Goal: Task Accomplishment & Management: Manage account settings

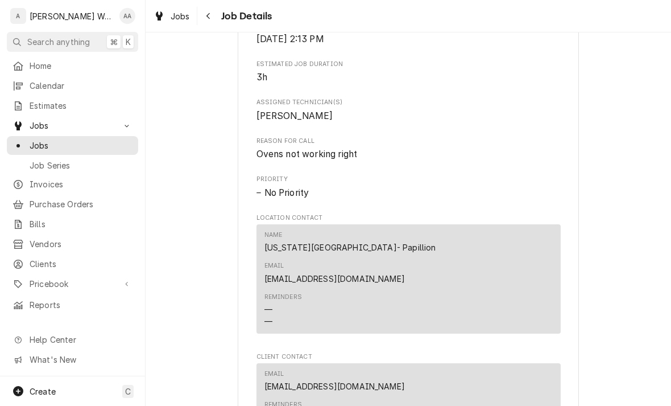
scroll to position [580, 0]
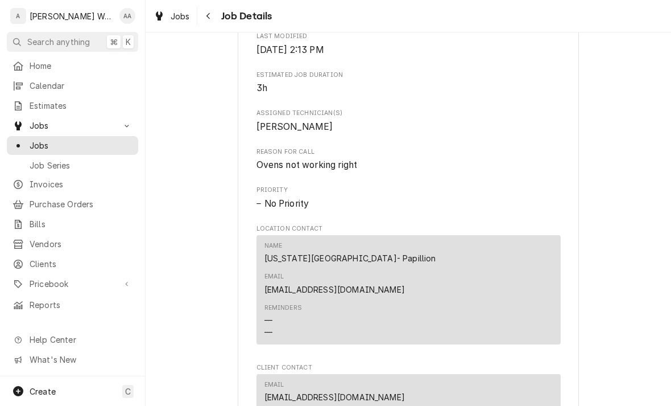
click at [41, 141] on span "Jobs" at bounding box center [81, 145] width 103 height 12
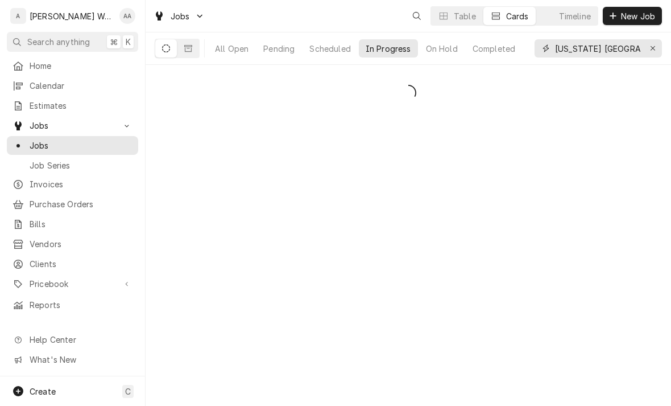
click at [652, 52] on div "Erase input" at bounding box center [652, 48] width 11 height 11
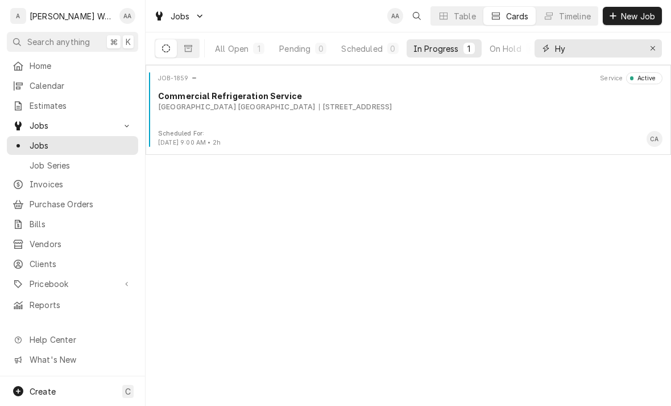
type input "Hy"
click at [187, 121] on div "JOB-1859 Service Active Commercial Refrigeration Service Hyderabad House Biryan…" at bounding box center [408, 100] width 516 height 57
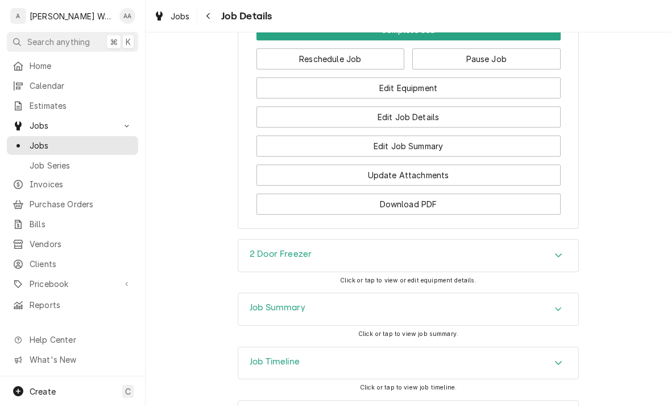
click at [557, 267] on div "2 Door Freezer" at bounding box center [408, 255] width 340 height 32
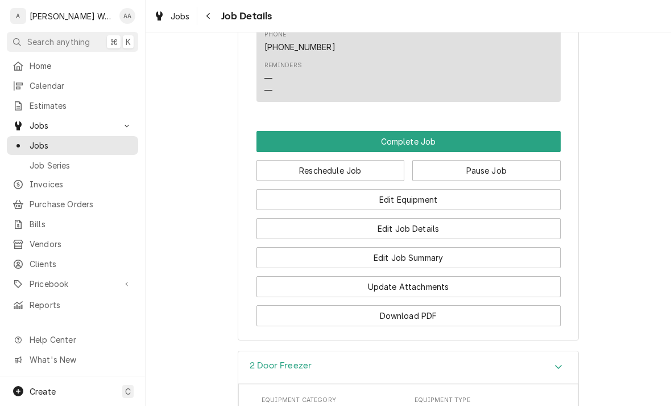
scroll to position [764, 0]
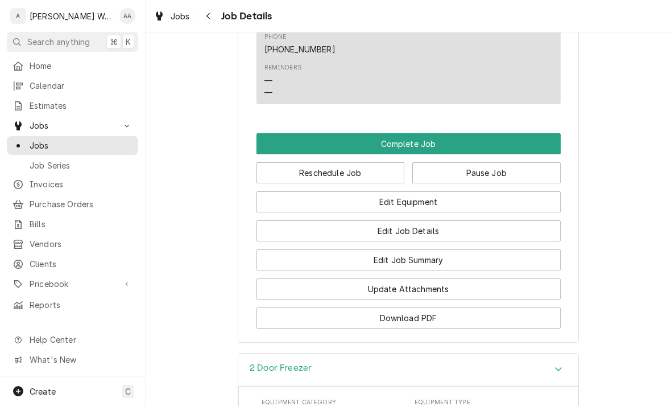
click at [46, 278] on span "Pricebook" at bounding box center [73, 284] width 86 height 12
click at [46, 317] on span "Parts & Materials" at bounding box center [81, 323] width 103 height 12
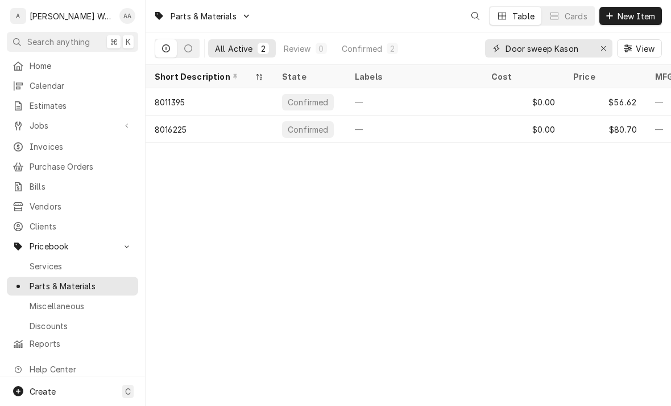
click at [598, 48] on div "Erase input" at bounding box center [603, 48] width 11 height 11
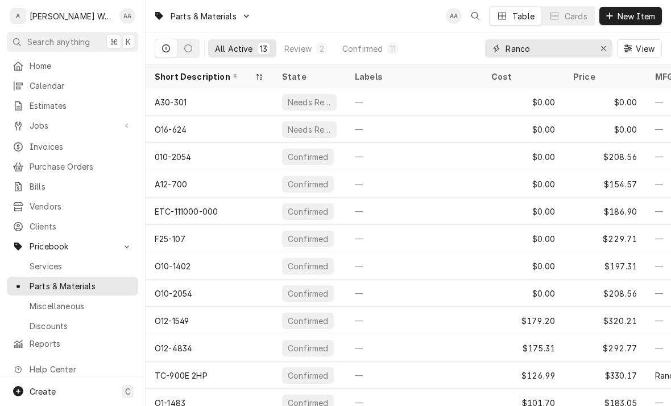
type input "Ranco"
click at [300, 42] on button "Review 2" at bounding box center [306, 48] width 57 height 18
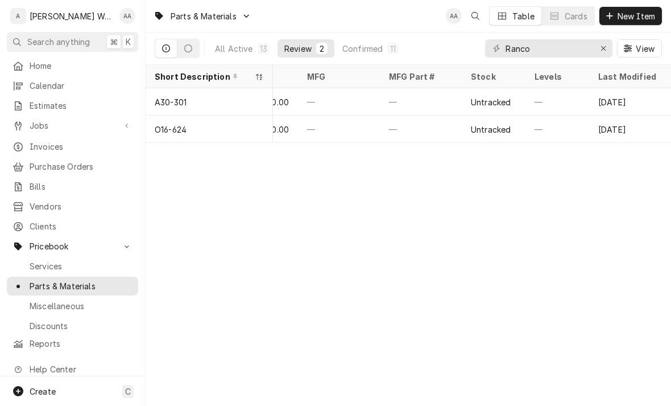
scroll to position [0, 275]
click at [307, 97] on div "—" at bounding box center [339, 101] width 82 height 27
click at [189, 130] on div "O16-624" at bounding box center [209, 128] width 127 height 27
click at [237, 46] on div "All Active" at bounding box center [234, 49] width 38 height 12
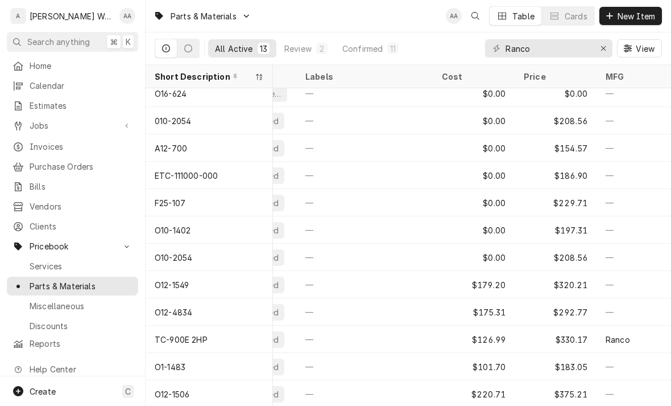
scroll to position [36, 49]
click at [169, 338] on div "TC-900E 2HP" at bounding box center [181, 339] width 53 height 12
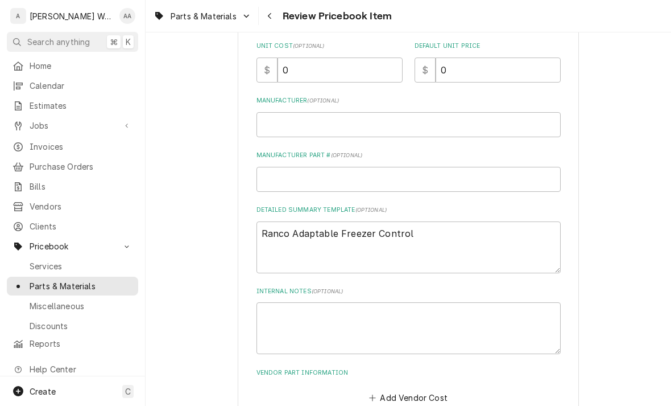
scroll to position [344, 0]
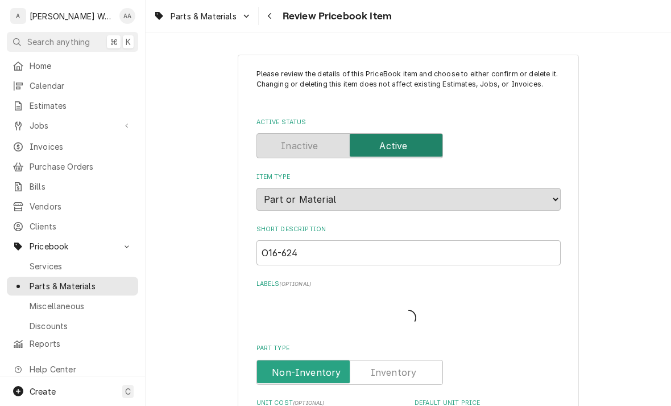
type textarea "x"
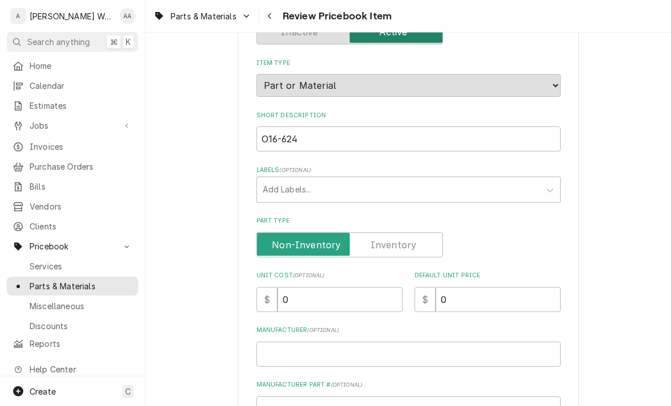
scroll to position [93, 0]
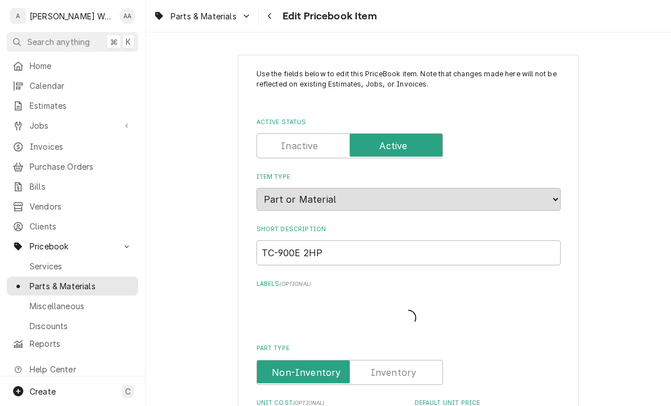
type textarea "x"
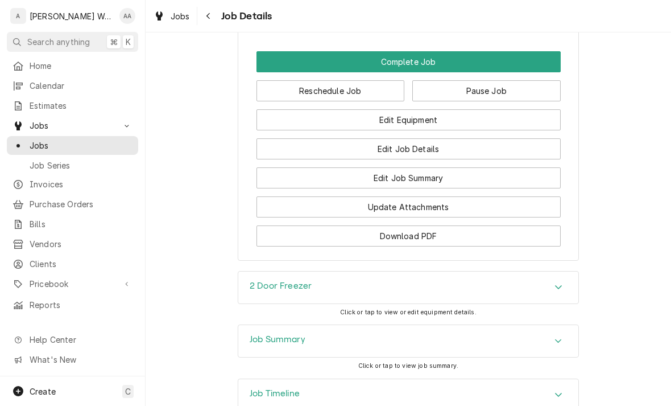
scroll to position [876, 0]
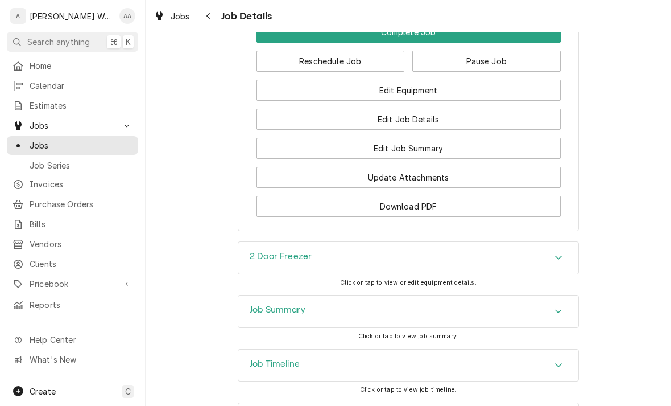
click at [342, 158] on button "Edit Job Summary" at bounding box center [409, 148] width 304 height 21
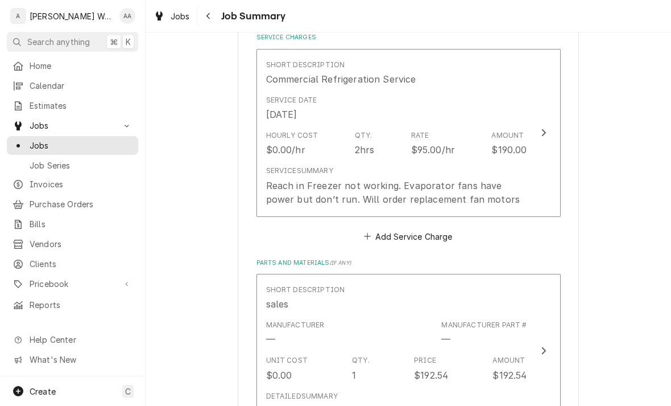
scroll to position [273, 0]
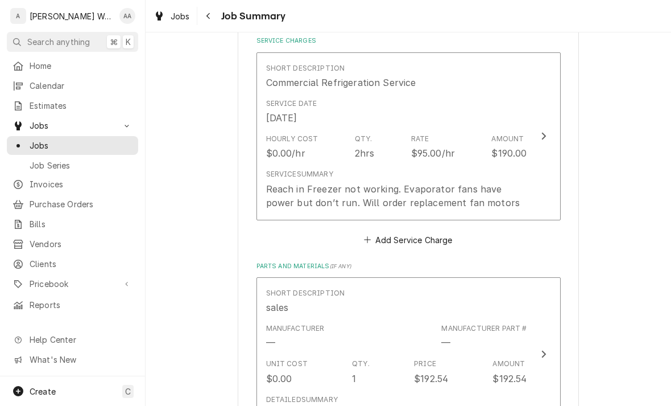
click at [282, 177] on div "Service Summary Reach in Freezer not working. Evaporator fans have power but do…" at bounding box center [396, 189] width 261 height 40
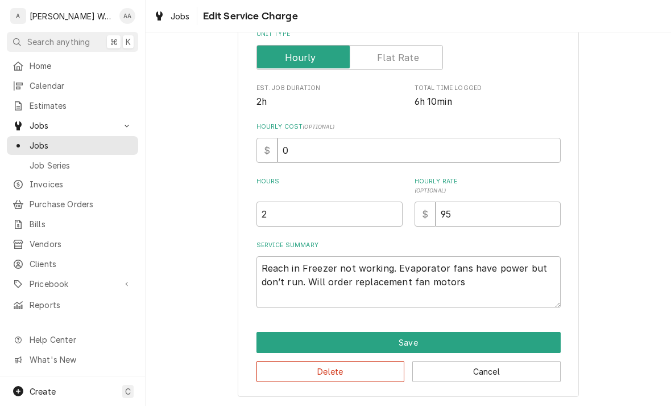
click at [442, 375] on button "Cancel" at bounding box center [486, 371] width 148 height 21
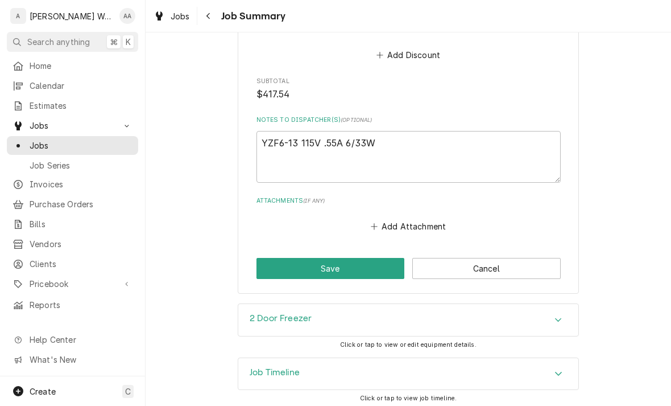
scroll to position [859, 0]
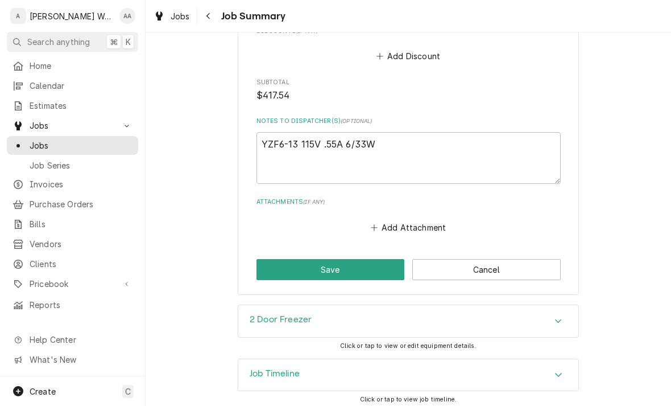
click at [259, 374] on div "Job Timeline" at bounding box center [275, 375] width 50 height 14
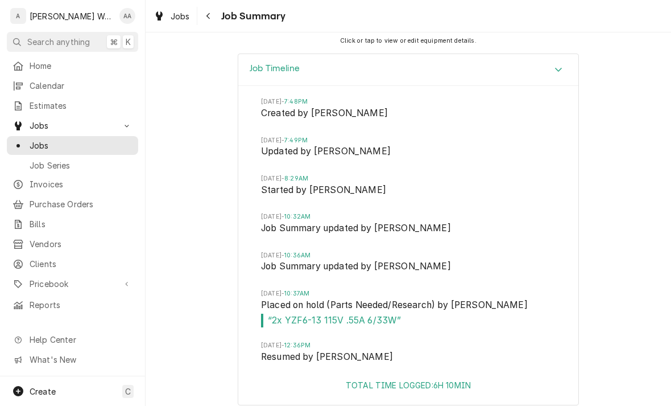
scroll to position [1164, 0]
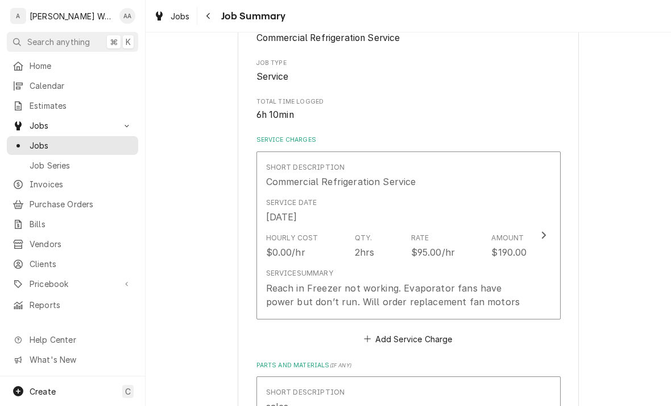
click at [310, 233] on div "Hourly Cost" at bounding box center [292, 238] width 52 height 10
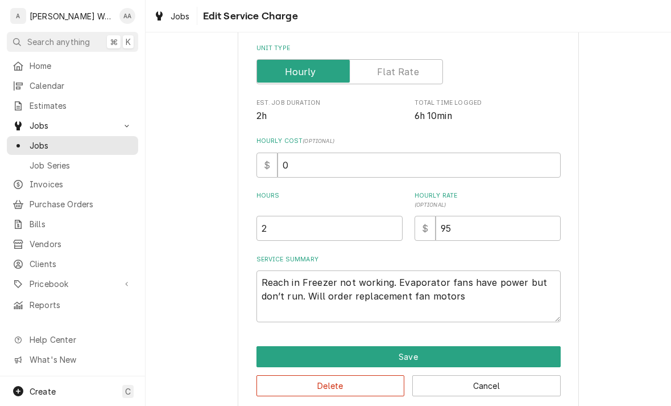
type textarea "x"
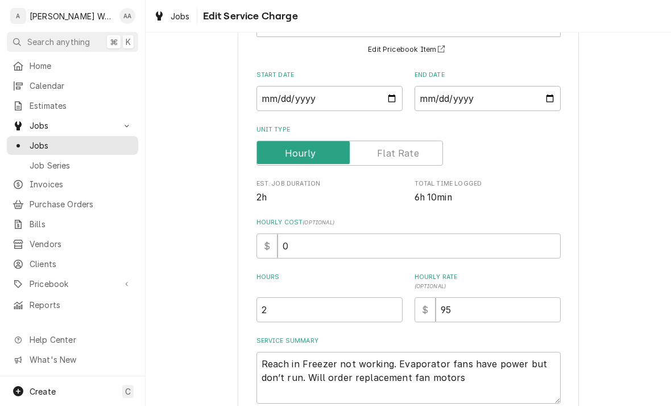
scroll to position [111, 0]
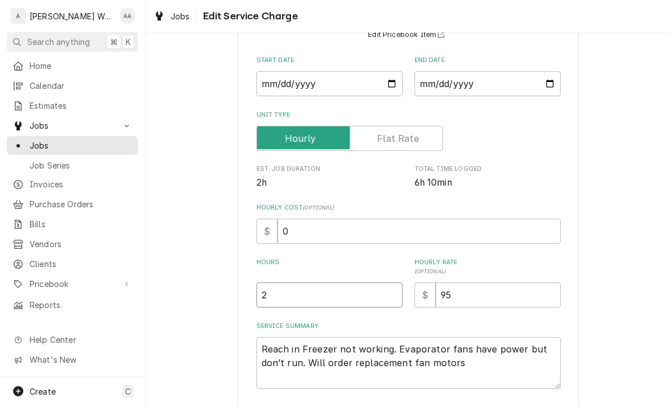
click at [290, 303] on input "2" at bounding box center [330, 294] width 146 height 25
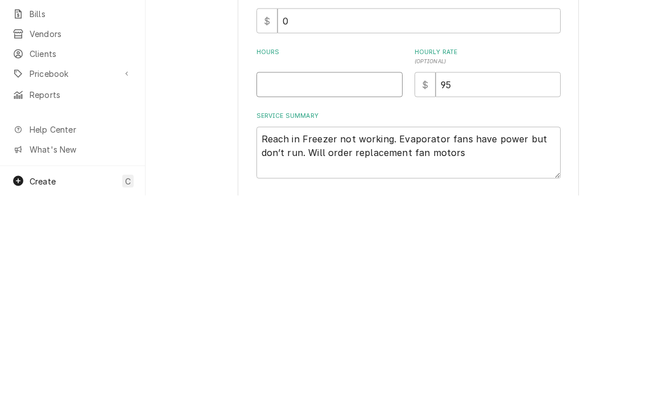
type textarea "x"
type input "5"
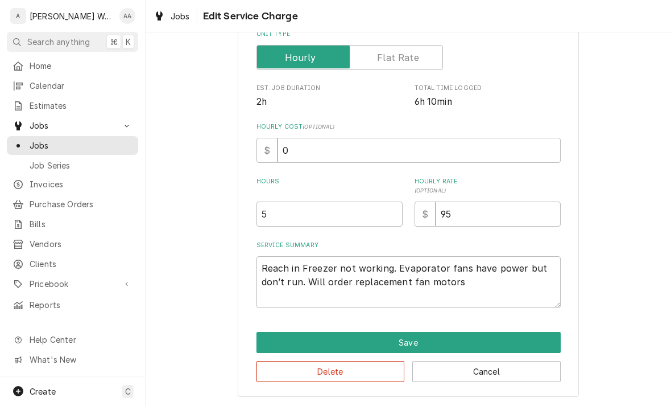
click at [273, 341] on button "Save" at bounding box center [409, 342] width 304 height 21
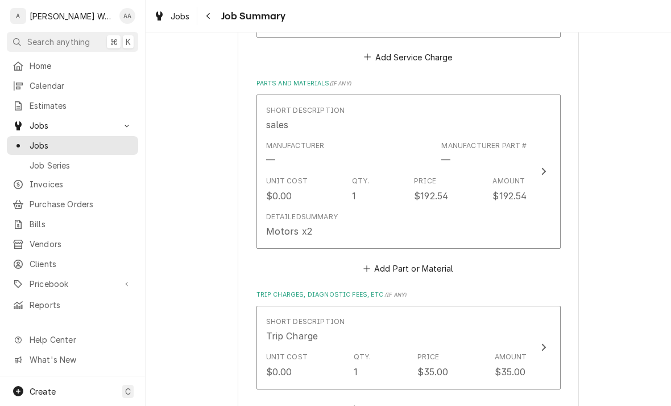
scroll to position [455, 0]
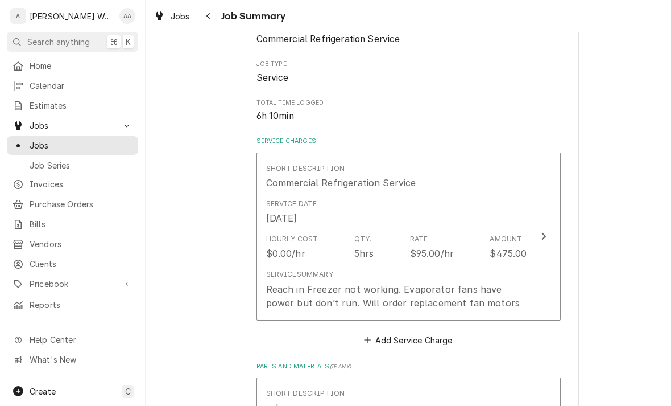
click at [292, 275] on div "Service Summary" at bounding box center [299, 274] width 67 height 10
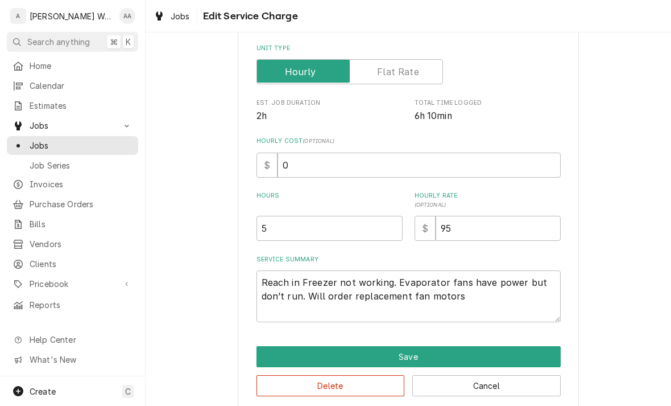
type textarea "x"
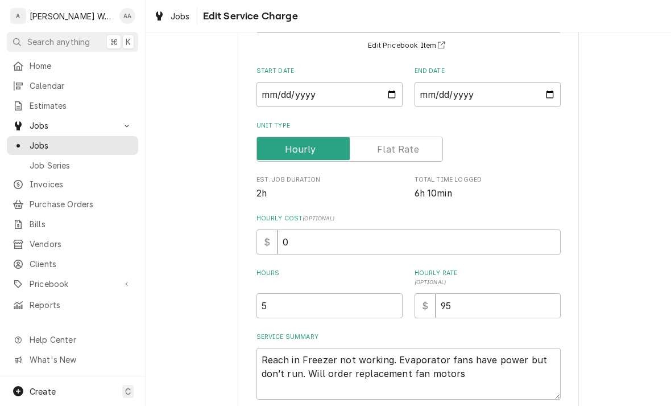
scroll to position [123, 0]
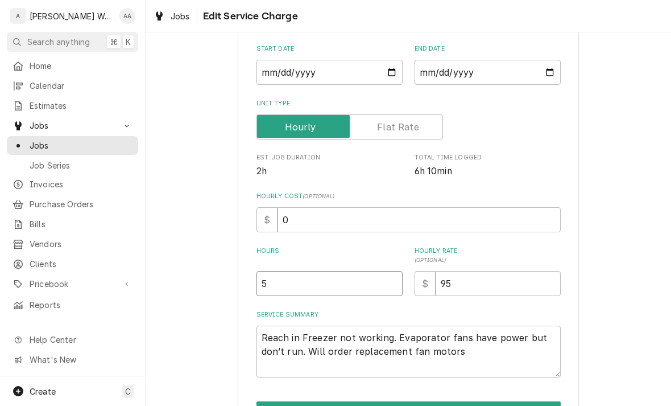
click at [295, 285] on input "5" at bounding box center [330, 283] width 146 height 25
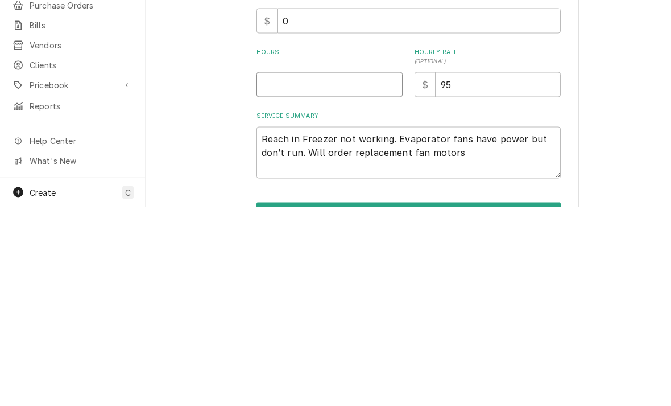
type textarea "x"
type input "3"
type textarea "x"
type input "3.5"
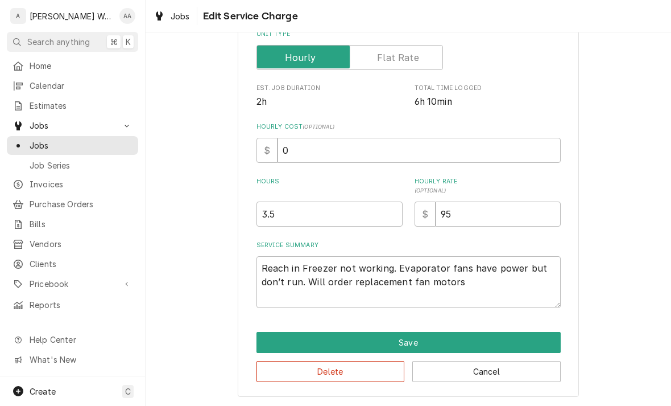
click at [274, 340] on button "Save" at bounding box center [409, 342] width 304 height 21
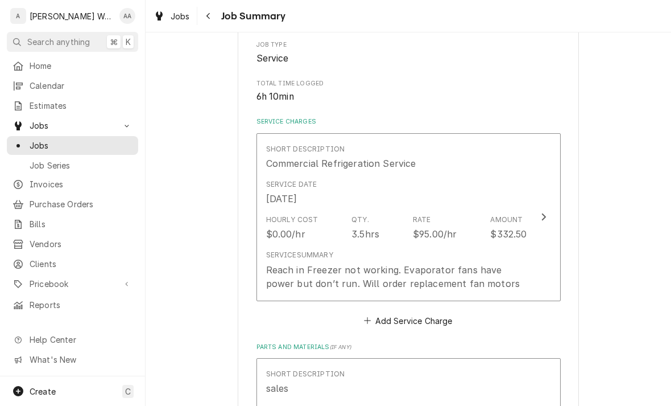
type textarea "x"
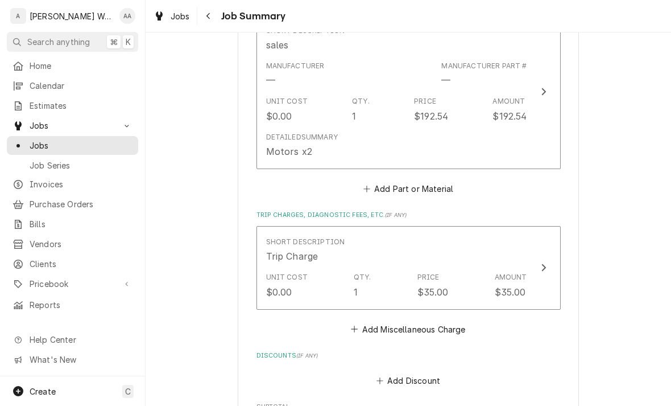
scroll to position [515, 0]
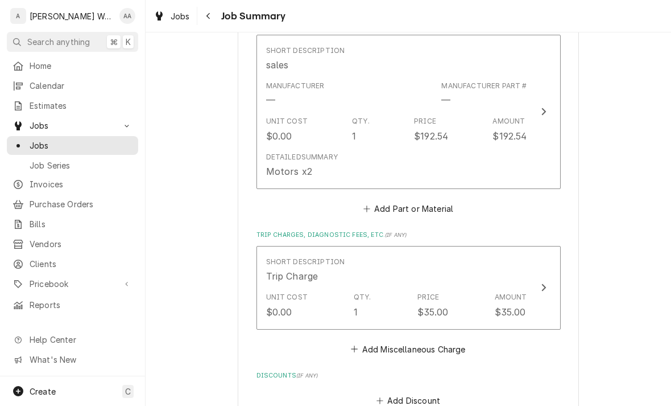
click at [389, 205] on button "Add Part or Material" at bounding box center [408, 208] width 94 height 16
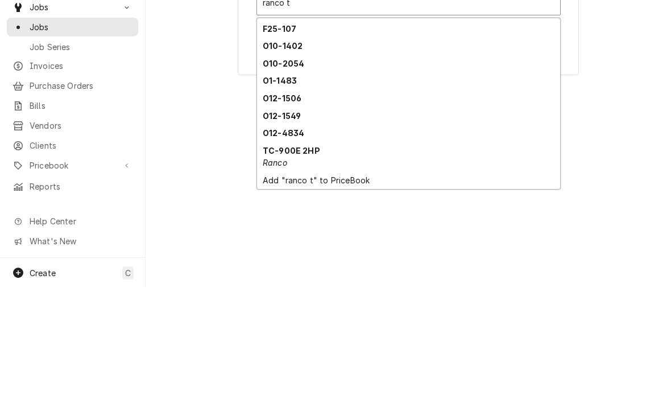
scroll to position [51, 0]
click at [276, 264] on strong "TC-900E 2HP" at bounding box center [291, 269] width 57 height 10
type input "ranco t"
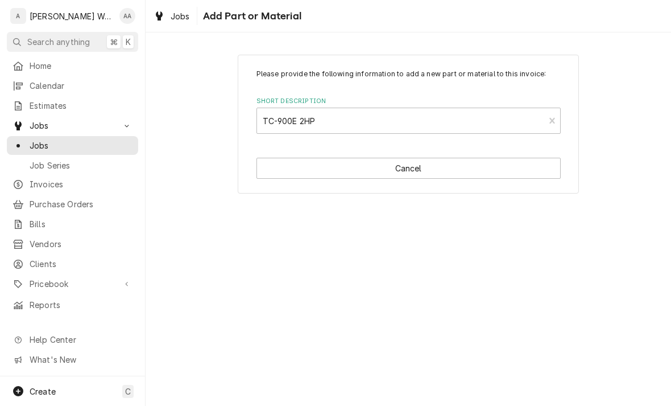
type textarea "x"
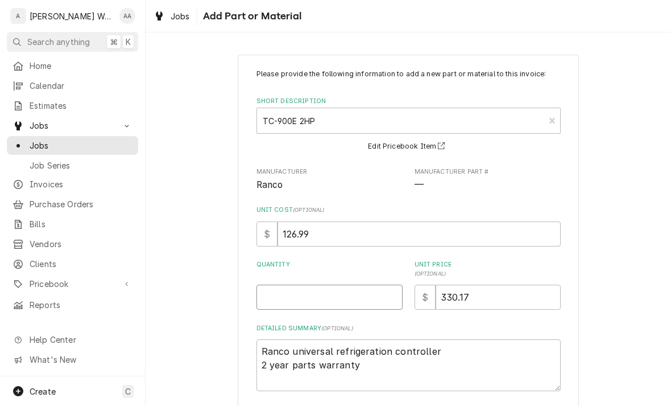
click at [283, 302] on input "Quantity" at bounding box center [330, 296] width 146 height 25
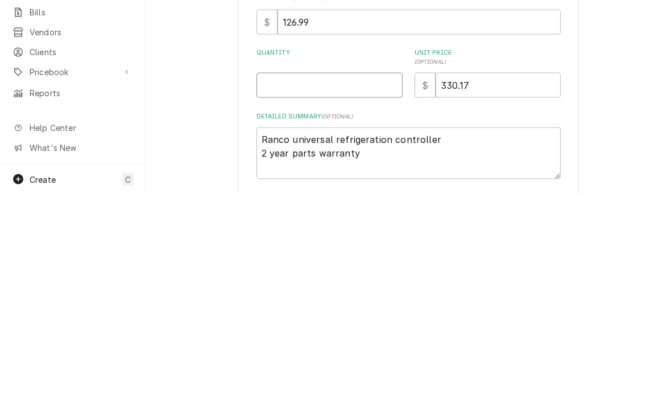
type input "1"
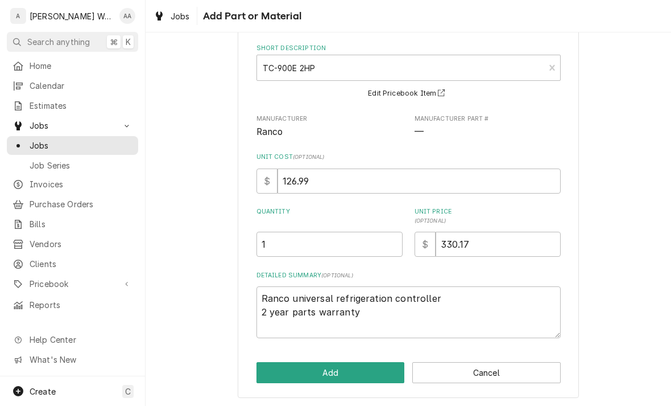
click at [277, 374] on button "Add" at bounding box center [331, 372] width 148 height 21
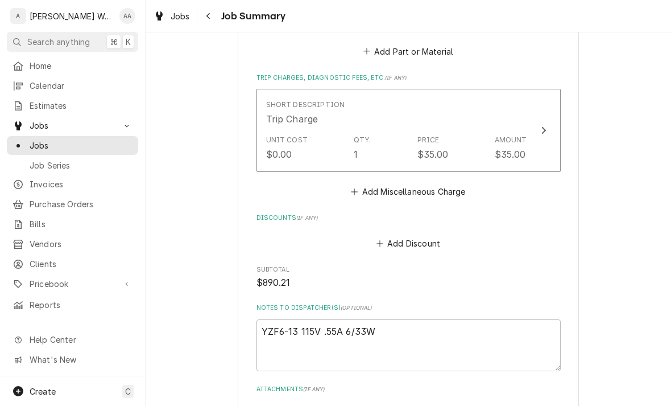
scroll to position [891, 0]
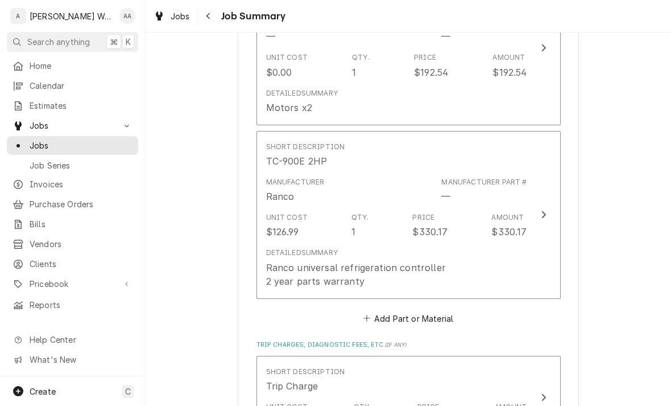
click at [283, 277] on div "Ranco universal refrigeration controller 2 year parts warranty" at bounding box center [356, 274] width 180 height 27
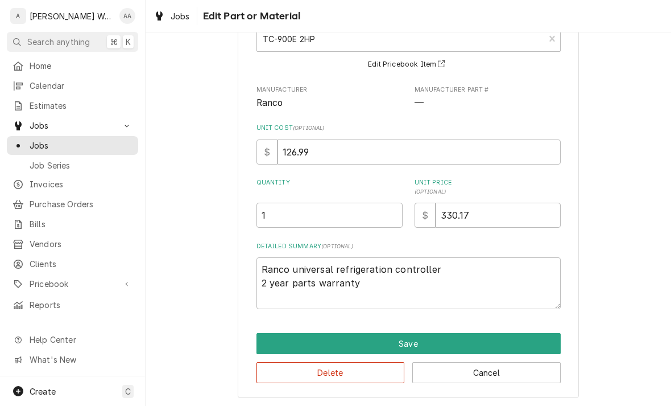
click at [343, 374] on button "Delete" at bounding box center [331, 372] width 148 height 21
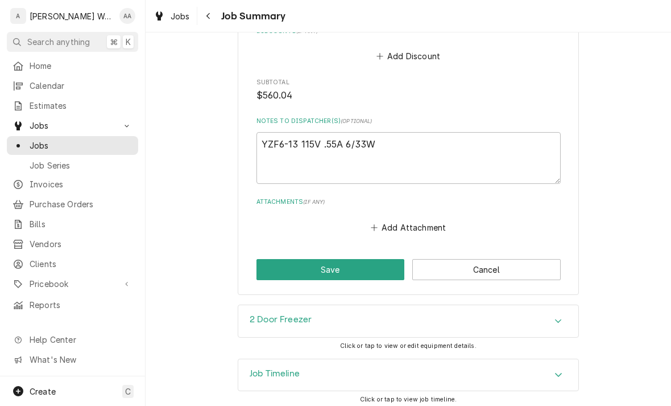
scroll to position [859, 0]
click at [264, 262] on button "Save" at bounding box center [331, 269] width 148 height 21
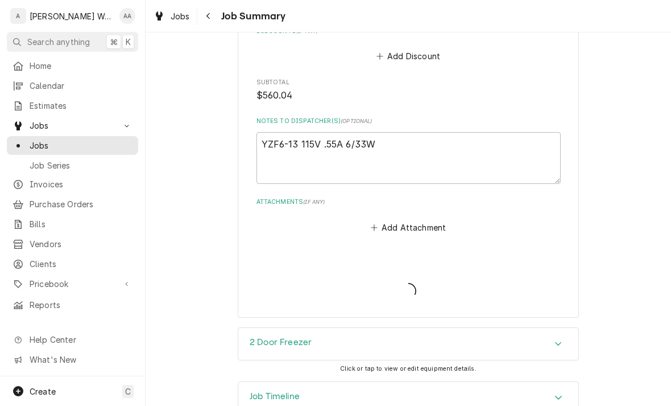
type textarea "x"
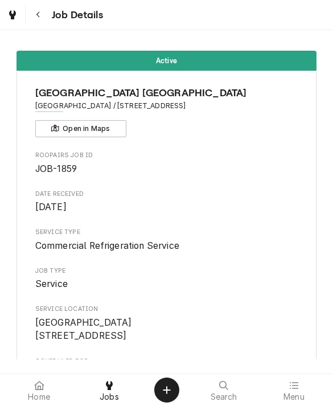
click at [166, 385] on icon "Create Object" at bounding box center [167, 389] width 8 height 9
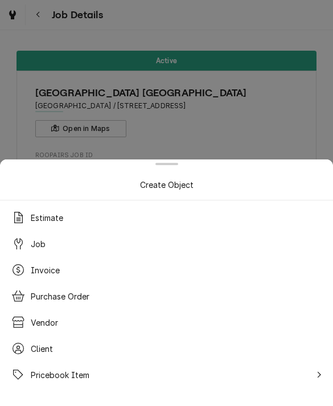
click at [202, 233] on div "Job" at bounding box center [166, 243] width 319 height 20
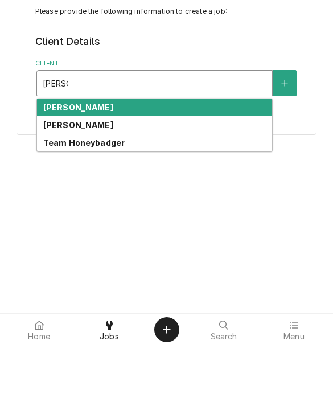
click at [59, 198] on strong "Team Honeybadger" at bounding box center [84, 203] width 82 height 10
type input "domin"
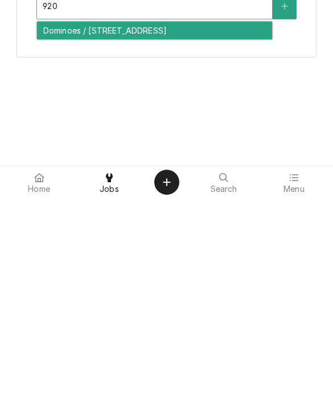
click at [233, 229] on div "Dominoes / 920 N 204th Ave, Omaha, NE 68022" at bounding box center [154, 238] width 234 height 18
type input "920"
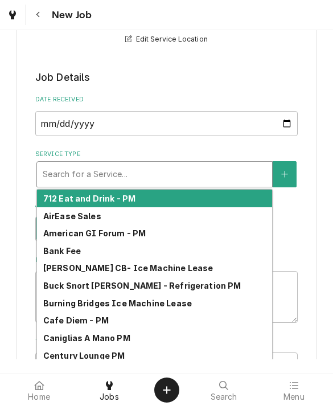
scroll to position [202, 0]
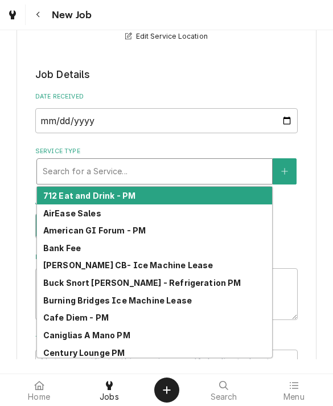
click at [258, 169] on div "Service Type" at bounding box center [154, 171] width 223 height 20
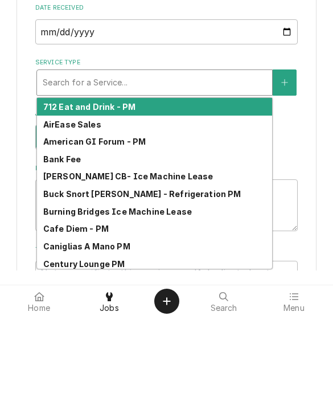
type input "d"
type textarea "x"
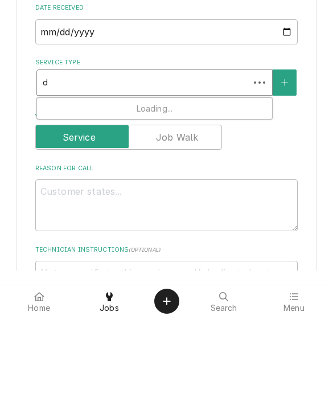
type input "do"
type textarea "x"
type input "dom"
type textarea "x"
type input "domi"
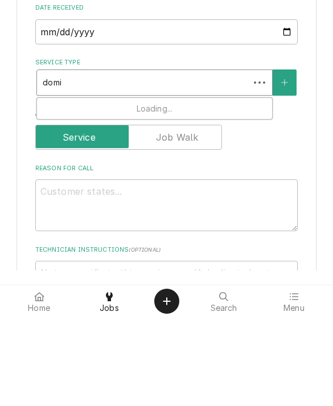
type textarea "x"
type input "domin"
type textarea "x"
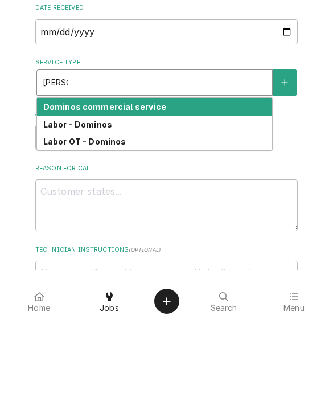
type input "domino"
type textarea "x"
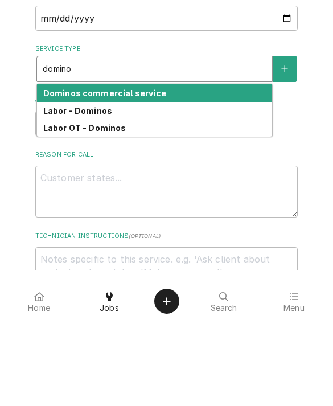
scroll to position [221, 0]
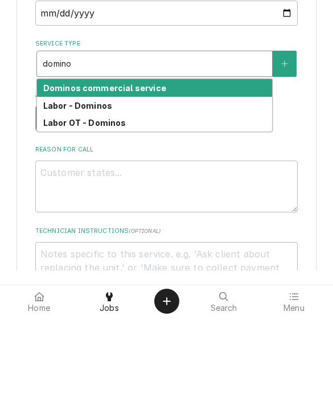
click at [63, 172] on strong "Dominos commercial service" at bounding box center [104, 177] width 123 height 10
type input "domino"
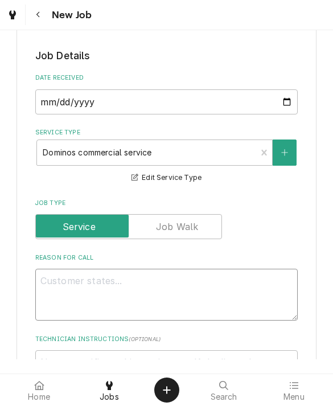
click at [70, 288] on textarea "Reason For Call" at bounding box center [166, 294] width 263 height 52
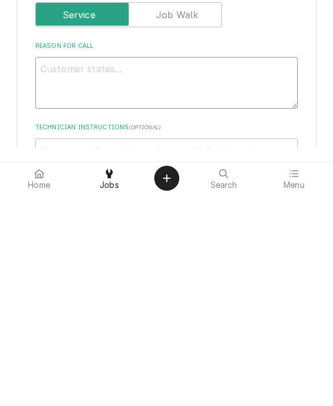
click at [56, 268] on textarea "Reason For Call" at bounding box center [166, 294] width 263 height 52
paste textarea "326983735 Problem Description "MAKELINE / Refrigeration / Makeline "Equip:" ONL…"
type textarea "x"
type textarea "326983735 Problem Description "MAKELINE / Refrigeration / Makeline "Equip:" ONL…"
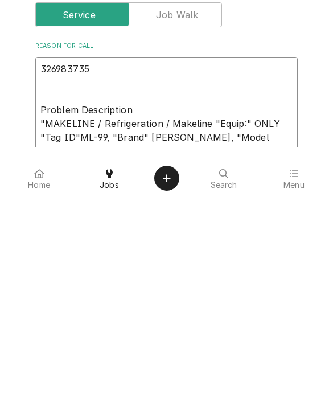
scroll to position [429, 0]
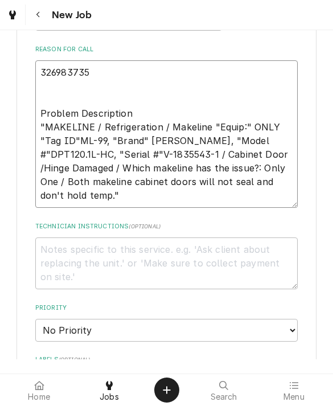
click at [71, 102] on textarea "326983735 Problem Description "MAKELINE / Refrigeration / Makeline "Equip:" ONL…" at bounding box center [166, 133] width 263 height 147
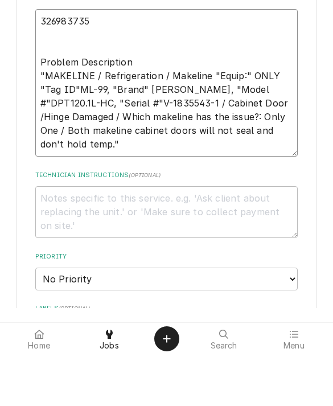
type textarea "x"
type textarea "326983735 Problem Description "MAKELINE / Refrigeration / Makeline "Equip:" ONL…"
type textarea "x"
type textarea "326983735 Problem Description "MAKELINE / Refrigeration / Makeline "Equip:" ONL…"
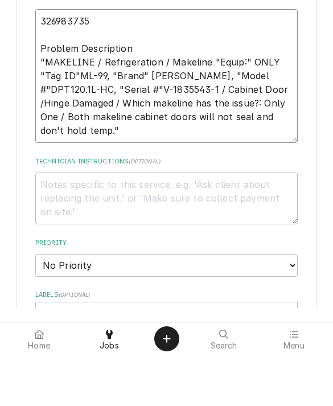
type textarea "x"
type textarea "W326983735 Problem Description "MAKELINE / Refrigeration / Makeline "Equip:" ON…"
type textarea "x"
type textarea "WO326983735 Problem Description "MAKELINE / Refrigeration / Makeline "Equip:" O…"
type textarea "x"
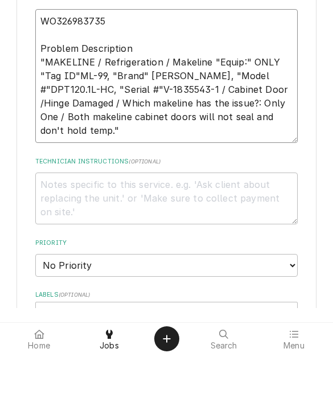
type textarea "WO#326983735 Problem Description "MAKELINE / Refrigeration / Makeline "Equip:" …"
type textarea "x"
type textarea "WO# 326983735 Problem Description "MAKELINE / Refrigeration / Makeline "Equip:"…"
type textarea "x"
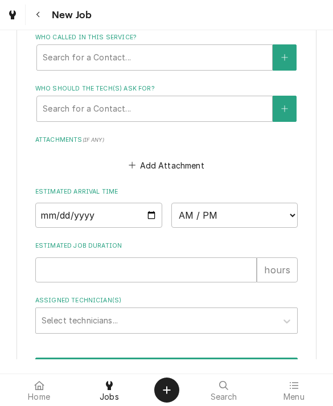
scroll to position [834, 0]
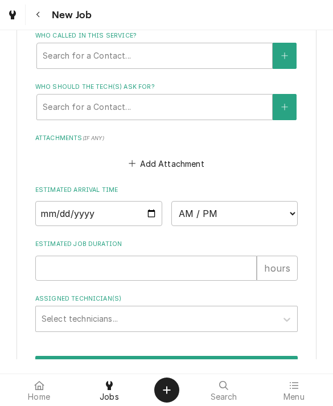
type textarea "WO# 326983735 Problem Description "MAKELINE / Refrigeration / Makeline "Equip:"…"
click at [67, 217] on input "Date" at bounding box center [98, 213] width 127 height 25
type input "[DATE]"
type textarea "x"
type input "2025-09-30"
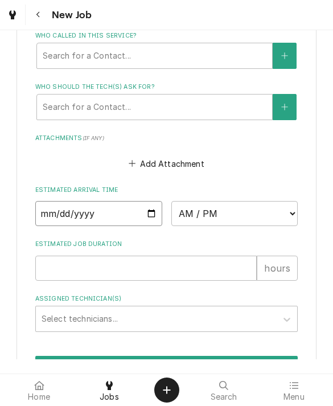
type textarea "x"
click at [217, 206] on select "AM / PM 6:00 AM 6:15 AM 6:30 AM 6:45 AM 7:00 AM 7:15 AM 7:30 AM 7:45 AM 8:00 AM…" at bounding box center [234, 213] width 127 height 25
select select "08:30:00"
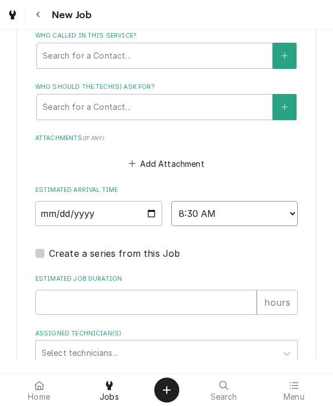
type textarea "x"
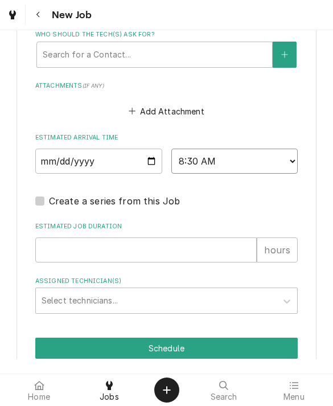
scroll to position [888, 0]
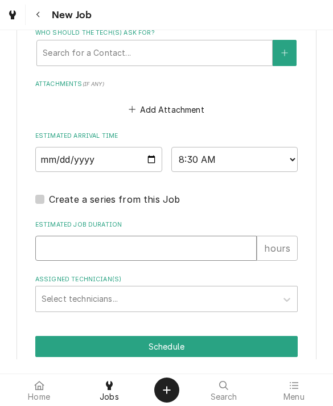
click at [68, 244] on input "Estimated Job Duration" at bounding box center [146, 247] width 222 height 25
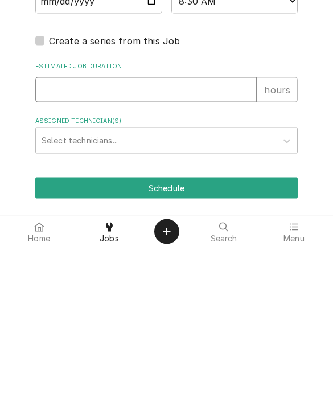
type input "3"
type textarea "x"
type input "3"
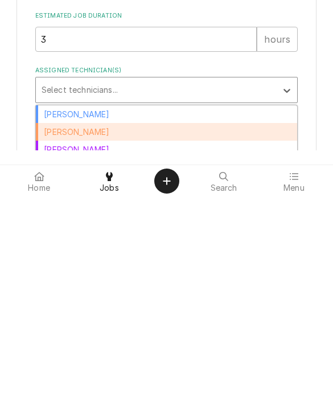
click at [56, 332] on div "Caleb Anderson" at bounding box center [167, 341] width 262 height 18
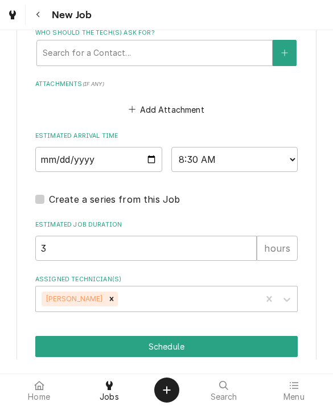
click at [60, 341] on button "Schedule" at bounding box center [166, 346] width 263 height 21
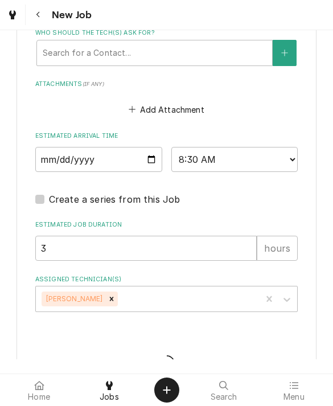
type textarea "x"
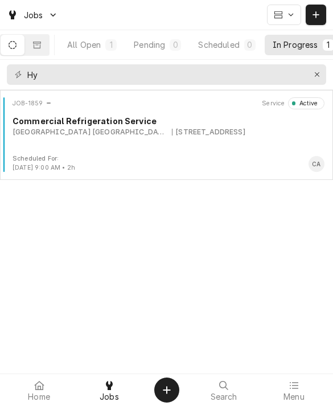
click at [177, 377] on button "Create Object" at bounding box center [166, 389] width 25 height 25
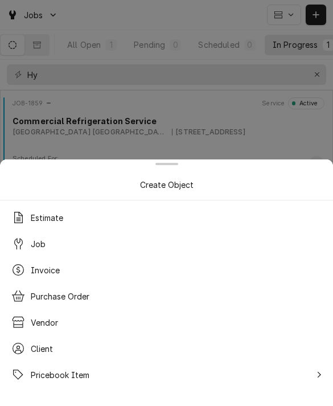
click at [42, 236] on div "Job" at bounding box center [166, 243] width 319 height 20
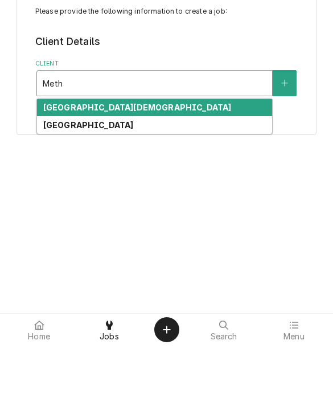
click at [208, 176] on div "[GEOGRAPHIC_DATA]" at bounding box center [154, 185] width 234 height 18
type input "Meth"
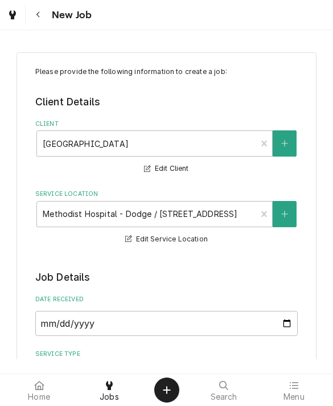
click at [290, 212] on button "Service Location" at bounding box center [284, 214] width 24 height 26
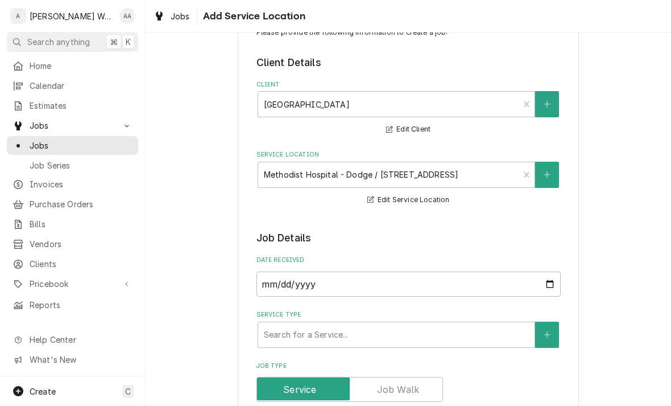
scroll to position [43, 0]
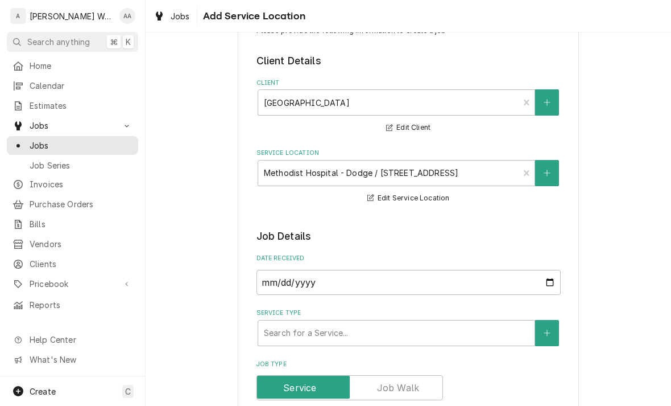
click at [332, 171] on icon "Create New Location" at bounding box center [547, 173] width 7 height 8
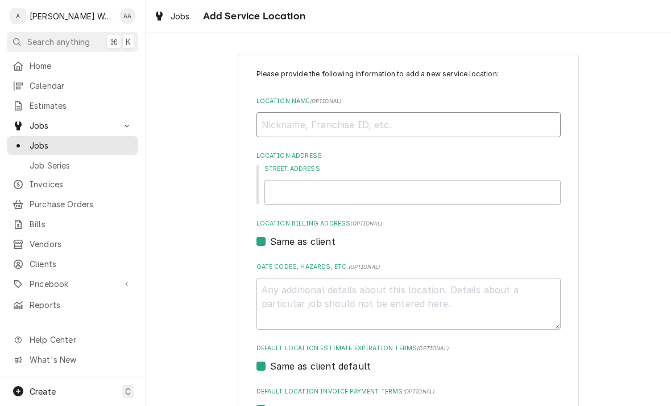
click at [315, 127] on input "Location Name ( optional )" at bounding box center [409, 124] width 304 height 25
type textarea "x"
type input "Me"
type textarea "x"
type input "Met"
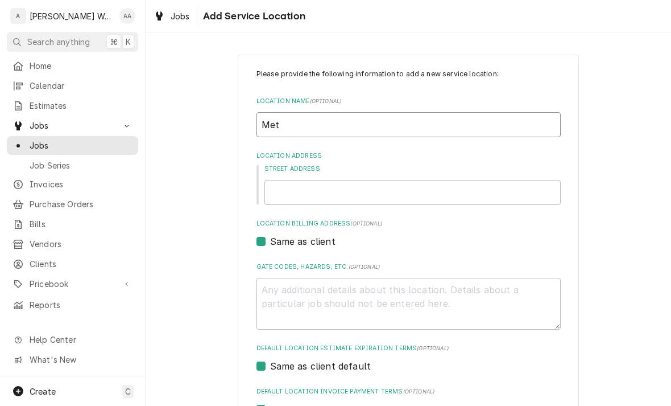
type textarea "x"
type input "Meth"
type textarea "x"
type input "Metho"
type textarea "x"
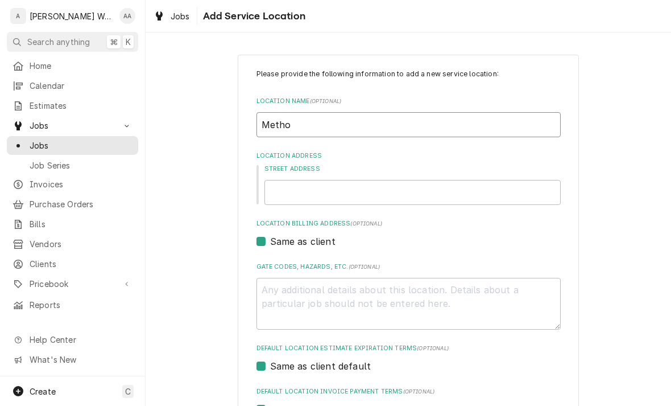
type input "Method"
type textarea "x"
type input "Methodi"
type textarea "x"
type input "Methodis"
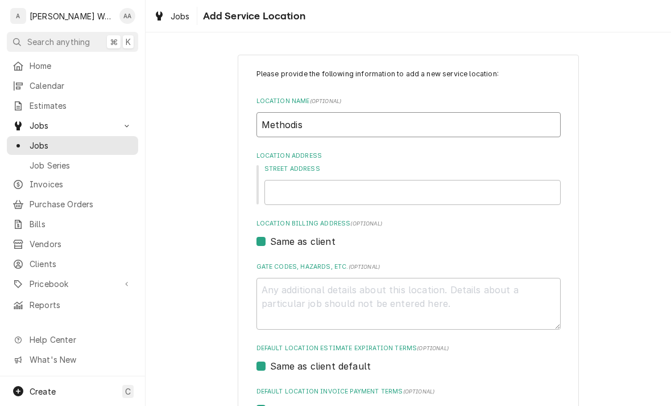
type textarea "x"
type input "Methodist"
type textarea "x"
type input "Methodist"
type textarea "x"
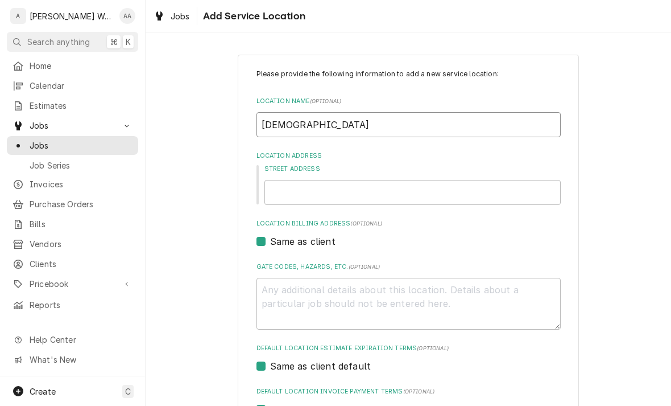
type input "Methodist W"
type textarea "x"
type input "Methodist Wo"
type textarea "x"
type input "Methodist Wom"
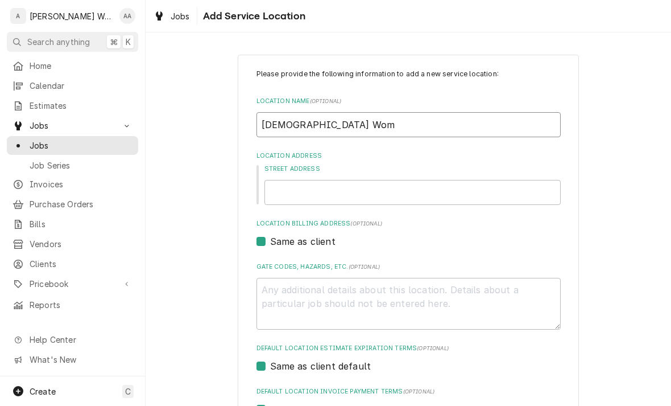
type textarea "x"
type input "Methodist Wome"
type textarea "x"
type input "Methodist Women"
type textarea "x"
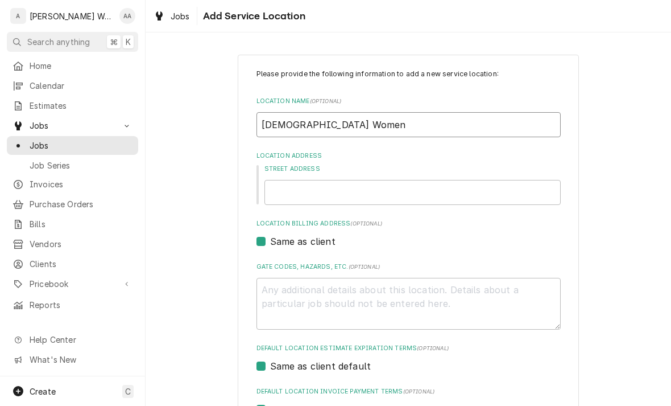
type input "Methodist Womens"
type textarea "x"
type input "Methodist Women’s"
type textarea "x"
type input "Methodist Women’s G"
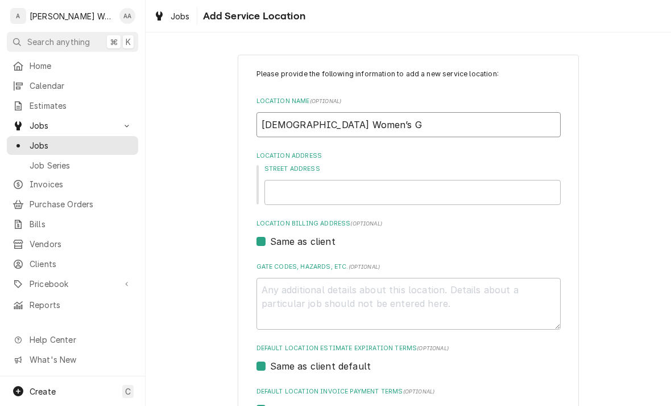
type textarea "x"
type input "Methodist Women’s"
type textarea "x"
type input "Methodist Women’s h"
type textarea "x"
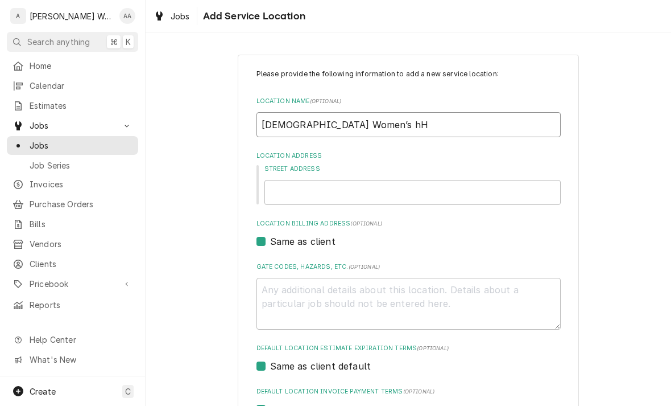
type input "Methodist Women’s hHo"
type textarea "x"
type input "Methodist Women’s hH"
type textarea "x"
type input "Methodist Women’s h"
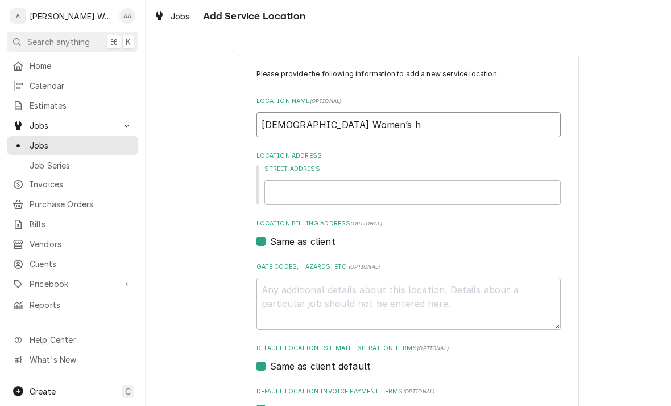
type textarea "x"
type input "Methodist Women’s"
type textarea "x"
type input "Methodist Women’s H"
type textarea "x"
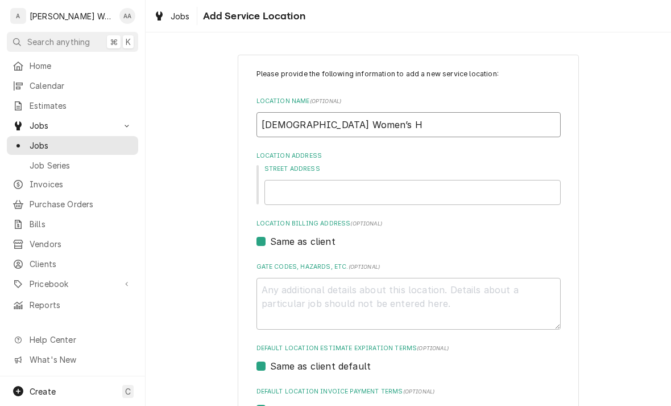
type input "Methodist Women’s Ho"
type textarea "x"
type input "Methodist Women’s Hos"
type textarea "x"
type input "Methodist Women’s Hosp"
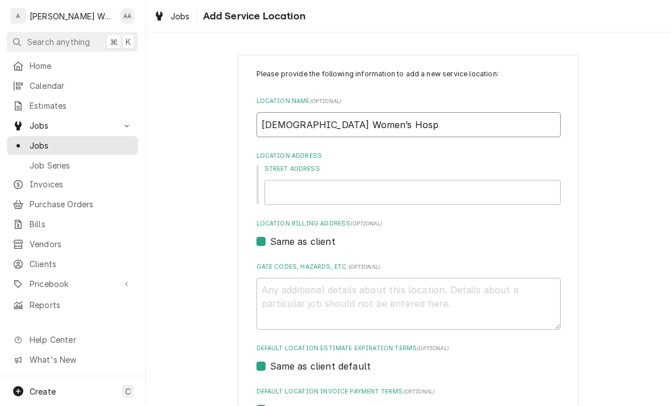
type textarea "x"
type input "Methodist Women’s Hospi"
type textarea "x"
type input "Methodist Women’s Hospit"
type textarea "x"
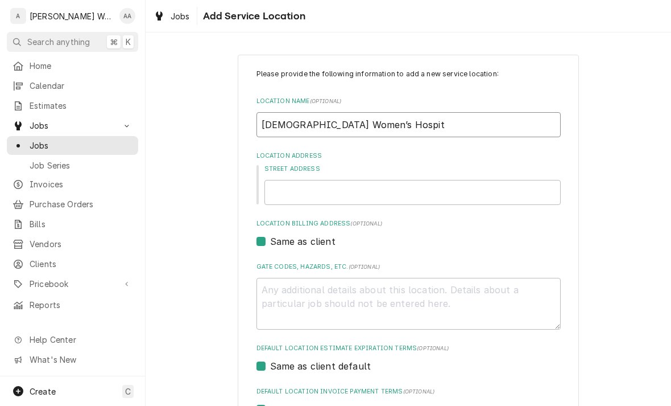
type input "Methodist Women’s Hospita"
type textarea "x"
type input "Methodist Women’s Hospital"
type textarea "x"
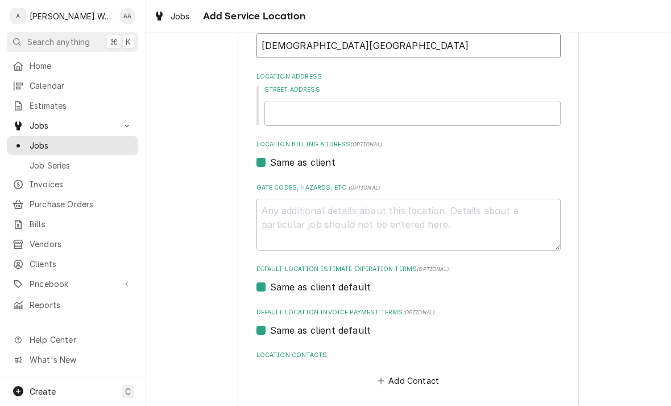
scroll to position [80, 0]
type input "Methodist Women’s Hospital"
click at [290, 115] on input "Street Address" at bounding box center [412, 112] width 296 height 25
type input "7"
type textarea "x"
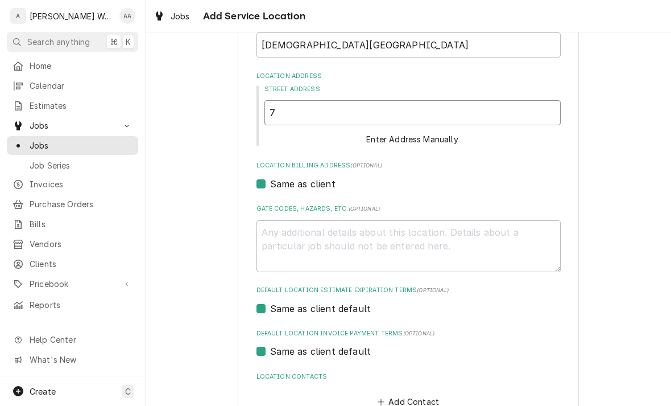
type input "70"
type textarea "x"
type input "707"
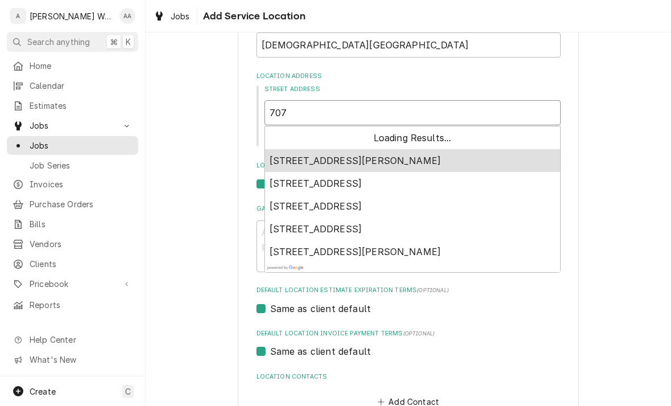
type textarea "x"
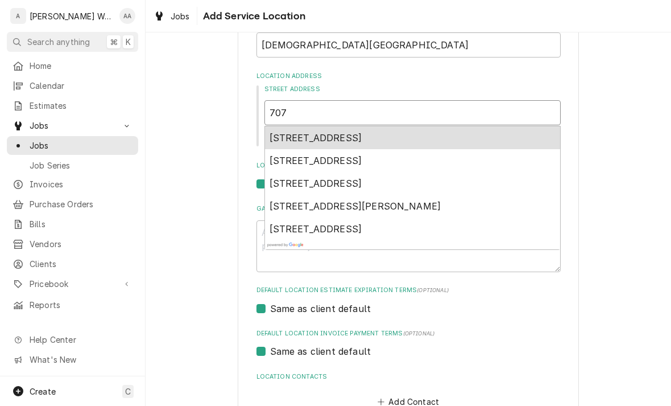
type input "707"
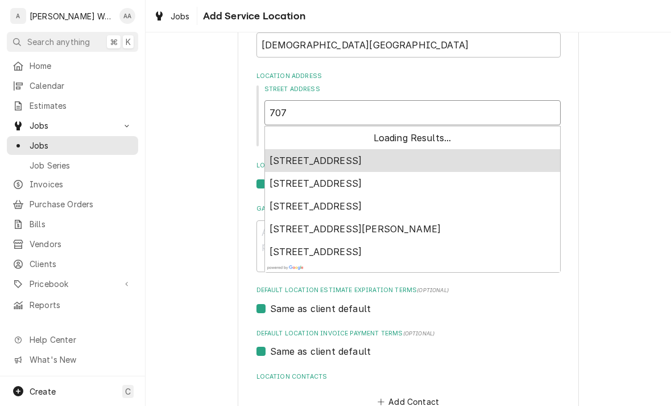
type textarea "x"
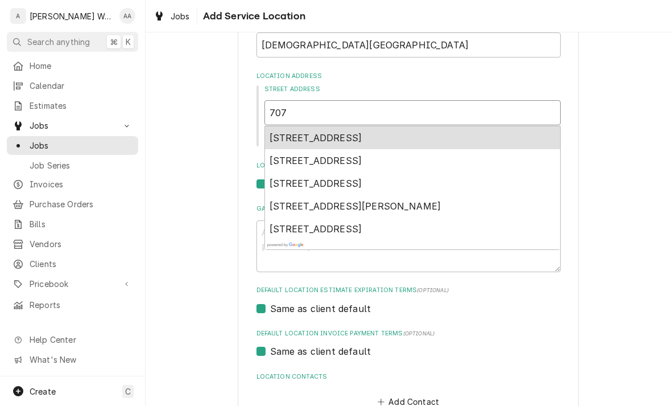
type input "707 N"
type textarea "x"
type input "707 N"
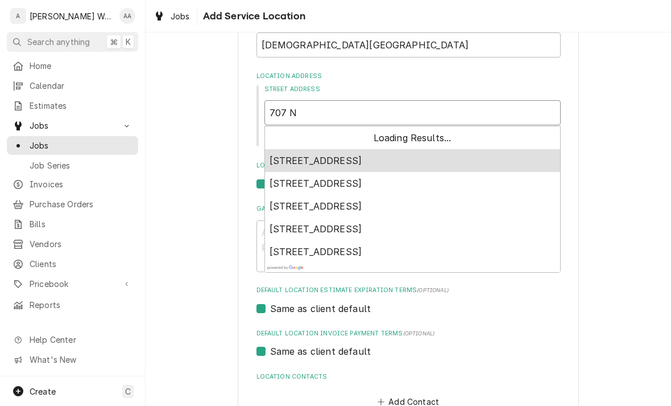
type textarea "x"
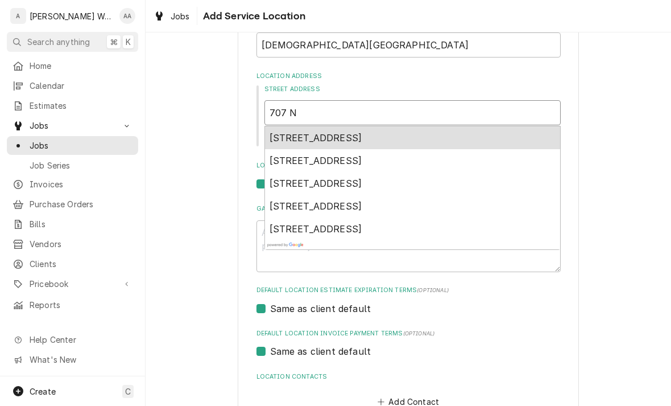
type input "707 N 1"
type textarea "x"
type input "707 N 19"
type textarea "x"
type input "707 N 190"
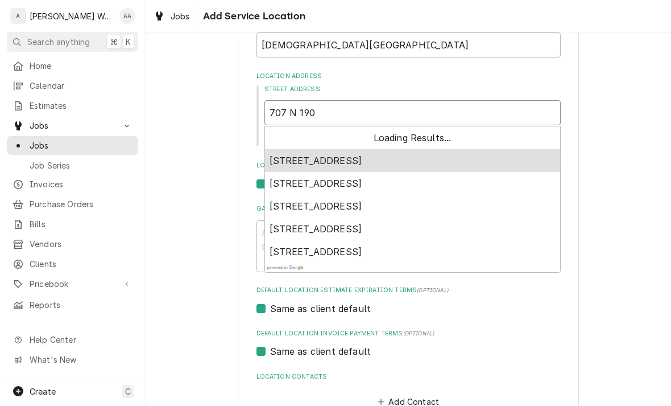
type textarea "x"
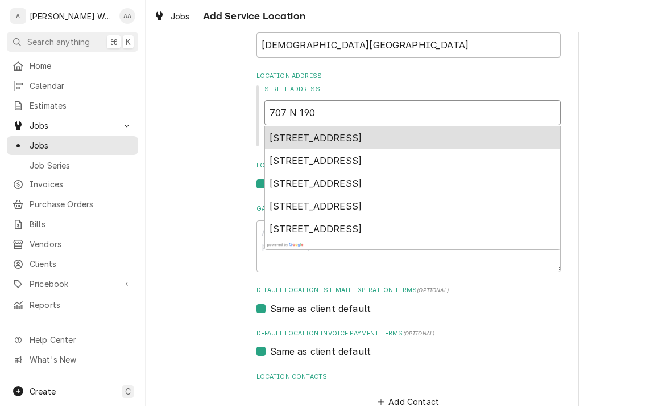
type input "707 N 190t"
type textarea "x"
type input "707 N 190th"
click at [298, 135] on span "707 North 190th Plaza, Elkhorn, NE, USA" at bounding box center [316, 137] width 93 height 11
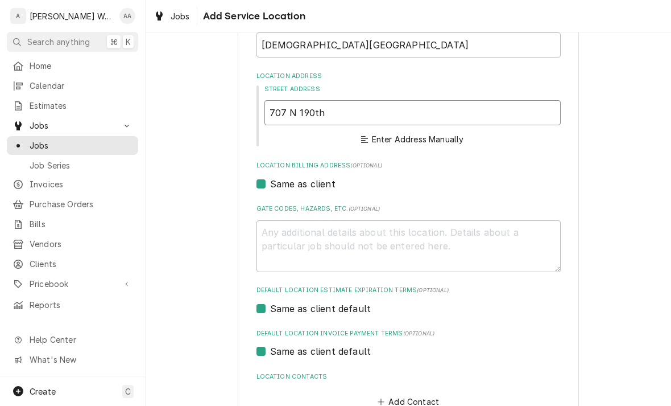
type textarea "x"
type input "707 N 190th Plaza"
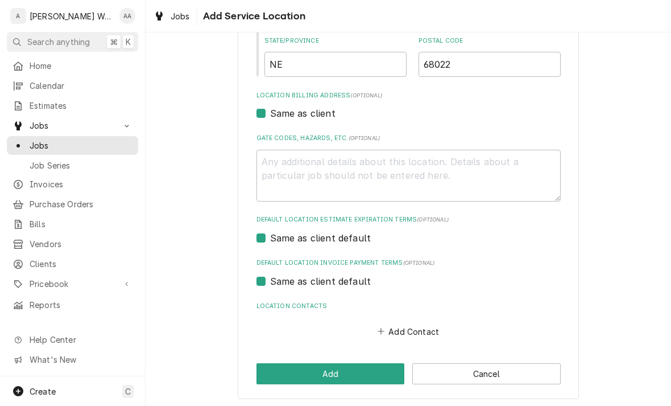
scroll to position [291, 0]
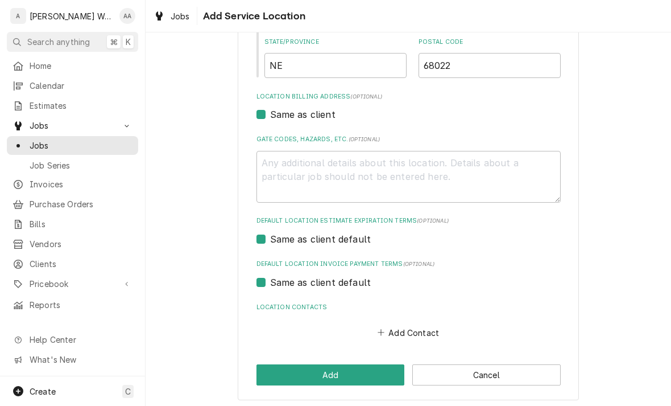
click at [332, 327] on button "Add Contact" at bounding box center [407, 332] width 65 height 16
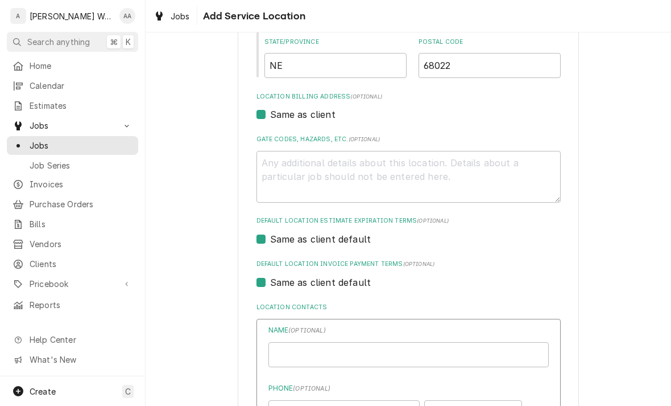
type textarea "x"
click at [313, 353] on input "Location Name ( optional )" at bounding box center [408, 354] width 280 height 25
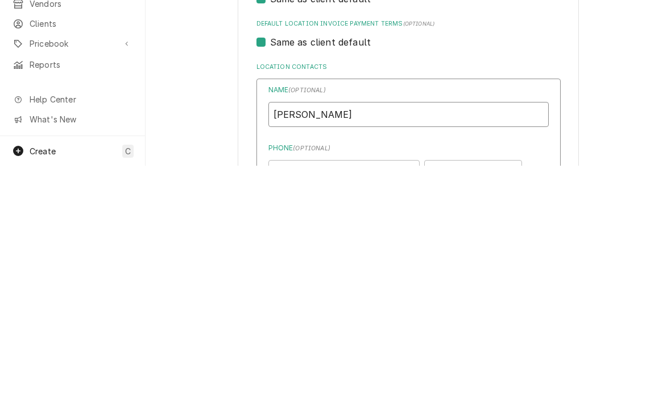
scroll to position [340, 0]
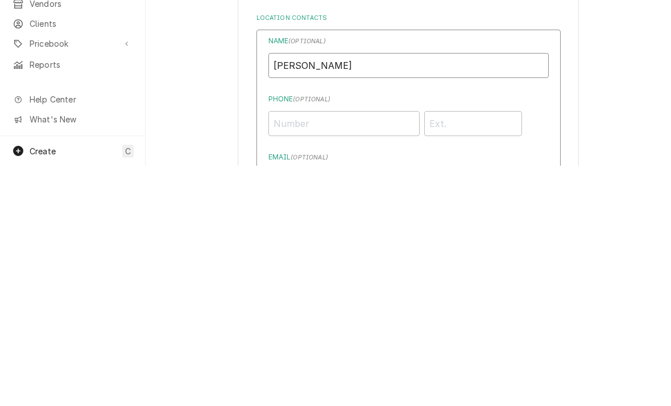
type input "Lisa Humphrey"
click at [296, 351] on input "Phone ( optional )" at bounding box center [343, 363] width 151 height 25
type input "(402) 320-9592"
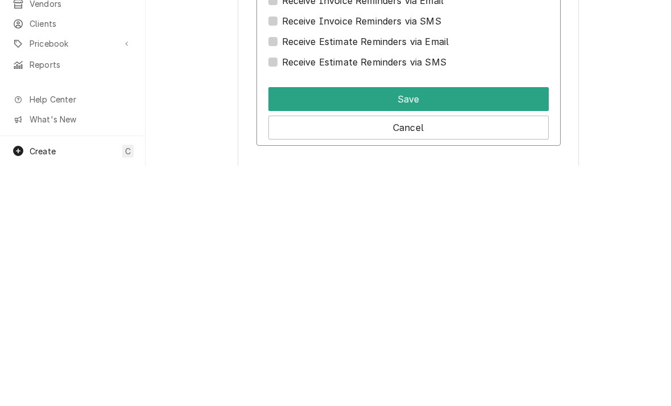
click at [286, 327] on button "Save" at bounding box center [408, 339] width 280 height 24
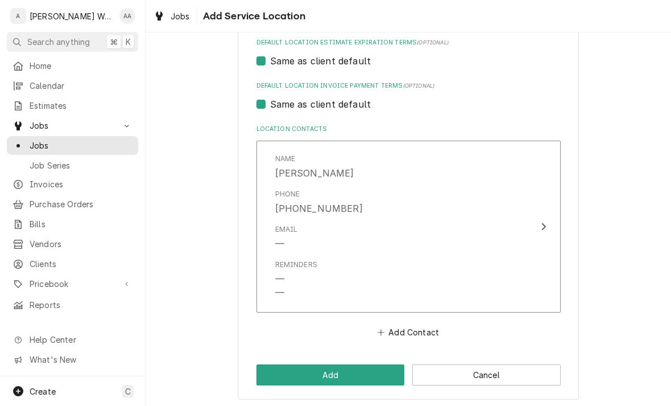
click at [298, 368] on button "Add" at bounding box center [331, 374] width 148 height 21
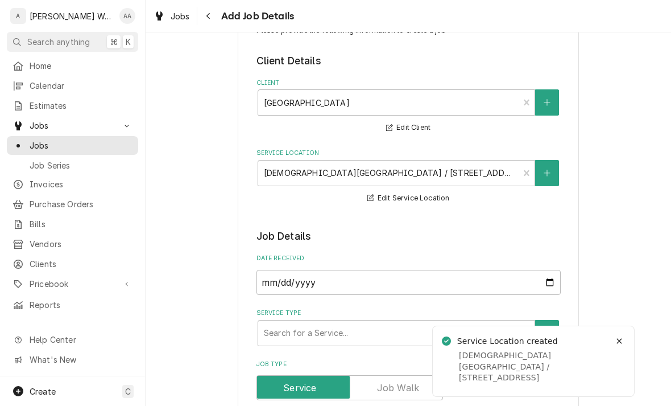
type textarea "x"
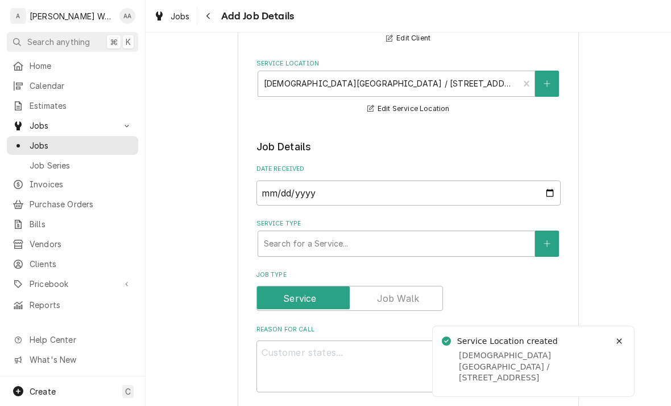
scroll to position [142, 0]
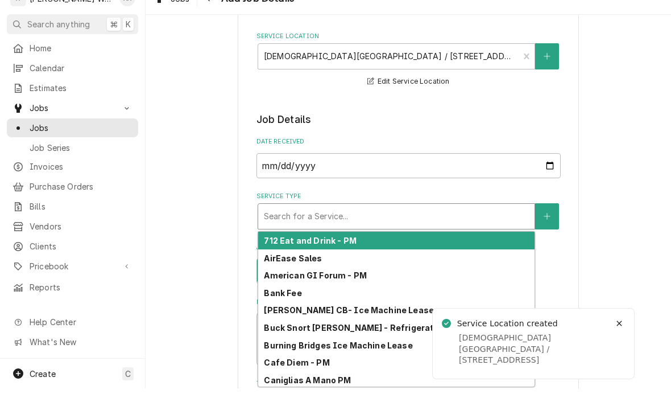
type input "c"
type textarea "x"
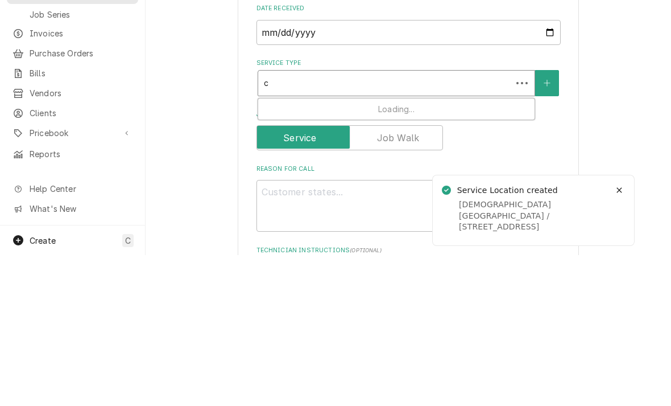
type input "co"
type textarea "x"
type input "com"
type textarea "x"
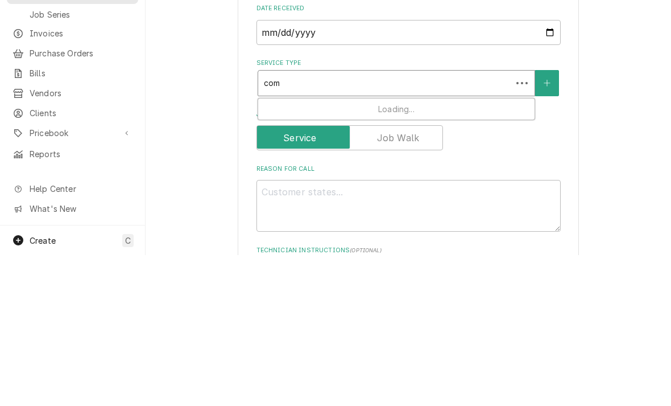
type input "comm"
type textarea "x"
type input "comme"
type textarea "x"
type input "commer"
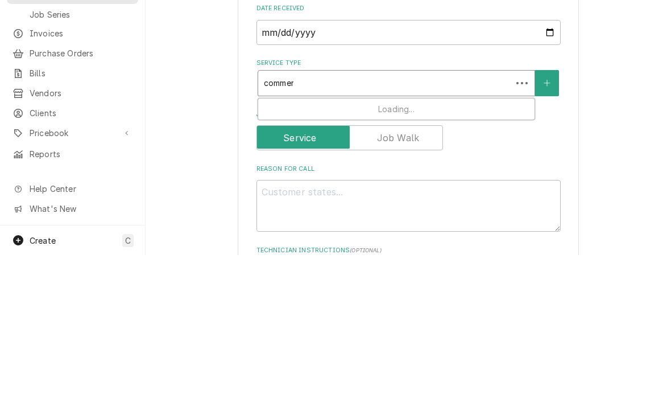
type textarea "x"
type input "commerc"
type textarea "x"
type input "commerci"
type textarea "x"
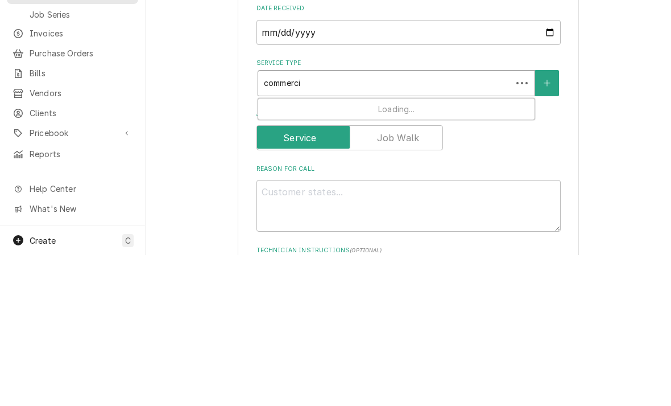
type input "commercia"
type textarea "x"
type input "commercial"
type textarea "x"
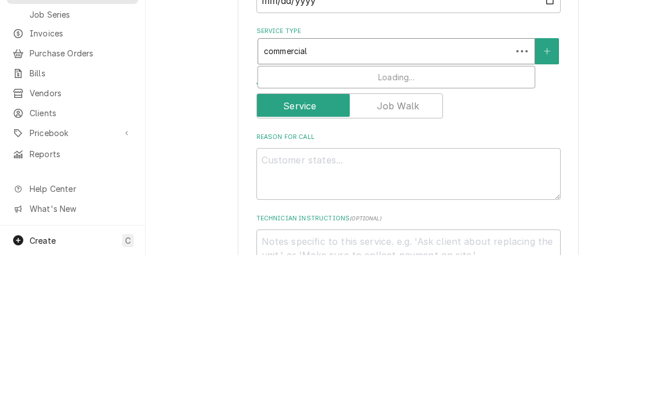
scroll to position [193, 0]
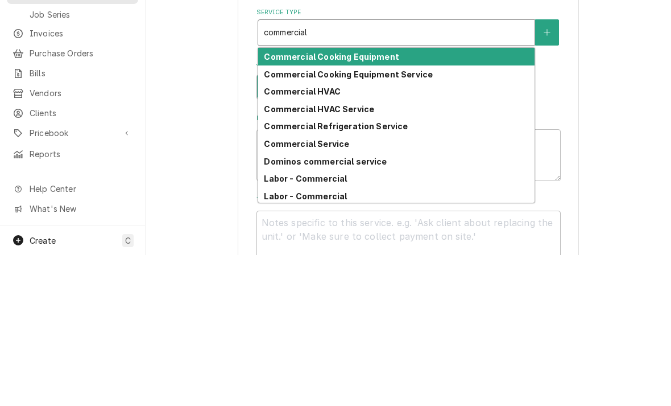
click at [293, 272] on strong "Commercial Refrigeration Service" at bounding box center [336, 277] width 144 height 10
type input "commercial"
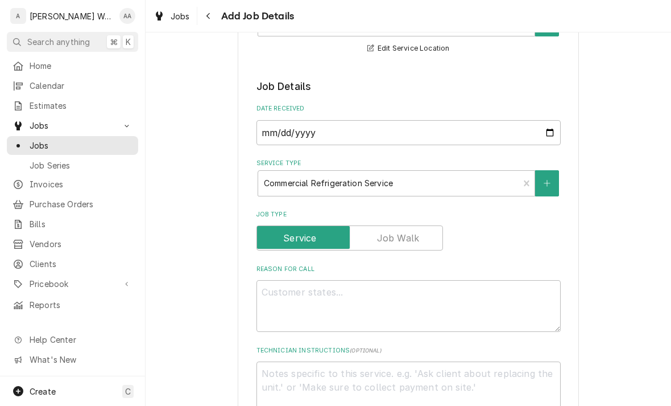
type textarea "x"
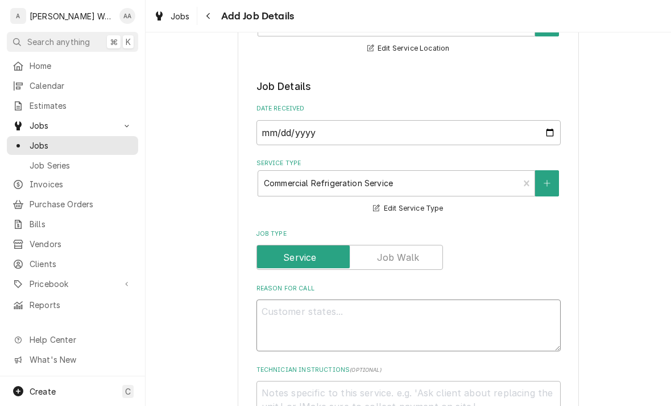
click at [282, 321] on textarea "Reason For Call" at bounding box center [409, 325] width 304 height 52
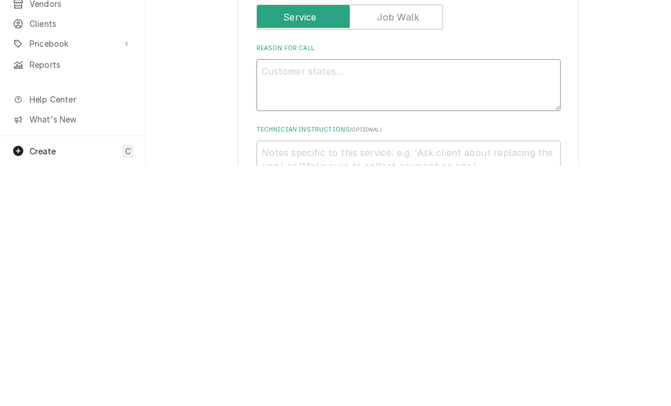
type textarea "2"
type textarea "x"
type textarea "2n"
type textarea "x"
type textarea "2nd"
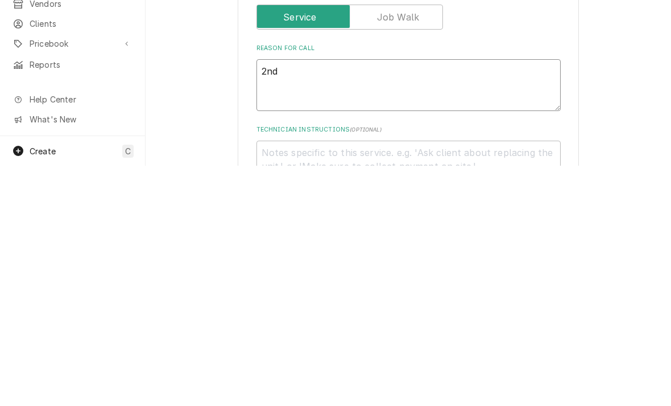
type textarea "x"
type textarea "2nd w"
type textarea "x"
type textarea "2nd"
type textarea "x"
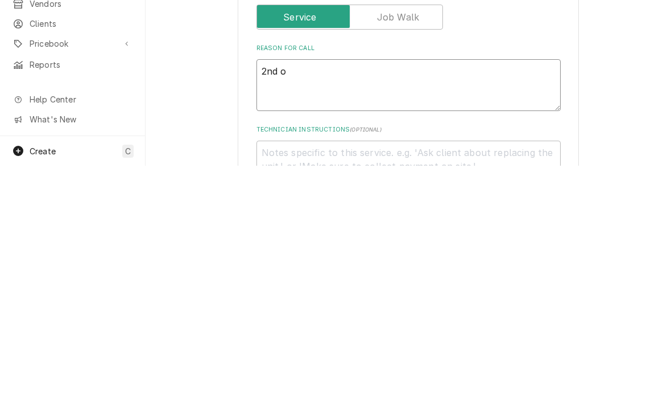
type textarea "2nd op"
type textarea "x"
type textarea "2nd opi"
type textarea "x"
type textarea "2nd opin"
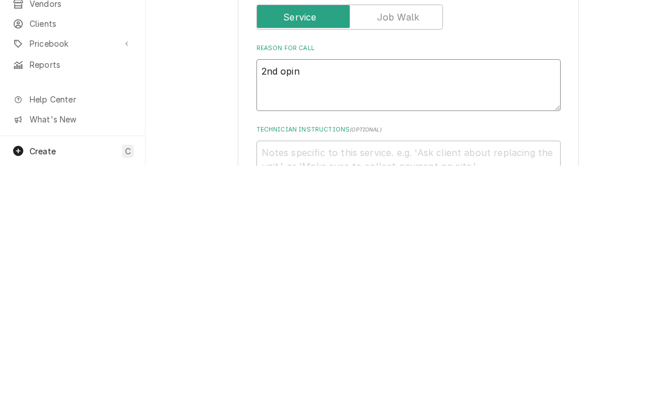
type textarea "x"
type textarea "2nd opinion"
type textarea "x"
type textarea "2nd opinion o"
type textarea "x"
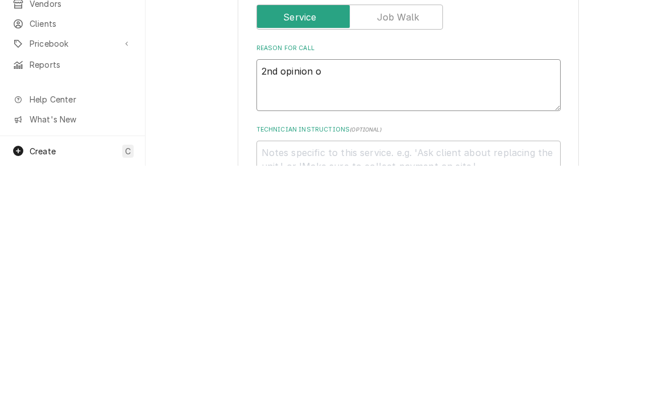
type textarea "2nd opinion on"
type textarea "x"
type textarea "2nd opinion on"
type textarea "x"
type textarea "2nd opinion on e"
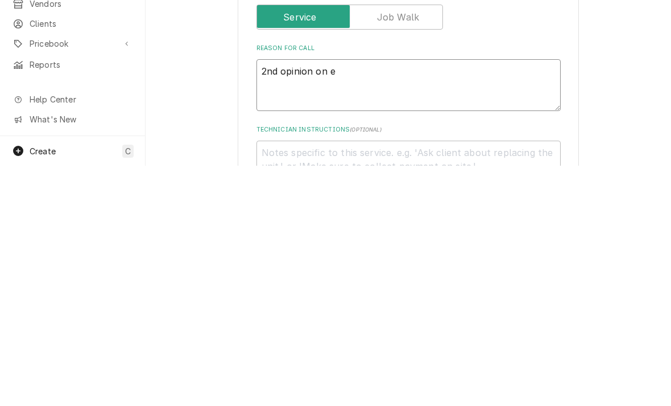
type textarea "x"
type textarea "2nd opinion on ev"
type textarea "x"
type textarea "2nd opinion on eva"
type textarea "x"
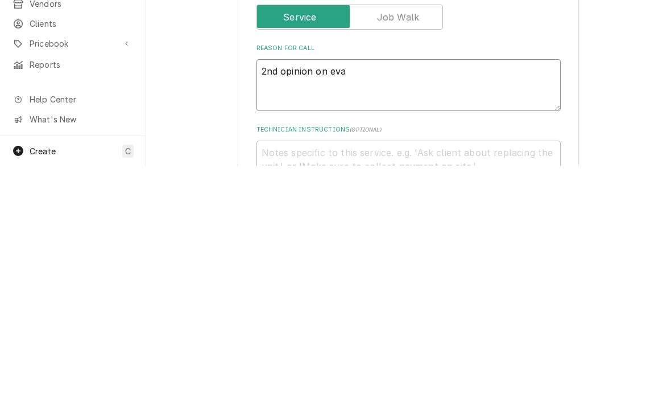
type textarea "2nd opinion on evap"
type textarea "x"
type textarea "2nd opinion on evaporator"
type textarea "x"
type textarea "2nd opinion on evaporator r"
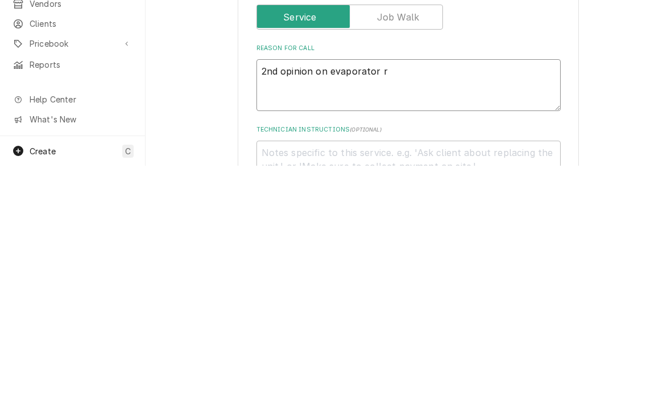
type textarea "x"
type textarea "2nd opinion on evaporator rep"
type textarea "x"
type textarea "2nd opinion on evaporator repl"
type textarea "x"
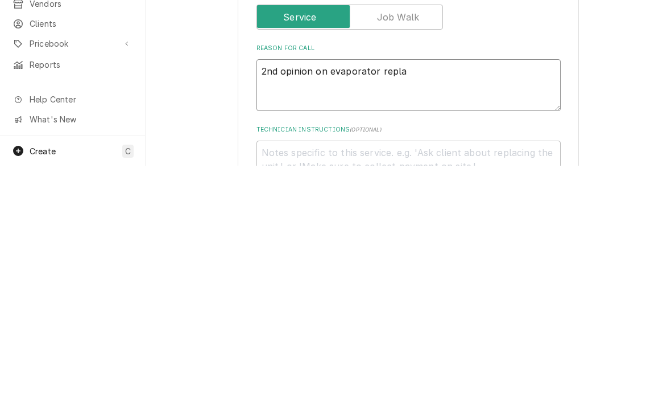
type textarea "2nd opinion on evaporator replac"
type textarea "x"
type textarea "2nd opinion on evaporator replace"
type textarea "x"
type textarea "2nd opinion on evaporator replacem"
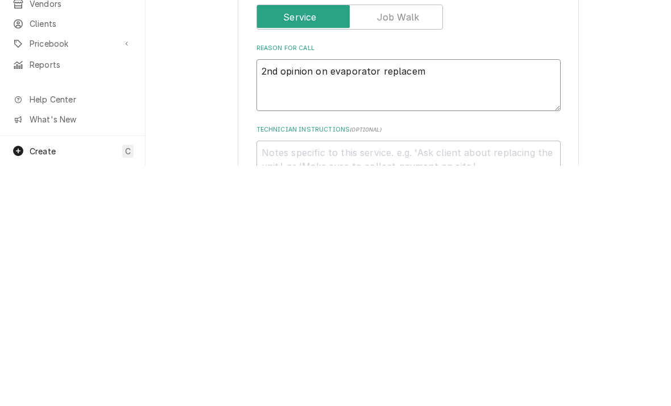
type textarea "x"
type textarea "2nd opinion on evaporator replacemen"
type textarea "x"
type textarea "2nd opinion on evaporator replacement"
type textarea "x"
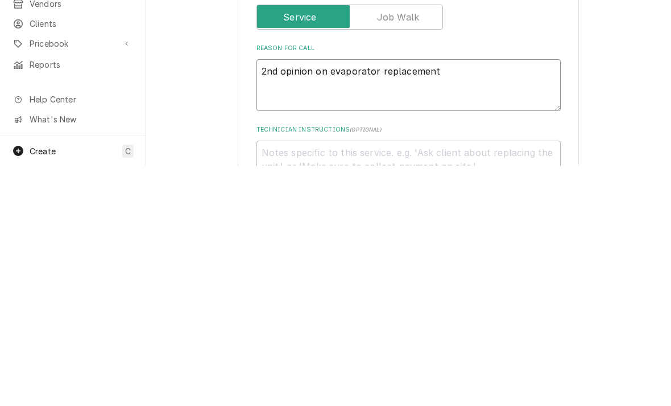
type textarea "2nd opinion on evaporator replacement a"
type textarea "x"
type textarea "2nd opinion on evaporator replacement au"
type textarea "x"
type textarea "2nd opinion on evaporator replacement auo"
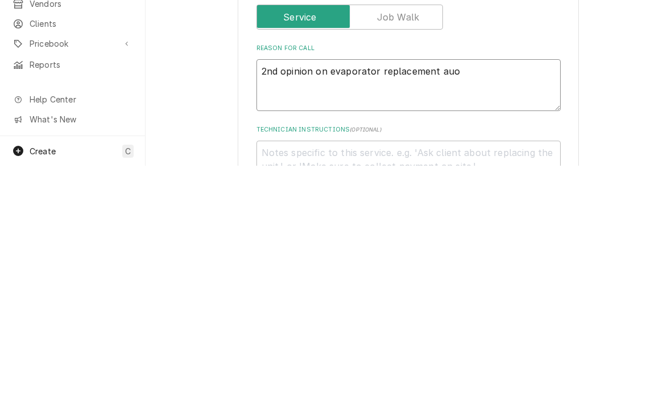
type textarea "x"
type textarea "2nd opinion on evaporator replacement auot"
type textarea "x"
type textarea "2nd opinion on evaporator replacement auote"
type textarea "x"
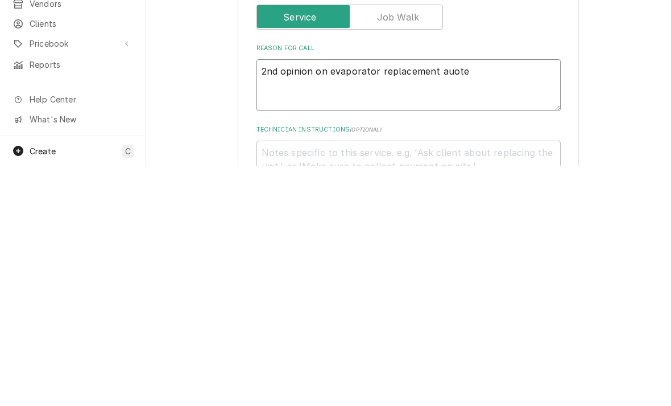
type textarea "2nd opinion on evaporator replacement quote"
type textarea "x"
type textarea "2nd opinion on evaporator replacement quote"
type textarea "x"
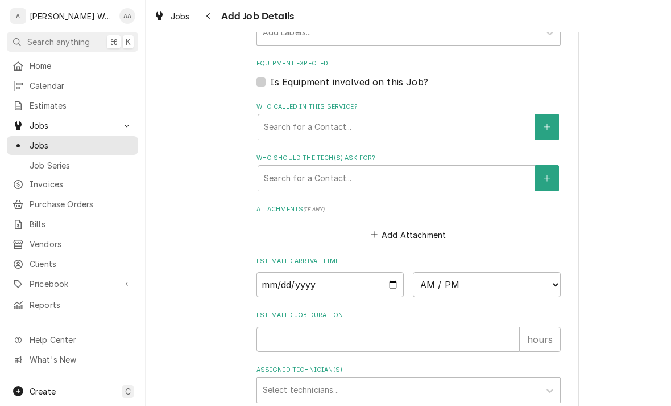
scroll to position [701, 0]
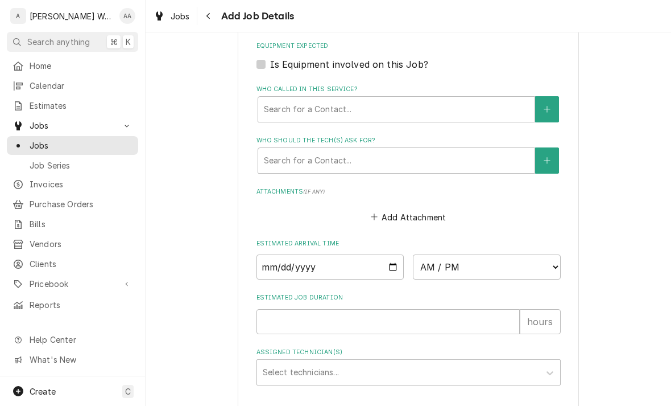
type textarea "2nd opinion on evaporator replacement quote"
click at [271, 265] on input "Date" at bounding box center [331, 266] width 148 height 25
type input "[DATE]"
type textarea "x"
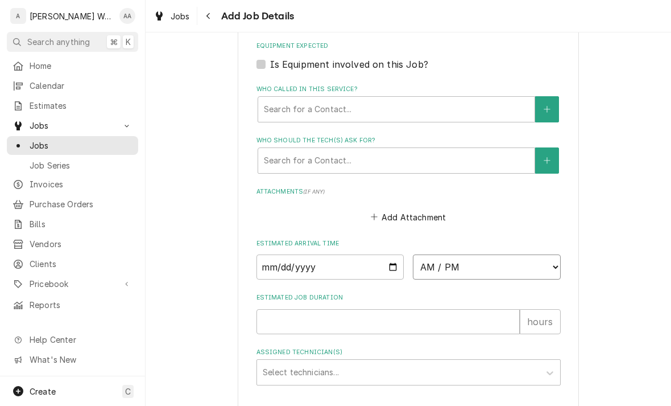
click at [332, 260] on select "AM / PM 6:00 AM 6:15 AM 6:30 AM 6:45 AM 7:00 AM 7:15 AM 7:30 AM 7:45 AM 8:00 AM…" at bounding box center [487, 266] width 148 height 25
select select "15:00:00"
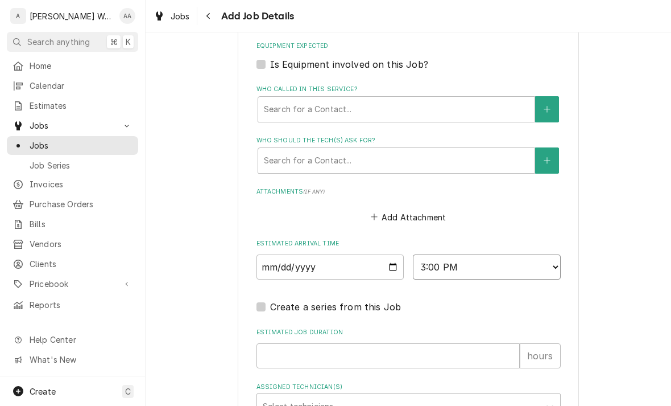
type textarea "x"
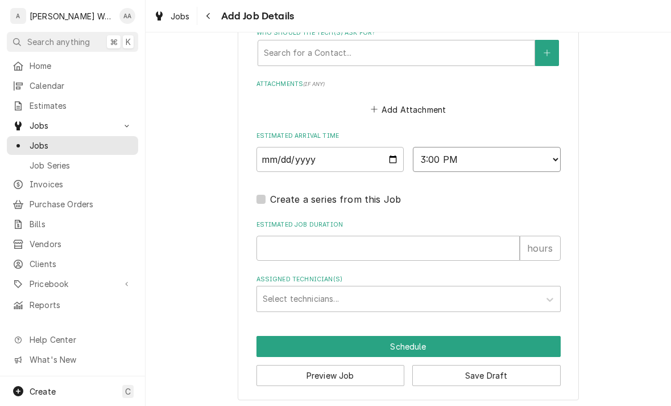
scroll to position [807, 0]
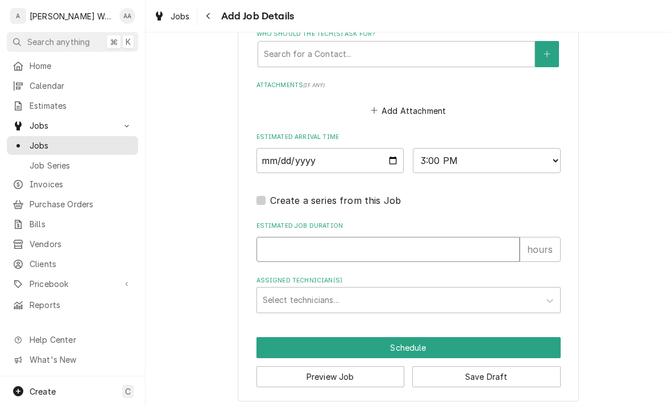
click at [275, 250] on input "Estimated Job Duration" at bounding box center [388, 249] width 263 height 25
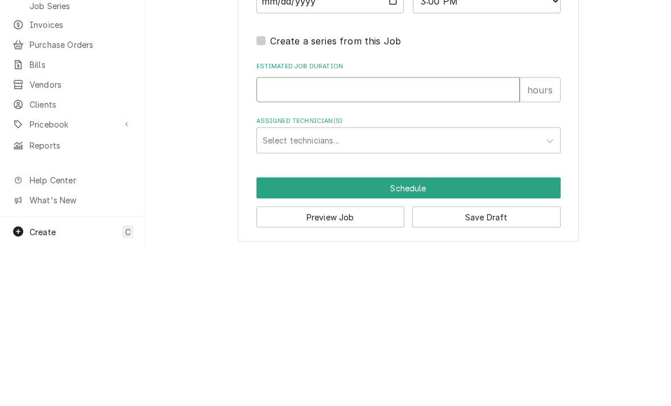
type input "3"
type textarea "x"
type input "2"
type textarea "x"
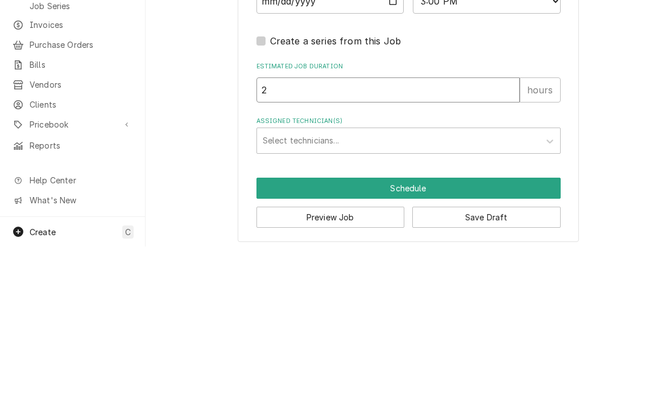
type input "2"
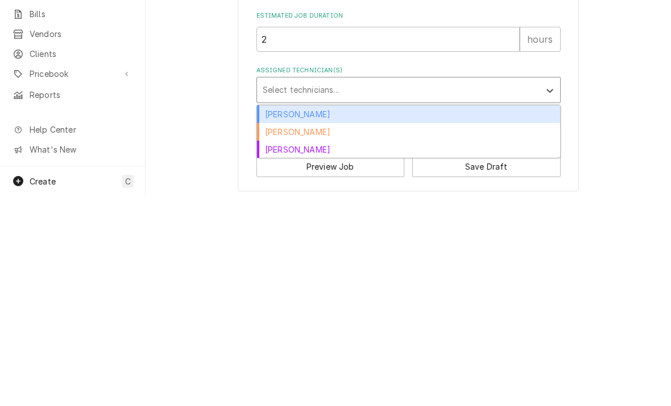
click at [271, 315] on div "Aaron Anderson" at bounding box center [408, 324] width 303 height 18
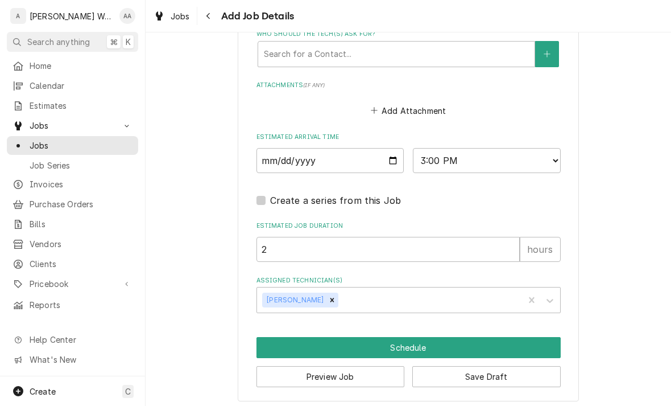
click at [271, 350] on button "Schedule" at bounding box center [409, 347] width 304 height 21
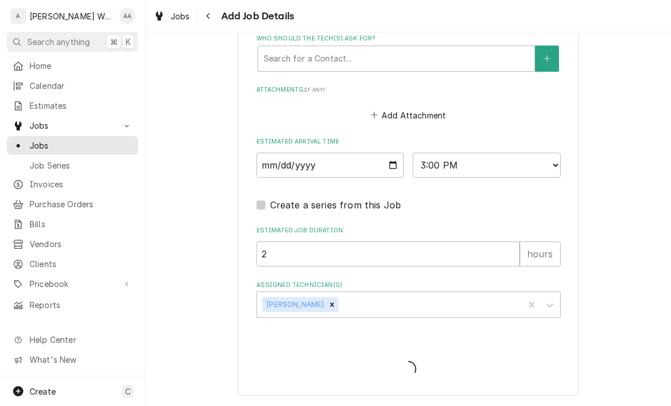
scroll to position [796, 0]
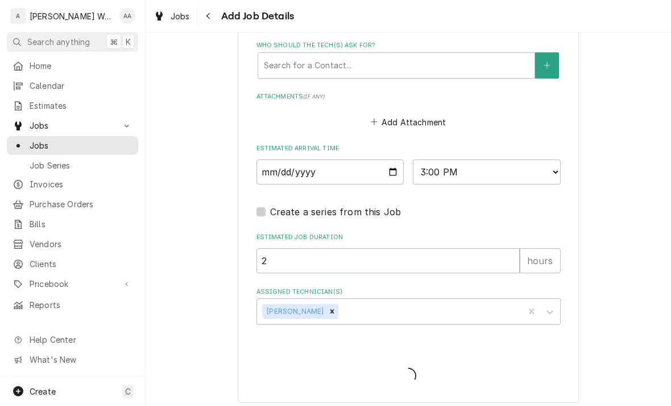
type textarea "x"
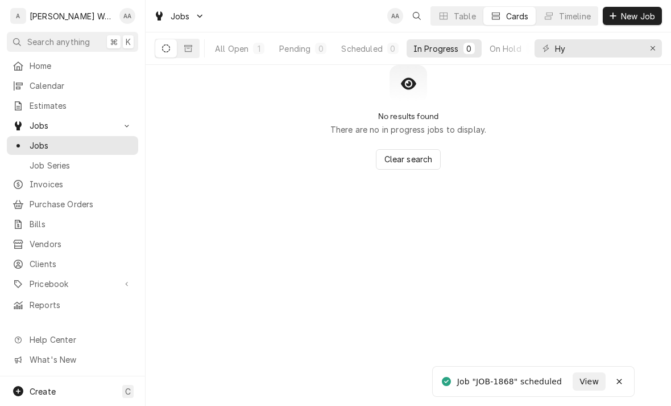
click at [239, 41] on button "All Open 1" at bounding box center [239, 48] width 63 height 18
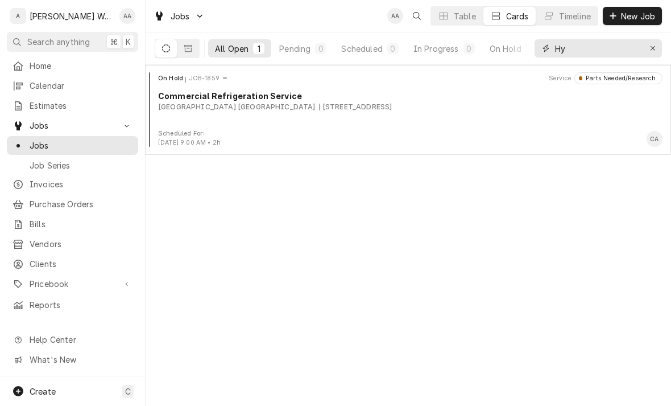
click at [654, 47] on icon "Erase input" at bounding box center [653, 48] width 6 height 8
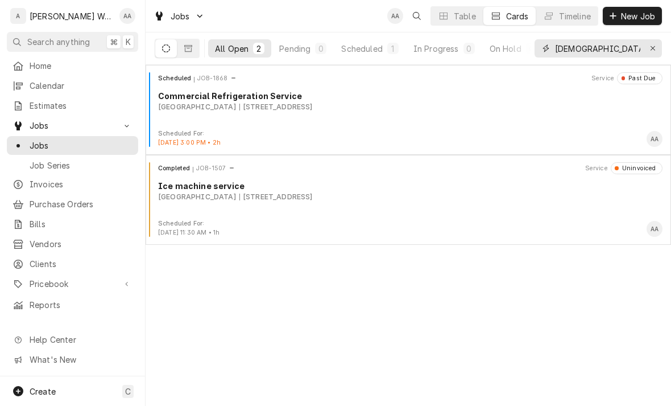
type input "Methodist"
click at [214, 123] on div "Scheduled JOB-1868 Service Past Due Commercial Refrigeration Service Methodist …" at bounding box center [408, 100] width 516 height 57
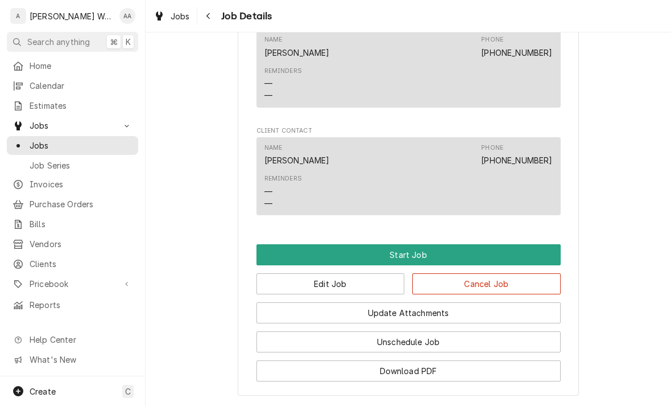
scroll to position [669, 0]
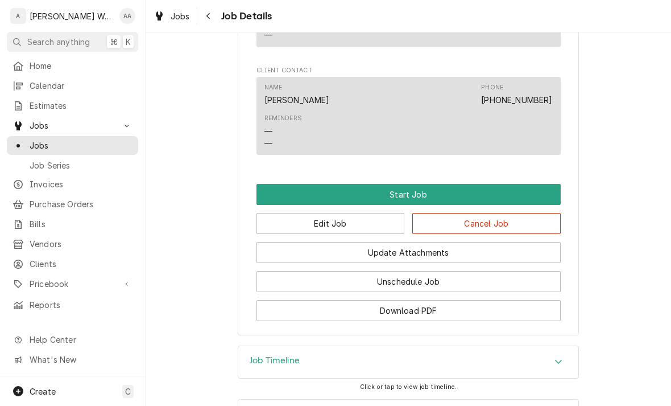
click at [272, 196] on button "Start Job" at bounding box center [409, 194] width 304 height 21
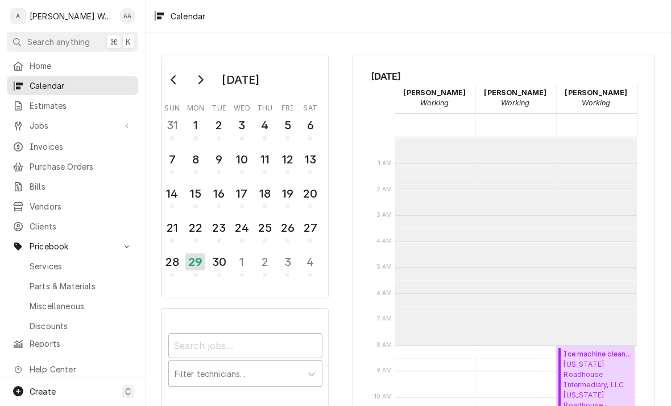
scroll to position [207, 0]
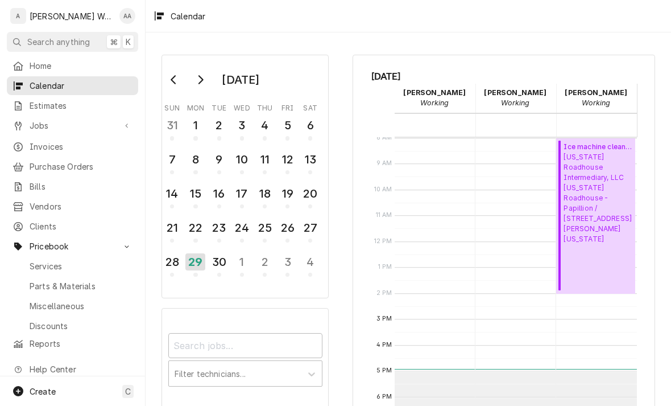
click at [41, 280] on span "Parts & Materials" at bounding box center [81, 286] width 103 height 12
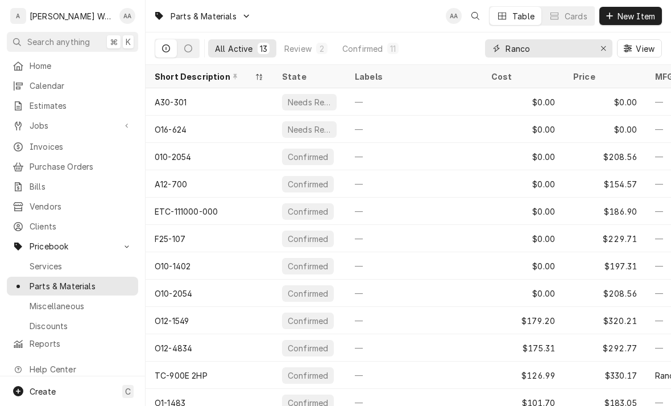
click at [611, 49] on button "Erase input" at bounding box center [603, 48] width 18 height 18
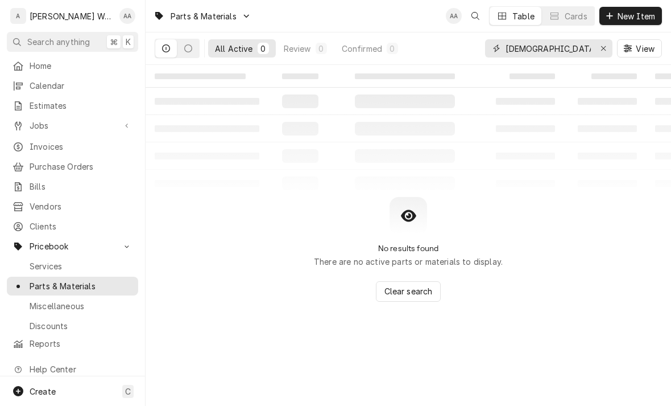
type input "[DEMOGRAPHIC_DATA]"
click at [187, 52] on icon "Dynamic Content Wrapper" at bounding box center [188, 48] width 8 height 8
click at [163, 50] on icon "Dynamic Content Wrapper" at bounding box center [166, 48] width 8 height 8
click at [606, 49] on div "Erase input" at bounding box center [603, 48] width 11 height 11
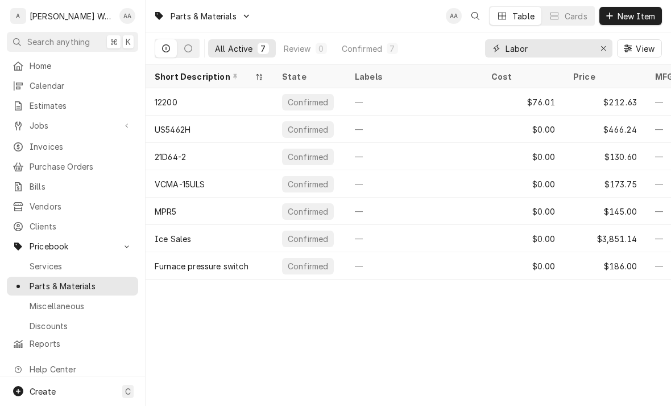
type input "Labor"
click at [42, 260] on span "Services" at bounding box center [81, 266] width 103 height 12
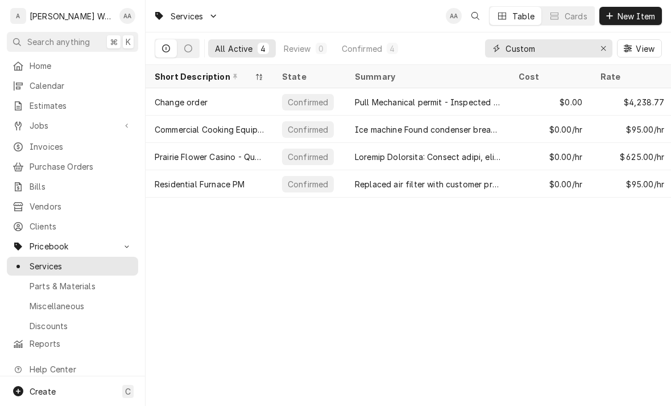
click at [609, 47] on div "Erase input" at bounding box center [603, 48] width 11 height 11
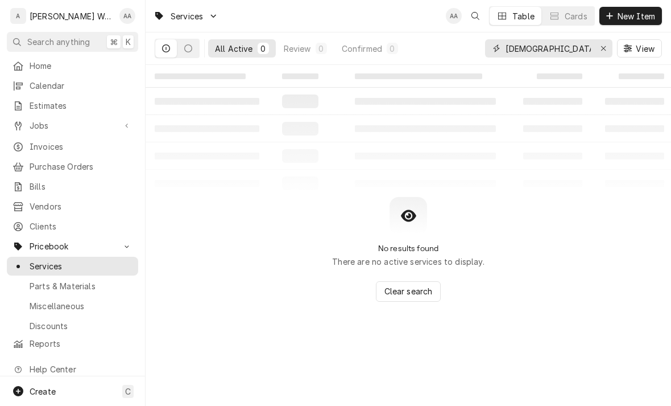
type input "[DEMOGRAPHIC_DATA]"
click at [598, 55] on button "Erase input" at bounding box center [603, 48] width 18 height 18
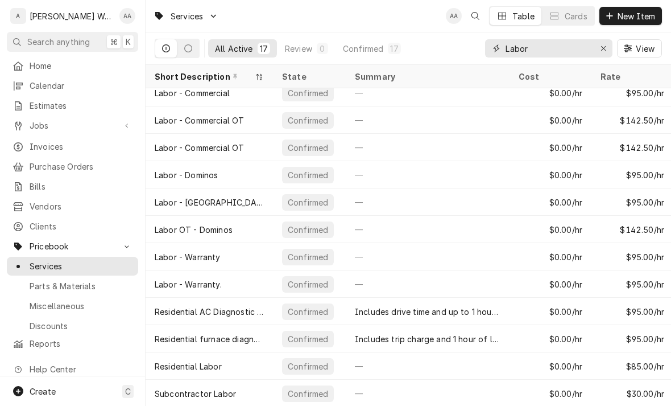
scroll to position [145, 0]
type input "Labor"
click at [55, 396] on div "Create" at bounding box center [33, 391] width 44 height 14
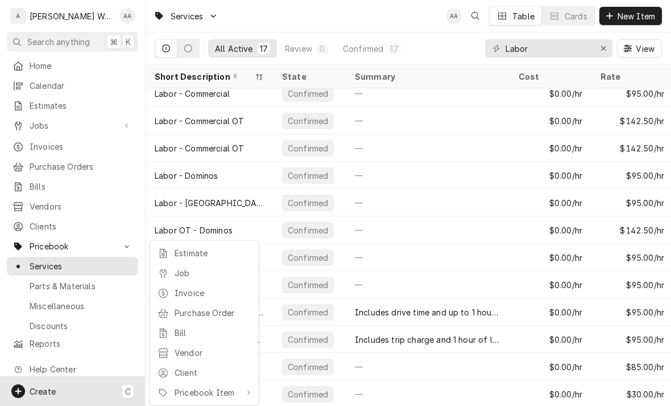
click at [176, 241] on div "Estimate Job Invoice Purchase Order Bill Vendor Client Pricebook Item" at bounding box center [204, 322] width 109 height 165
click at [172, 254] on div "Estimate" at bounding box center [204, 253] width 98 height 14
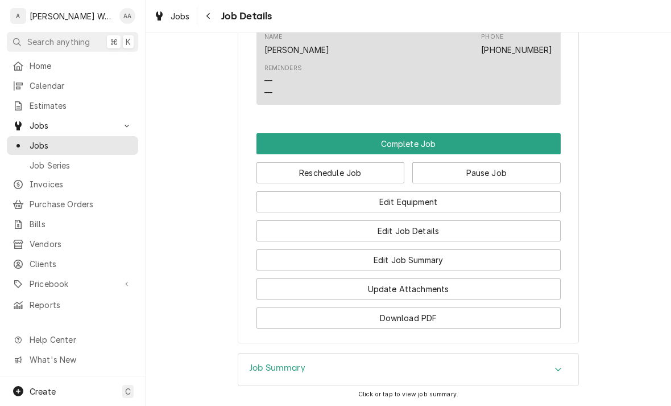
scroll to position [764, 0]
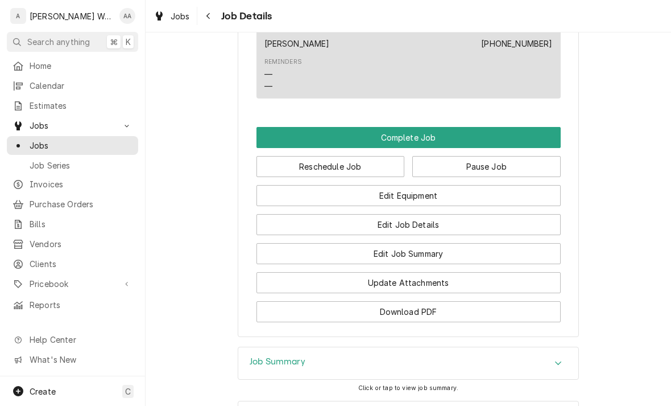
click at [288, 204] on button "Edit Equipment" at bounding box center [409, 195] width 304 height 21
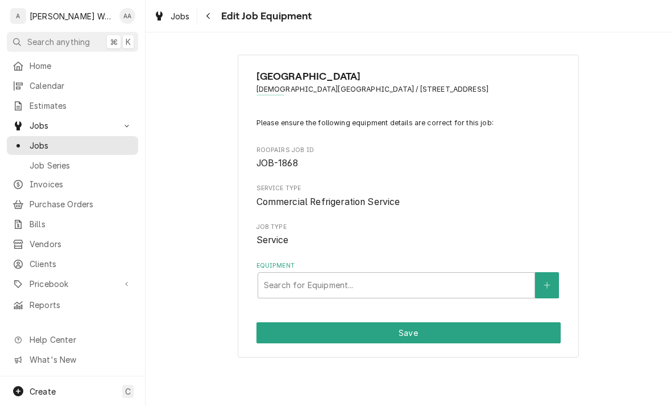
click at [551, 284] on icon "Create New Equipment" at bounding box center [547, 285] width 7 height 8
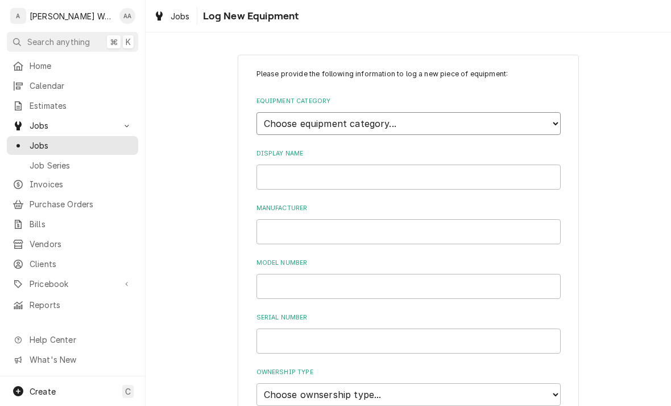
click at [276, 117] on select "Choose equipment category... Ice Machines Refrigeration Beverage Equipment Work…" at bounding box center [409, 123] width 304 height 23
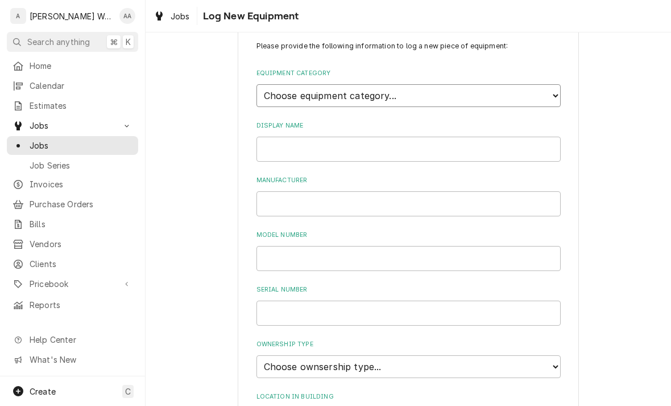
scroll to position [30, 0]
click at [275, 89] on select "Choose equipment category... Ice Machines Refrigeration Beverage Equipment Work…" at bounding box center [409, 93] width 304 height 23
select select "8"
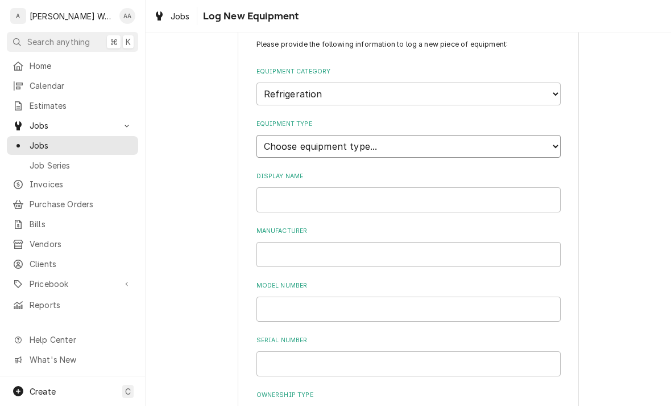
click at [262, 135] on select "Choose equipment type... Bar Refrigeration Blast Chiller Chef Base Freezer Chef…" at bounding box center [409, 146] width 304 height 23
click at [271, 140] on select "Choose equipment type... Bar Refrigeration Blast Chiller Chef Base Freezer Chef…" at bounding box center [409, 146] width 304 height 23
select select "69"
click at [283, 195] on input "Display Name" at bounding box center [409, 199] width 304 height 25
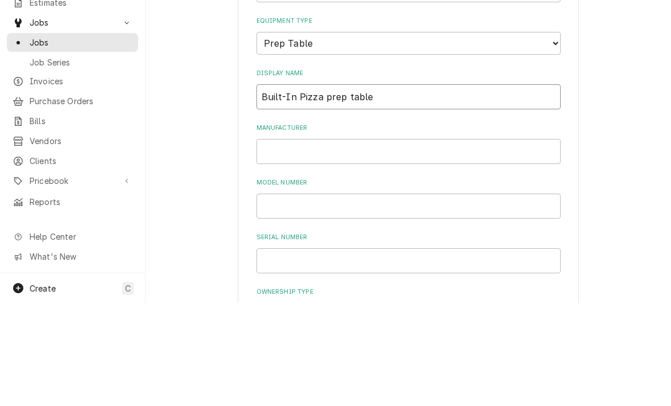
type input "Built-In Pizza prep table"
click at [285, 242] on input "Manufacturer" at bounding box center [409, 254] width 304 height 25
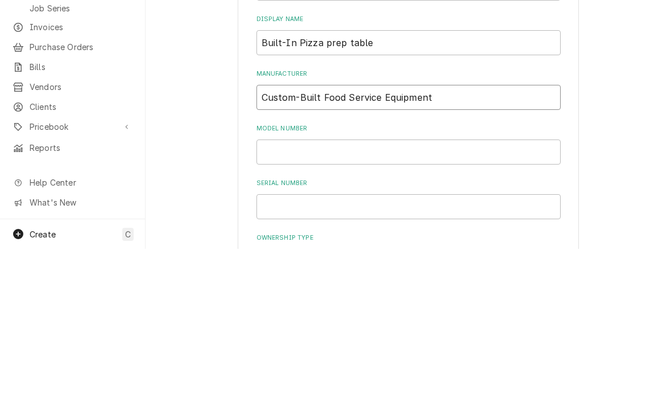
type input "Custom-Built Food Service Equipment"
click at [274, 296] on input "Model Number" at bounding box center [409, 308] width 304 height 25
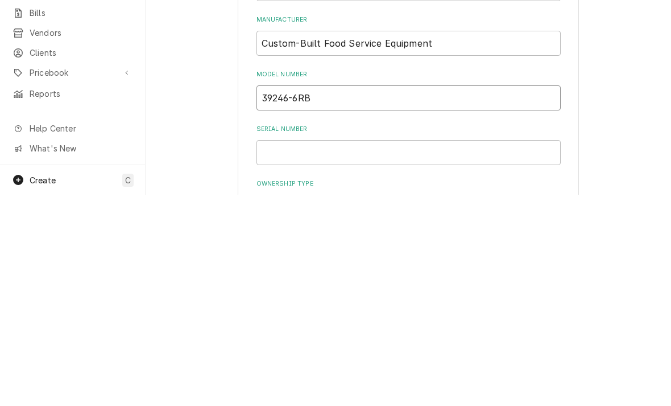
type input "39246-6RB"
click at [288, 351] on input "Serial Number" at bounding box center [409, 363] width 304 height 25
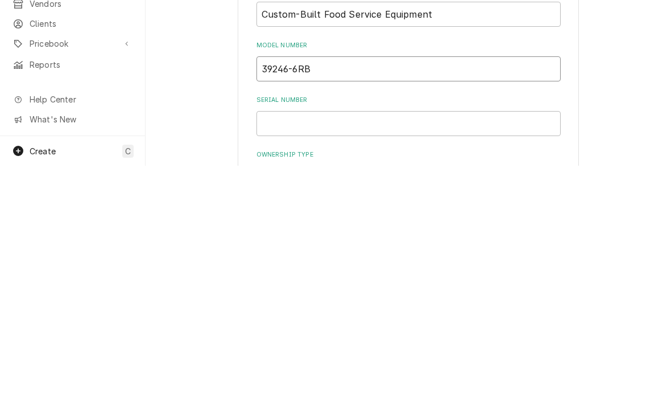
click at [287, 296] on input "39246-6RB" at bounding box center [409, 308] width 304 height 25
click at [273, 296] on input "39246-6RB" at bounding box center [409, 308] width 304 height 25
click at [272, 296] on input "39246-6RB" at bounding box center [409, 308] width 304 height 25
click at [270, 351] on input "Serial Number" at bounding box center [409, 363] width 304 height 25
click at [279, 351] on input "Serial Number" at bounding box center [409, 363] width 304 height 25
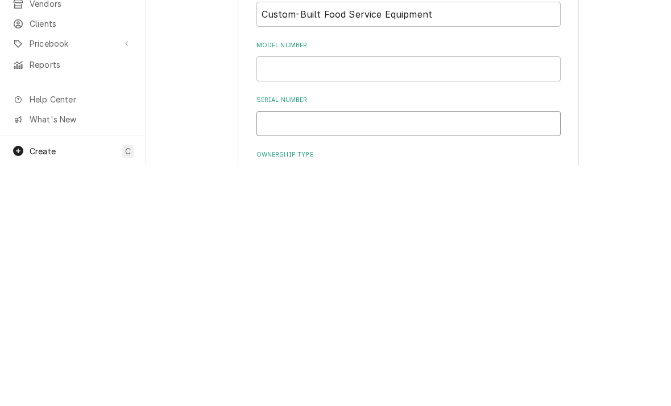
paste input "39246-6RB"
type input "39246-6RB"
click at [285, 296] on input "Model Number" at bounding box center [409, 308] width 304 height 25
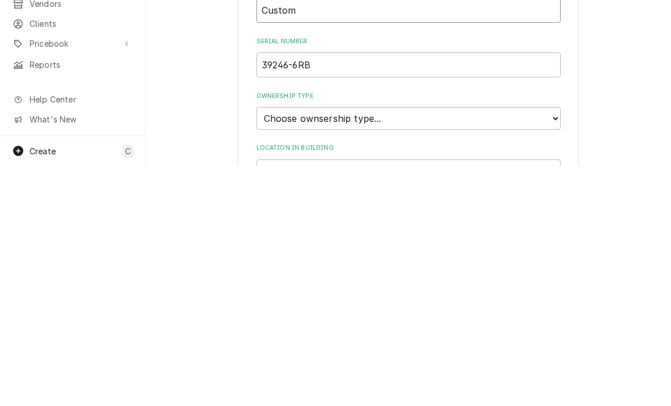
scroll to position [101, 0]
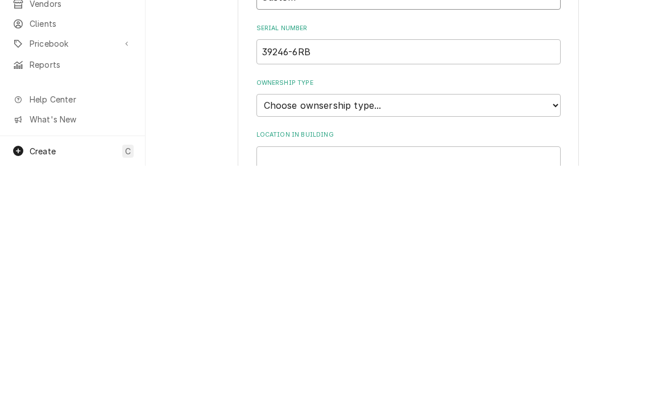
type input "Custom"
click at [281, 334] on select "Choose ownsership type... Unknown Owned Leased Rented" at bounding box center [409, 345] width 304 height 23
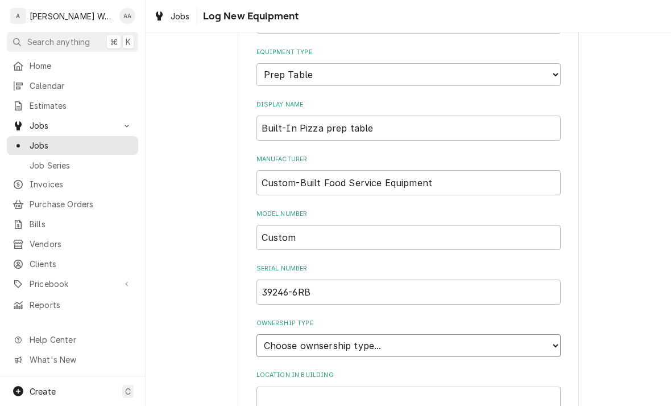
select select "1"
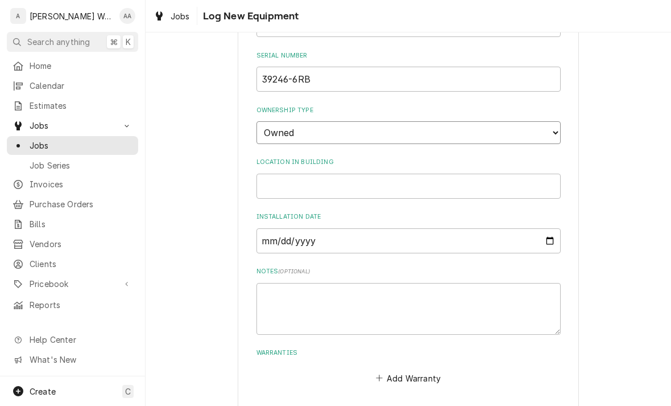
scroll to position [312, 0]
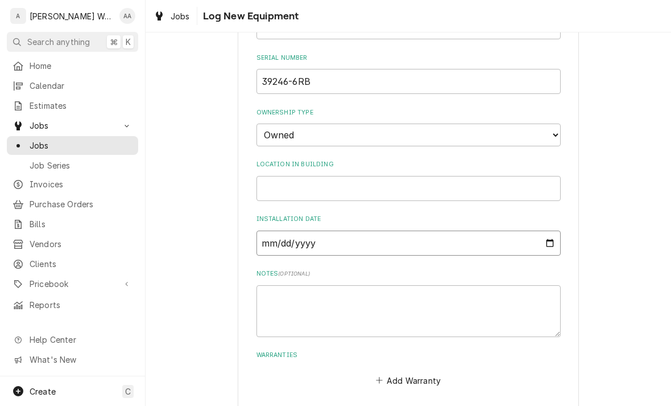
click at [281, 233] on input "Installation Date" at bounding box center [409, 242] width 304 height 25
type input "2009-12-07"
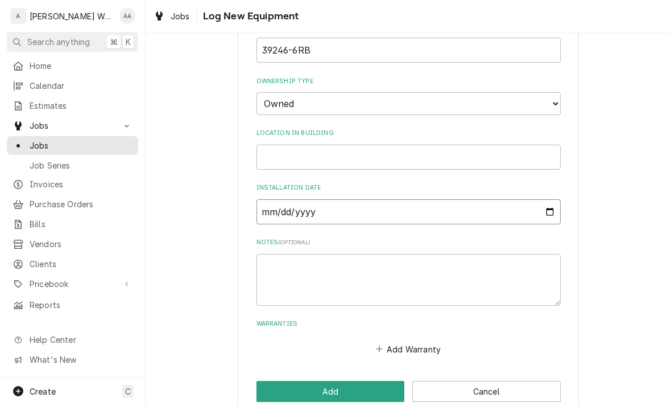
scroll to position [342, 0]
click at [270, 381] on button "Add" at bounding box center [331, 391] width 148 height 21
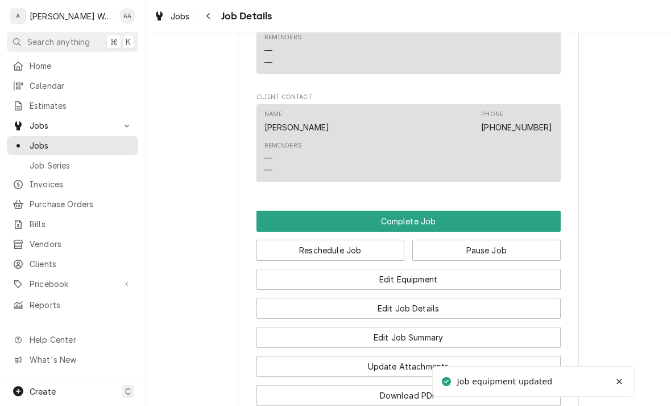
scroll to position [715, 0]
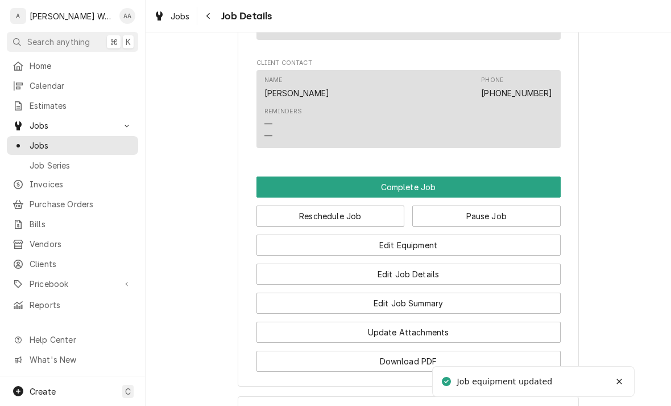
click at [305, 312] on button "Edit Job Summary" at bounding box center [409, 302] width 304 height 21
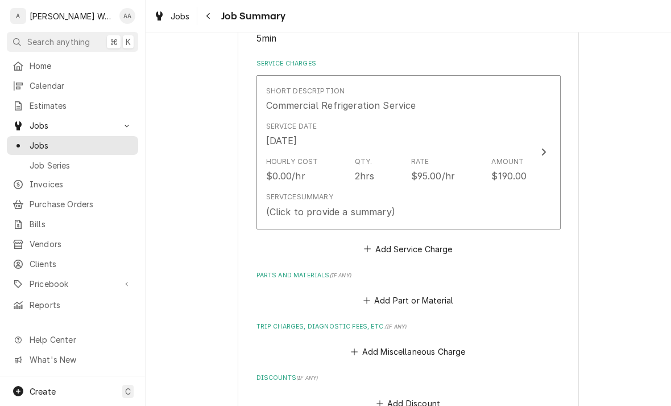
click at [296, 205] on div "(Click to provide a summary)" at bounding box center [330, 212] width 129 height 14
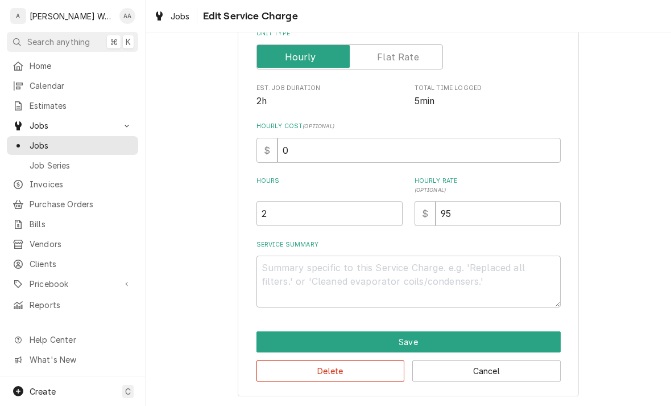
scroll to position [156, 0]
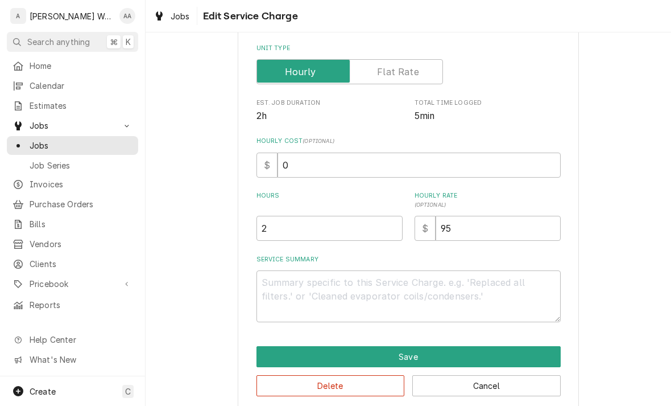
type textarea "x"
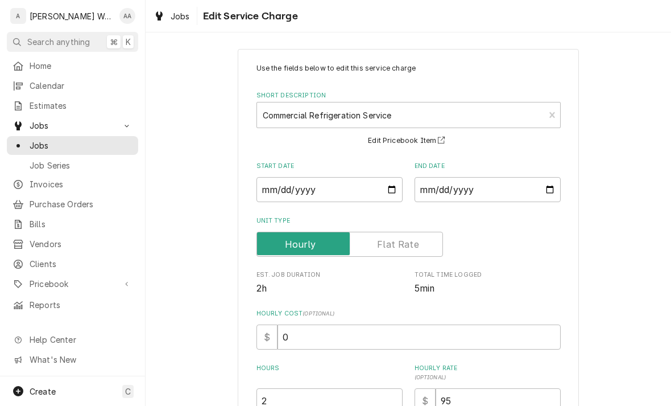
scroll to position [5, 0]
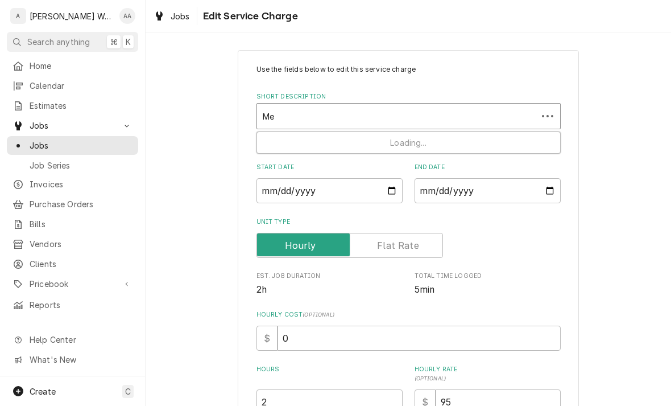
type input "M"
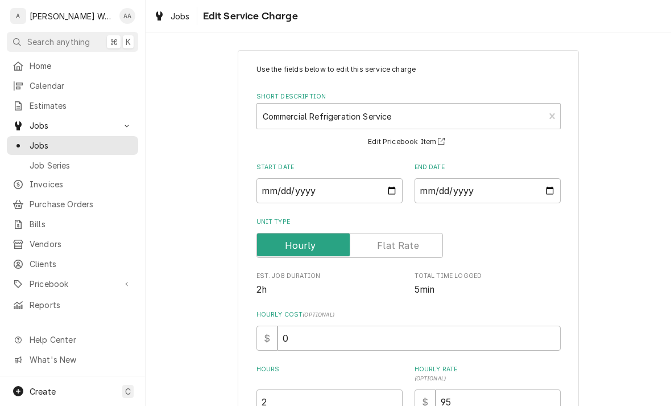
click at [225, 130] on div "Use the fields below to edit this service charge Short Description Commercial R…" at bounding box center [409, 317] width 526 height 554
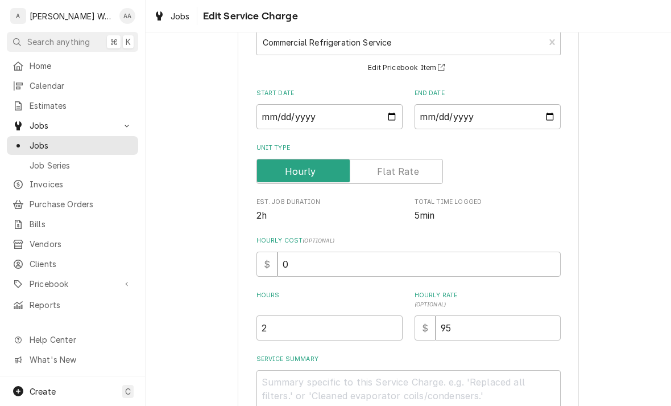
scroll to position [95, 0]
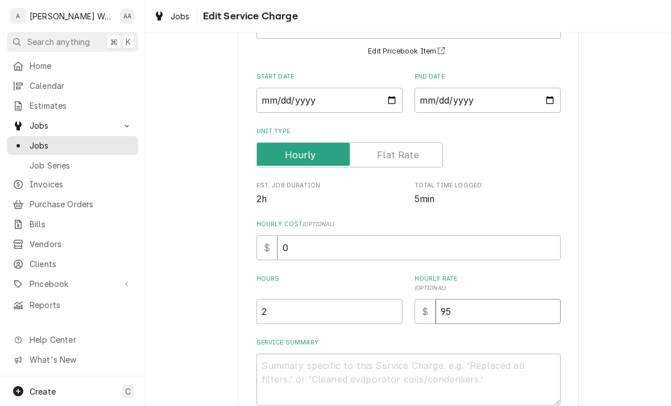
click at [535, 299] on input "95" at bounding box center [498, 311] width 125 height 25
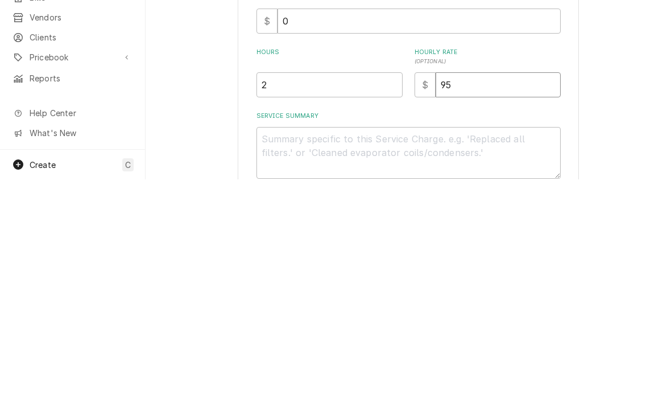
click at [473, 299] on input "95" at bounding box center [498, 311] width 125 height 25
type input "9"
type textarea "x"
type input "1"
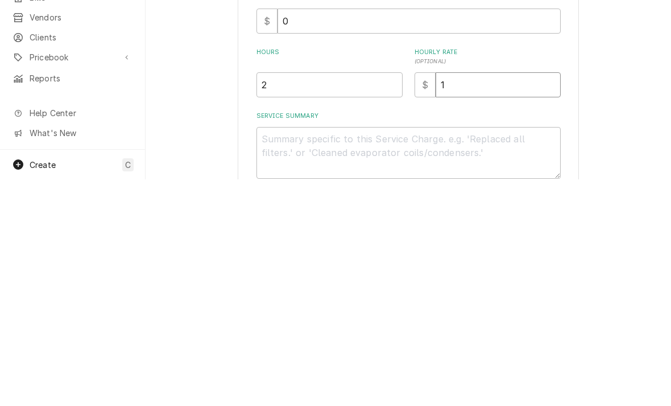
type textarea "x"
type input "11"
type textarea "x"
type input "110"
type textarea "x"
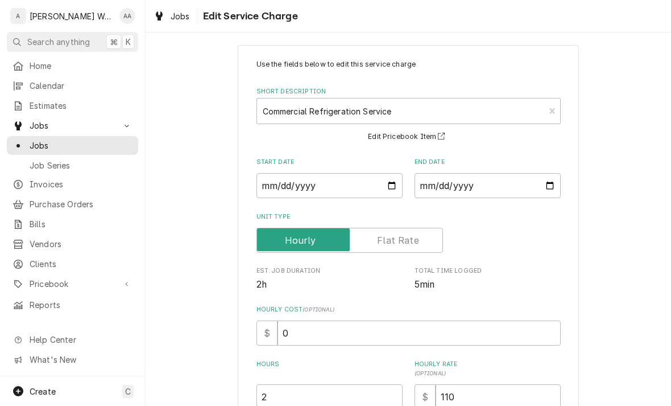
scroll to position [9, 0]
type input "110"
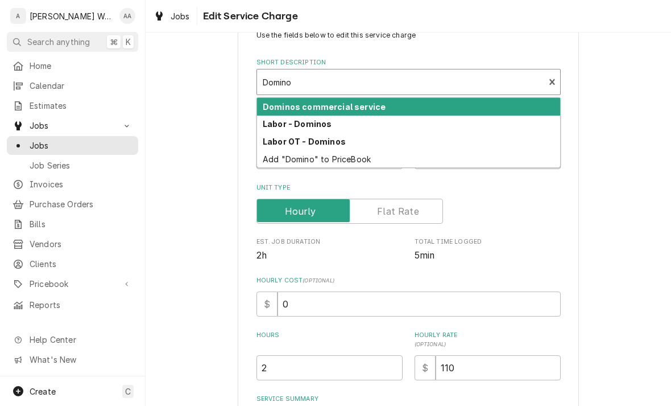
scroll to position [38, 0]
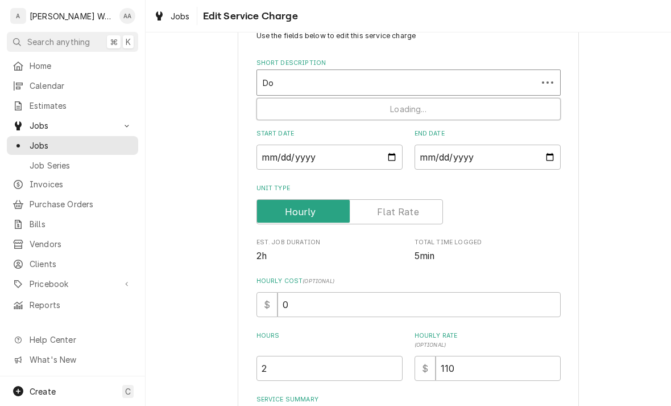
type input "D"
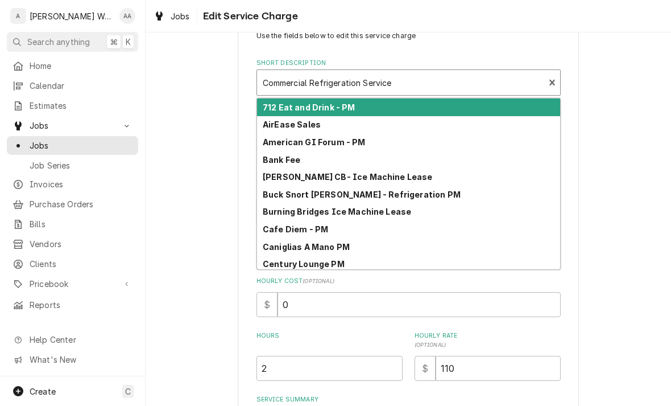
type input "c"
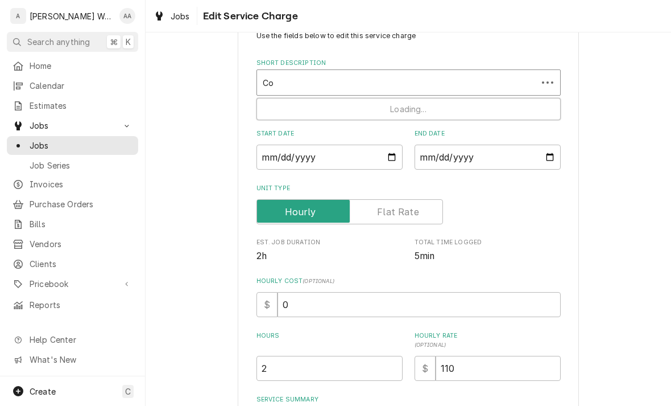
type input "C"
type input "[DEMOGRAPHIC_DATA] Commercial Service"
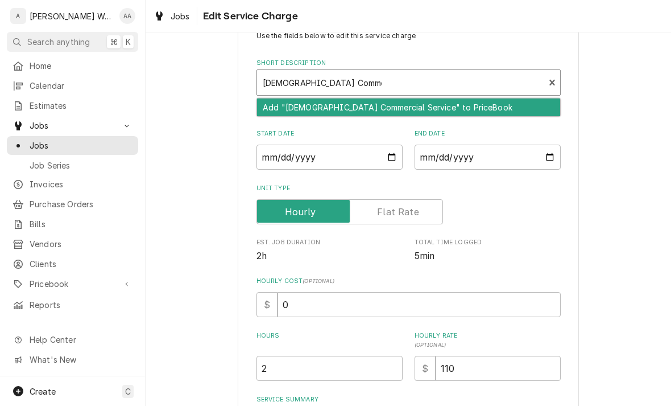
click at [281, 103] on div "Add "[DEMOGRAPHIC_DATA] Commercial Service" to PriceBook" at bounding box center [408, 107] width 303 height 18
type textarea "x"
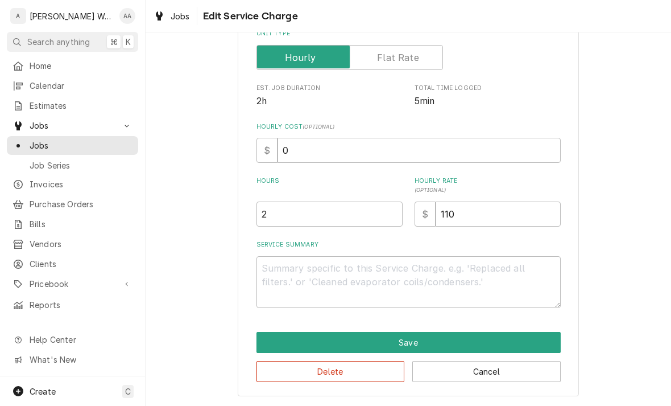
scroll to position [221, 0]
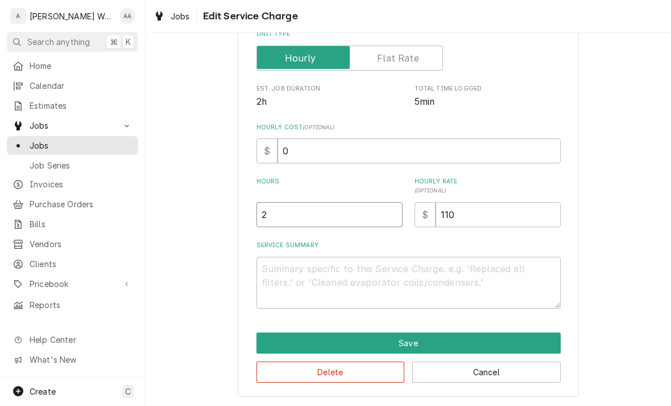
click at [288, 215] on input "2" at bounding box center [330, 214] width 146 height 25
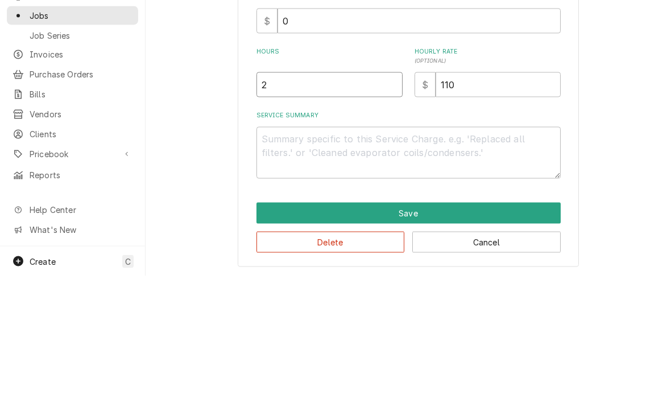
type textarea "x"
type input "1"
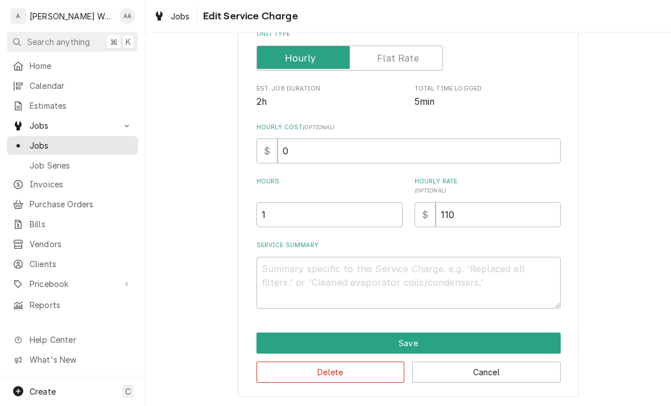
click at [281, 340] on button "Save" at bounding box center [409, 342] width 304 height 21
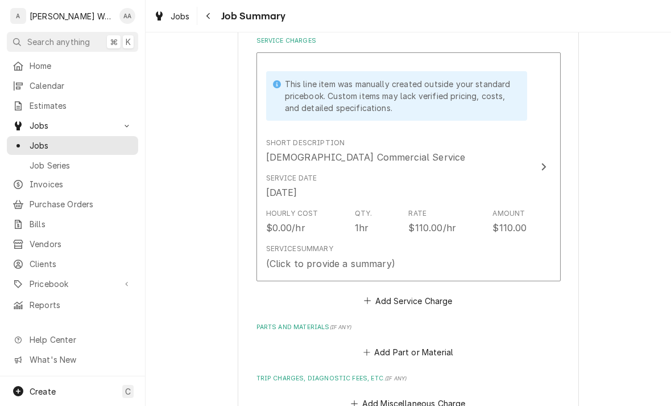
click at [298, 239] on div "Service Summary (Click to provide a summary)" at bounding box center [396, 256] width 261 height 35
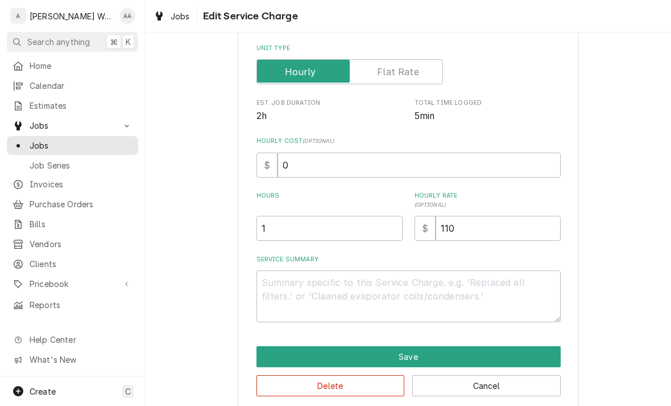
type textarea "x"
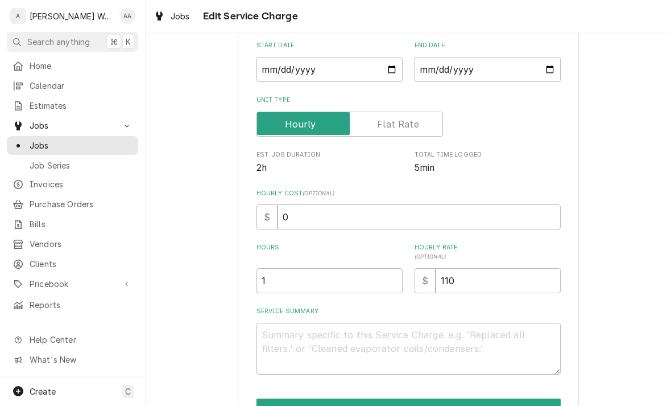
scroll to position [161, 0]
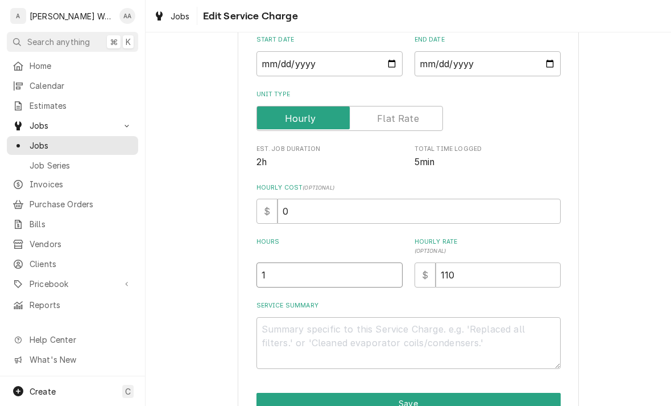
click at [278, 272] on input "1" at bounding box center [330, 274] width 146 height 25
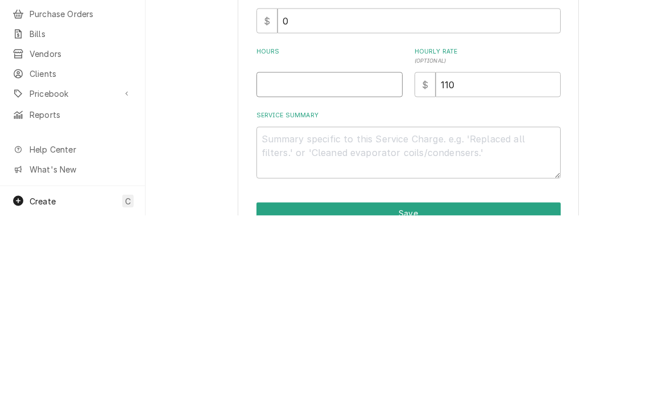
type textarea "x"
type input "2"
type textarea "x"
type input "2"
click at [283, 317] on textarea "Service Summary" at bounding box center [409, 343] width 304 height 52
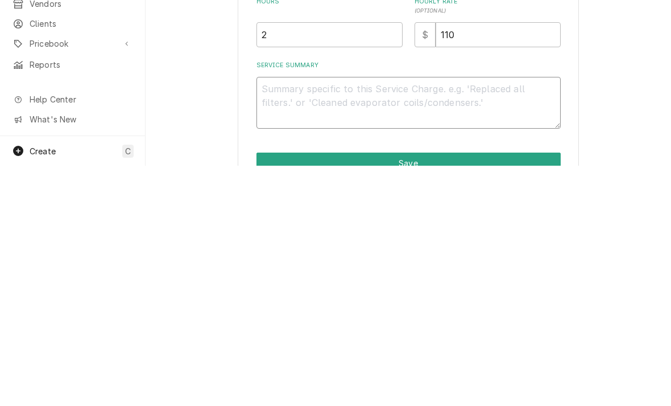
type textarea "x"
type textarea "S"
type textarea "x"
type textarea "2n"
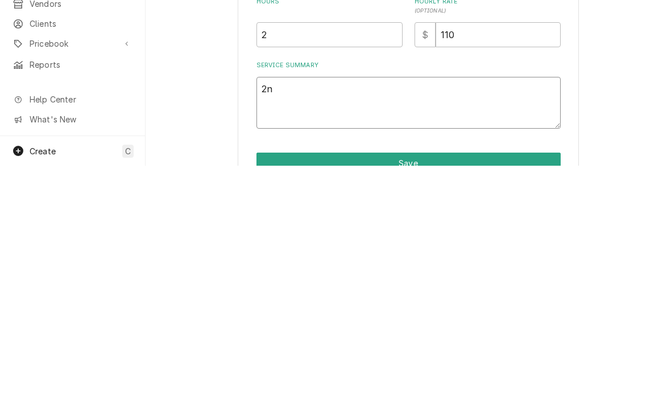
type textarea "x"
type textarea "2nd"
type textarea "x"
type textarea "2nd o"
type textarea "x"
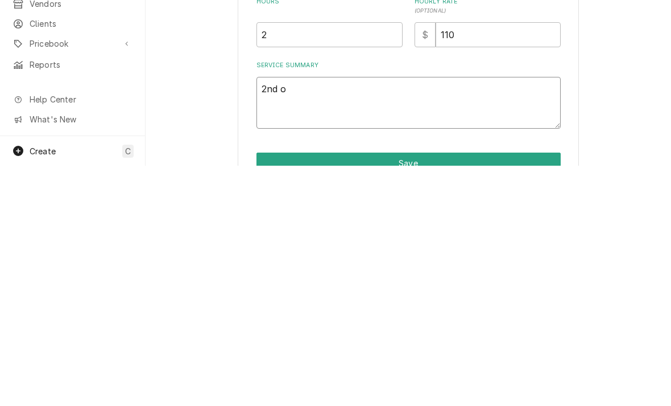
type textarea "2nd op"
type textarea "x"
type textarea "2nd opi"
type textarea "x"
type textarea "2nd opini"
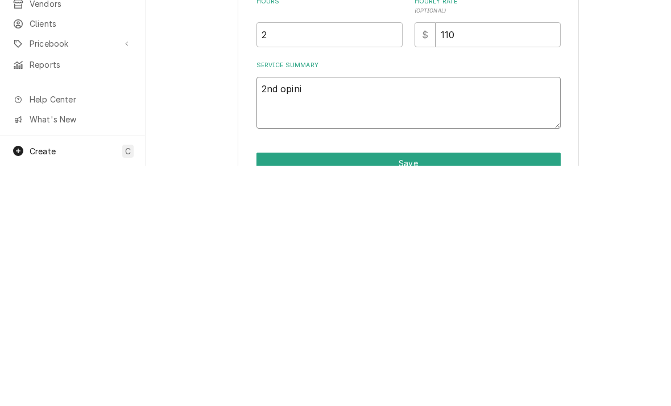
type textarea "x"
type textarea "2nd opinio"
type textarea "x"
type textarea "2nd opinion"
type textarea "x"
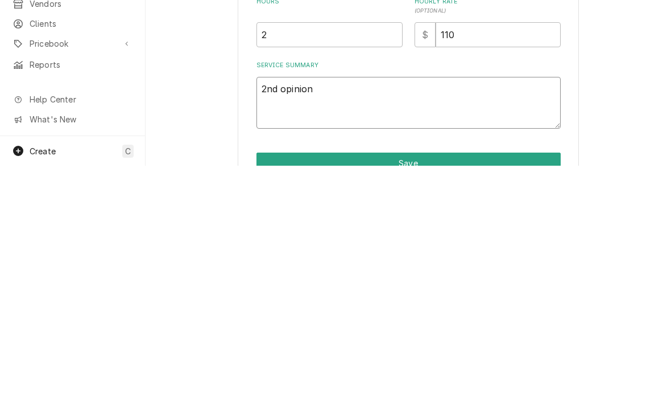
type textarea "2nd opinion"
type textarea "x"
type textarea "2nd opinion o"
type textarea "x"
type textarea "2nd opinion on"
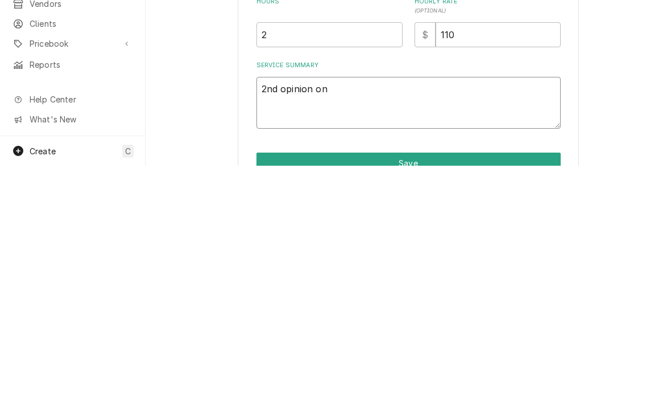
type textarea "x"
type textarea "2nd opinion on"
type textarea "x"
type textarea "2nd opinion on l"
type textarea "x"
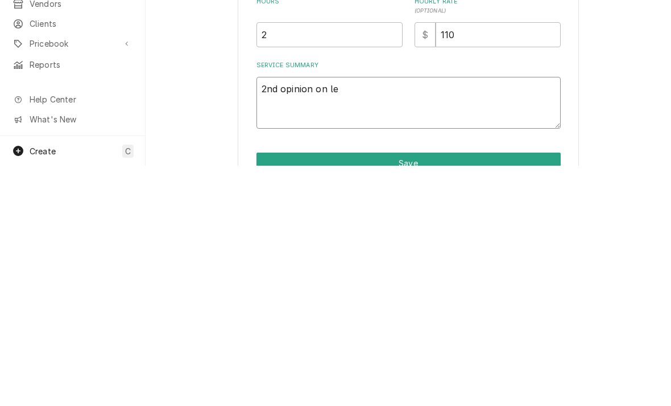
type textarea "2nd opinion on lea"
type textarea "x"
type textarea "2nd opinion on leak"
type textarea "x"
type textarea "2nd opinion on leaki"
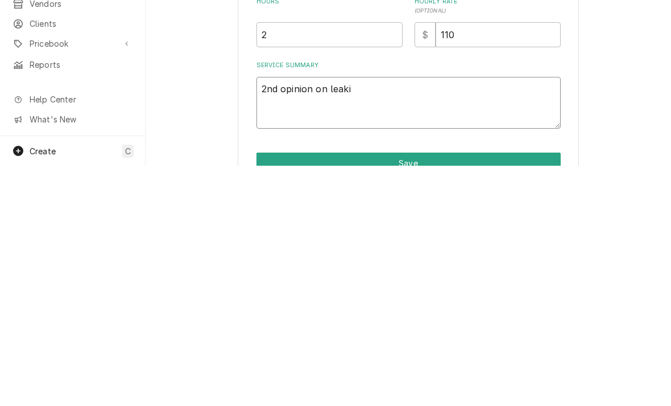
type textarea "x"
type textarea "2nd opinion on leakin"
type textarea "x"
type textarea "2nd opinion on leaking"
type textarea "x"
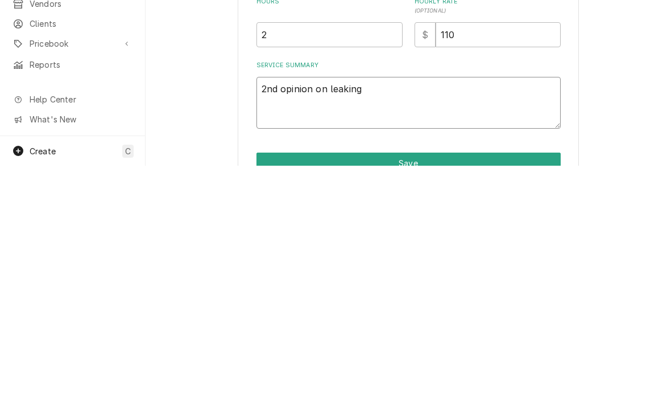
type textarea "2nd opinion on leaking"
type textarea "x"
type textarea "2nd opinion on leaking p"
type textarea "x"
type textarea "2nd opinion on leaking pre"
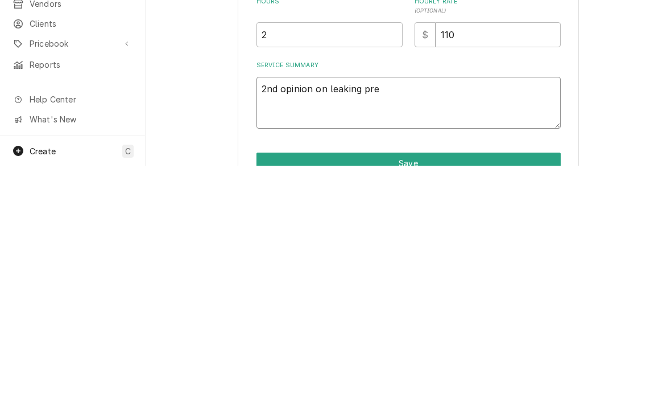
type textarea "x"
type textarea "2nd opinion on leaking prep"
type textarea "x"
type textarea "2nd opinion on leaking prep"
type textarea "x"
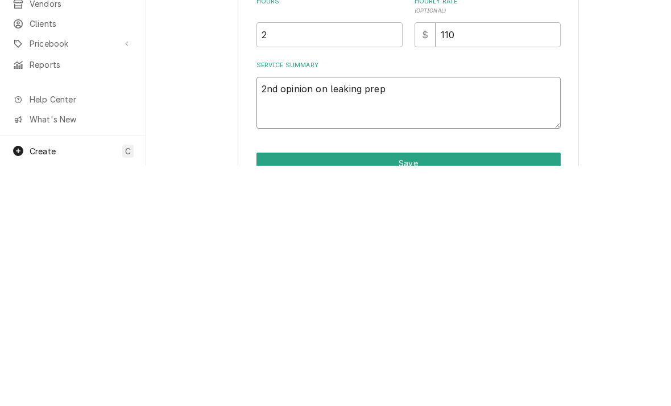
type textarea "2nd opinion on leaking prep t"
type textarea "x"
type textarea "2nd opinion on leaking prep ta"
type textarea "x"
type textarea "2nd opinion on leaking prep tab"
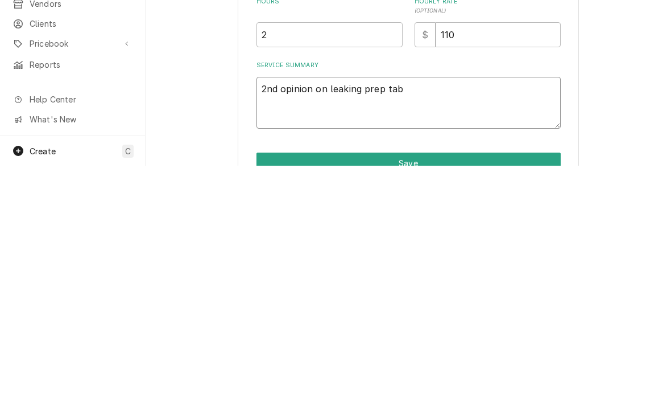
type textarea "x"
type textarea "2nd opinion on leaking prep table"
type textarea "x"
type textarea "2nd opinion on leaking prep table"
type textarea "x"
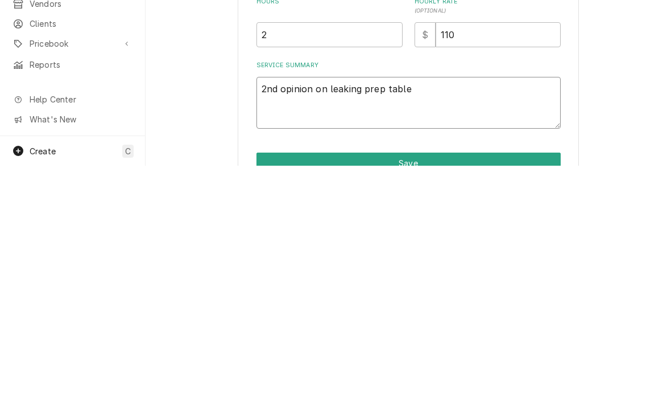
type textarea "2nd opinion on leaking prep table."
type textarea "x"
type textarea "2nd opinion on leaking prep table. F"
type textarea "x"
type textarea "2nd opinion on leaking prep table. Fo"
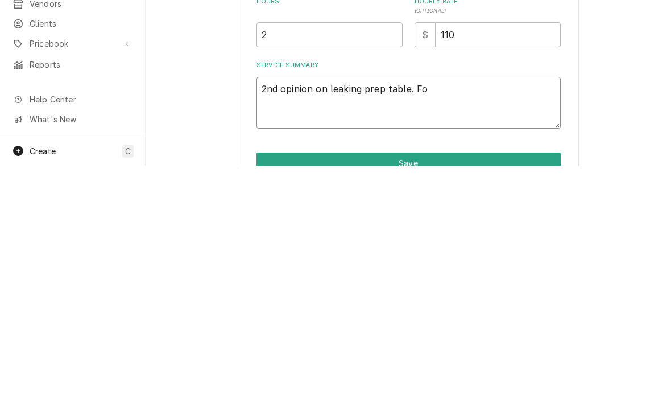
type textarea "x"
type textarea "2nd opinion on leaking prep table. F"
type textarea "x"
type textarea "2nd opinion on leaking prep table."
type textarea "x"
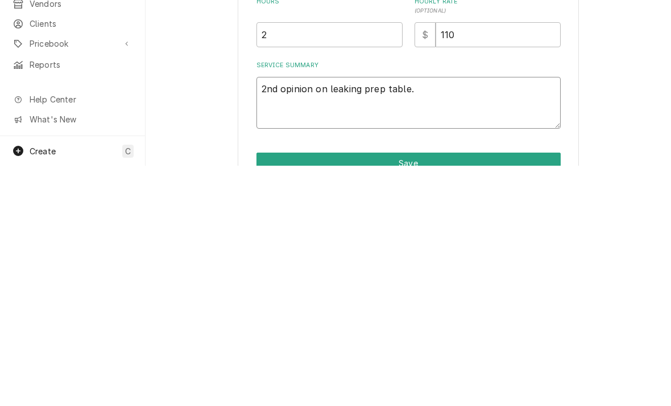
type textarea "2nd opinion on leaking prep table."
type textarea "x"
type textarea "2nd opinion on leaking prep table. Fo"
type textarea "x"
type textarea "2nd opinion on leaking prep table. Fou"
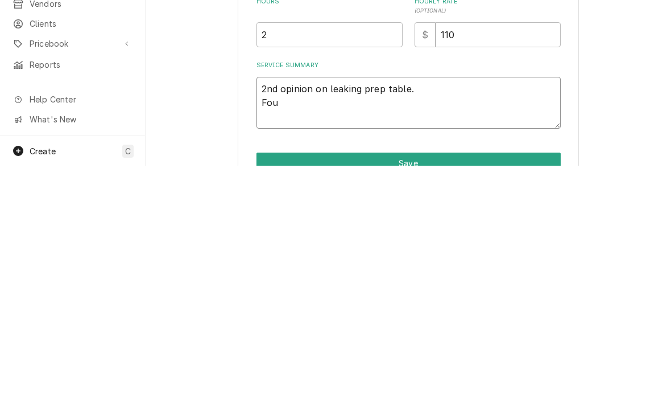
type textarea "x"
type textarea "2nd opinion on leaking prep table. Foun"
type textarea "x"
type textarea "2nd opinion on leaking prep table. Found"
type textarea "x"
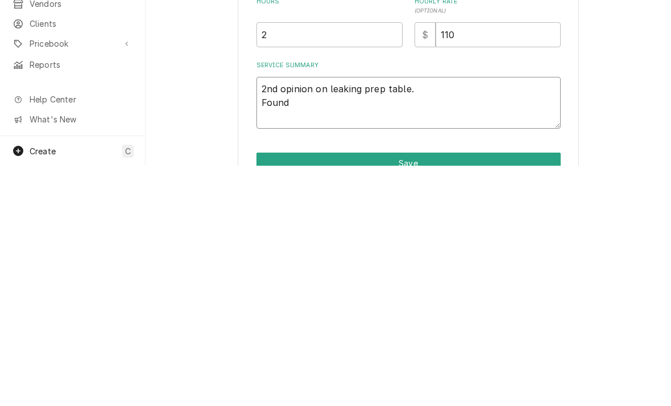
type textarea "2nd opinion on leaking prep table. Found y"
type textarea "x"
type textarea "2nd opinion on leaking prep table. Found ys"
type textarea "x"
type textarea "2nd opinion on leaking prep table. Found yss"
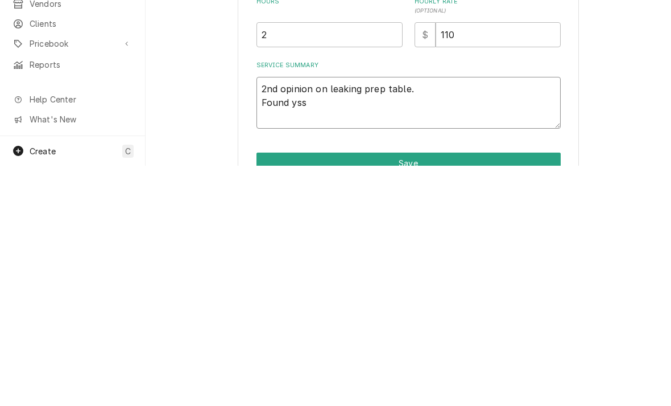
type textarea "x"
type textarea "2nd opinion on leaking prep table. Found ys"
type textarea "x"
type textarea "2nd opinion on leaking prep table. Found"
type textarea "x"
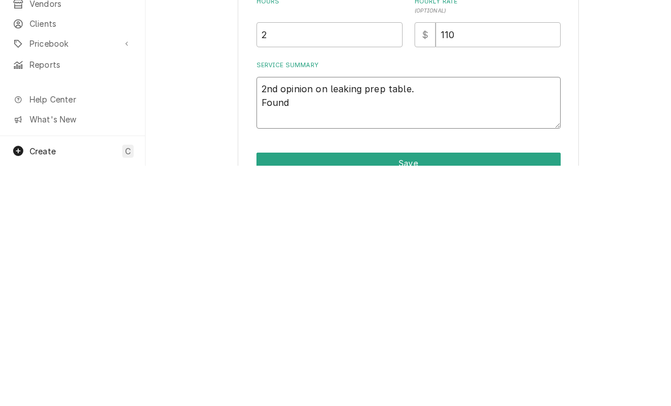
type textarea "2nd opinion on leaking prep table. Found s"
type textarea "x"
type textarea "2nd opinion on leaking prep table. Found sys"
type textarea "x"
type textarea "2nd opinion on leaking prep table. Found syst"
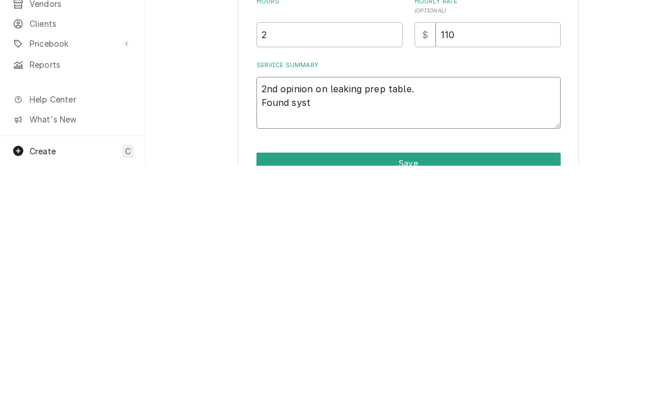
type textarea "x"
type textarea "2nd opinion on leaking prep table. Found syste"
type textarea "x"
type textarea "2nd opinion on leaking prep table. Found system"
type textarea "x"
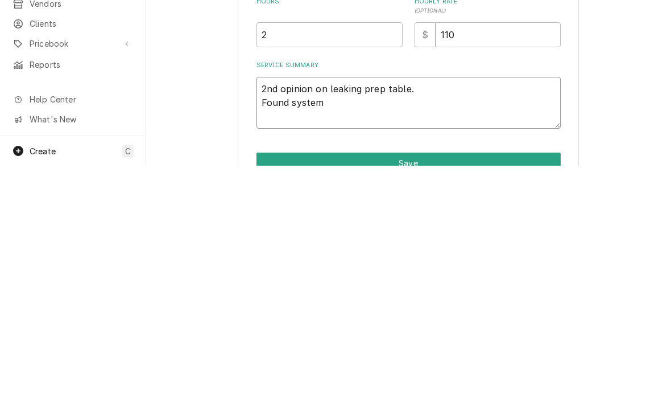
type textarea "2nd opinion on leaking prep table. Found system"
type textarea "x"
type textarea "2nd opinion on leaking prep table. Found system i"
type textarea "x"
type textarea "2nd opinion on leaking prep table. Found system is"
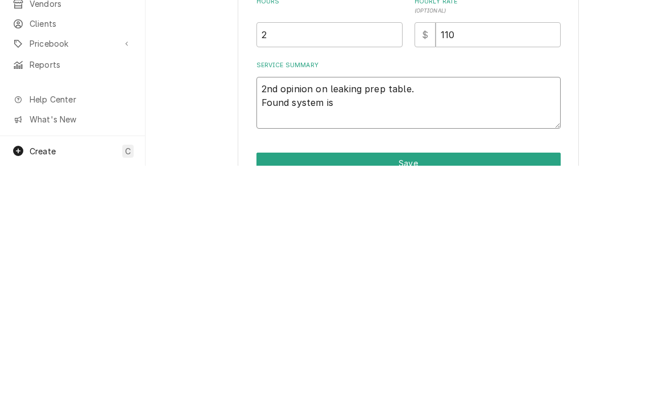
type textarea "x"
type textarea "2nd opinion on leaking prep table. Found system is"
type textarea "x"
type textarea "2nd opinion on leaking prep table. Found system is ko"
type textarea "x"
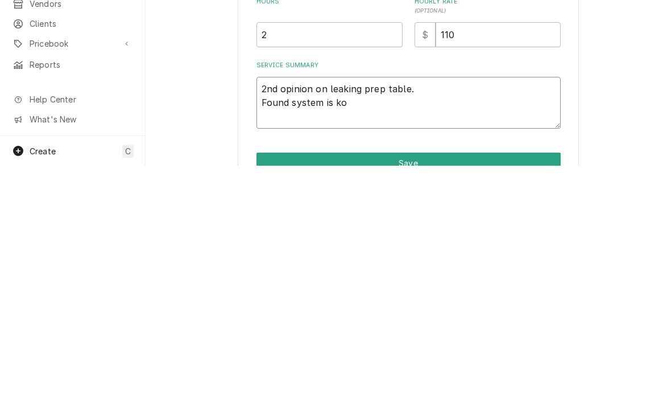
type textarea "2nd opinion on leaking prep table. Found system is kow"
type textarea "x"
type textarea "2nd opinion on leaking prep table. Found system is low"
type textarea "x"
type textarea "2nd opinion on leaking prep table. Found system is low o"
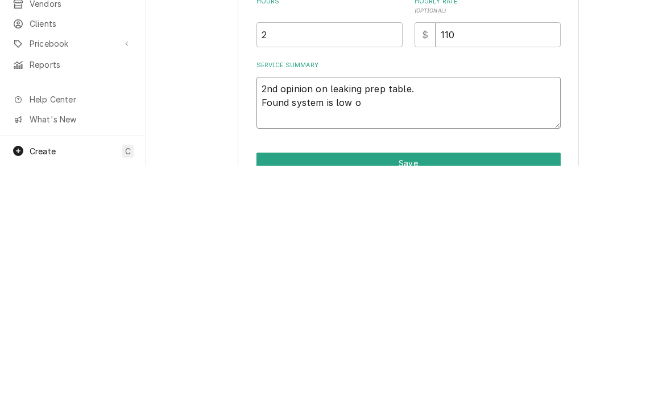
type textarea "x"
type textarea "2nd opinion on leaking prep table. Found system is low on"
type textarea "x"
type textarea "2nd opinion on leaking prep table. Found system is low on"
type textarea "x"
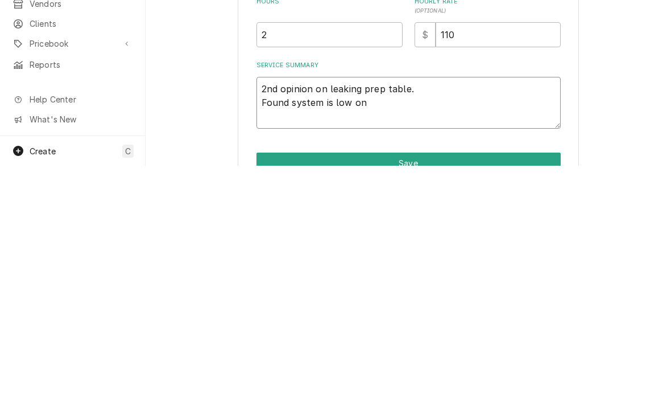
type textarea "2nd opinion on leaking prep table. Found system is low on r"
type textarea "x"
type textarea "2nd opinion on leaking prep table. Found system is low on re"
type textarea "x"
type textarea "2nd opinion on leaking prep table. Found system is low on ref"
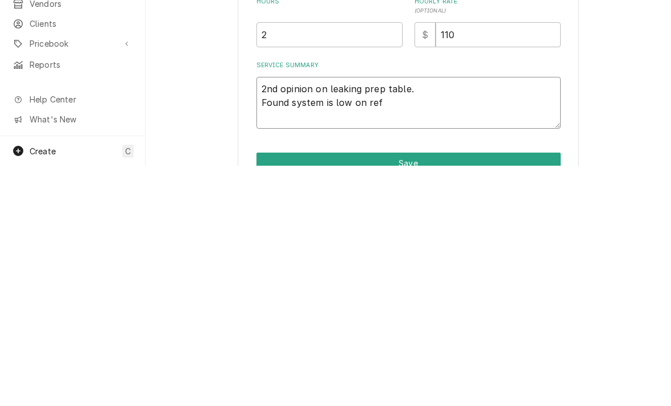
type textarea "x"
type textarea "2nd opinion on leaking prep table. Found system is low on refr"
type textarea "x"
type textarea "2nd opinion on leaking prep table. Found system is low on refri"
type textarea "x"
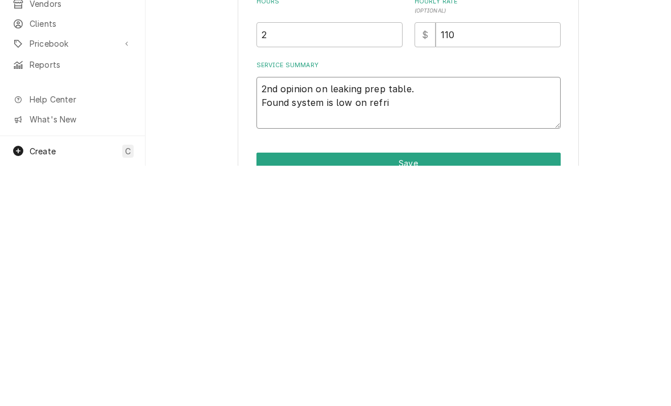
type textarea "2nd opinion on leaking prep table. Found system is low on refrig"
type textarea "x"
type textarea "2nd opinion on leaking prep table. Found system is low on refriger"
type textarea "x"
type textarea "2nd opinion on leaking prep table. Found system is low on refrigerant"
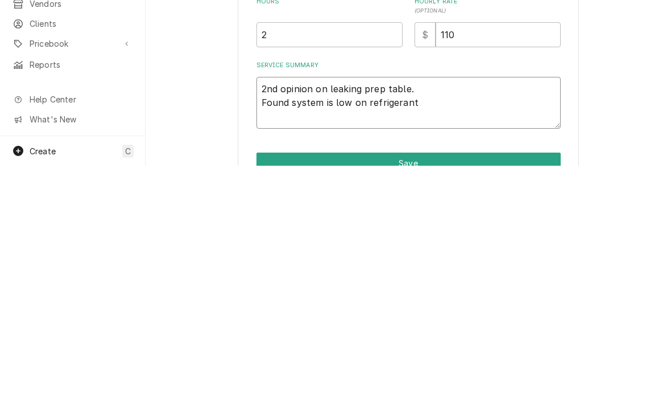
type textarea "x"
type textarea "2nd opinion on leaking prep table. Found system is low on refrigerant i"
type textarea "x"
type textarea "2nd opinion on leaking prep table. Found system is low on refrigerant in"
type textarea "x"
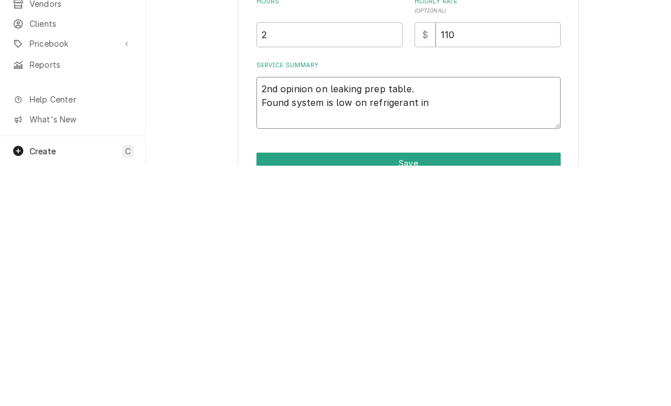
type textarea "2nd opinion on leaking prep table. Found system is low on refrigerant inn"
type textarea "x"
type textarea "2nd opinion on leaking prep table. Found system is low on refrigerant innt"
type textarea "x"
type textarea "2nd opinion on leaking prep table. Found system is low on refrigerant innth"
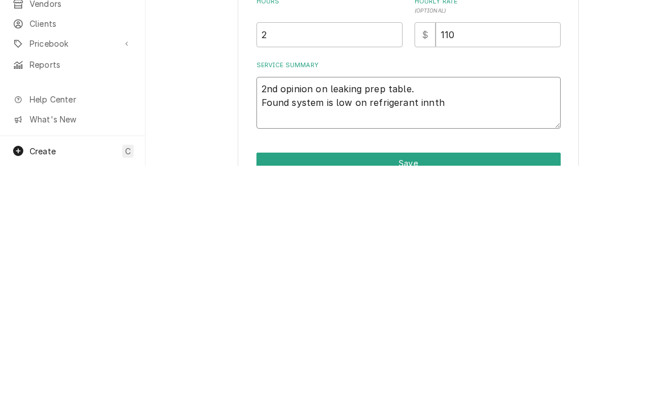
type textarea "x"
type textarea "2nd opinion on leaking prep table. Found system is low on refrigerant innthe"
type textarea "x"
type textarea "2nd opinion on leaking prep table. Found system is low on refrigerant in the"
type textarea "x"
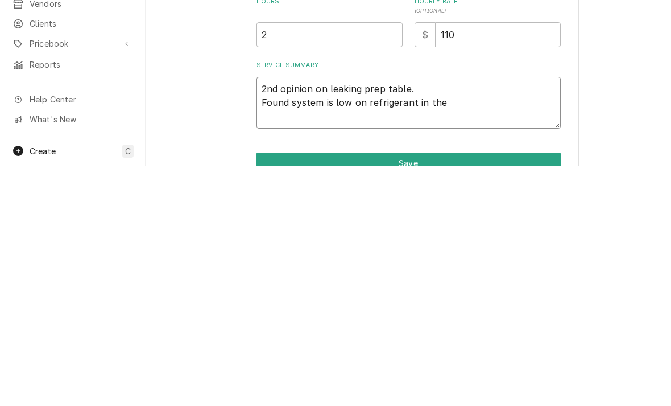
type textarea "2nd opinion on leaking prep table. Found system is low on refrigerant in the s"
type textarea "x"
type textarea "2nd opinion on leaking prep table. Found system is low on refrigerant in the si"
type textarea "x"
type textarea "2nd opinion on leaking prep table. Found system is low on refrigerant in the sig"
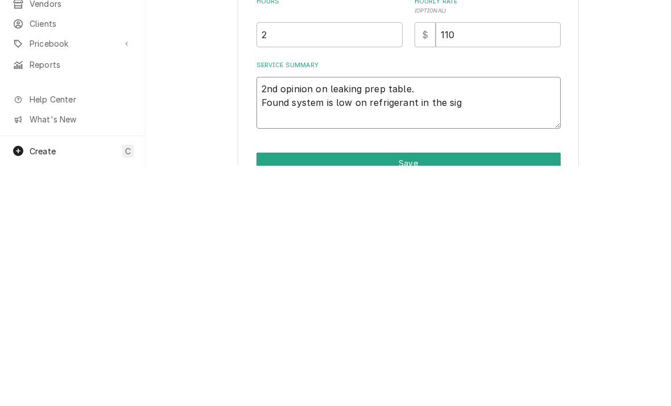
type textarea "x"
type textarea "2nd opinion on leaking prep table. Found system is low on refrigerant in the si…"
type textarea "x"
type textarea "2nd opinion on leaking prep table. Found system is low on refrigerant in the si…"
type textarea "x"
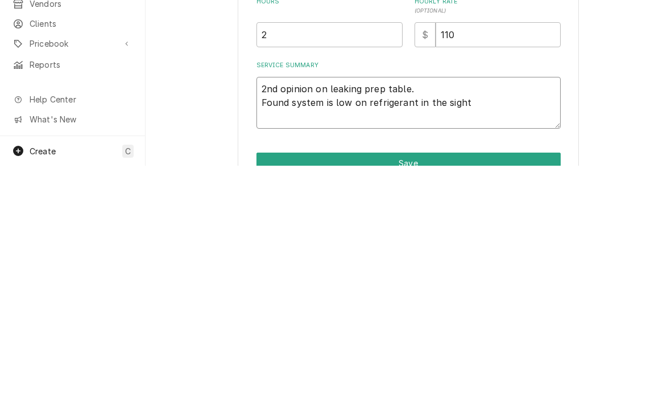
type textarea "2nd opinion on leaking prep table. Found system is low on refrigerant in the si…"
type textarea "x"
type textarea "2nd opinion on leaking prep table. Found system is low on refrigerant in the si…"
type textarea "x"
type textarea "2nd opinion on leaking prep table. Found system is low on refrigerant in the si…"
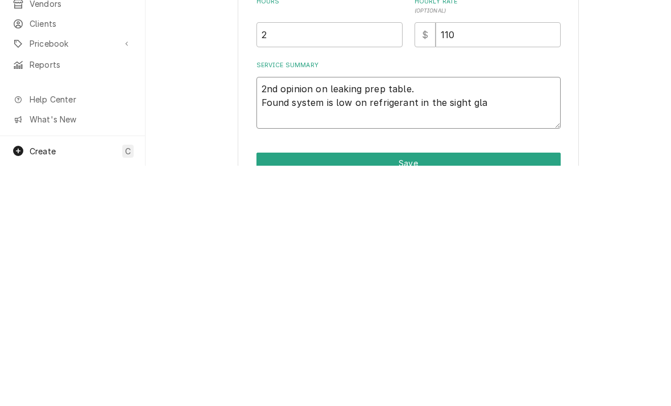
type textarea "x"
type textarea "2nd opinion on leaking prep table. Found system is low on refrigerant in the si…"
type textarea "x"
type textarea "2nd opinion on leaking prep table. Found system is low on refrigerant in the si…"
type textarea "x"
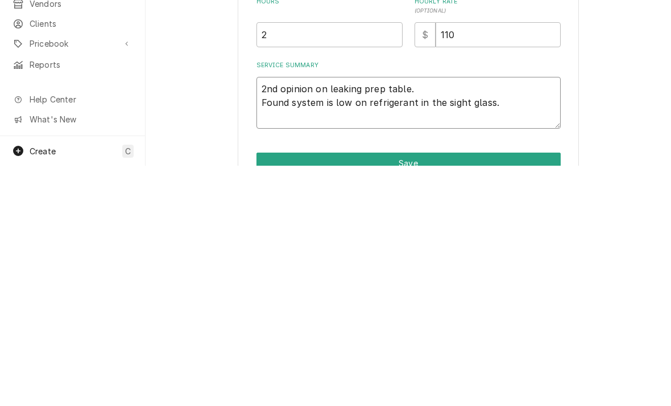
type textarea "2nd opinion on leaking prep table. Found system is low on refrigerant in the si…"
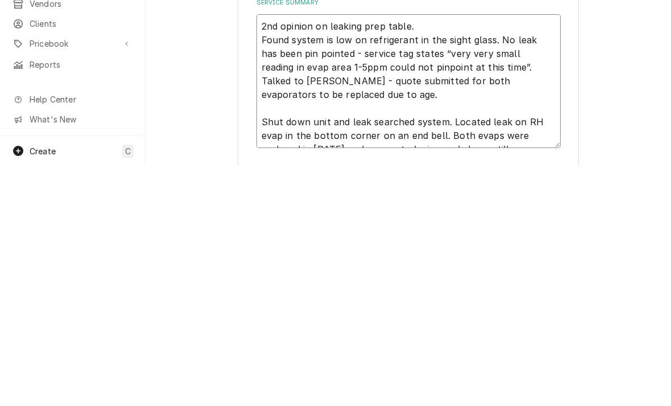
scroll to position [230, 0]
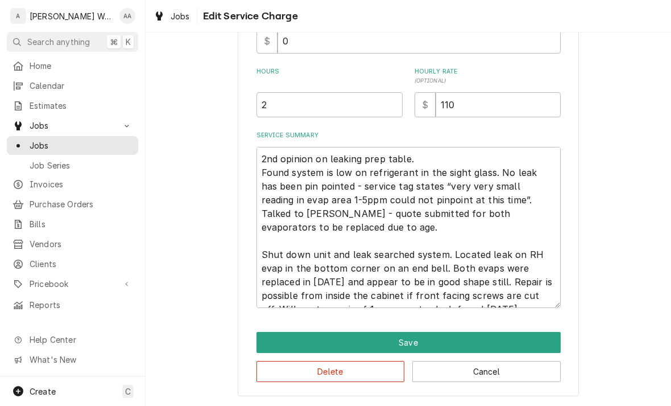
click at [280, 340] on button "Save" at bounding box center [409, 342] width 304 height 21
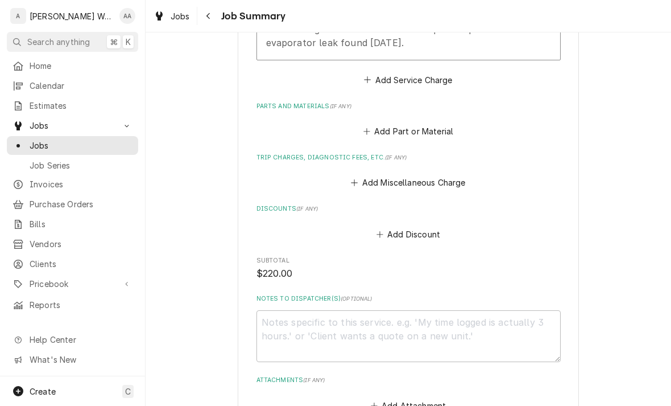
scroll to position [680, 0]
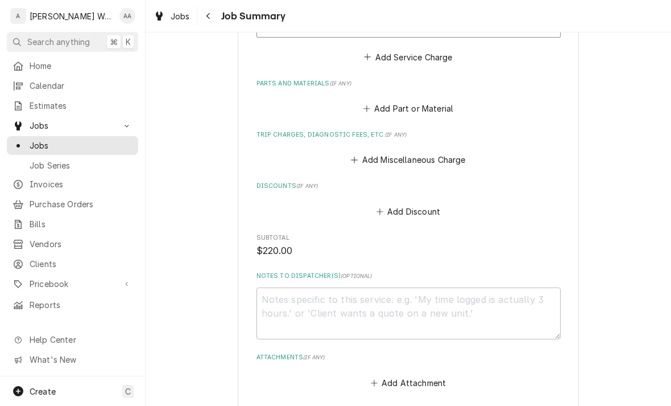
click at [369, 154] on button "Add Miscellaneous Charge" at bounding box center [408, 160] width 118 height 16
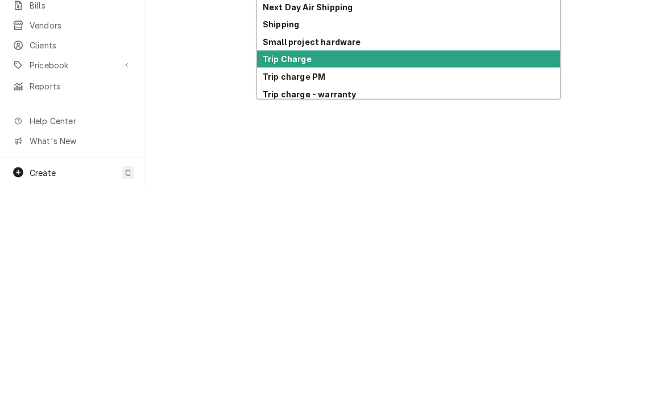
click at [274, 272] on strong "Trip Charge" at bounding box center [287, 277] width 49 height 10
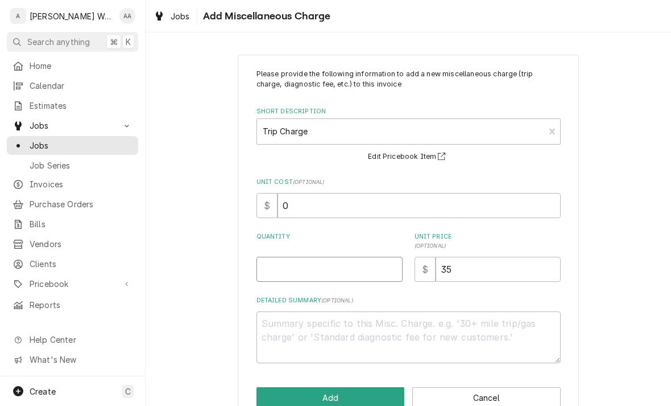
click at [270, 264] on input "Quantity" at bounding box center [330, 269] width 146 height 25
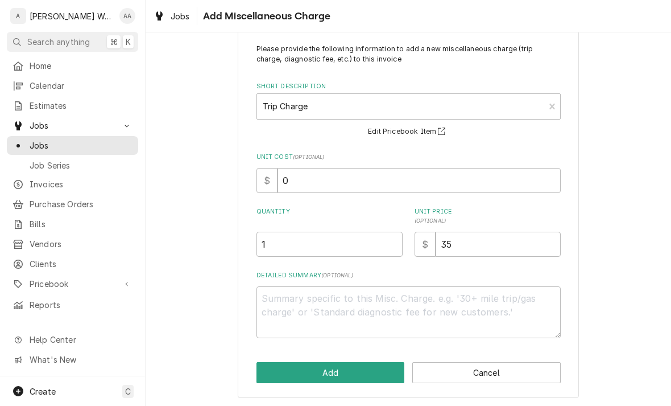
click at [287, 372] on button "Add" at bounding box center [331, 372] width 148 height 21
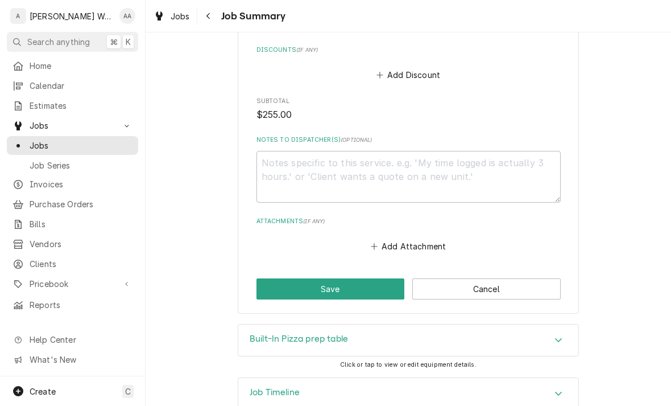
scroll to position [904, 0]
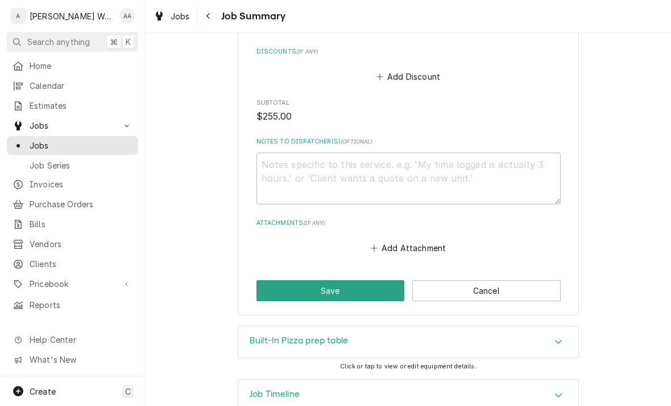
click at [274, 284] on button "Save" at bounding box center [331, 290] width 148 height 21
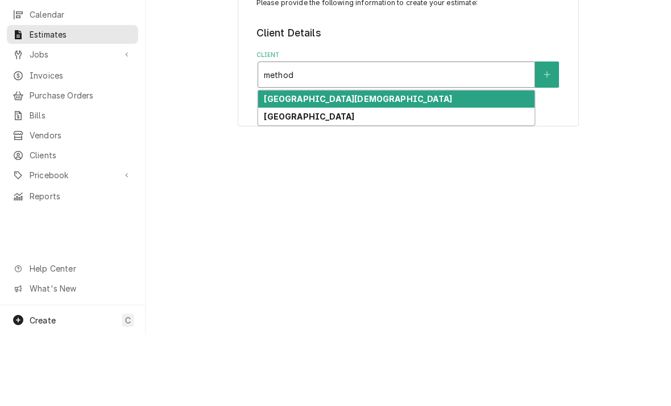
click at [283, 183] on strong "[GEOGRAPHIC_DATA]" at bounding box center [309, 188] width 90 height 10
type input "method"
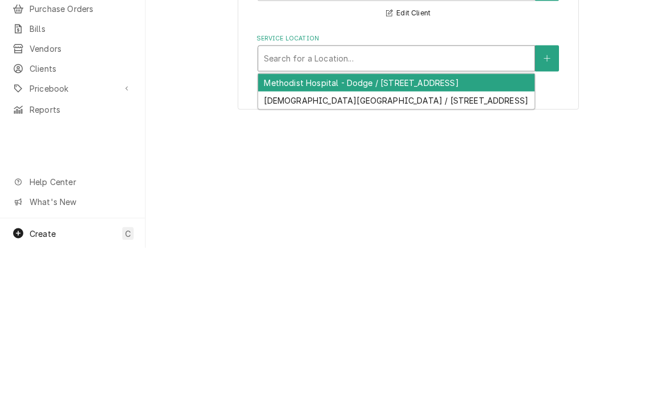
click at [278, 249] on div "[DEMOGRAPHIC_DATA][GEOGRAPHIC_DATA] / [STREET_ADDRESS]" at bounding box center [396, 258] width 276 height 18
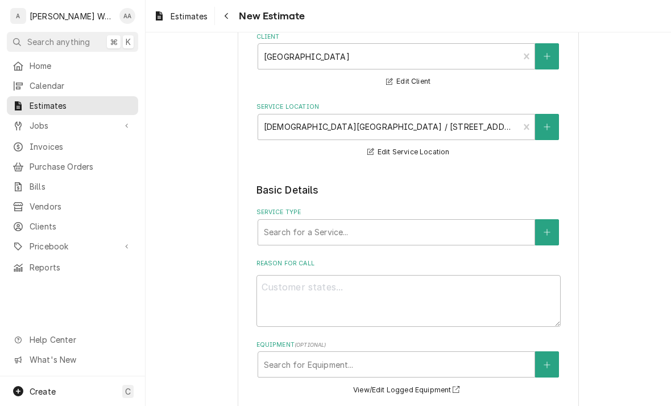
scroll to position [113, 0]
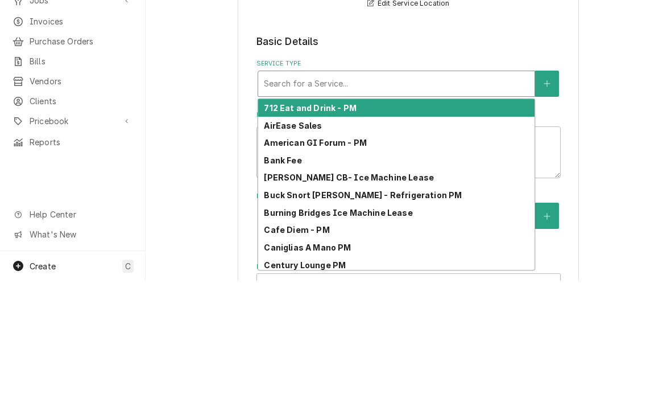
type input "m"
type textarea "x"
type input "me"
type textarea "x"
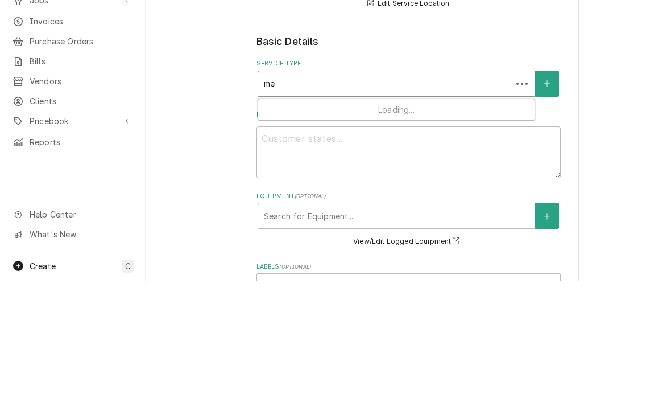
type input "met"
type textarea "x"
type input "meth"
type textarea "x"
type input "metho"
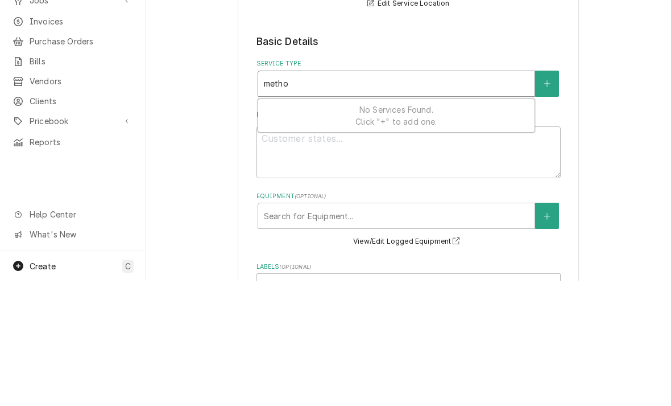
type textarea "x"
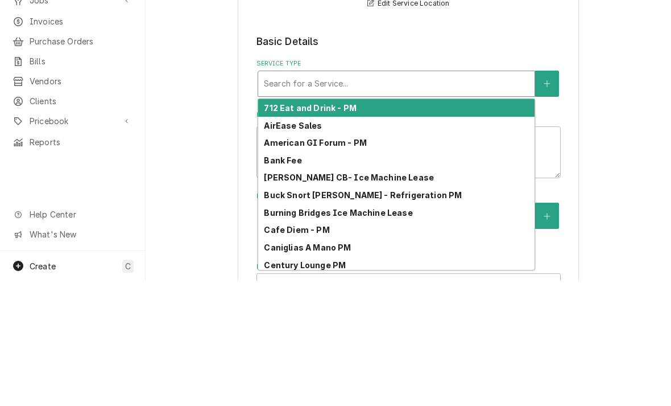
type input "m"
type textarea "x"
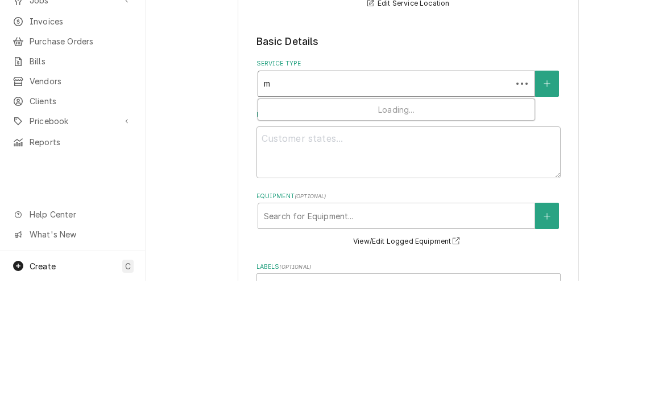
type input "me"
type textarea "x"
type input "met"
type textarea "x"
type input "meth"
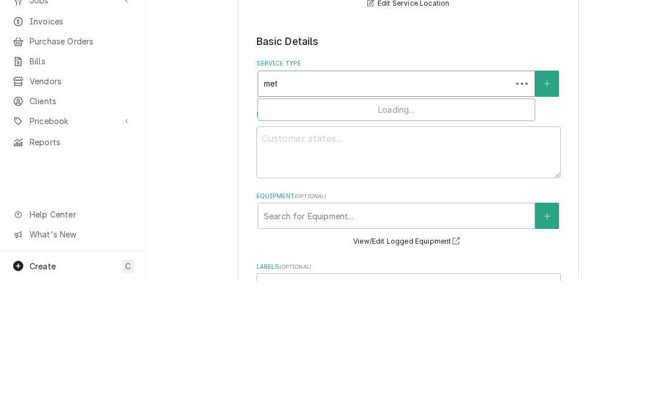
type textarea "x"
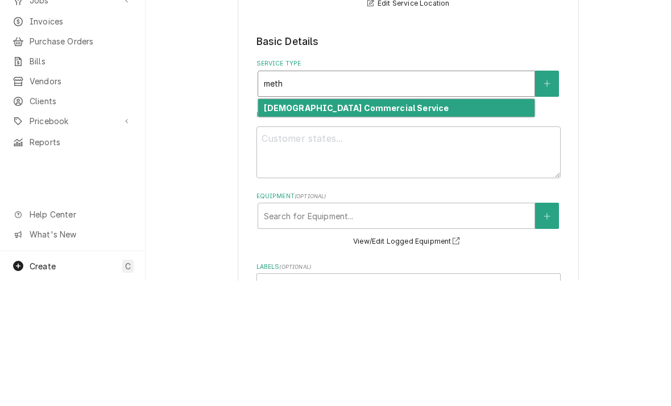
click at [287, 228] on strong "[DEMOGRAPHIC_DATA] Commercial Service" at bounding box center [356, 233] width 185 height 10
type input "meth"
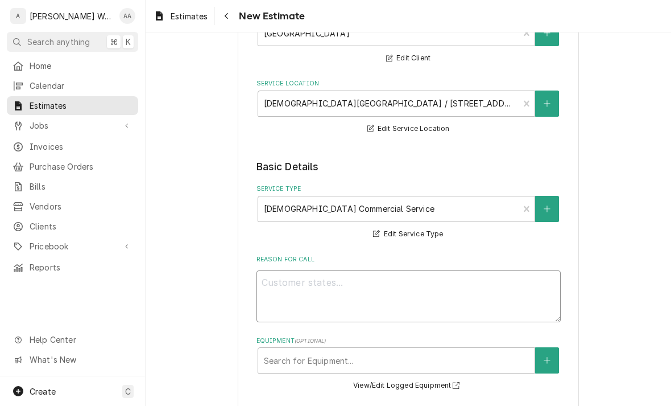
click at [285, 286] on textarea "Reason For Call" at bounding box center [409, 296] width 304 height 52
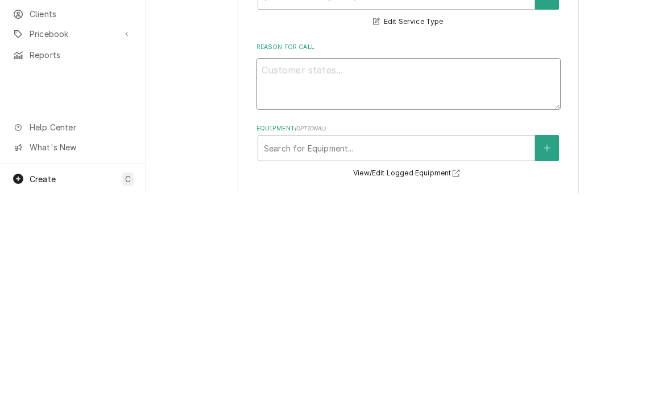
type textarea "x"
type textarea "Re"
type textarea "x"
type textarea "Rep"
type textarea "x"
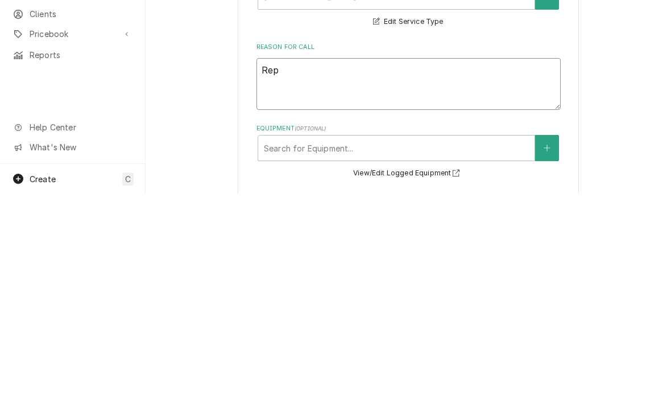
type textarea "Repa"
type textarea "x"
type textarea "Repai"
type textarea "x"
type textarea "Repair"
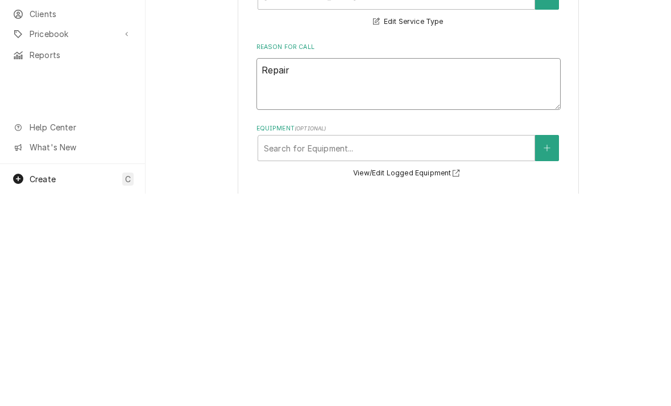
type textarea "x"
type textarea "Repair l"
type textarea "x"
type textarea "Repair le"
type textarea "x"
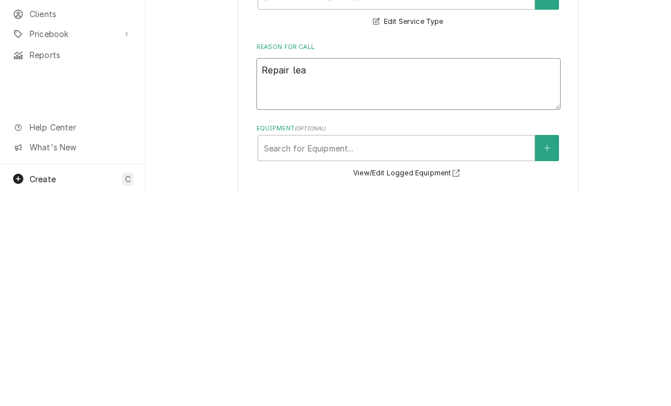
type textarea "Repair leak"
type textarea "x"
type textarea "Repair leak"
type textarea "x"
type textarea "Repair leak o"
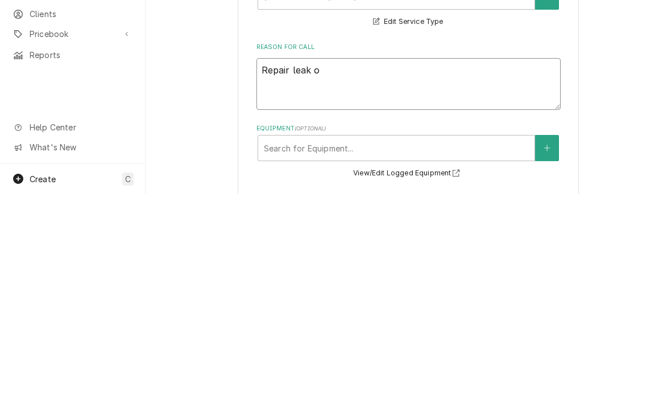
type textarea "x"
type textarea "Repair leak on"
type textarea "x"
type textarea "Repair leak on"
type textarea "x"
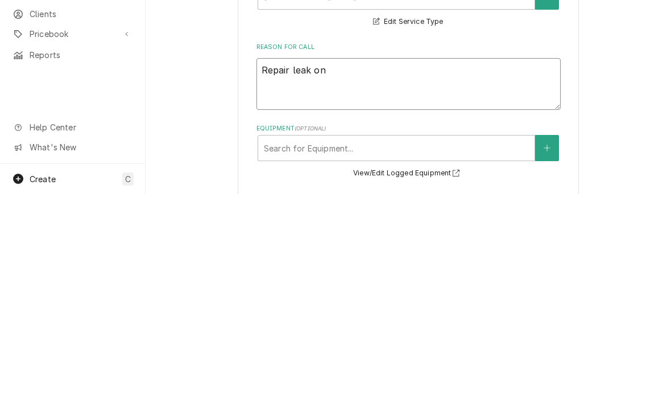
type textarea "Repair leak on R"
type textarea "x"
type textarea "Repair leak on RH"
type textarea "x"
type textarea "Repair leak on RH"
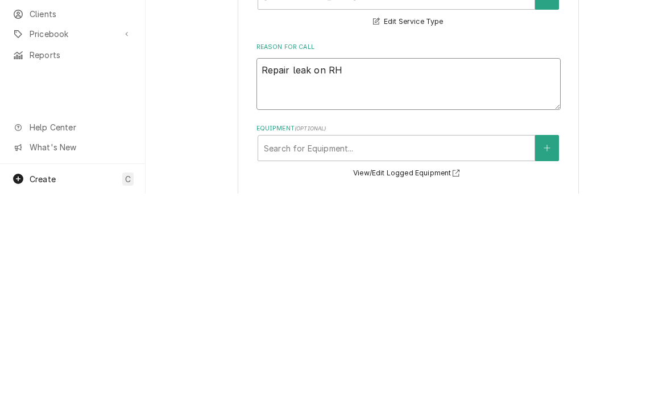
type textarea "x"
type textarea "Repair leak on RH e"
type textarea "x"
type textarea "Repair leak on RH ev"
type textarea "x"
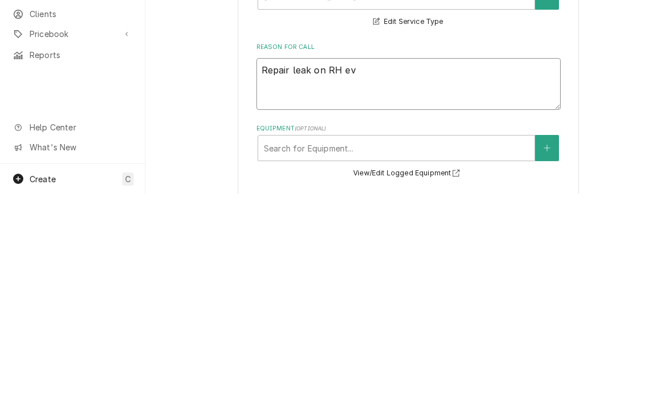
type textarea "Repair leak on RH eva"
type textarea "x"
type textarea "Repair leak on RH evap"
type textarea "x"
type textarea "Repair leak on RH evaporator"
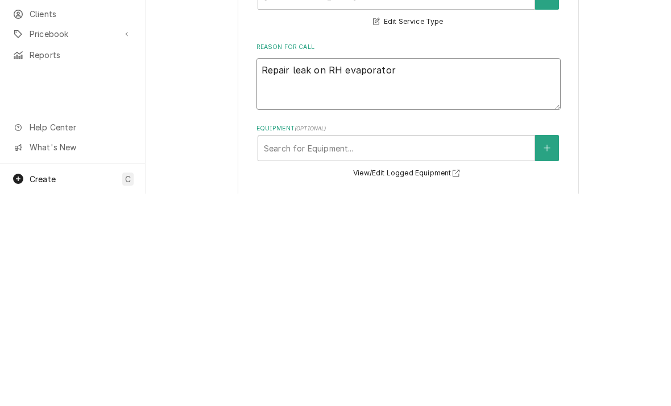
type textarea "x"
type textarea "Repair leak on RH evaporator"
type textarea "x"
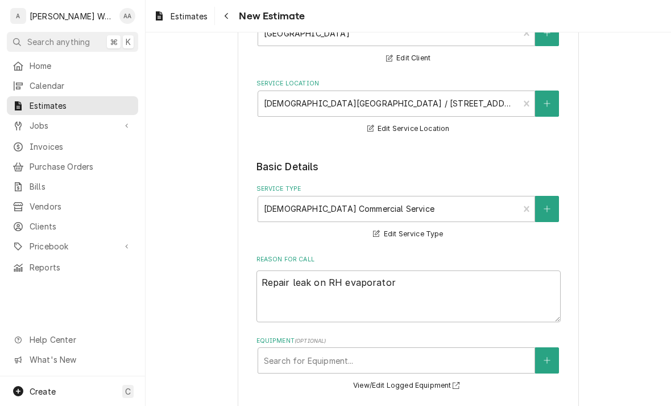
type textarea "Repair leak on RH evaporator"
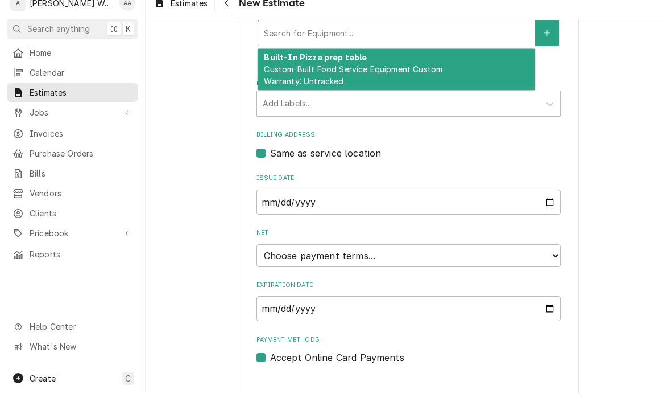
scroll to position [430, 0]
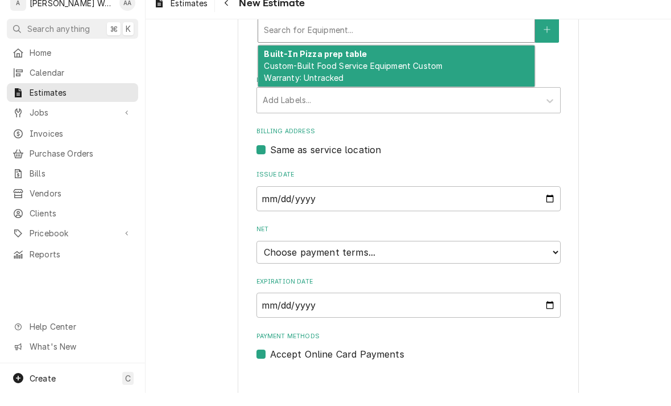
click at [286, 71] on div "Built-In Pizza prep table Custom-Built Food Service Equipment Custom Warranty: …" at bounding box center [396, 80] width 276 height 42
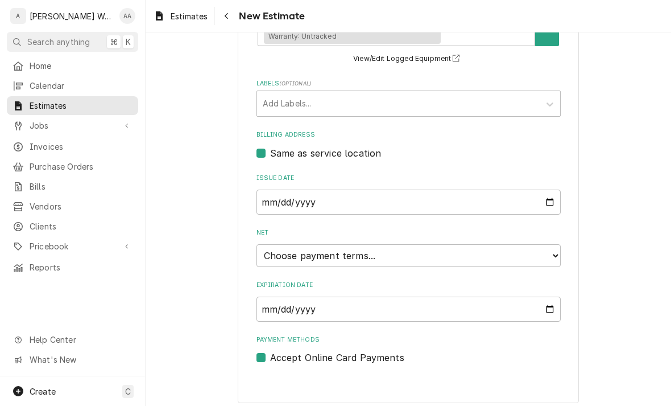
scroll to position [453, 0]
click at [281, 254] on select "Choose payment terms... Same Day Net 7 Net 14 Net 21 Net 30 Net 45 Net 60 Net 90" at bounding box center [409, 256] width 304 height 23
type textarea "x"
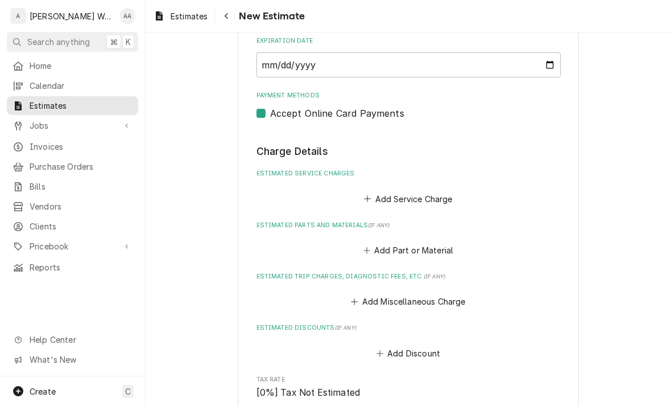
scroll to position [746, 0]
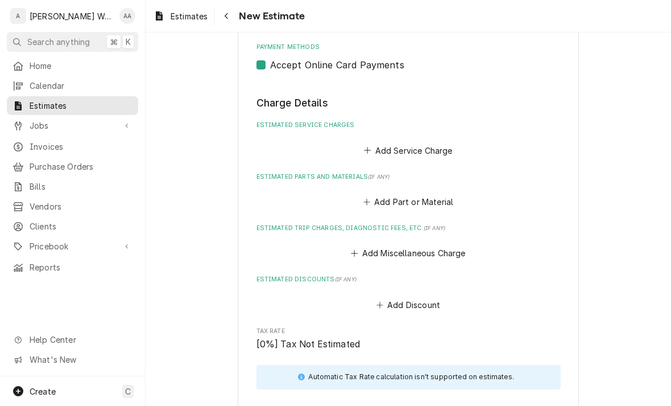
click at [381, 142] on button "Add Service Charge" at bounding box center [408, 150] width 92 height 16
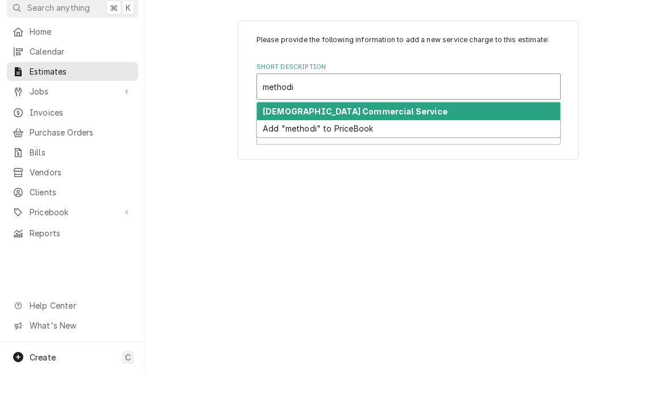
click at [268, 140] on strong "[DEMOGRAPHIC_DATA] Commercial Service" at bounding box center [355, 145] width 185 height 10
type input "methodi"
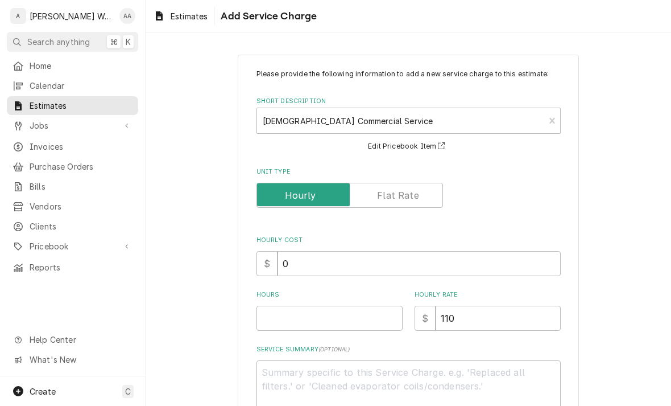
type textarea "x"
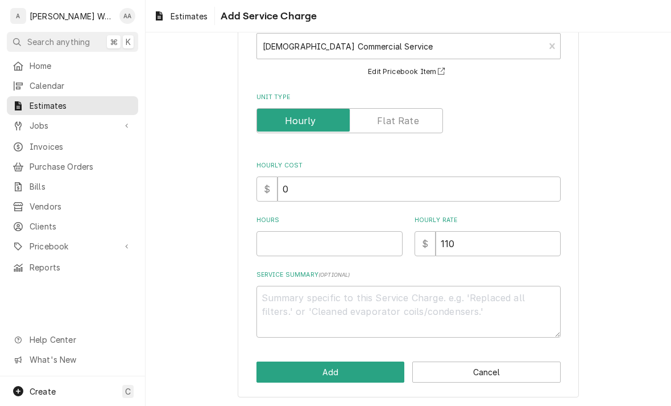
scroll to position [75, 0]
click at [274, 249] on input "Hours" at bounding box center [330, 243] width 146 height 25
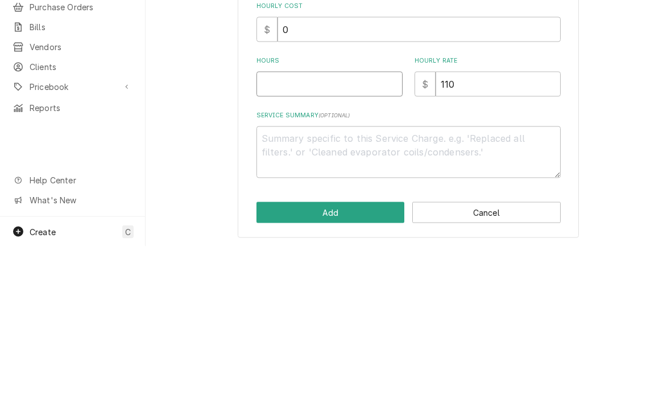
type input "6"
type textarea "x"
type input "6"
click at [270, 286] on textarea "Service Summary ( optional )" at bounding box center [409, 312] width 304 height 52
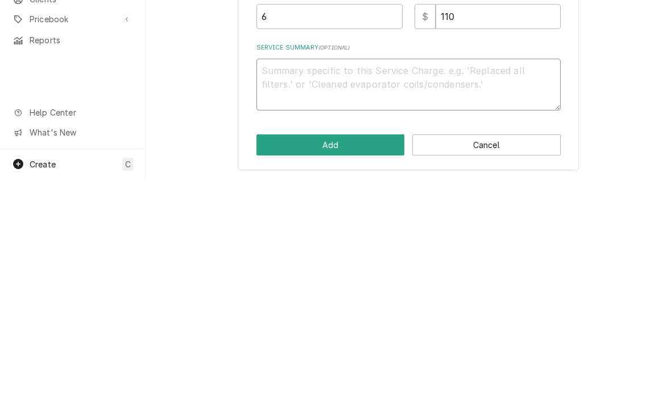
type textarea "x"
type textarea "Re"
type textarea "x"
type textarea "Rec"
type textarea "x"
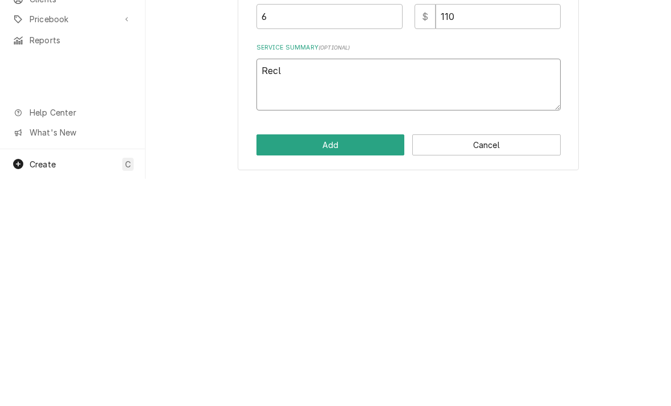
type textarea "Recla"
type textarea "x"
type textarea "Reclai"
type textarea "x"
type textarea "Reclaim"
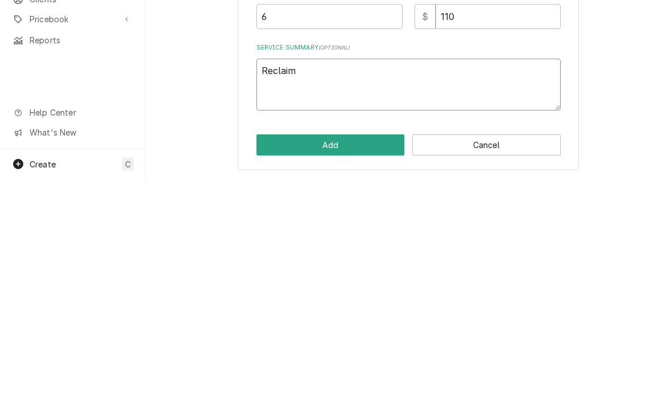
type textarea "x"
type textarea "Reclaim"
type textarea "x"
type textarea "Reclaim r"
type textarea "x"
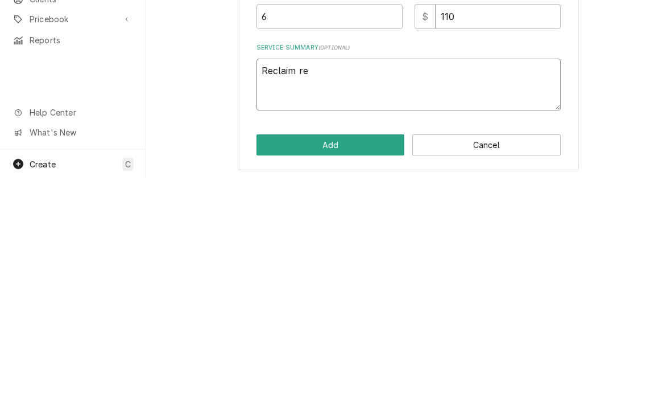
type textarea "Reclaim ref"
type textarea "x"
type textarea "Reclaim refr"
type textarea "x"
type textarea "Reclaim refri"
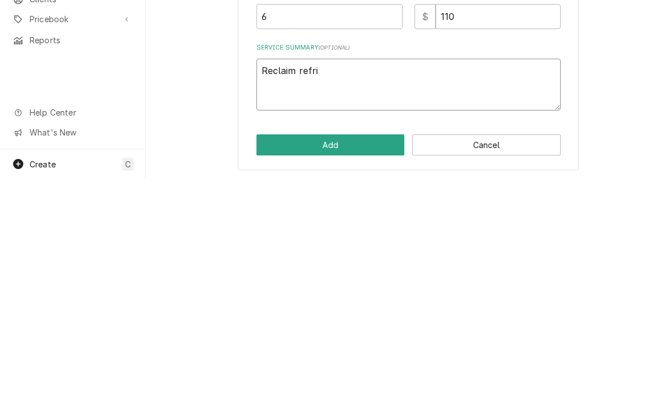
type textarea "x"
type textarea "Reclaim refrig"
type textarea "x"
type textarea "Reclaim refrige"
type textarea "x"
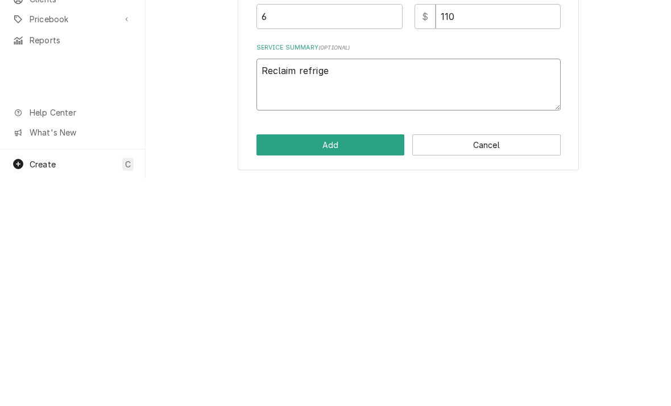
type textarea "Reclaim refriger"
type textarea "x"
type textarea "Reclaim refrigera"
type textarea "x"
type textarea "Reclaim refrigeran"
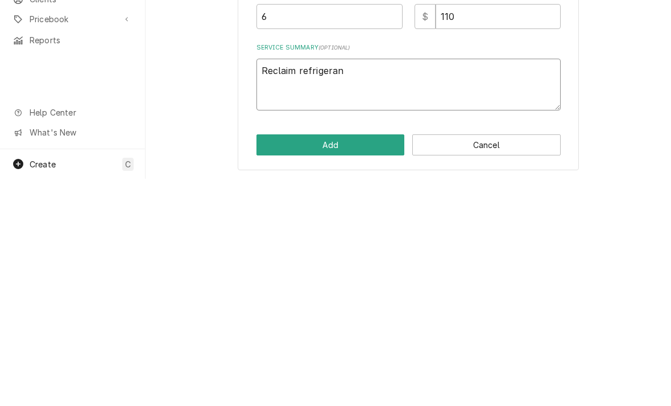
type textarea "x"
type textarea "Reclaim refrigerand"
type textarea "x"
type textarea "Reclaim refrigerant"
type textarea "x"
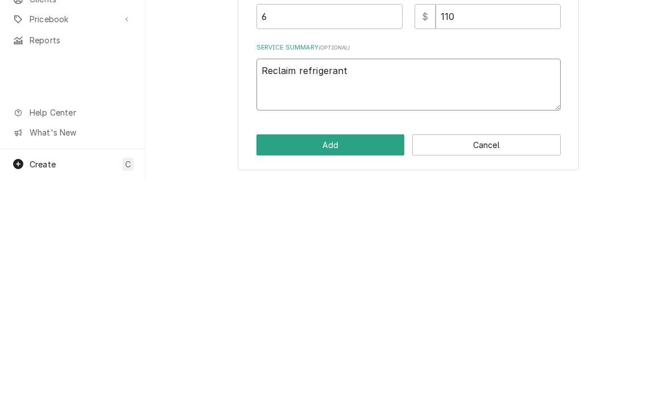
type textarea "Reclaim refrigerant a"
type textarea "x"
type textarea "Reclaim refrigerant an"
type textarea "x"
type textarea "Reclaim refrigerant and"
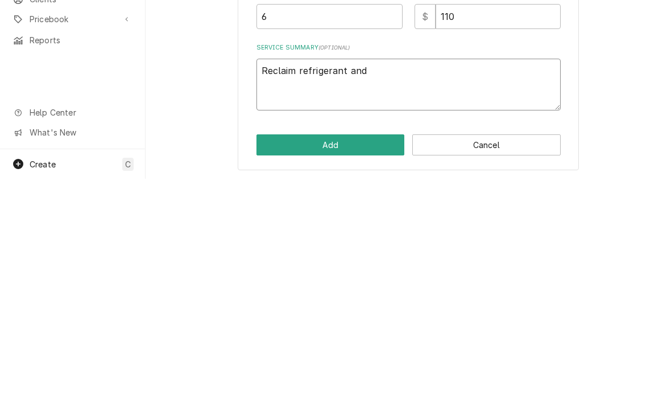
type textarea "x"
type textarea "Reclaim refrigerant and"
type textarea "x"
type textarea "Reclaim refrigerant and r"
type textarea "x"
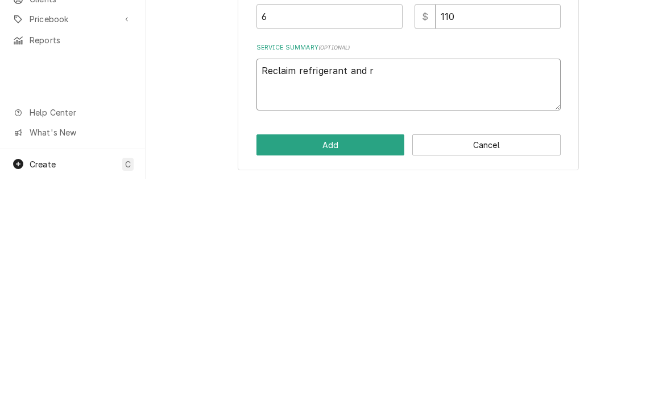
type textarea "Reclaim refrigerant and re"
type textarea "x"
type textarea "Reclaim refrigerant and rep"
type textarea "x"
type textarea "Reclaim refrigerant and repa"
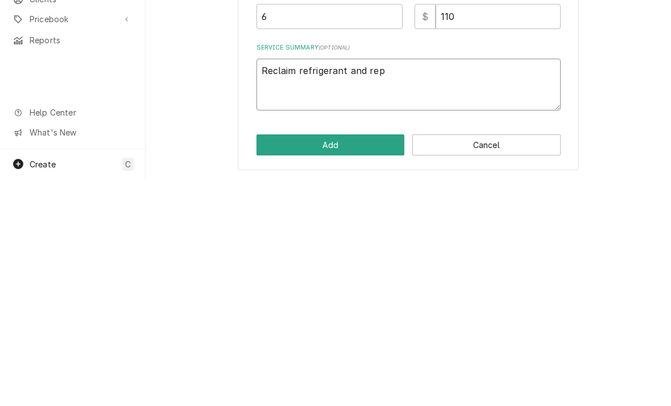
type textarea "x"
type textarea "Reclaim refrigerant and repai"
type textarea "x"
type textarea "Reclaim refrigerant and repair"
type textarea "x"
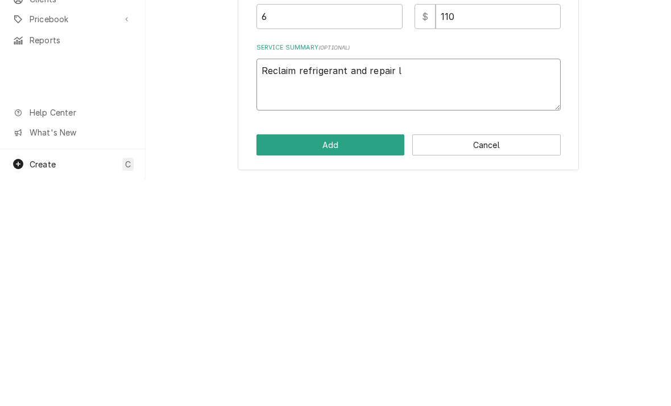
type textarea "Reclaim refrigerant and repair le"
type textarea "x"
type textarea "Reclaim refrigerant and repair lea"
type textarea "x"
type textarea "Reclaim refrigerant and repair leak"
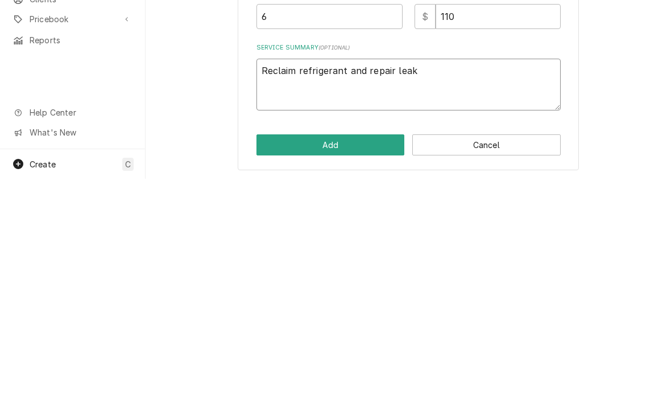
type textarea "x"
type textarea "Reclaim refrigerant and repair leak"
type textarea "x"
type textarea "Reclaim refrigerant and repair leak o"
type textarea "x"
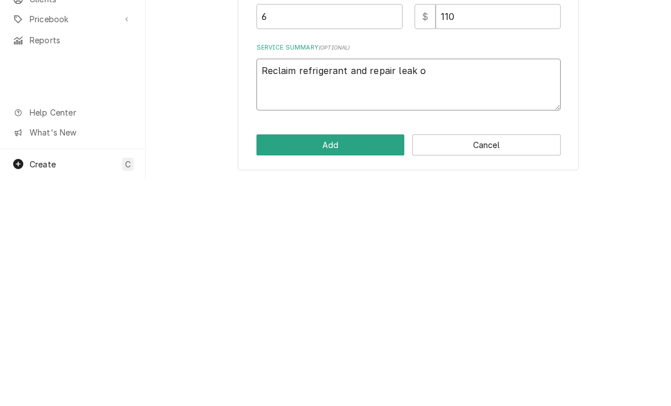
type textarea "Reclaim refrigerant and repair leak on"
type textarea "x"
type textarea "Reclaim refrigerant and repair leak on"
type textarea "x"
type textarea "Reclaim refrigerant and repair leak on e"
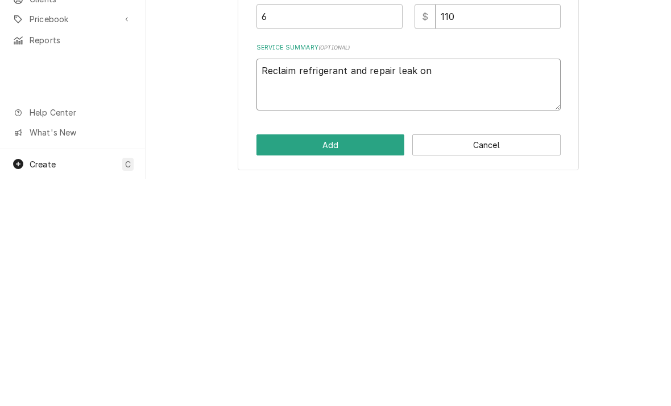
type textarea "x"
type textarea "Reclaim refrigerant and repair leak on em"
type textarea "x"
type textarea "Reclaim refrigerant and repair leak on emd"
type textarea "x"
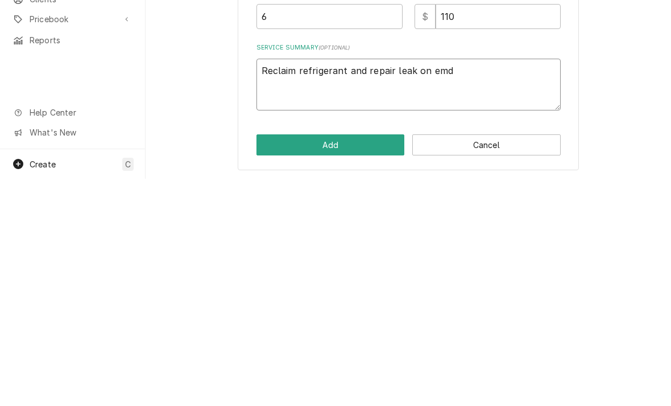
type textarea "Reclaim refrigerant and repair leak on end"
type textarea "x"
type textarea "Reclaim refrigerant and repair leak on end"
type textarea "x"
type textarea "Reclaim refrigerant and repair leak on end b"
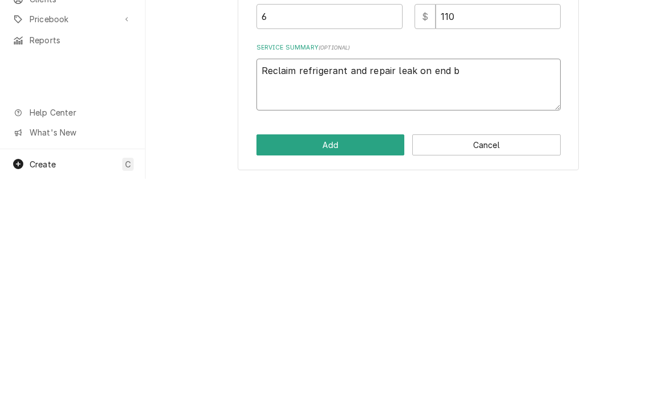
type textarea "x"
type textarea "Reclaim refrigerant and repair leak on end bel"
type textarea "x"
type textarea "Reclaim refrigerant and repair leak on end bell"
type textarea "x"
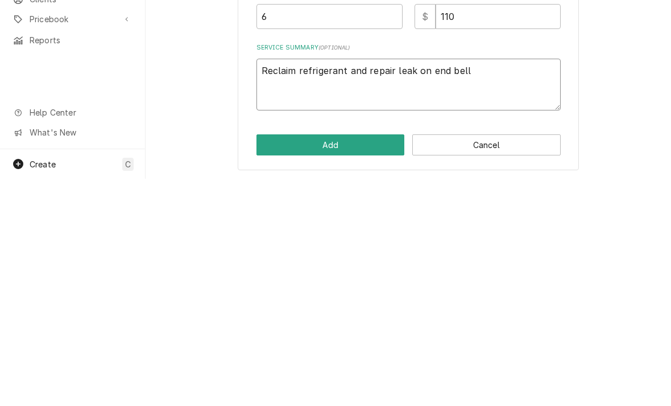
type textarea "Reclaim refrigerant and repair leak on end bell"
type textarea "x"
type textarea "Reclaim refrigerant and repair leak on end bell o"
type textarea "x"
type textarea "Reclaim refrigerant and repair leak on end bell of"
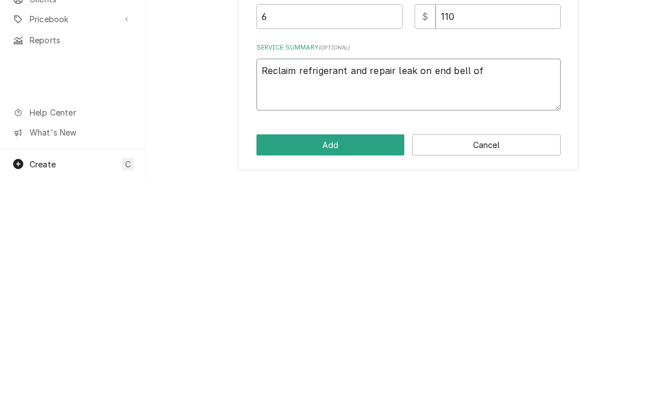
type textarea "x"
type textarea "Reclaim refrigerant and repair leak on end bell of"
type textarea "x"
type textarea "Reclaim refrigerant and repair leak on end bell of R"
type textarea "x"
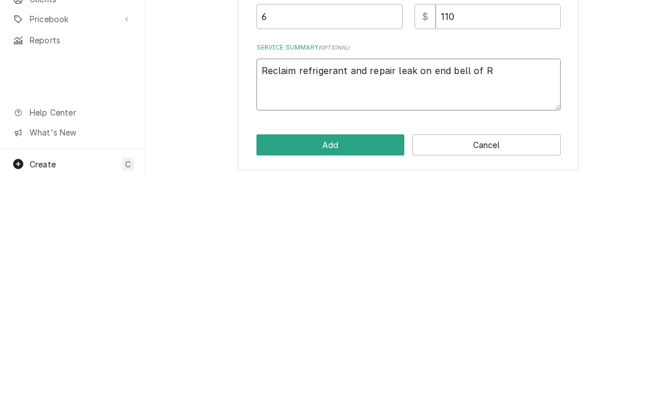
type textarea "Reclaim refrigerant and repair leak on end bell of RH"
type textarea "x"
type textarea "Reclaim refrigerant and repair leak on end bell of RH"
type textarea "x"
type textarea "Reclaim refrigerant and repair leak on end bell of RH E"
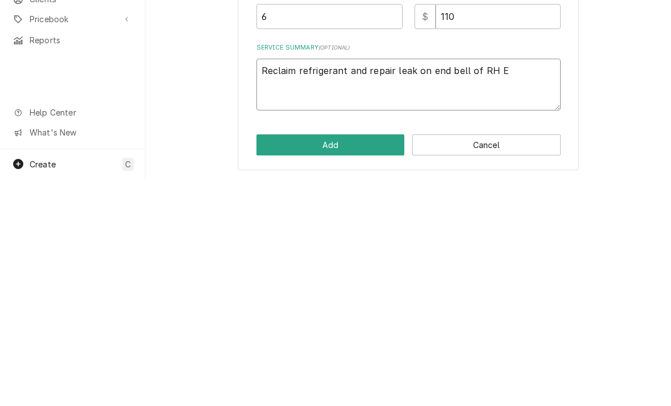
type textarea "x"
type textarea "Reclaim refrigerant and repair leak on end bell of RH"
type textarea "x"
type textarea "Reclaim refrigerant and repair leak on end bell of RH e"
type textarea "x"
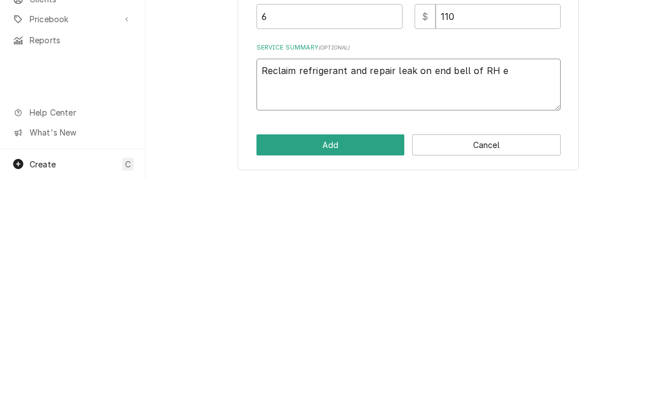
type textarea "Reclaim refrigerant and repair leak on end bell of RH ev"
type textarea "x"
type textarea "Reclaim refrigerant and repair leak on end bell of RH eva"
type textarea "x"
type textarea "Reclaim refrigerant and repair leak on end bell of RH evap"
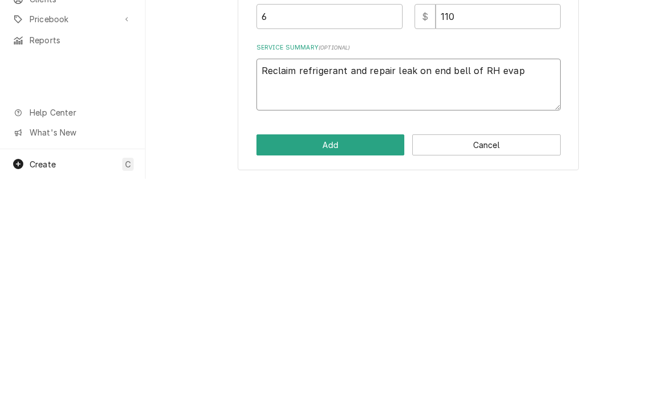
type textarea "x"
type textarea "Reclaim refrigerant and repair leak on end bell of RH evapor"
type textarea "x"
type textarea "Reclaim refrigerant and repair leak on end bell of RH evaporator"
type textarea "x"
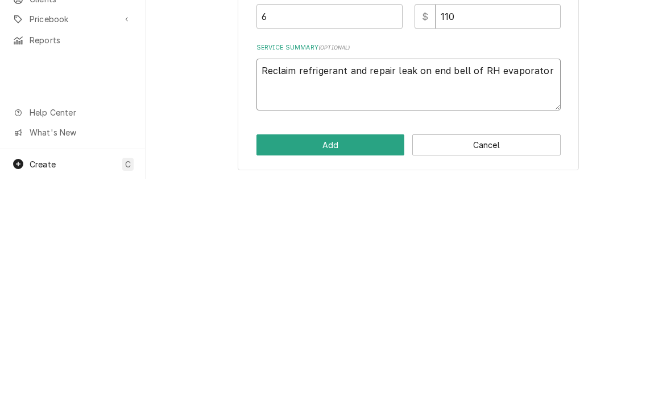
type textarea "Reclaim refrigerant and repair leak on end bell of RH evaporator"
type textarea "x"
type textarea "Reclaim refrigerant and repair leak on end bell of RH evaporator."
type textarea "x"
type textarea "Reclaim refrigerant and repair leak on end bell of RH evaporator."
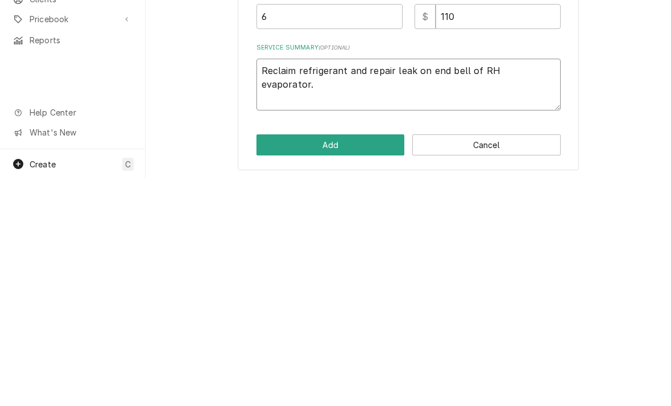
type textarea "x"
type textarea "Reclaim refrigerant and repair leak on end bell of RH evaporator. R"
type textarea "x"
type textarea "Reclaim refrigerant and repair leak on end bell of RH evaporator. Re"
type textarea "x"
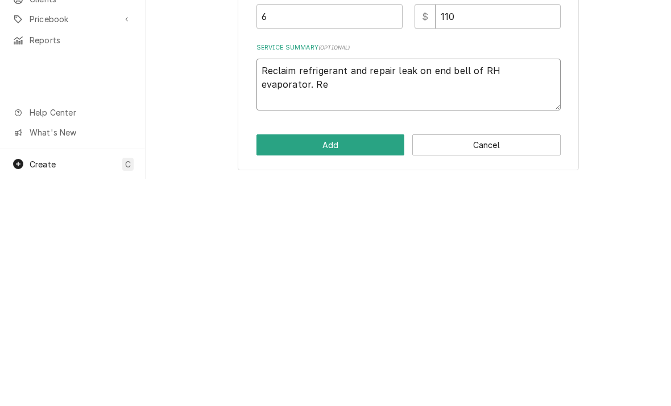
type textarea "Reclaim refrigerant and repair leak on end bell of RH evaporator. Rep"
type textarea "x"
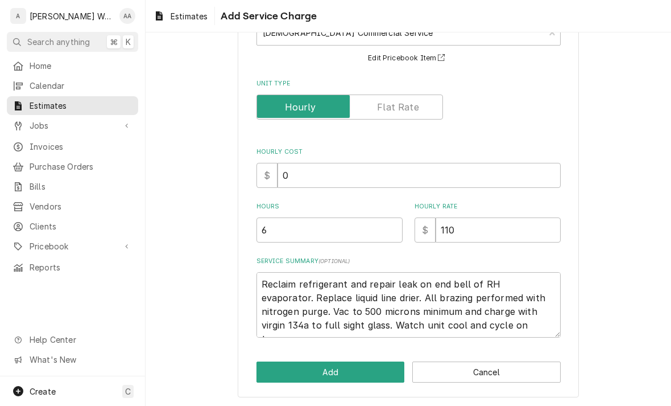
click at [274, 370] on button "Add" at bounding box center [331, 371] width 148 height 21
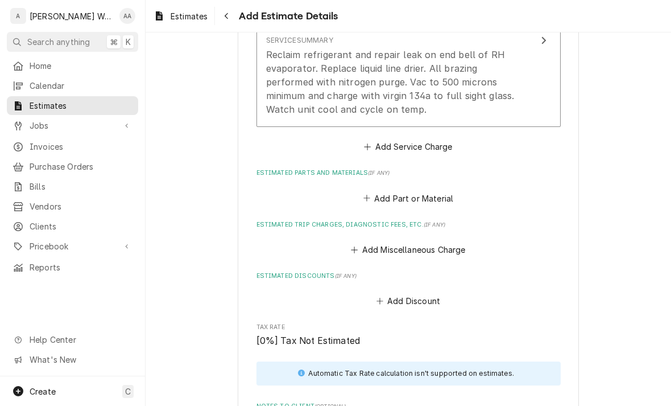
scroll to position [972, 0]
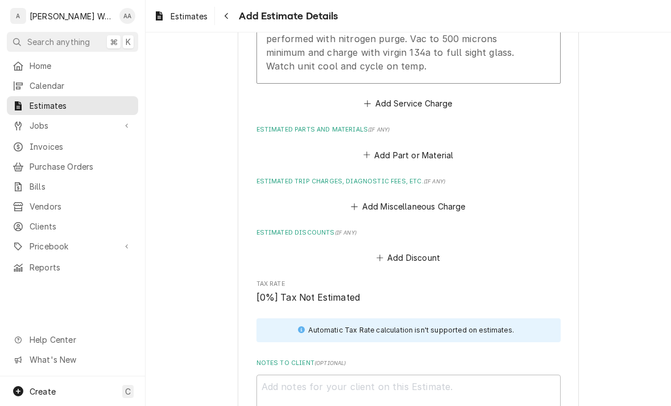
click at [374, 199] on button "Add Miscellaneous Charge" at bounding box center [408, 207] width 118 height 16
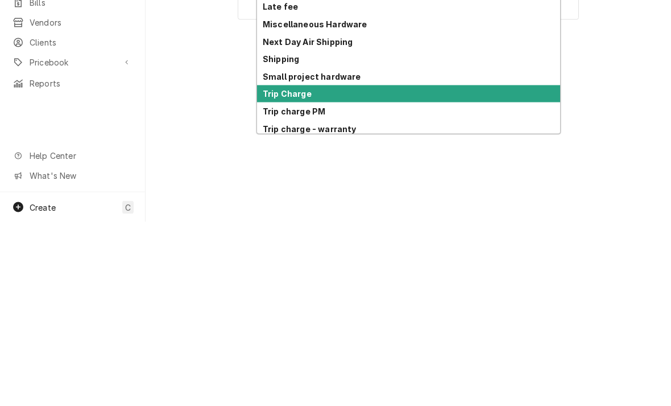
click at [278, 272] on strong "Trip Charge" at bounding box center [287, 277] width 49 height 10
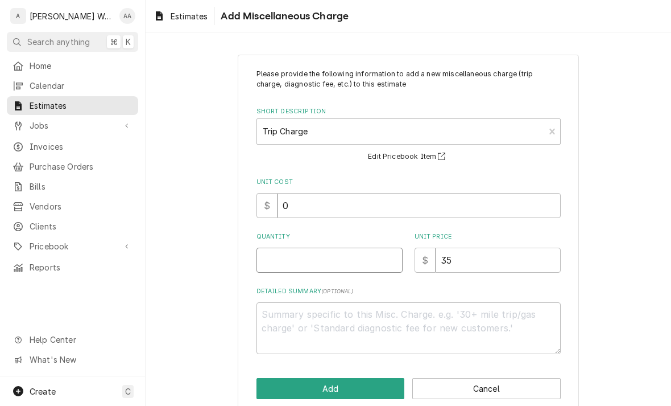
click at [288, 265] on input "Quantity" at bounding box center [330, 259] width 146 height 25
click at [271, 378] on button "Add" at bounding box center [331, 388] width 148 height 21
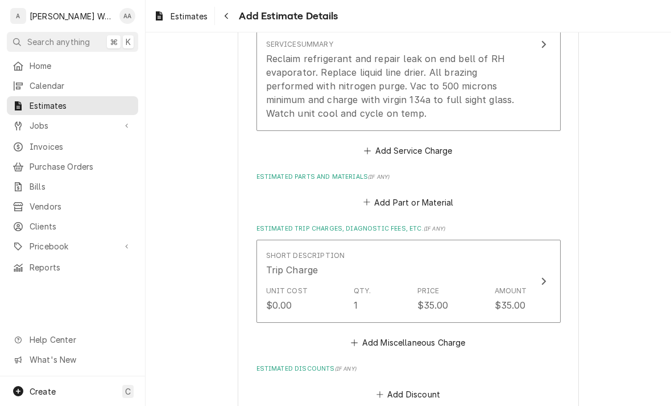
scroll to position [912, 0]
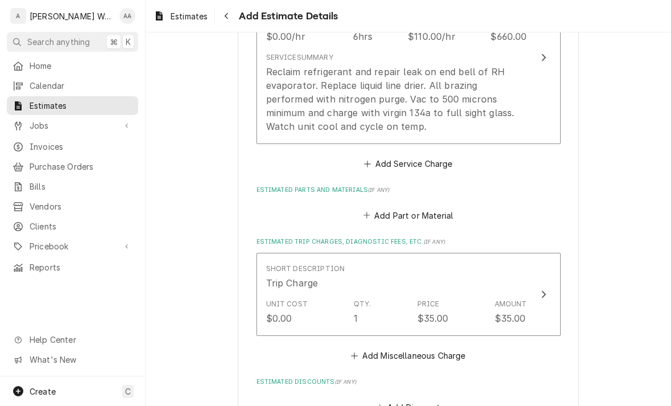
click at [390, 207] on button "Add Part or Material" at bounding box center [408, 215] width 94 height 16
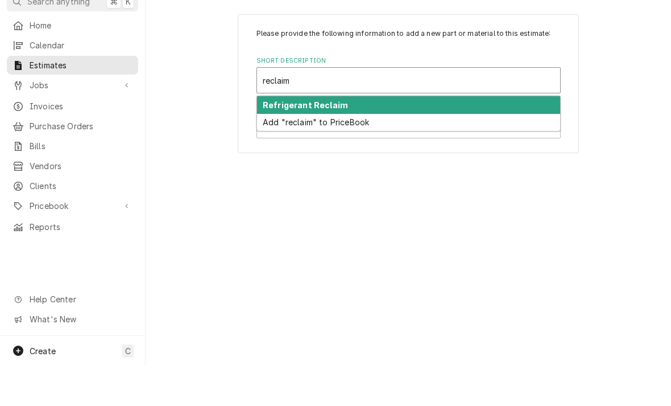
click at [274, 140] on strong "Refrigerant Reclaim" at bounding box center [305, 145] width 85 height 10
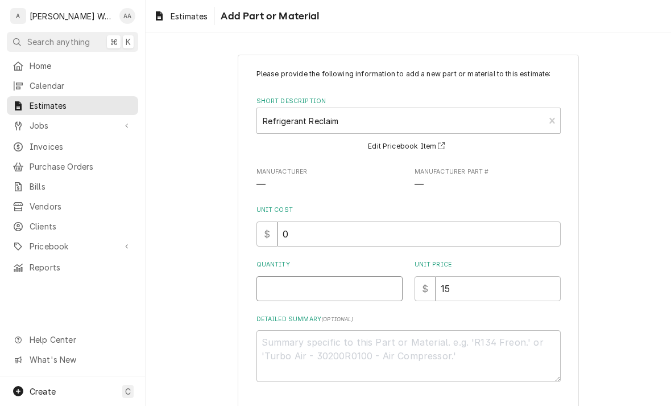
click at [275, 297] on input "Quantity" at bounding box center [330, 288] width 146 height 25
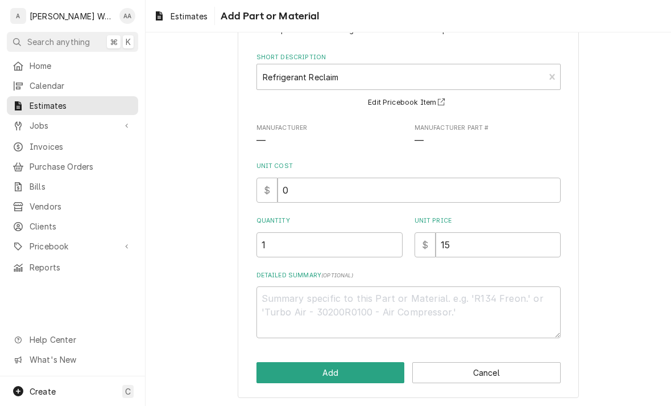
scroll to position [44, 0]
click at [361, 371] on button "Add" at bounding box center [331, 372] width 148 height 21
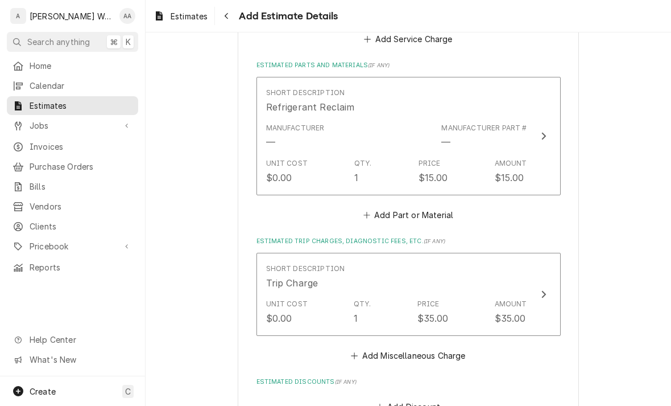
scroll to position [1039, 0]
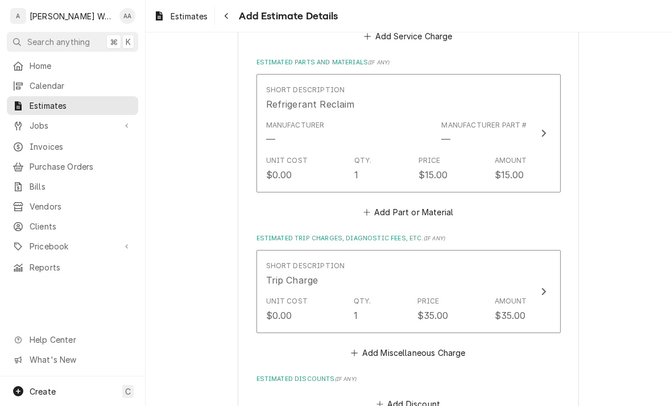
click at [395, 205] on button "Add Part or Material" at bounding box center [408, 212] width 94 height 16
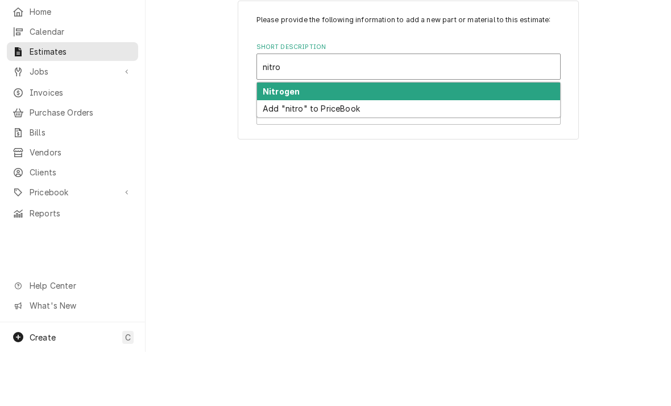
click at [273, 140] on strong "Nitrogen" at bounding box center [281, 145] width 37 height 10
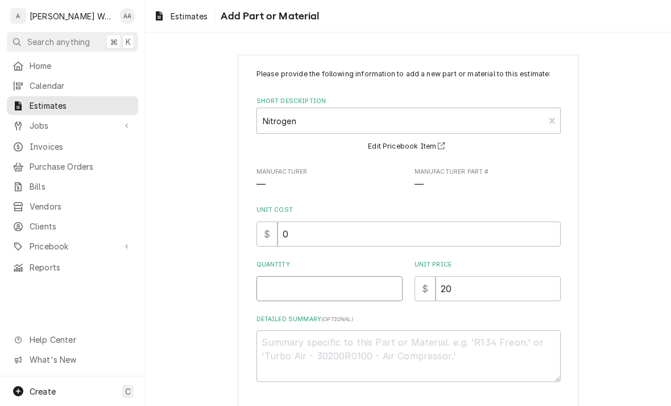
click at [279, 290] on input "Quantity" at bounding box center [330, 288] width 146 height 25
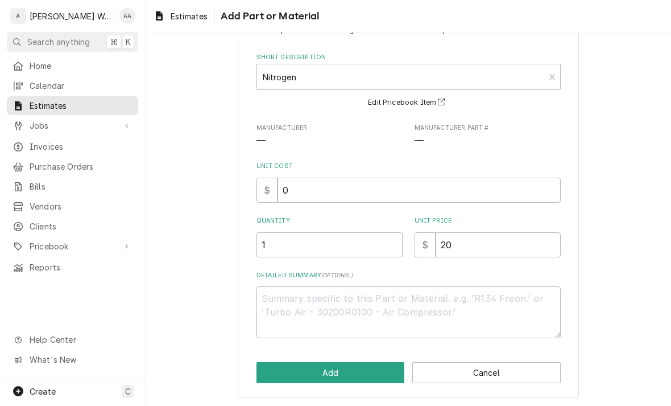
click at [274, 372] on button "Add" at bounding box center [331, 372] width 148 height 21
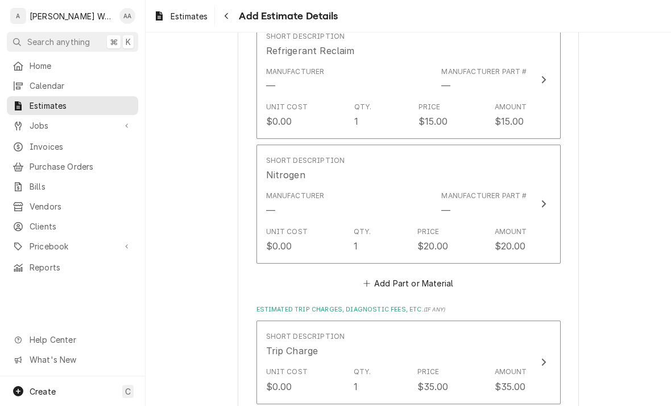
scroll to position [1113, 0]
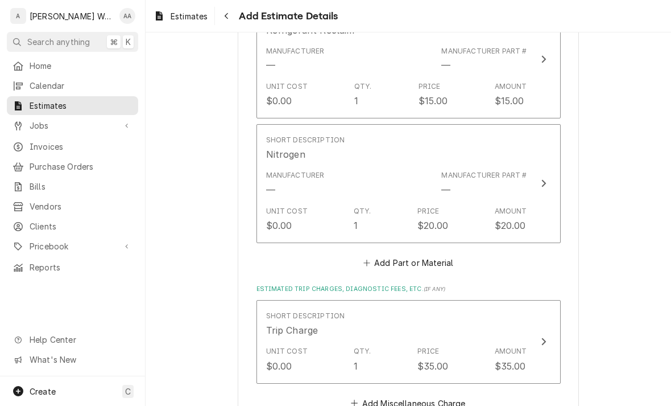
click at [376, 254] on button "Add Part or Material" at bounding box center [408, 262] width 94 height 16
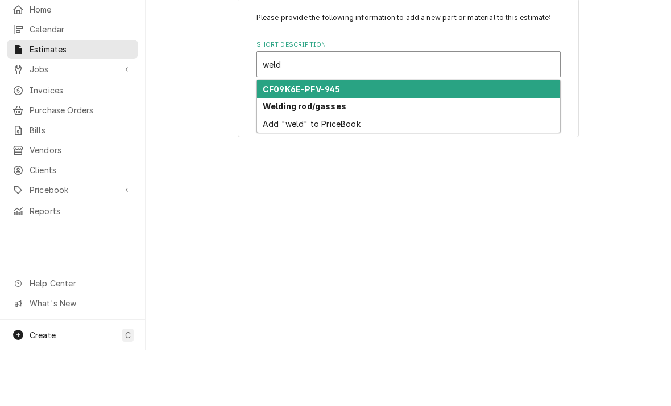
click at [277, 158] on strong "Welding rod/gasses" at bounding box center [305, 163] width 84 height 10
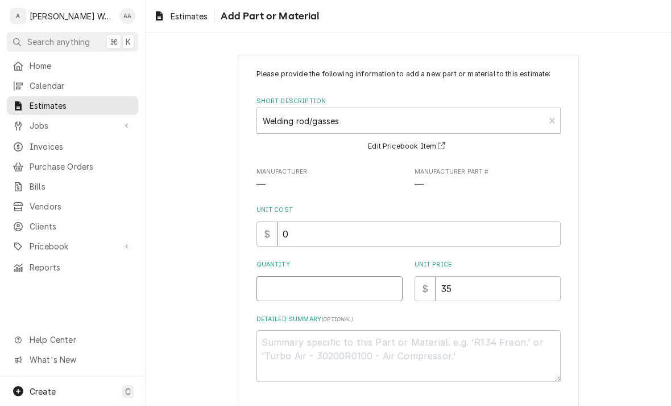
click at [272, 295] on input "Quantity" at bounding box center [330, 288] width 146 height 25
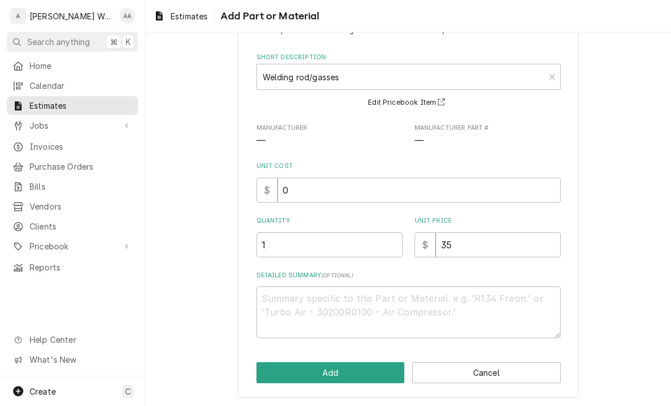
click at [267, 370] on button "Add" at bounding box center [331, 372] width 148 height 21
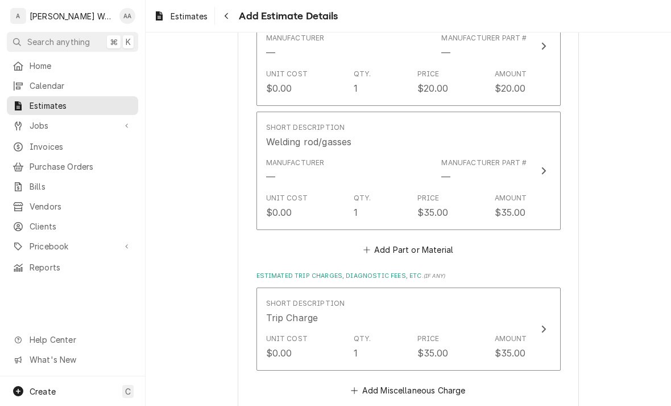
scroll to position [1251, 0]
click at [387, 244] on button "Add Part or Material" at bounding box center [408, 249] width 94 height 16
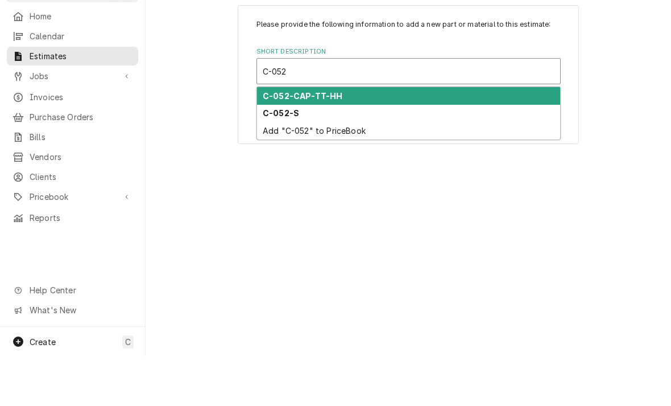
click at [277, 171] on div "Add "C-052" to PriceBook" at bounding box center [408, 180] width 303 height 18
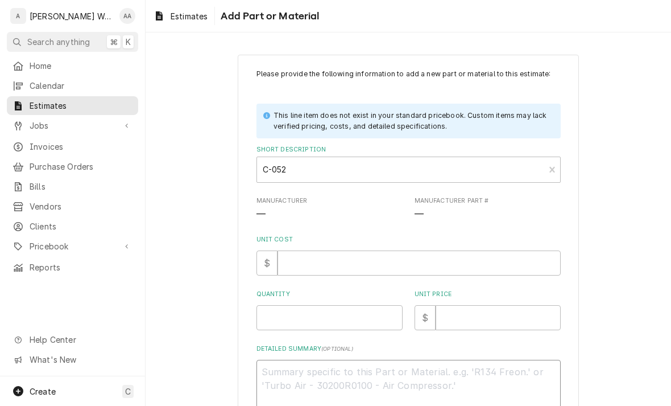
click at [267, 369] on textarea "Detailed Summary ( optional )" at bounding box center [409, 385] width 304 height 52
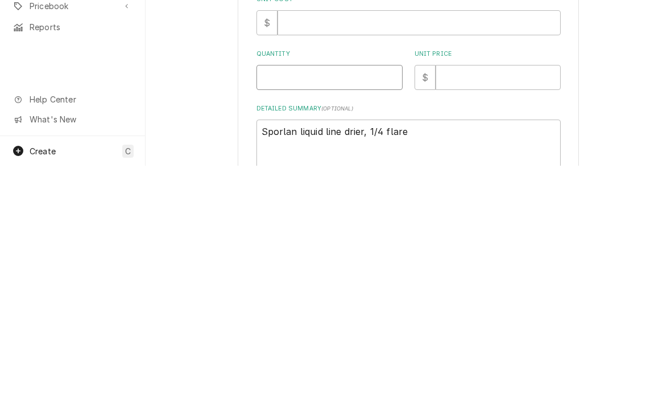
click at [301, 305] on input "Quantity" at bounding box center [330, 317] width 146 height 25
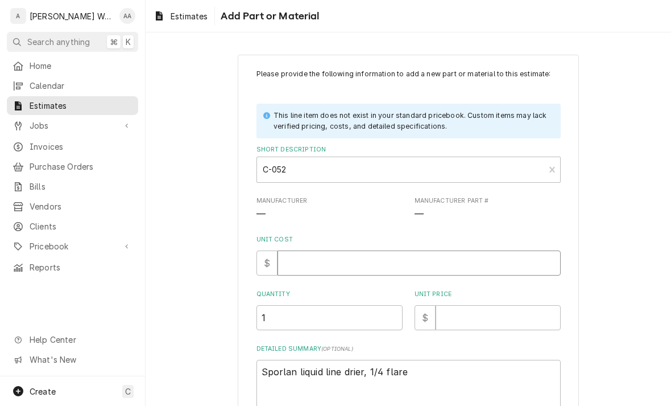
click at [315, 268] on input "Unit Cost" at bounding box center [419, 262] width 283 height 25
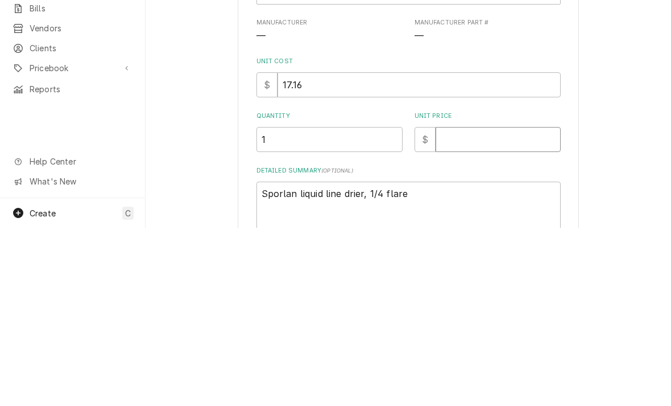
click at [469, 305] on input "Unit Price" at bounding box center [498, 317] width 125 height 25
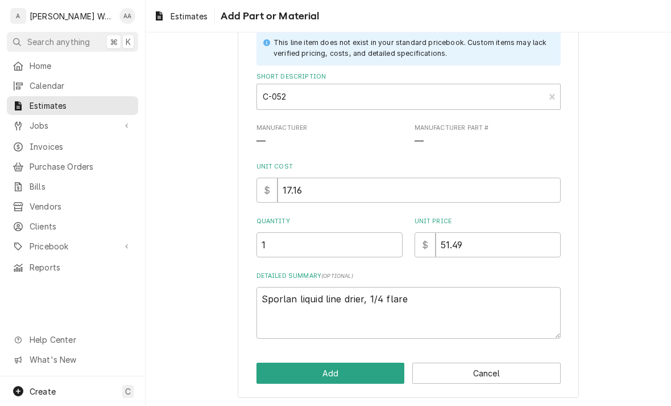
click at [277, 373] on button "Add" at bounding box center [331, 372] width 148 height 21
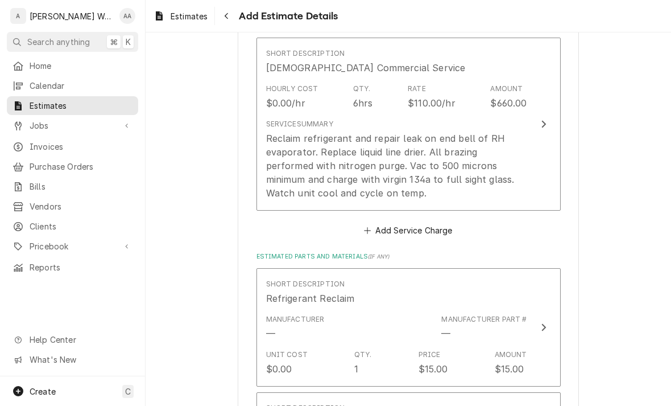
scroll to position [788, 0]
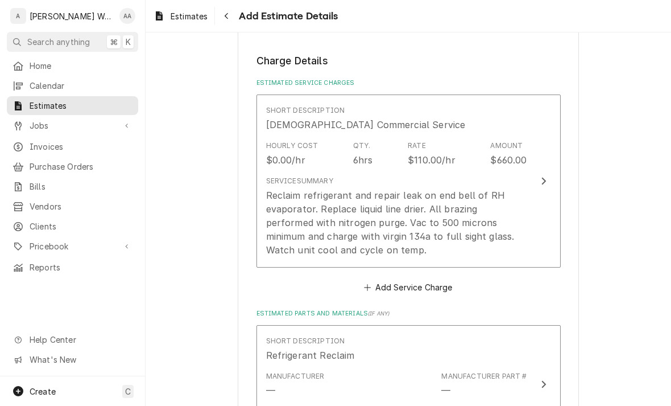
click at [303, 225] on div "Reclaim refrigerant and repair leak on end bell of RH evaporator. Replace liqui…" at bounding box center [396, 222] width 261 height 68
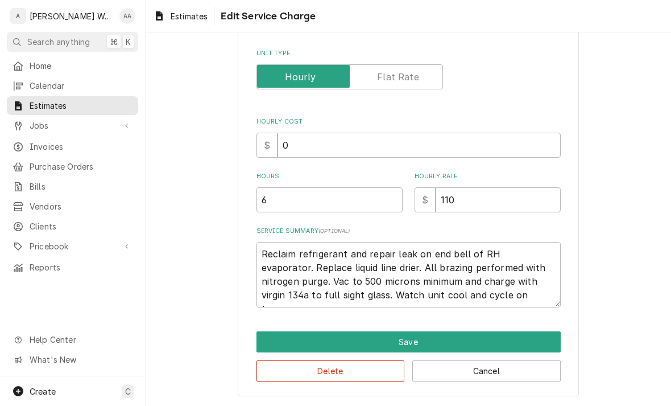
scroll to position [118, 0]
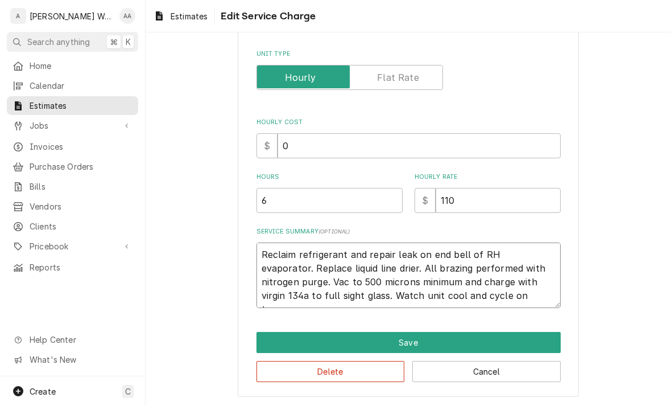
click at [288, 283] on textarea "Reclaim refrigerant and repair leak on end bell of RH evaporator. Replace liqui…" at bounding box center [409, 274] width 304 height 65
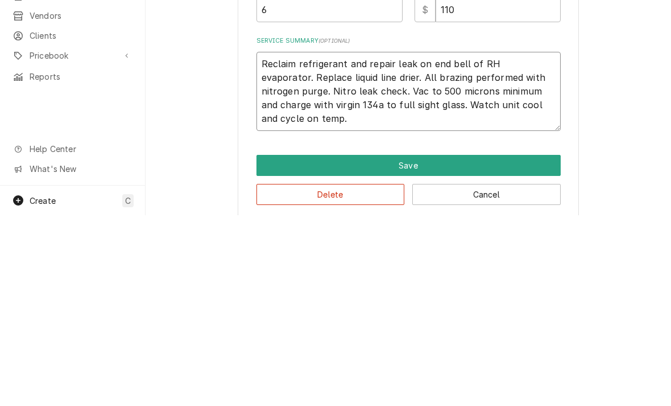
click at [536, 242] on textarea "Reclaim refrigerant and repair leak on end bell of RH evaporator. Replace liqui…" at bounding box center [409, 281] width 304 height 79
click at [297, 345] on button "Save" at bounding box center [409, 355] width 304 height 21
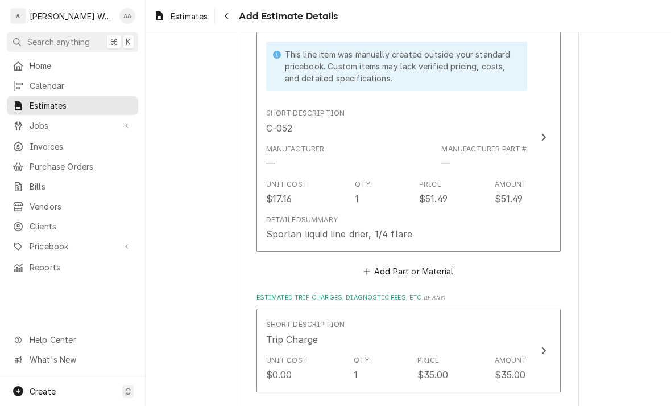
scroll to position [1483, 0]
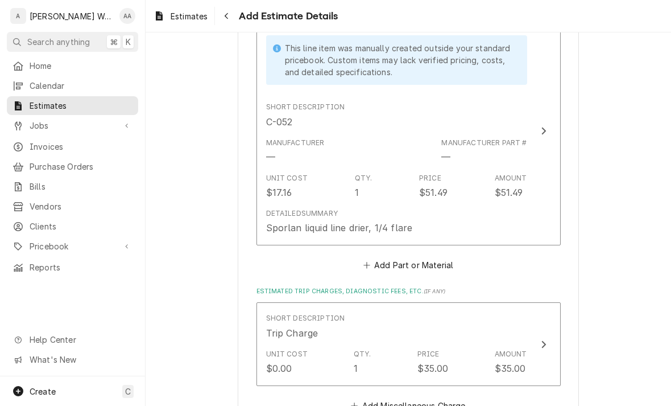
click at [388, 257] on button "Add Part or Material" at bounding box center [408, 265] width 94 height 16
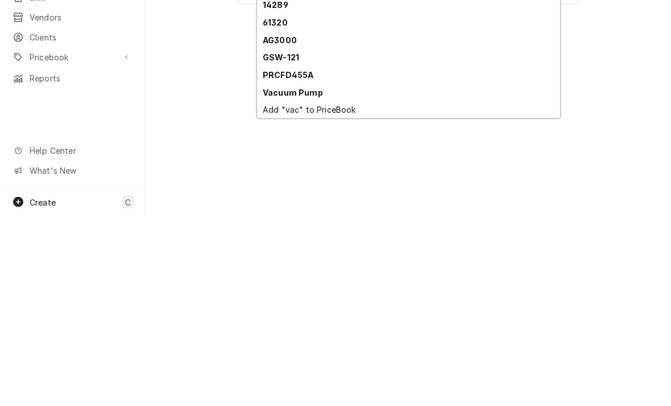
scroll to position [56, 0]
click at [273, 272] on div "Vacuum Pump" at bounding box center [408, 281] width 303 height 18
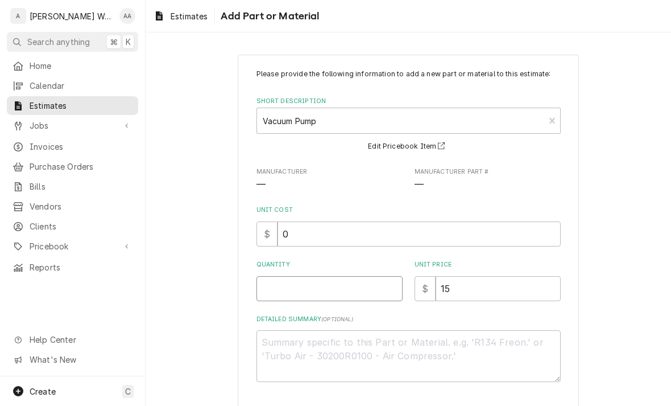
click at [268, 297] on input "Quantity" at bounding box center [330, 288] width 146 height 25
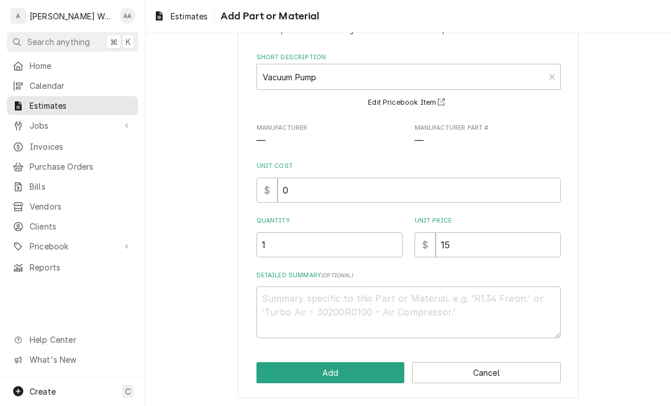
click at [280, 367] on button "Add" at bounding box center [331, 372] width 148 height 21
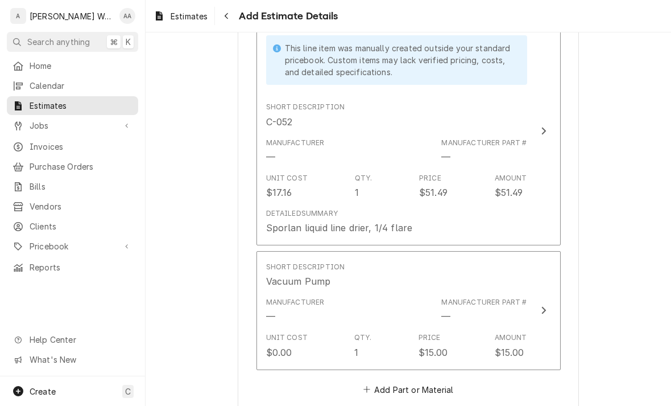
click at [382, 381] on button "Add Part or Material" at bounding box center [408, 389] width 94 height 16
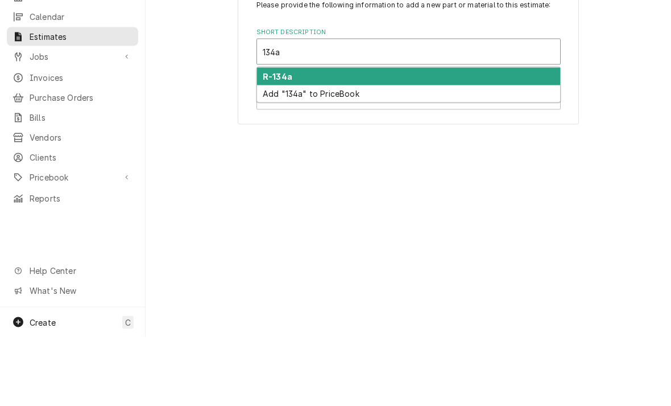
click at [270, 140] on strong "R-134a" at bounding box center [278, 145] width 30 height 10
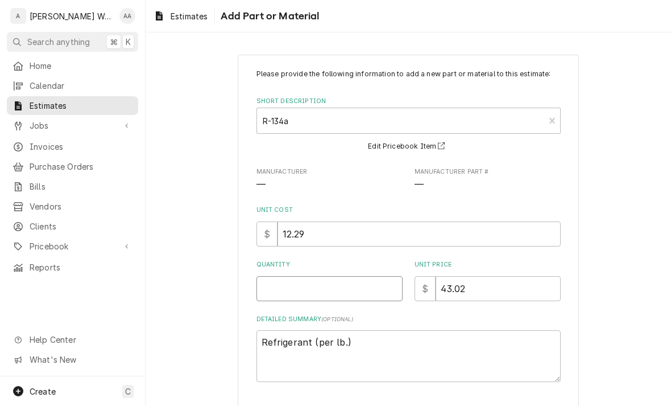
click at [272, 288] on input "Quantity" at bounding box center [330, 288] width 146 height 25
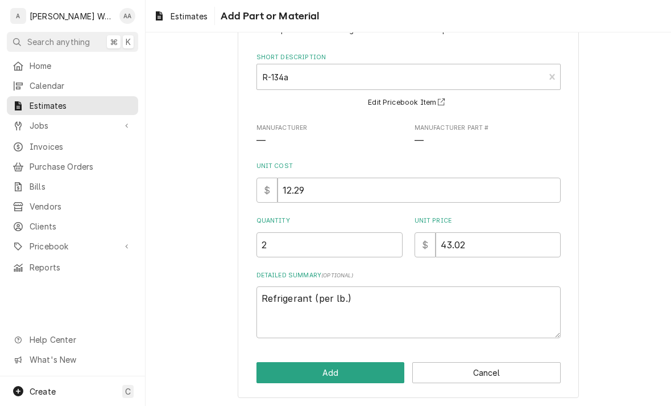
click at [274, 371] on button "Add" at bounding box center [331, 372] width 148 height 21
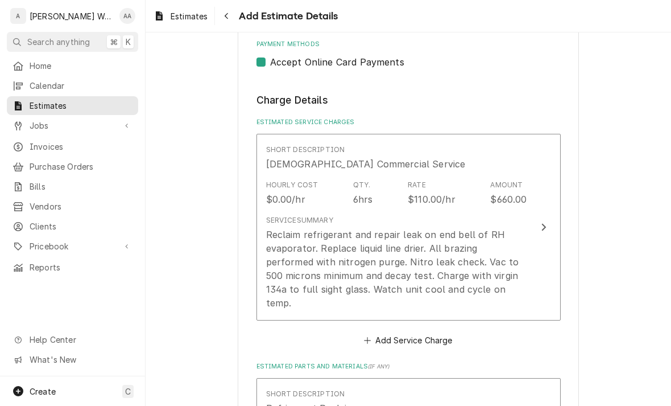
click at [292, 252] on div "Reclaim refrigerant and repair leak on end bell of RH evaporator. Replace liqui…" at bounding box center [396, 269] width 261 height 82
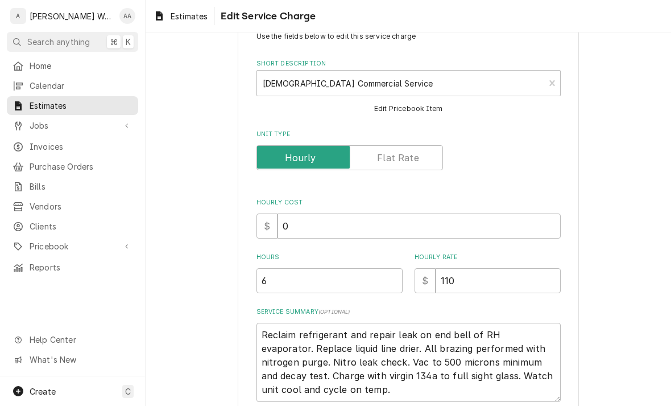
scroll to position [53, 0]
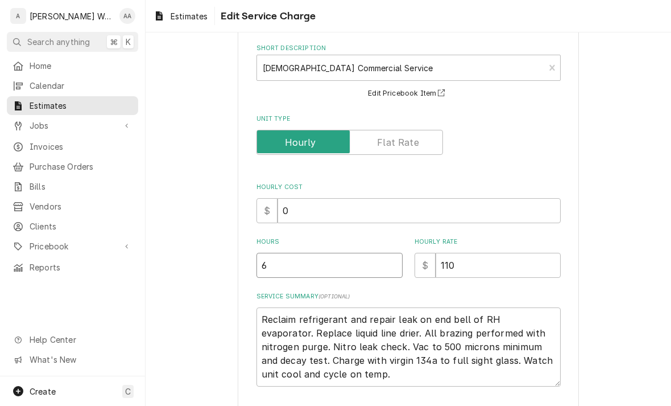
click at [277, 274] on input "6" at bounding box center [330, 265] width 146 height 25
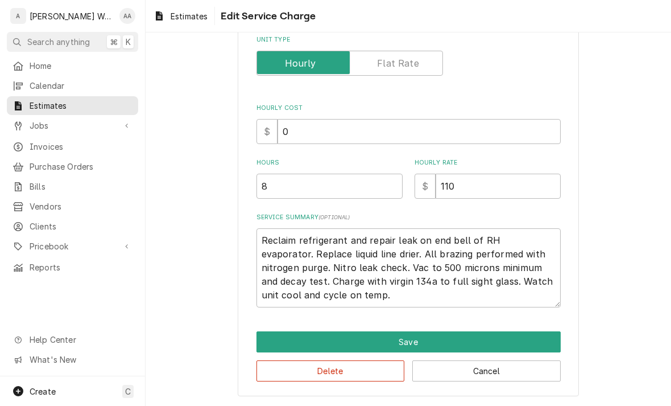
scroll to position [131, 0]
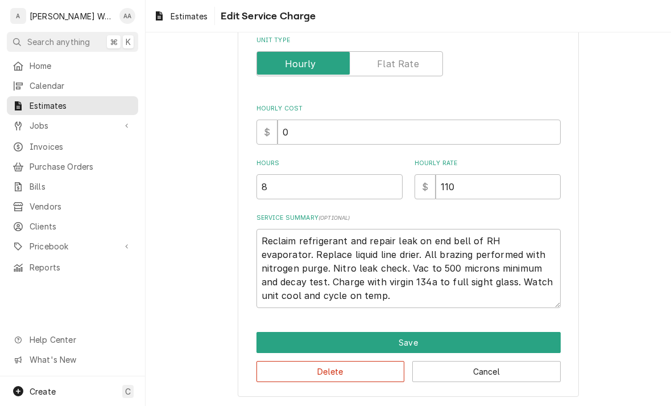
click at [271, 345] on button "Save" at bounding box center [409, 342] width 304 height 21
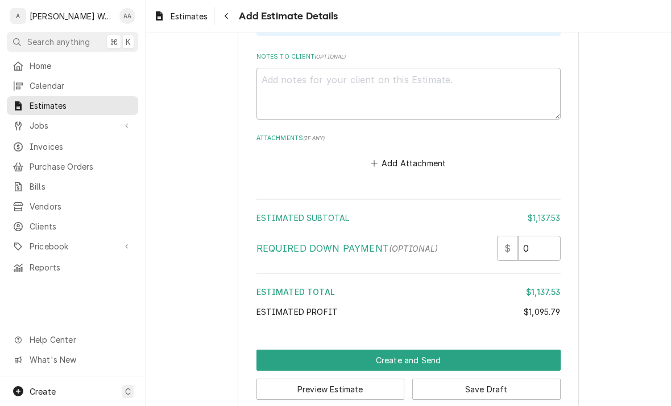
scroll to position [2272, 0]
click at [443, 379] on button "Save Draft" at bounding box center [486, 389] width 148 height 21
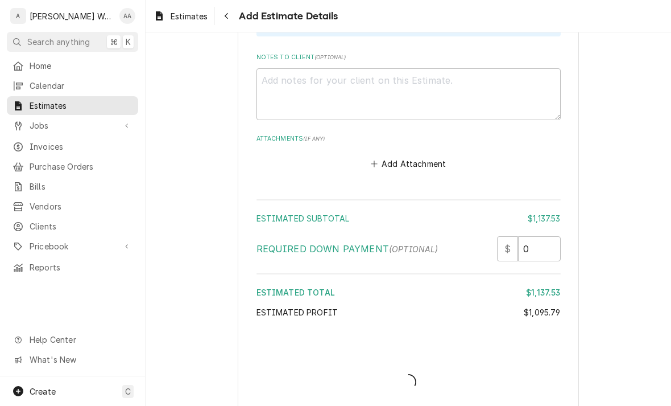
scroll to position [2264, 0]
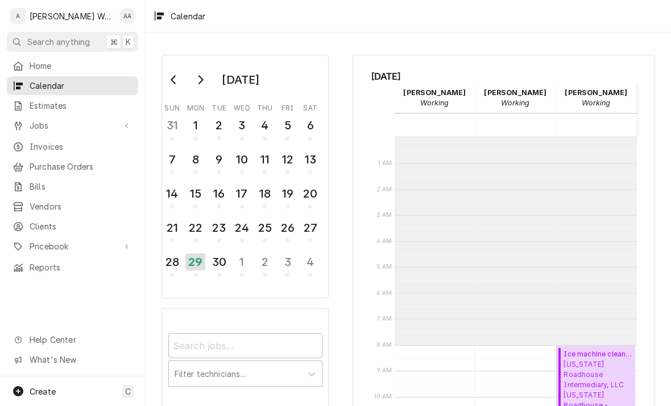
click at [38, 240] on span "Pricebook" at bounding box center [73, 246] width 86 height 12
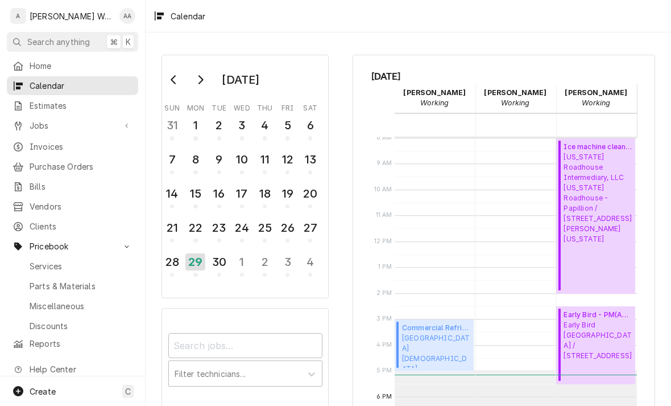
click at [39, 264] on div "Services" at bounding box center [72, 266] width 127 height 14
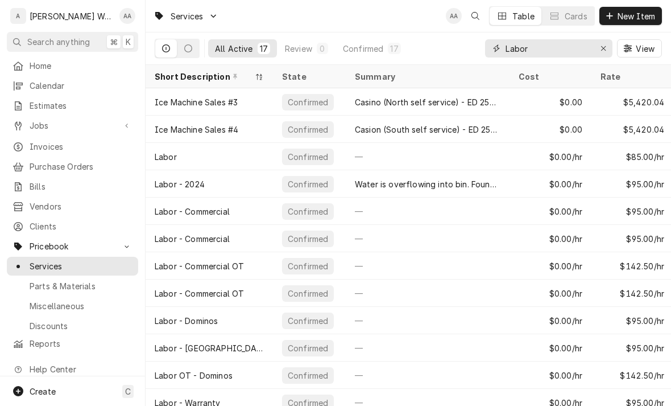
click at [589, 46] on input "Labor" at bounding box center [548, 48] width 85 height 18
click at [599, 56] on button "Erase input" at bounding box center [603, 48] width 18 height 18
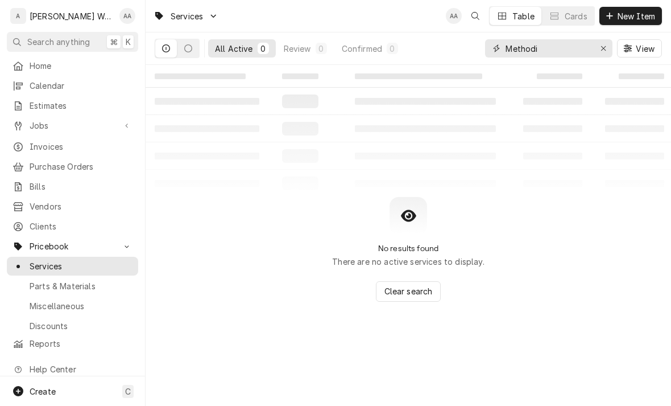
type input "Methodi"
click at [346, 1] on div "Services AA Table Cards New Item" at bounding box center [409, 16] width 526 height 32
click at [584, 52] on input "Methodi" at bounding box center [548, 48] width 85 height 18
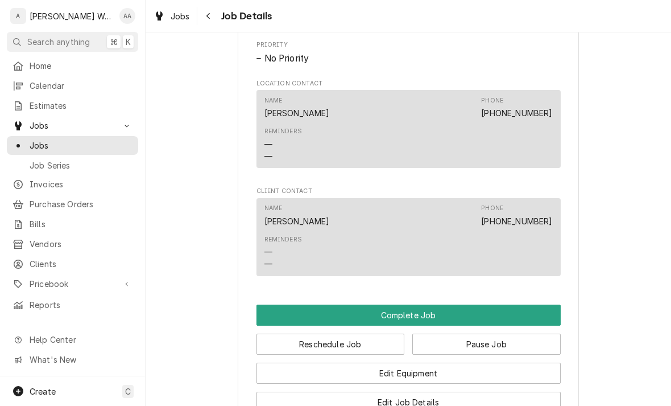
scroll to position [728, 0]
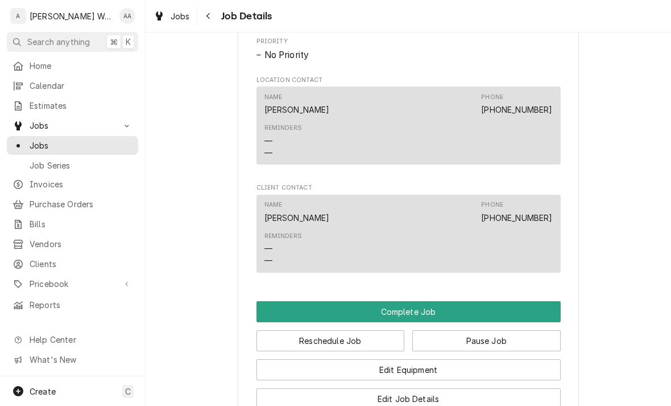
click at [284, 311] on button "Complete Job" at bounding box center [409, 311] width 304 height 21
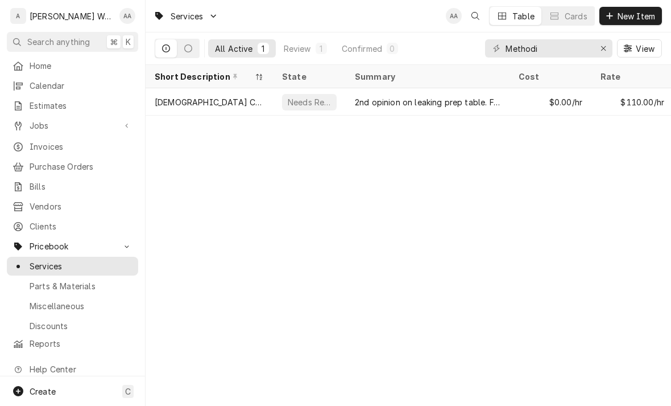
click at [229, 101] on div "[DEMOGRAPHIC_DATA] Commercial Service" at bounding box center [209, 102] width 109 height 12
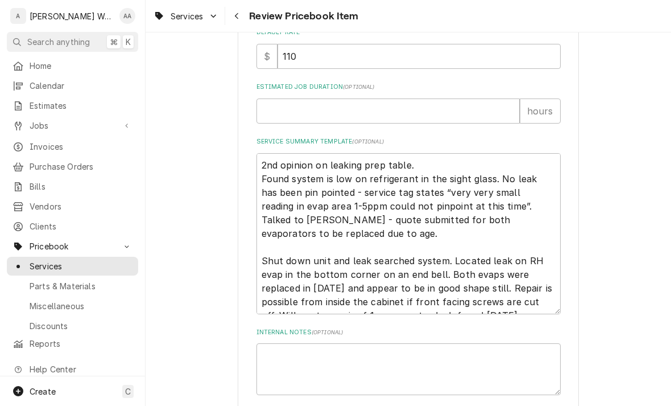
scroll to position [414, 0]
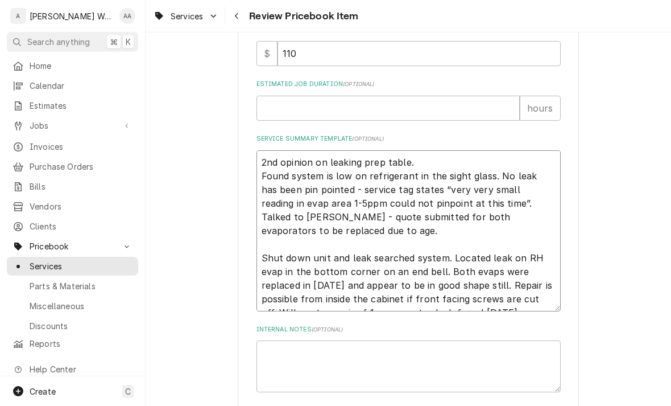
click at [506, 294] on textarea "2nd opinion on leaking prep table. Found system is low on refrigerant in the si…" at bounding box center [409, 230] width 304 height 161
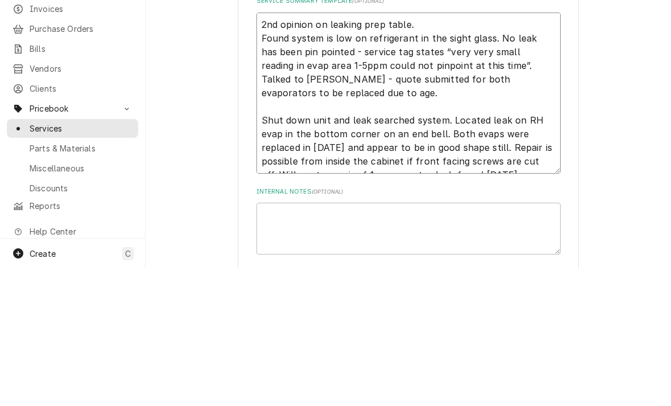
click at [499, 153] on textarea "2nd opinion on leaking prep table. Found system is low on refrigerant in the si…" at bounding box center [409, 230] width 304 height 161
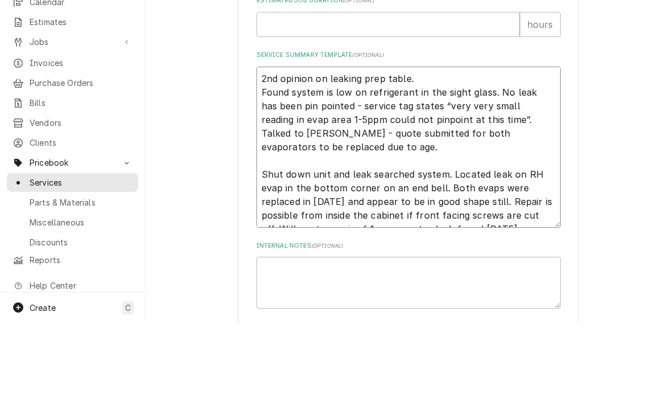
type textarea "x"
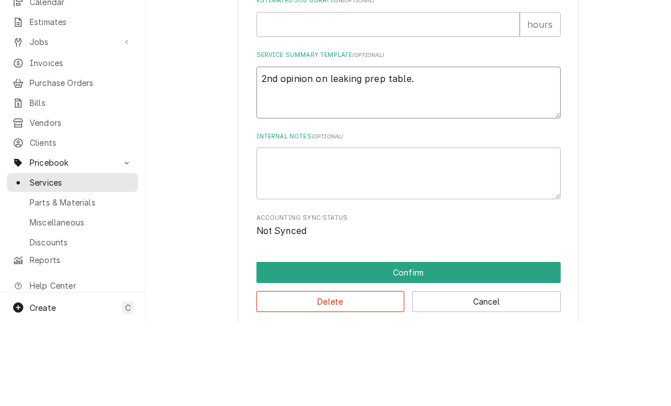
type textarea "2nd opinion on leaking prep table"
type textarea "x"
type textarea "2nd opinion on leaking prep tab"
type textarea "x"
type textarea "2nd opinion on leaking prep ta"
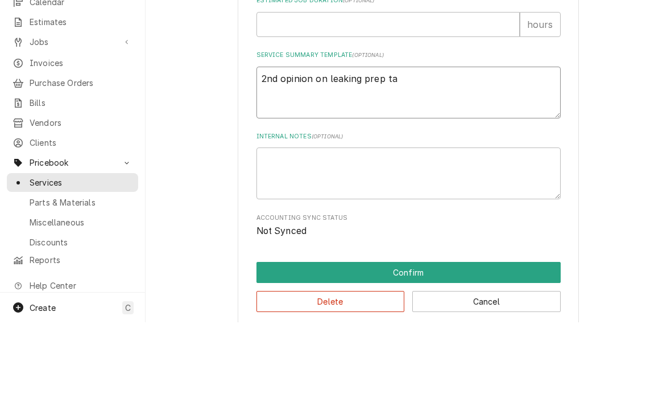
type textarea "x"
type textarea "2nd opinion on leaking prep t"
type textarea "x"
type textarea "2nd opinion on leaking prep"
type textarea "x"
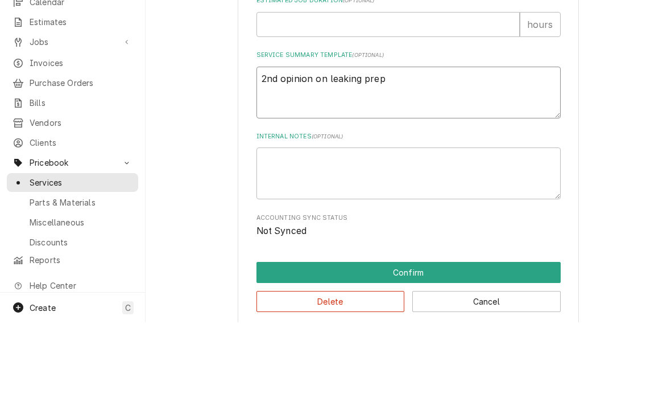
type textarea "2nd opinion on leaking pre"
type textarea "x"
type textarea "2nd opinion on leaking pr"
type textarea "x"
type textarea "2nd opinion on leaking"
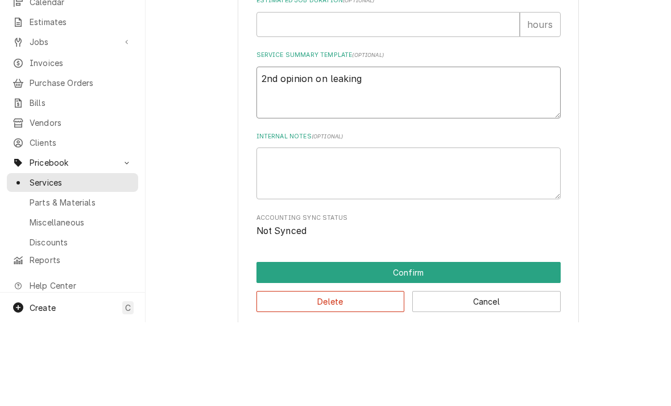
type textarea "x"
type textarea "2nd opinion on leaking"
type textarea "x"
type textarea "2nd opinion on leakin"
type textarea "x"
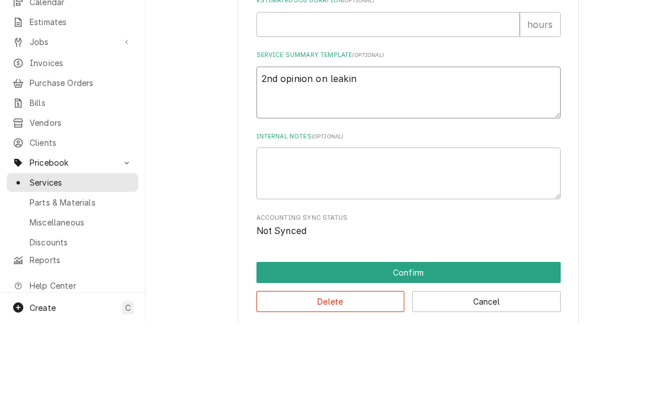
type textarea "2nd opinion on leaki"
type textarea "x"
type textarea "2nd opinion on lea"
type textarea "x"
type textarea "2nd opinion on le"
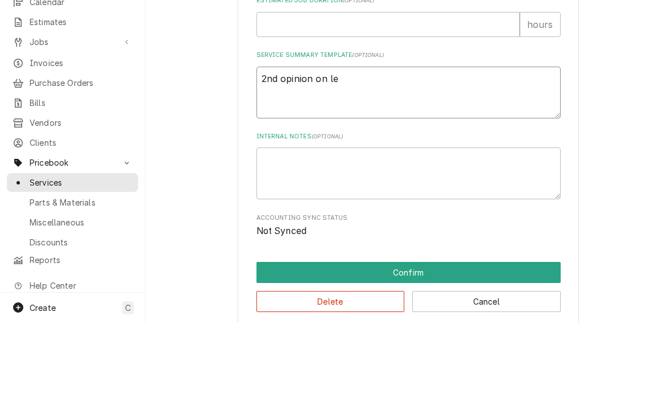
type textarea "x"
type textarea "2nd opinion on"
type textarea "x"
type textarea "2nd opinion on"
type textarea "x"
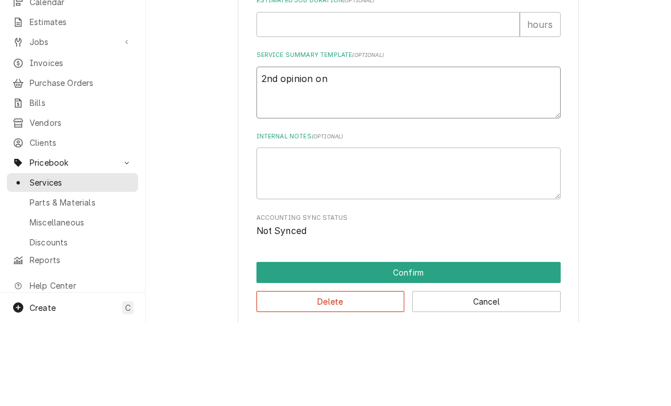
type textarea "2nd"
type textarea "x"
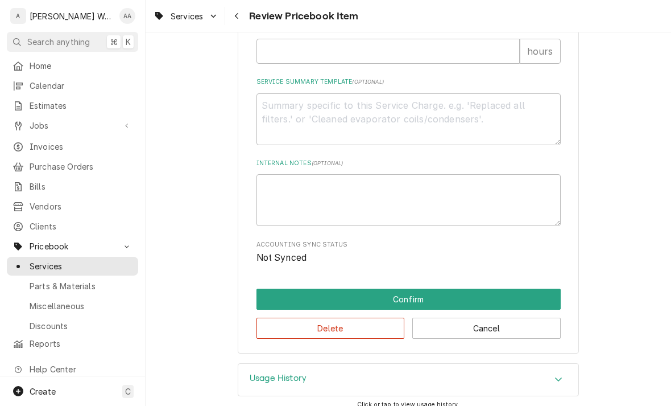
scroll to position [471, 0]
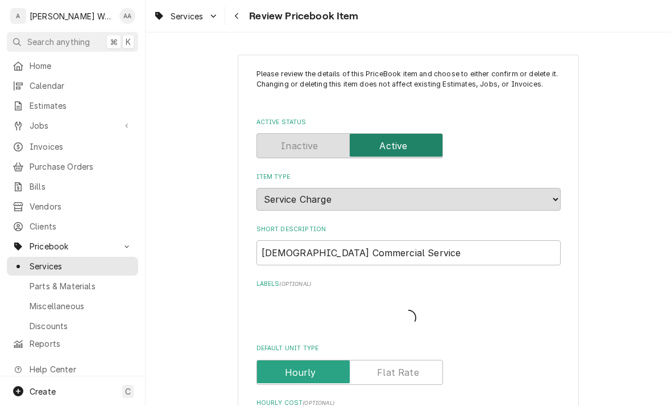
type textarea "x"
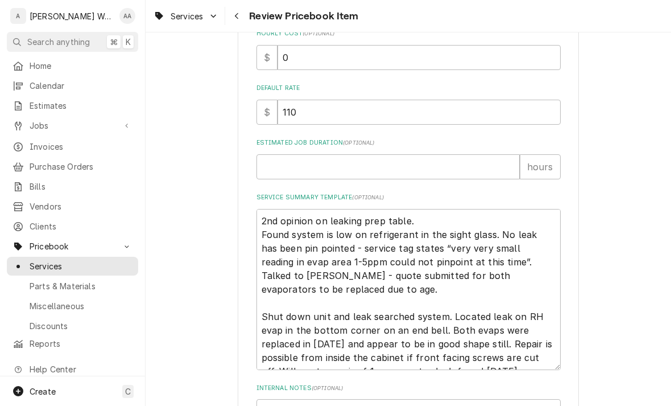
scroll to position [403, 0]
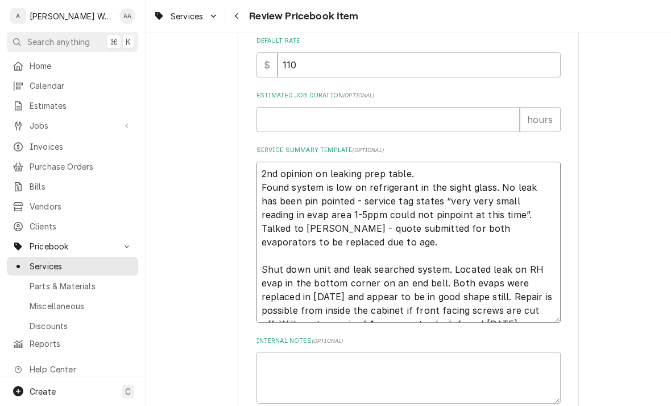
click at [260, 164] on textarea "2nd opinion on leaking prep table. Found system is low on refrigerant in the si…" at bounding box center [409, 242] width 304 height 161
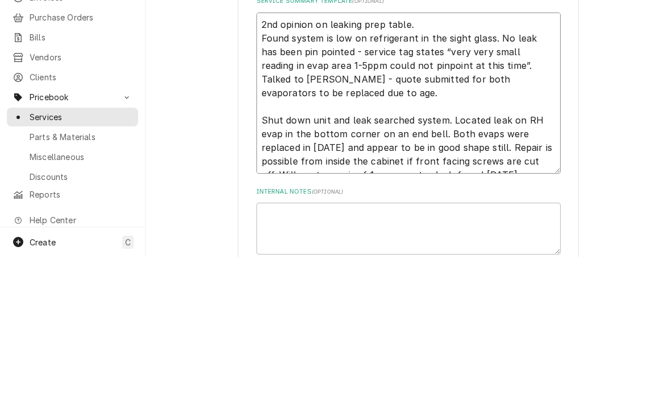
click at [260, 162] on textarea "2nd opinion on leaking prep table. Found system is low on refrigerant in the si…" at bounding box center [409, 242] width 304 height 161
type textarea "x"
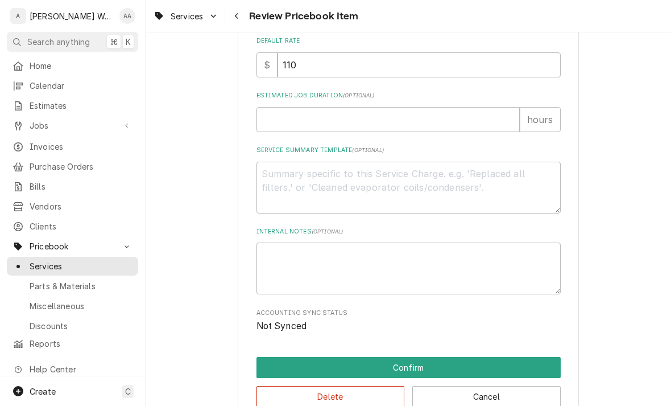
click at [275, 357] on button "Confirm" at bounding box center [409, 367] width 304 height 21
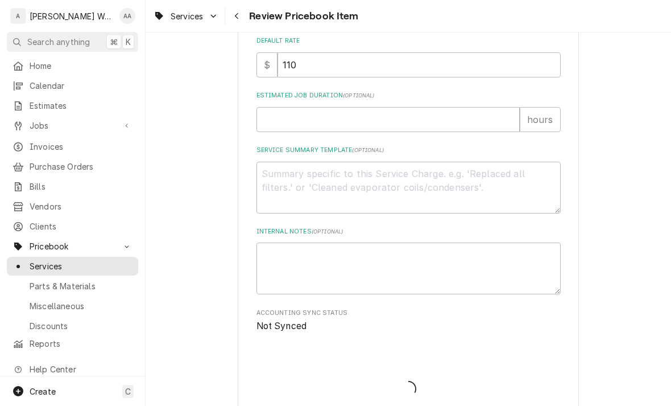
type textarea "x"
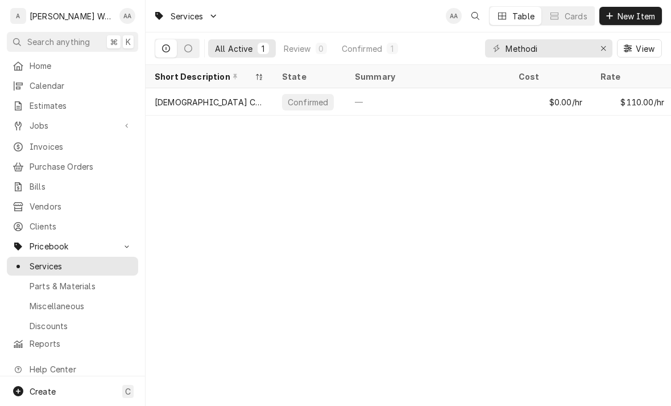
click at [44, 108] on span "Estimates" at bounding box center [81, 106] width 103 height 12
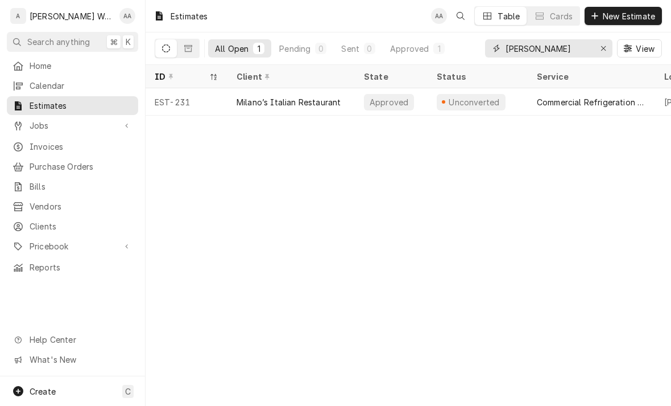
click at [611, 51] on button "Erase input" at bounding box center [603, 48] width 18 height 18
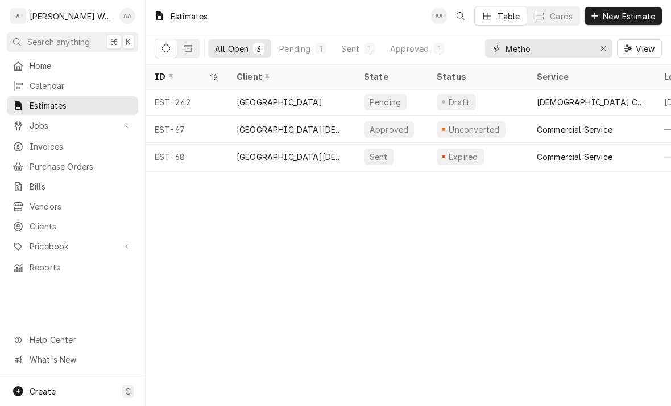
type input "Metho"
click at [219, 102] on div "EST-242" at bounding box center [187, 101] width 82 height 27
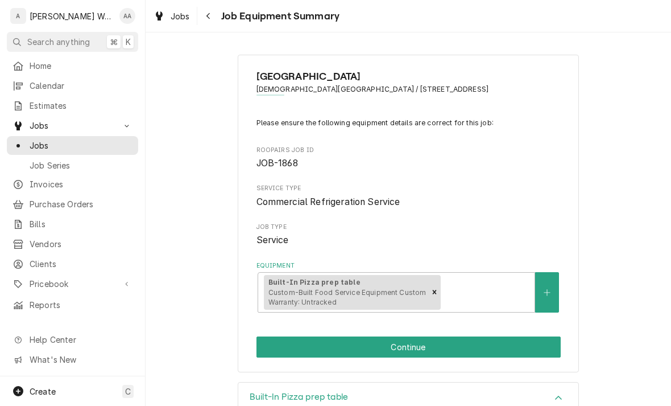
click at [278, 351] on button "Continue" at bounding box center [409, 346] width 304 height 21
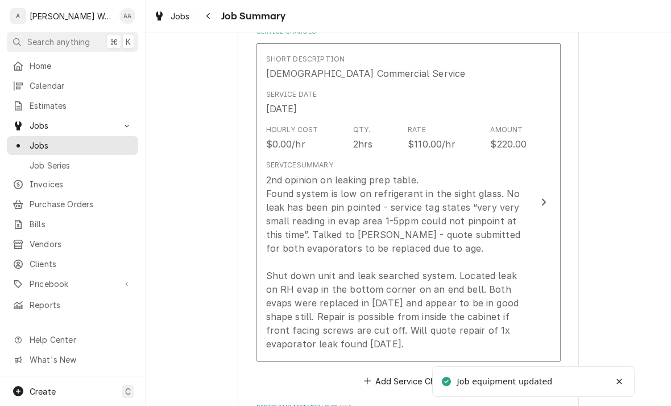
click at [299, 311] on div "2nd opinion on leaking prep table. Found system is low on refrigerant in the si…" at bounding box center [396, 261] width 261 height 177
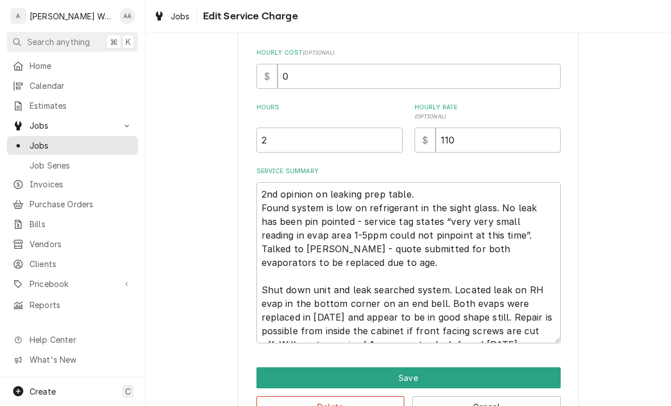
scroll to position [296, 0]
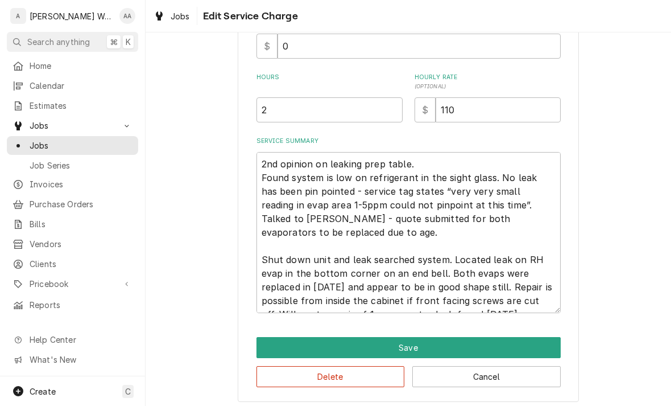
click at [278, 332] on div "Use the fields below to edit this service charge Short Description [DEMOGRAPHIC…" at bounding box center [408, 79] width 341 height 643
click at [270, 346] on button "Save" at bounding box center [409, 347] width 304 height 21
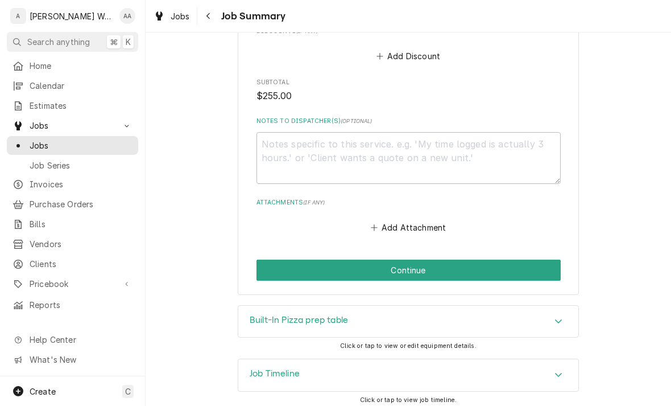
click at [281, 274] on button "Continue" at bounding box center [409, 269] width 304 height 21
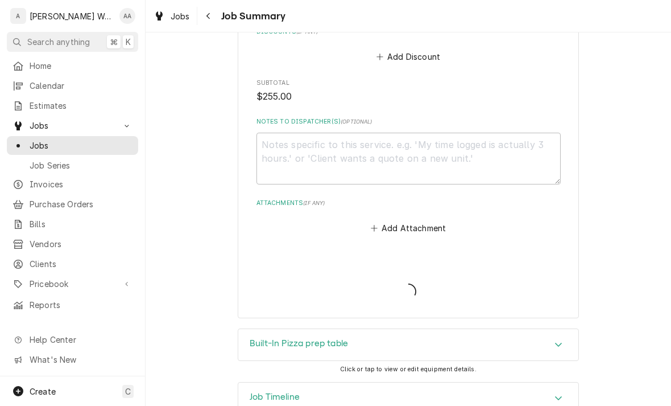
type textarea "x"
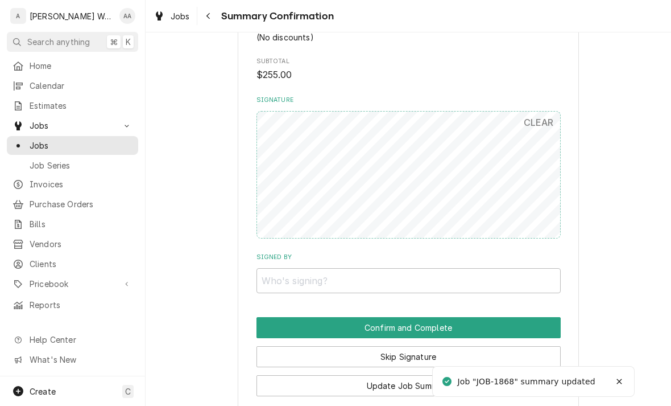
scroll to position [729, 0]
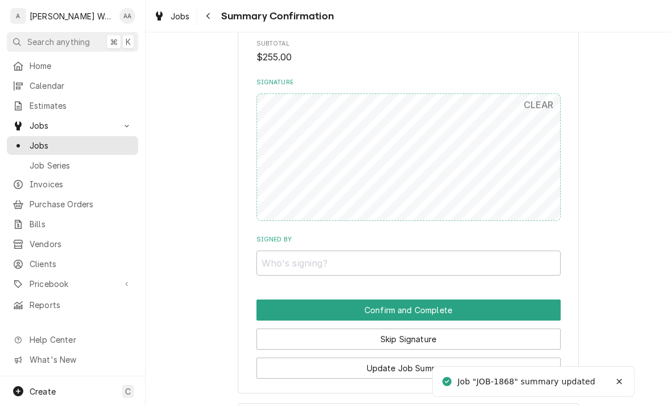
click at [276, 328] on button "Skip Signature" at bounding box center [409, 338] width 304 height 21
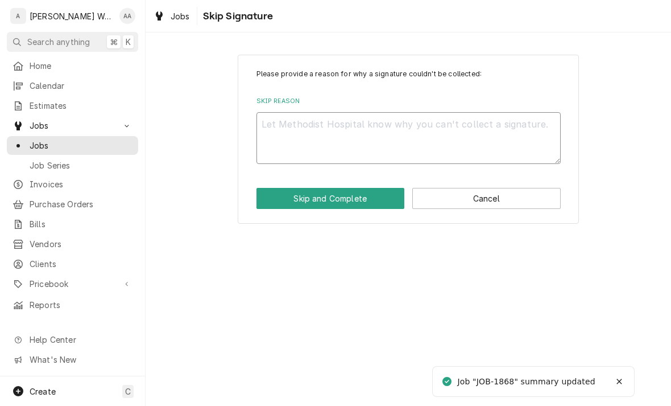
click at [292, 131] on textarea "Skip Reason" at bounding box center [409, 138] width 304 height 52
type textarea "x"
type textarea "No"
type textarea "x"
type textarea "No"
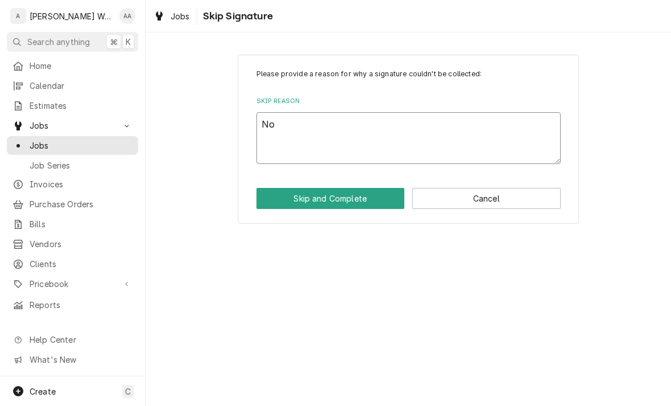
type textarea "x"
type textarea "No lo"
type textarea "x"
type textarea "No lon"
type textarea "x"
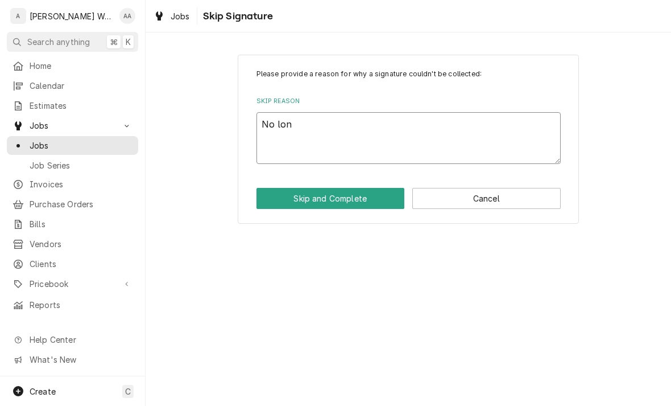
type textarea "No long"
type textarea "x"
type textarea "No longe"
type textarea "x"
type textarea "No longer"
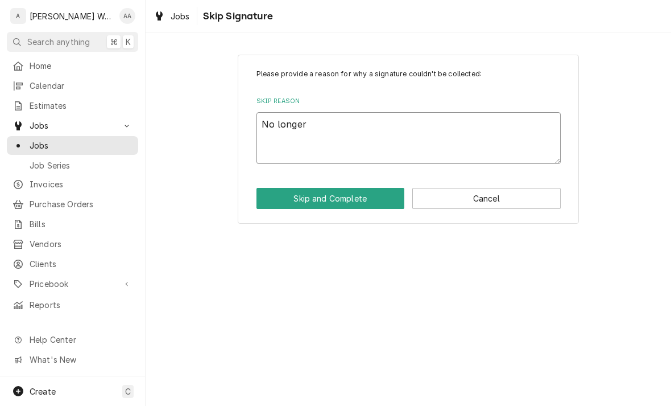
type textarea "x"
type textarea "No longer o"
type textarea "x"
type textarea "No longer on"
type textarea "x"
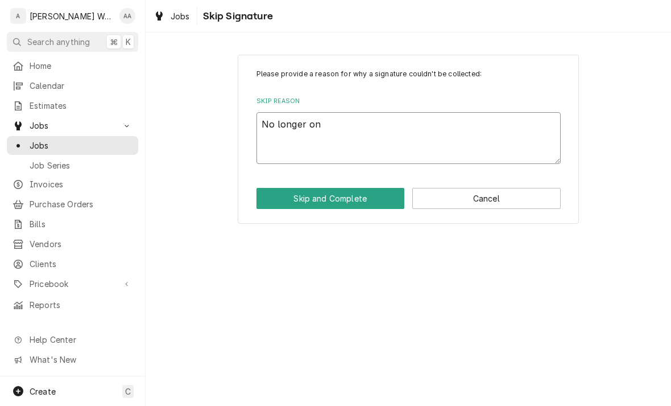
type textarea "No longer on"
type textarea "x"
type textarea "No longer on s"
type textarea "x"
type textarea "No longer on si"
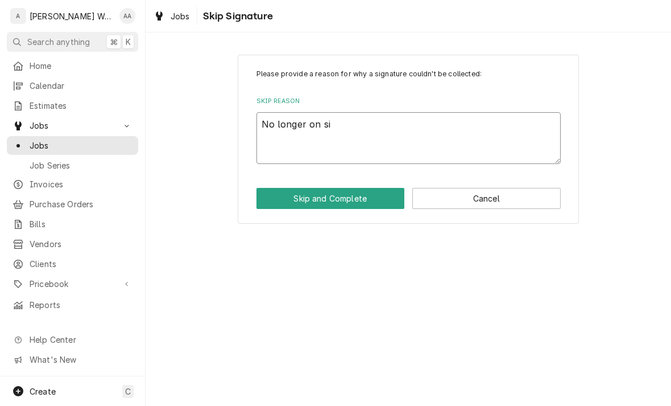
type textarea "x"
type textarea "No longer on sit"
type textarea "x"
type textarea "No longer on site"
type textarea "x"
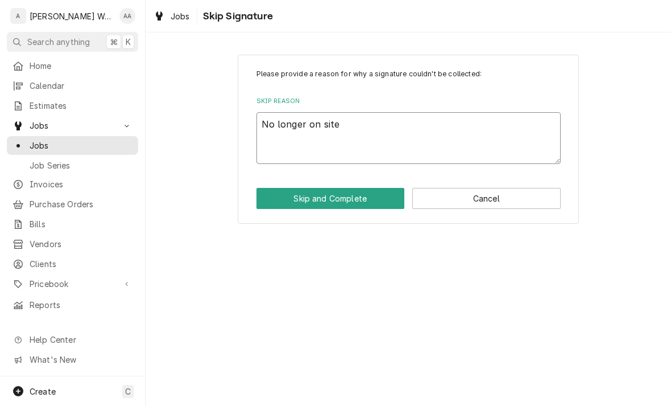
type textarea "No longer on site"
type textarea "x"
type textarea "No longer on site."
type textarea "x"
type textarea "No longer on site."
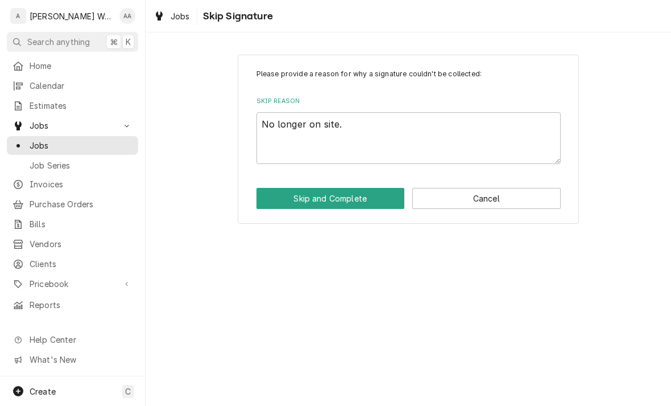
click at [278, 201] on button "Skip and Complete" at bounding box center [331, 198] width 148 height 21
type textarea "x"
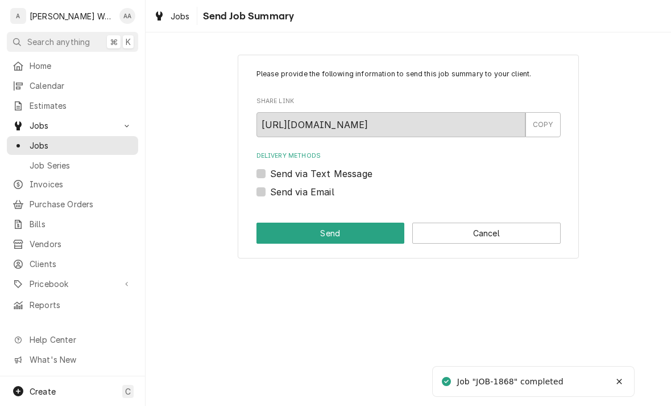
click at [461, 241] on button "Cancel" at bounding box center [486, 232] width 148 height 21
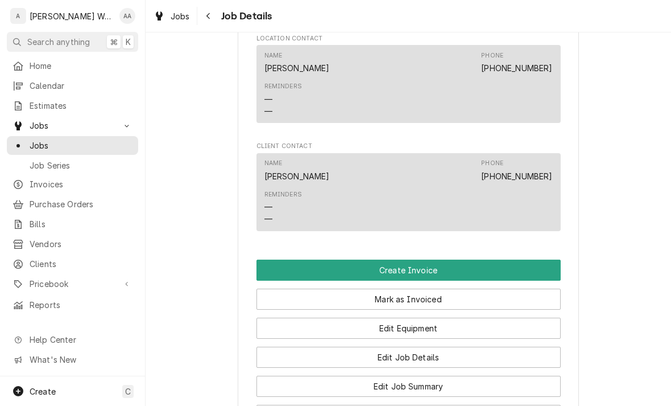
scroll to position [648, 0]
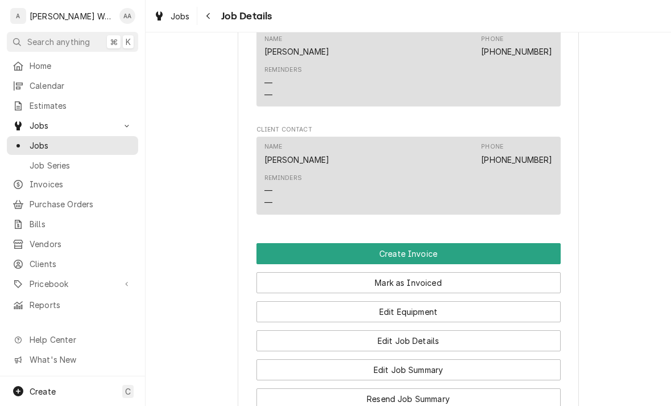
click at [271, 257] on button "Create Invoice" at bounding box center [409, 253] width 304 height 21
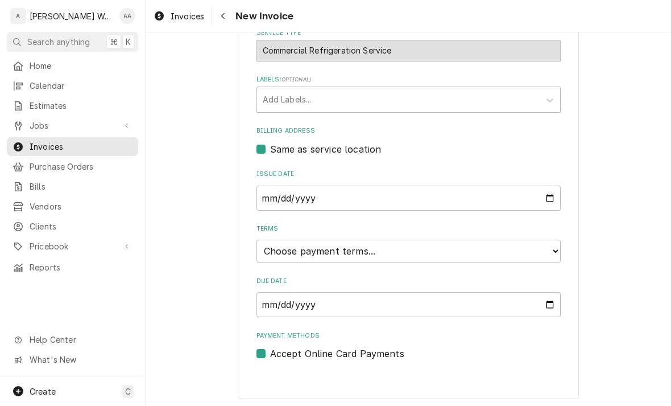
scroll to position [283, 0]
click at [294, 248] on select "Choose payment terms... Same Day Net 7 Net 14 Net 21 Net 30 Net 45 Net 60 Net 90" at bounding box center [409, 251] width 304 height 23
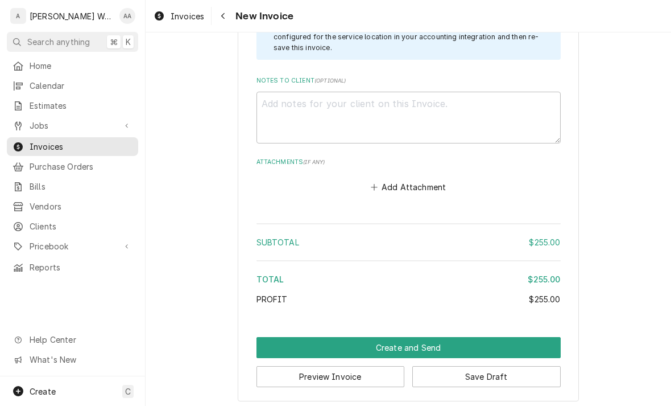
click at [290, 341] on button "Create and Send" at bounding box center [409, 347] width 304 height 21
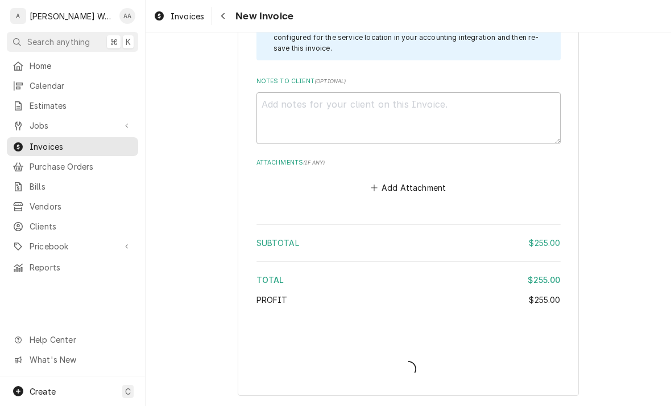
scroll to position [1338, 0]
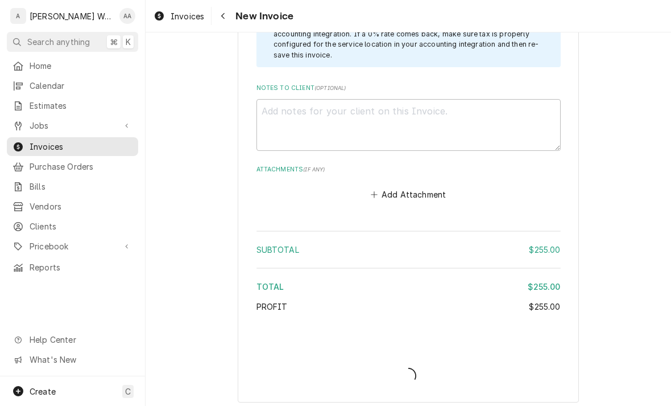
type textarea "x"
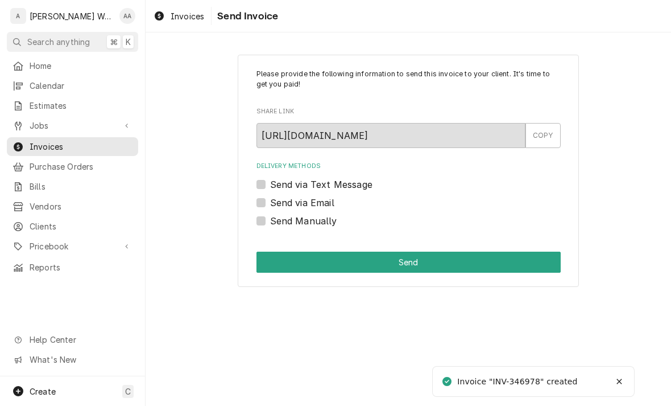
click at [270, 196] on label "Send via Email" at bounding box center [302, 203] width 64 height 14
click at [270, 196] on input "Send via Email" at bounding box center [422, 208] width 304 height 25
checkbox input "true"
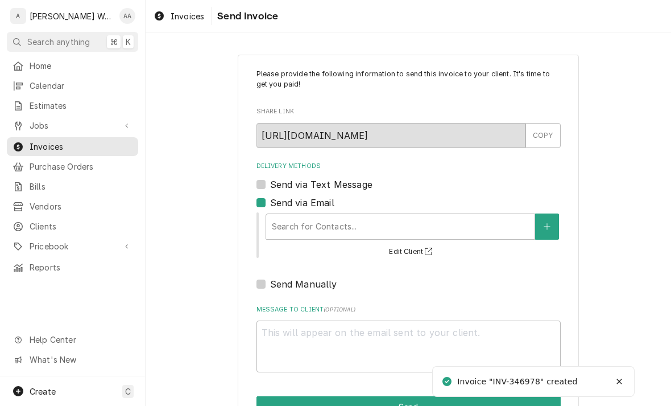
click at [270, 183] on label "Send via Text Message" at bounding box center [321, 184] width 102 height 14
click at [270, 183] on input "Send via Text Message" at bounding box center [422, 189] width 304 height 25
checkbox input "true"
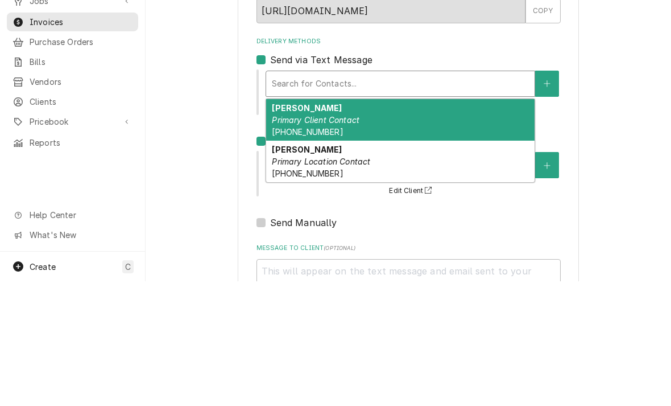
click at [287, 251] on span "(402) 490-7985" at bounding box center [307, 256] width 71 height 10
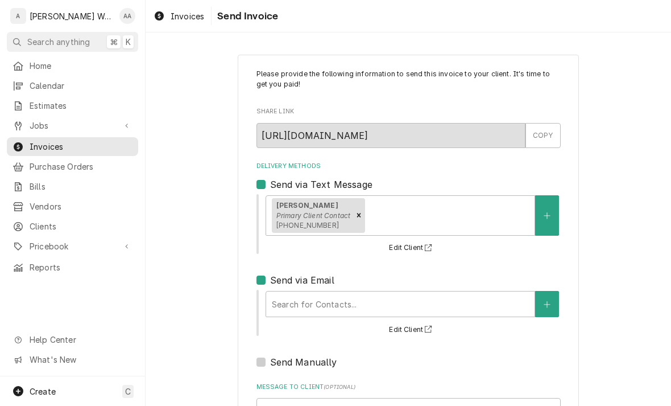
click at [407, 245] on button "Edit Client" at bounding box center [411, 248] width 49 height 14
type textarea "x"
click at [270, 185] on label "Send via Text Message" at bounding box center [321, 184] width 102 height 14
click at [270, 185] on input "Send via Text Message" at bounding box center [422, 189] width 304 height 25
checkbox input "false"
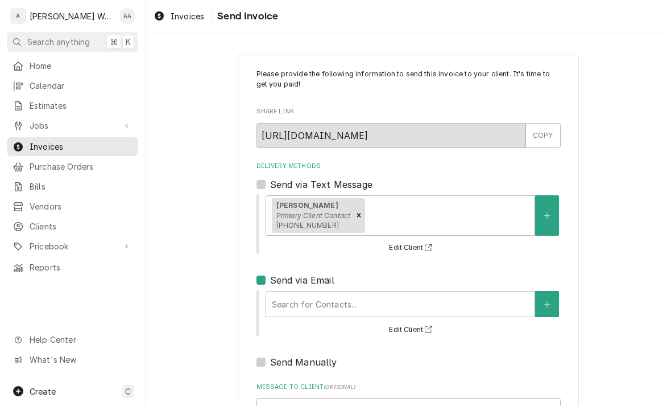
type textarea "x"
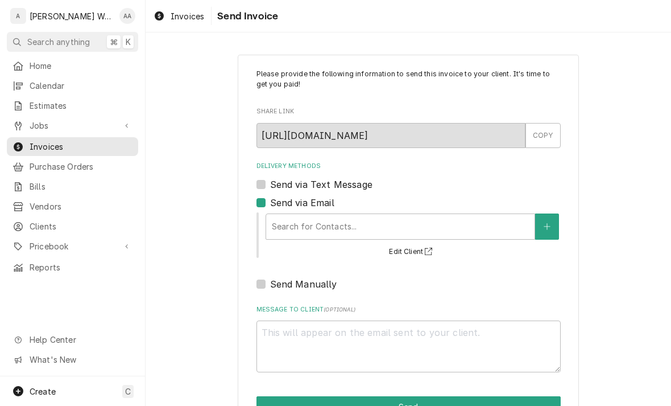
click at [270, 204] on label "Send via Email" at bounding box center [302, 203] width 64 height 14
click at [270, 204] on input "Send via Email" at bounding box center [422, 208] width 304 height 25
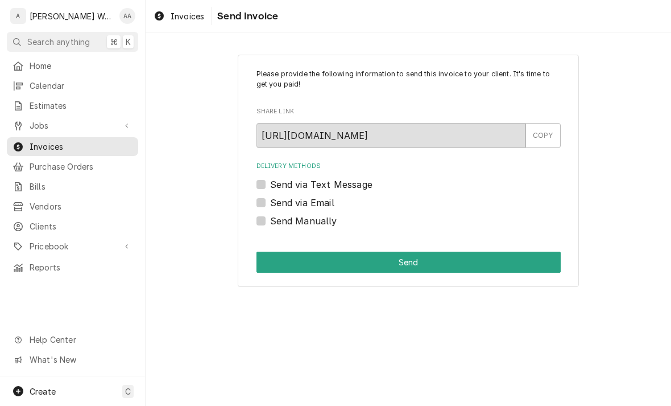
click at [270, 201] on label "Send via Email" at bounding box center [302, 203] width 64 height 14
click at [270, 201] on input "Send via Email" at bounding box center [422, 208] width 304 height 25
checkbox input "true"
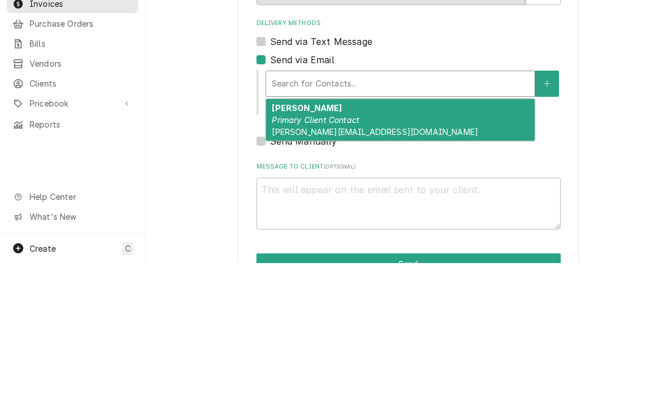
click at [296, 258] on em "Primary Client Contact" at bounding box center [316, 263] width 88 height 10
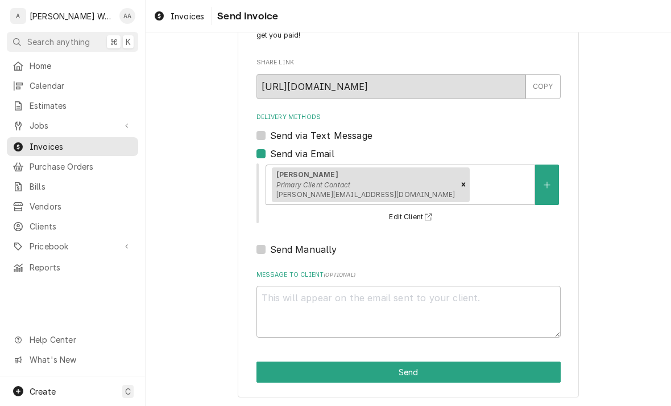
scroll to position [48, 0]
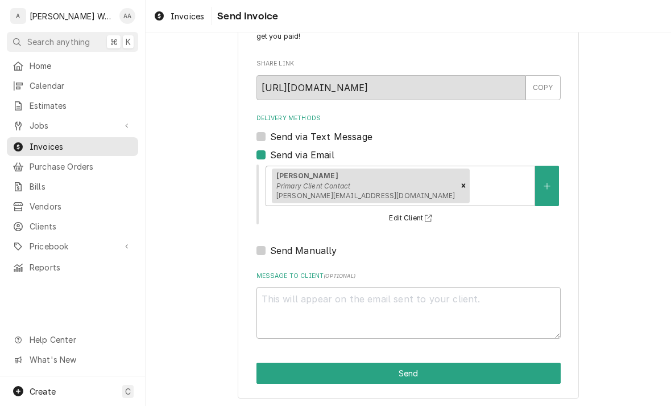
click at [271, 377] on button "Send" at bounding box center [409, 372] width 304 height 21
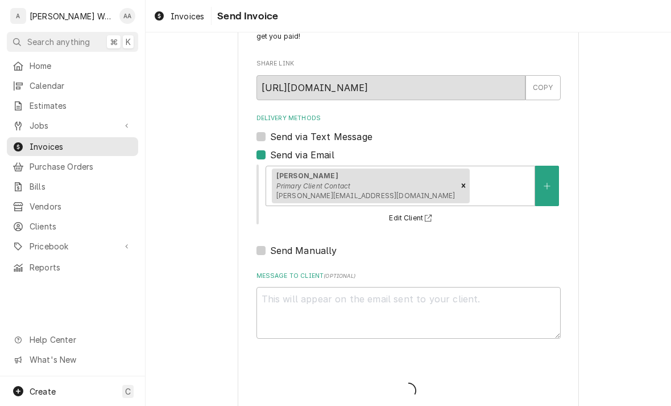
type textarea "x"
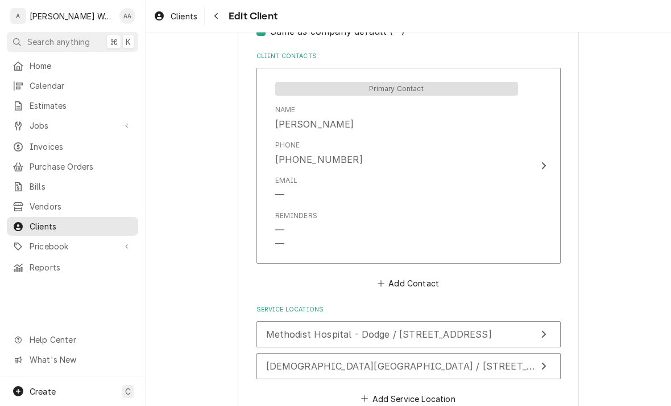
scroll to position [589, 0]
click at [303, 216] on div "Reminders — —" at bounding box center [296, 232] width 42 height 40
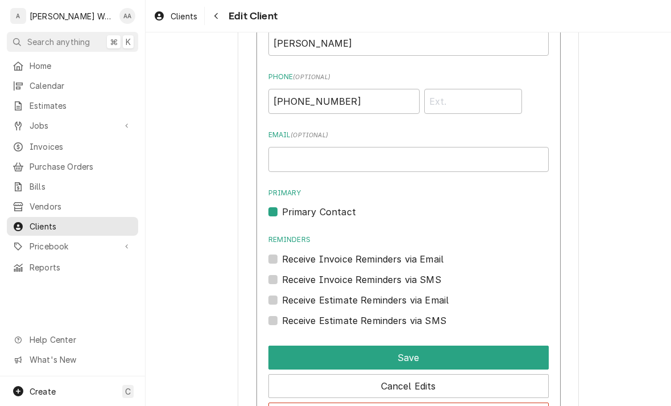
scroll to position [649, 0]
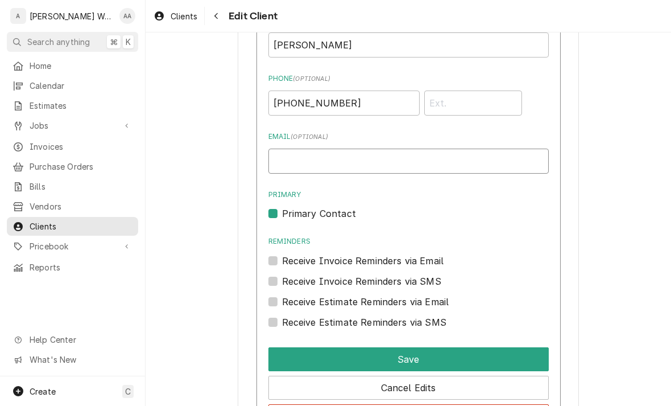
click at [300, 153] on input "Email ( optional )" at bounding box center [408, 160] width 280 height 25
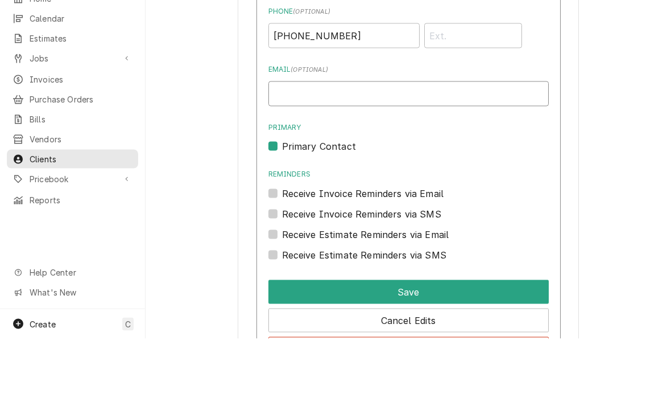
click at [307, 148] on input "Email ( optional )" at bounding box center [408, 160] width 280 height 25
type input "Christopher.Lett@nmhs.org"
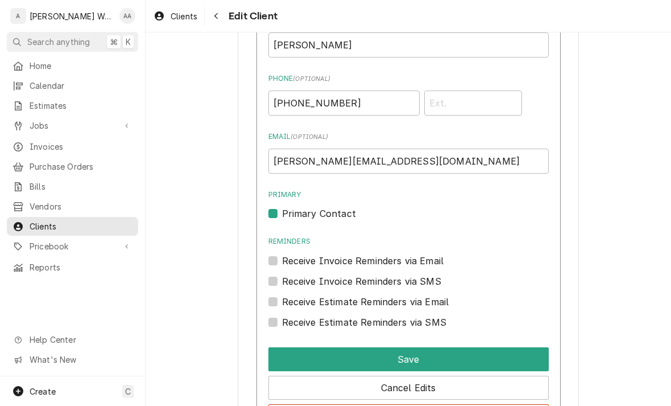
click at [287, 347] on button "Save" at bounding box center [408, 359] width 280 height 24
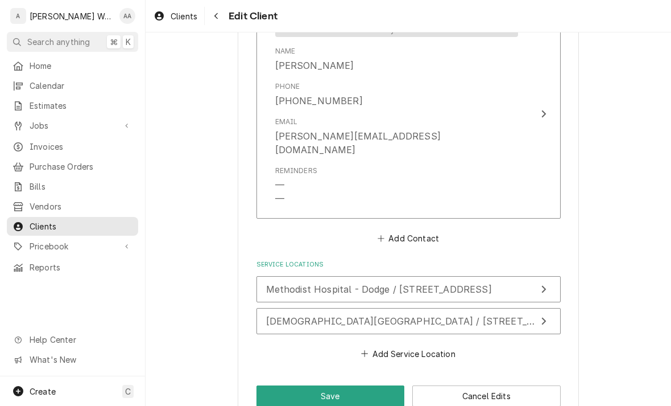
click at [276, 385] on button "Save" at bounding box center [331, 395] width 148 height 21
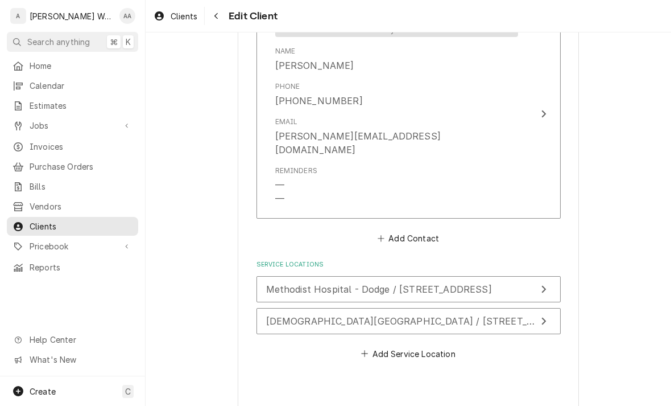
type textarea "x"
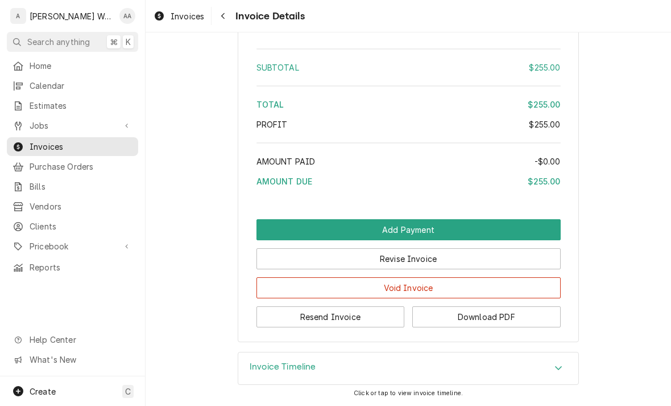
click at [258, 369] on h3 "Invoice Timeline" at bounding box center [283, 366] width 67 height 11
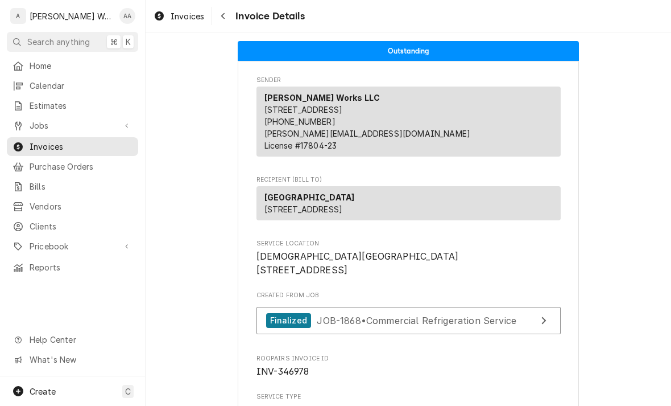
click at [49, 125] on span "Jobs" at bounding box center [73, 125] width 86 height 12
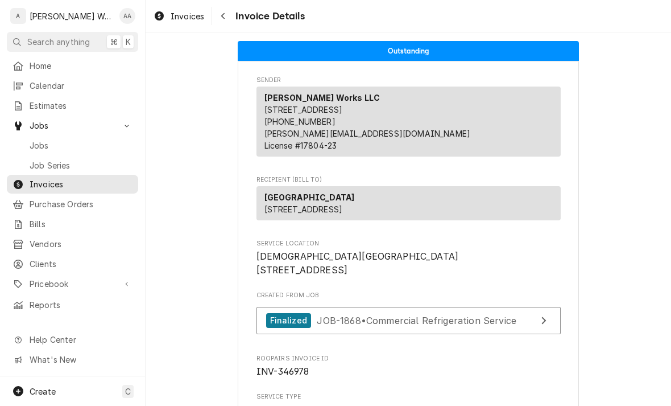
click at [39, 147] on div "Jobs" at bounding box center [72, 145] width 127 height 14
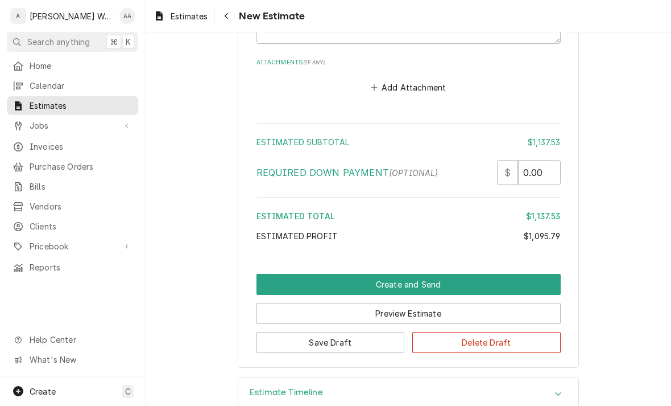
click at [268, 274] on button "Create and Send" at bounding box center [409, 284] width 304 height 21
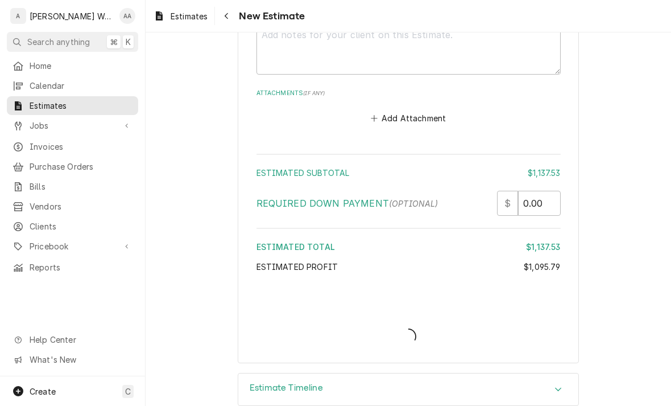
type textarea "x"
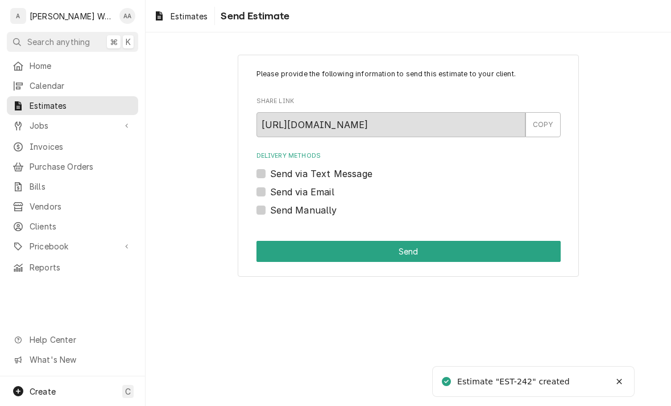
click at [270, 192] on label "Send via Email" at bounding box center [302, 192] width 64 height 14
click at [270, 192] on input "Send via Email" at bounding box center [422, 197] width 304 height 25
checkbox input "true"
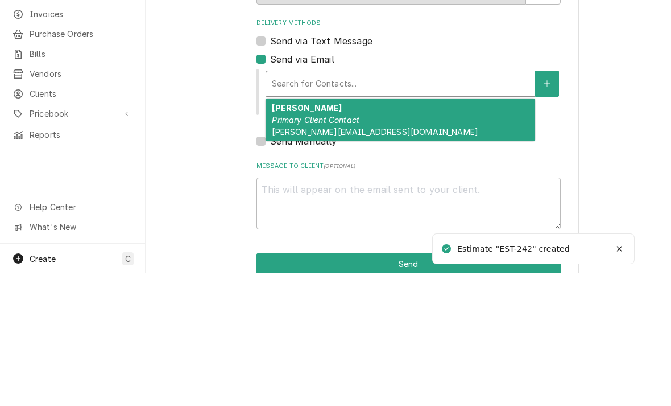
click at [287, 259] on span "Christopher.Lett@nmhs.org" at bounding box center [375, 264] width 206 height 10
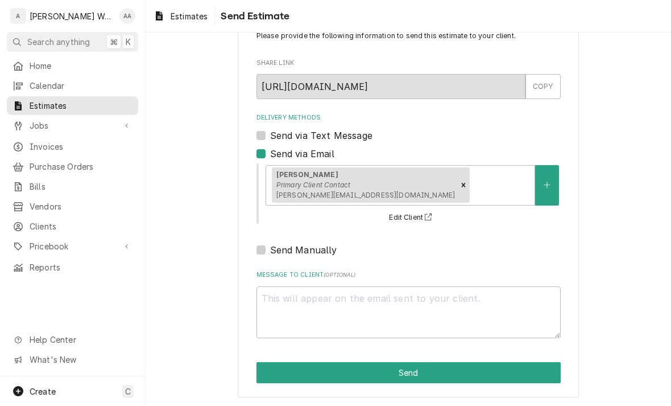
scroll to position [38, 0]
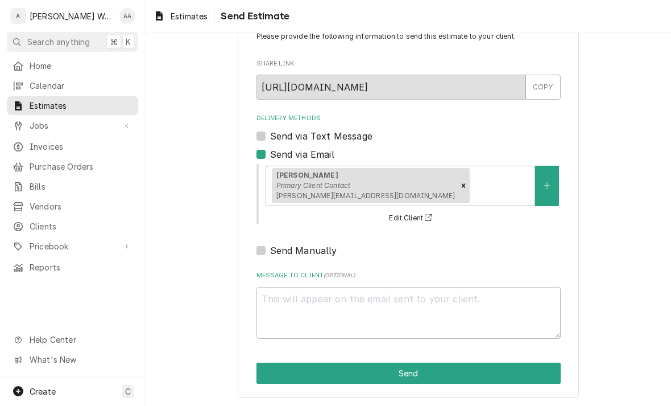
click at [279, 375] on button "Send" at bounding box center [409, 372] width 304 height 21
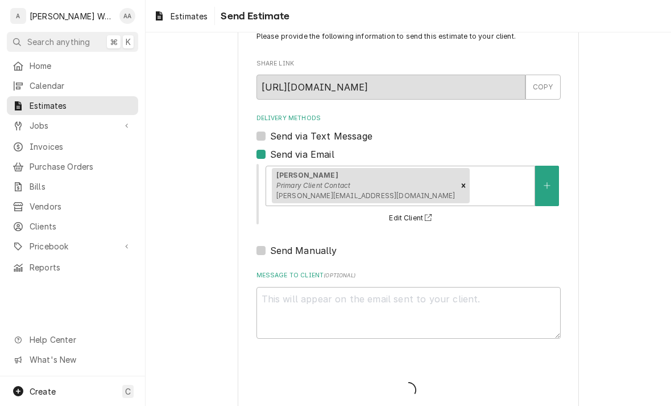
type textarea "x"
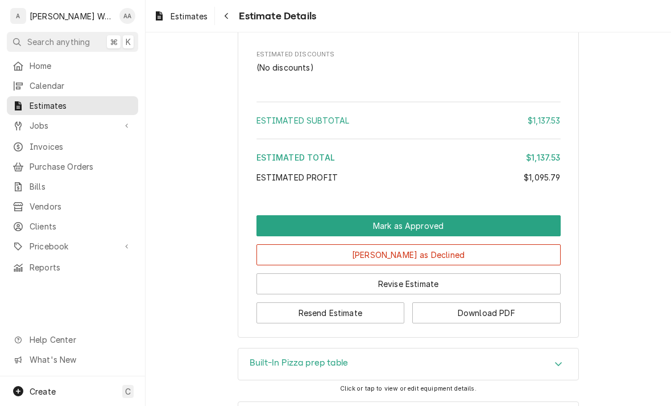
scroll to position [1611, 0]
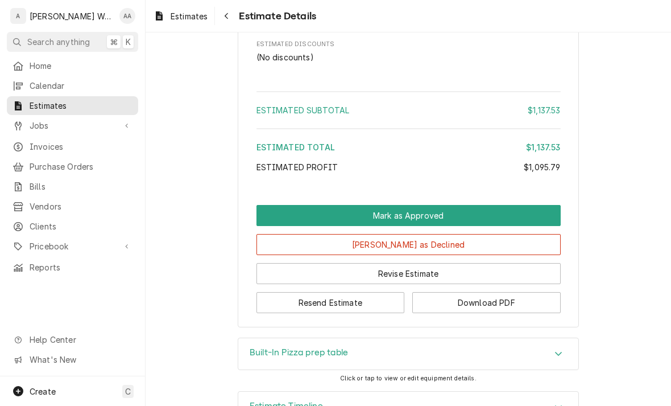
click at [308, 284] on button "Revise Estimate" at bounding box center [409, 273] width 304 height 21
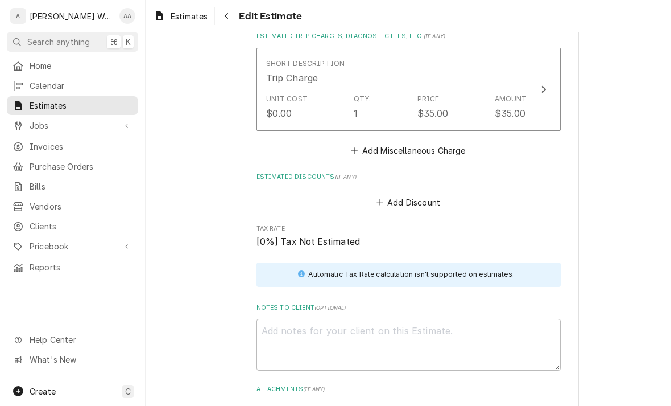
scroll to position [2093, 0]
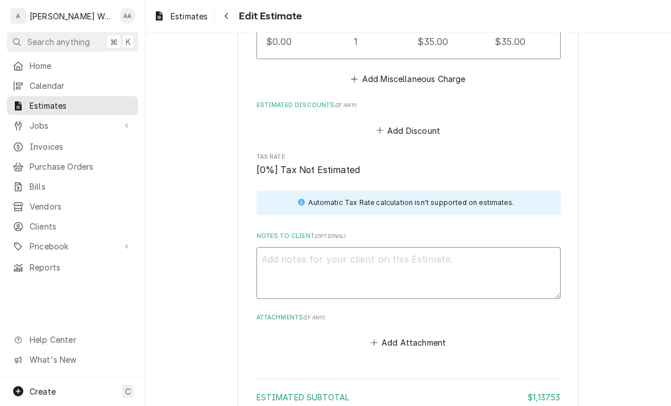
click at [275, 255] on textarea "Notes to Client ( optional )" at bounding box center [409, 273] width 304 height 52
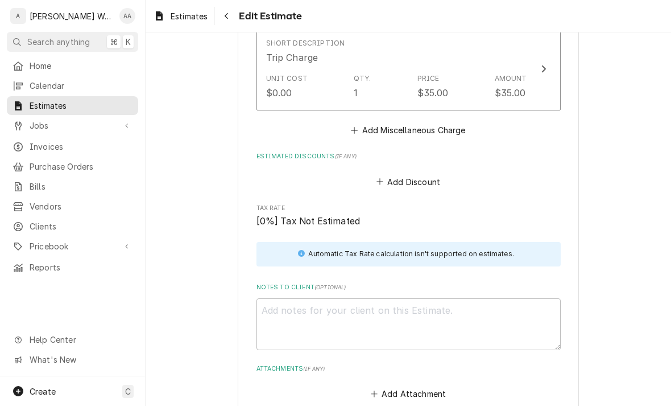
scroll to position [2102, 0]
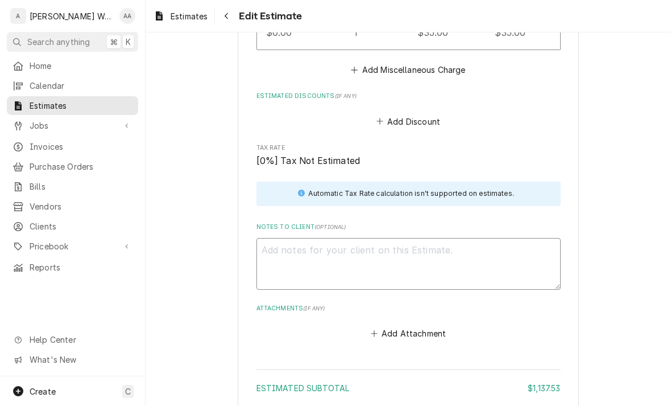
click at [275, 242] on textarea "Notes to Client ( optional )" at bounding box center [409, 264] width 304 height 52
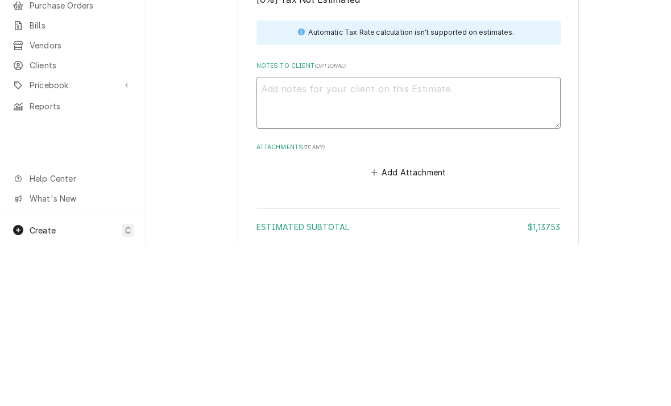
click at [271, 238] on textarea "Notes to Client ( optional )" at bounding box center [409, 264] width 304 height 52
paste textarea "[PERSON_NAME] Works LLC warranties all company weld, flare, press, and glue joi…"
type textarea "x"
type textarea "[PERSON_NAME] Works LLC warranties all company weld, flare, press, and glue joi…"
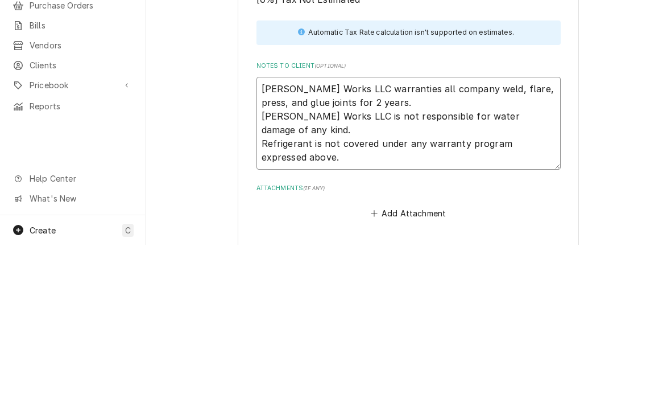
click at [261, 238] on textarea "[PERSON_NAME] Works LLC warranties all company weld, flare, press, and glue joi…" at bounding box center [409, 284] width 304 height 93
type textarea "x"
type textarea "[PERSON_NAME] Works LLC warranties all company weld, flare, press, and glue joi…"
type textarea "x"
type textarea "Anderson Works LLC warranties all company weld, flare, press, and glue joints f…"
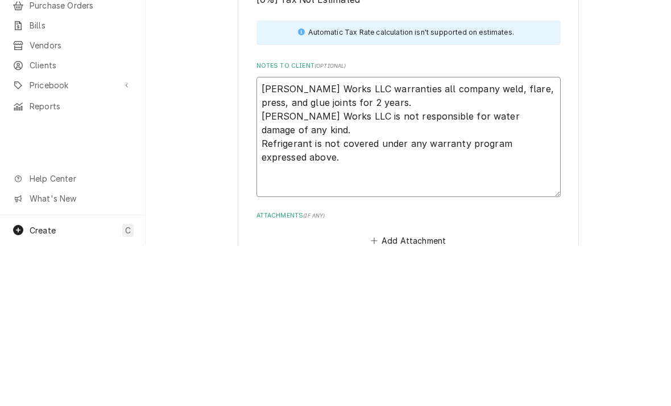
type textarea "x"
type textarea "Anderson Works LLC warranties all company weld, flare, press, and glue joints f…"
type textarea "x"
type textarea "Anderson Works LLC warranties all company weld, flare, press, and glue joints f…"
type textarea "x"
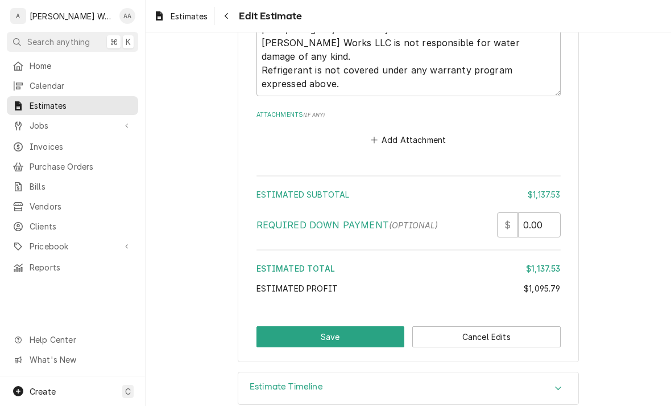
scroll to position [2336, 0]
type textarea "Anderson Works LLC warranties all company weld, flare, press, and glue joints f…"
click at [289, 326] on button "Save" at bounding box center [331, 336] width 148 height 21
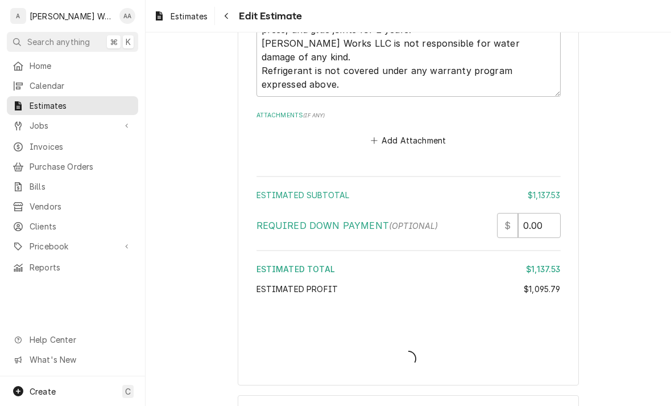
type textarea "x"
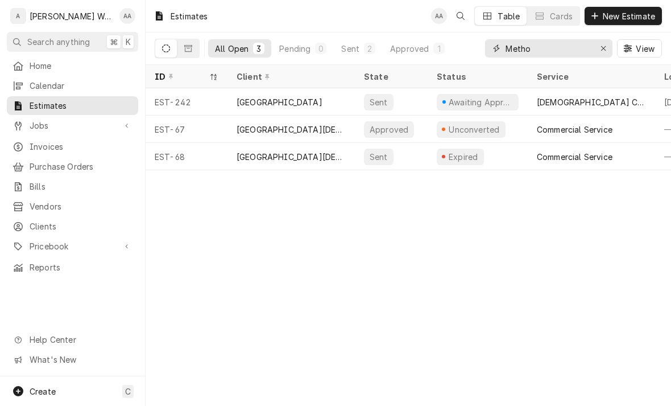
click at [607, 45] on div "Erase input" at bounding box center [603, 48] width 11 height 11
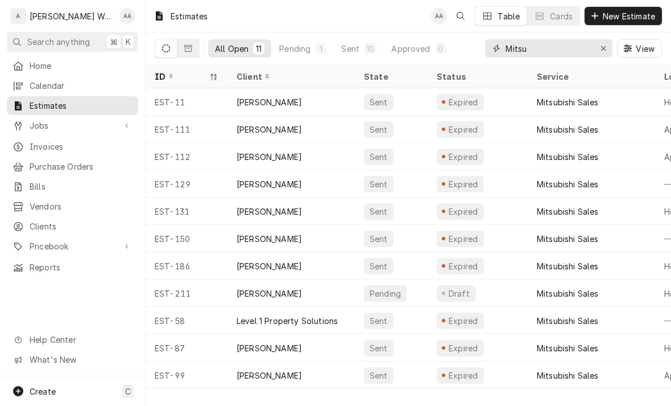
type input "Mitsu"
click at [202, 296] on div "EST-211" at bounding box center [187, 292] width 82 height 27
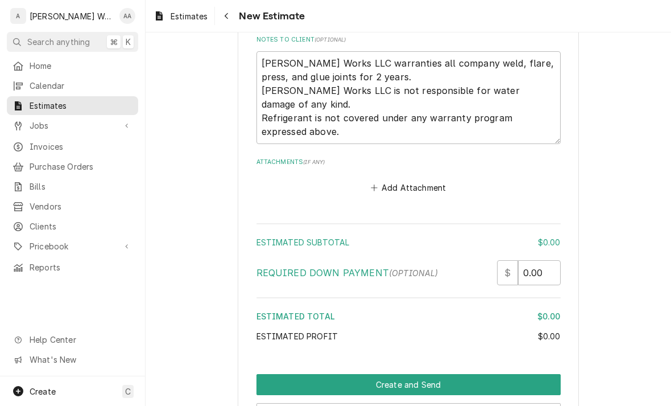
scroll to position [1478, 0]
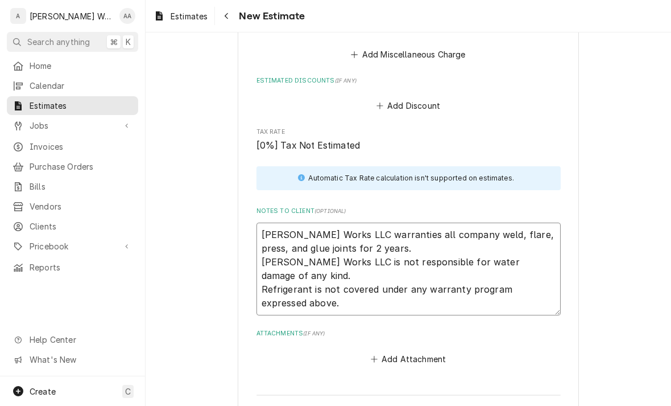
click at [291, 268] on textarea "[PERSON_NAME] Works LLC warranties all company weld, flare, press, and glue joi…" at bounding box center [409, 268] width 304 height 93
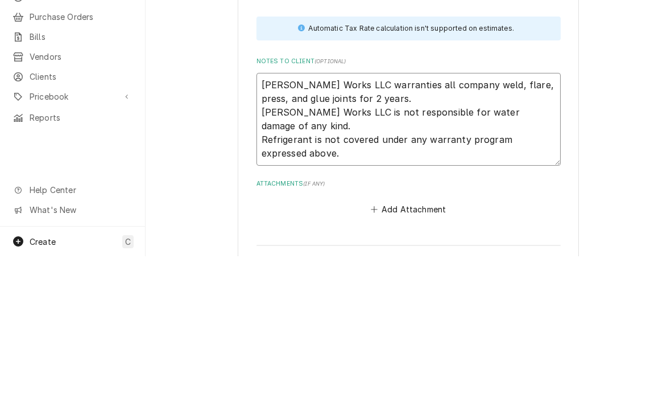
click at [298, 222] on textarea "[PERSON_NAME] Works LLC warranties all company weld, flare, press, and glue joi…" at bounding box center [409, 268] width 304 height 93
click at [297, 222] on textarea "[PERSON_NAME] Works LLC warranties all company weld, flare, press, and glue joi…" at bounding box center [409, 268] width 304 height 93
type textarea "x"
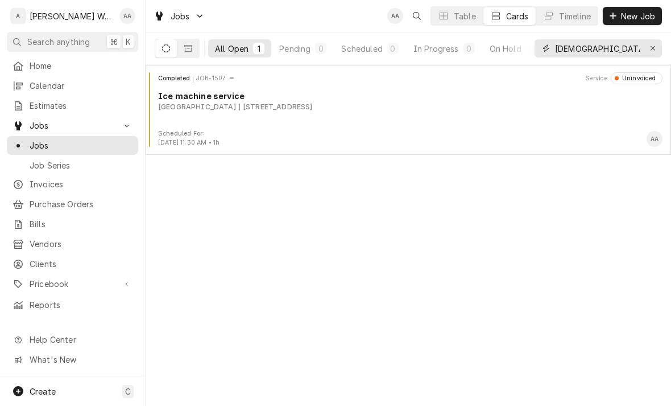
click at [655, 42] on button "Erase input" at bounding box center [653, 48] width 18 height 18
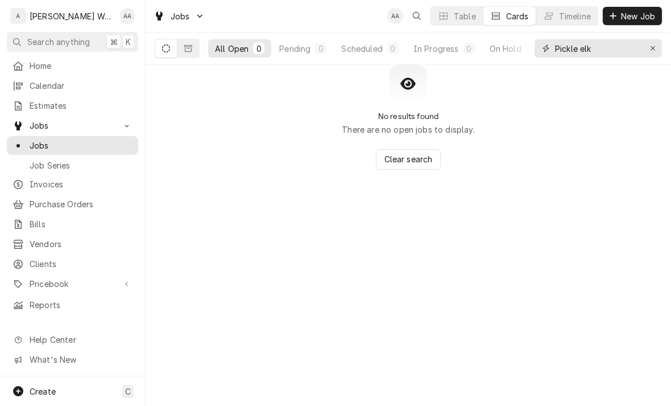
type input "Pickle elk"
click at [646, 49] on button "Erase input" at bounding box center [653, 48] width 18 height 18
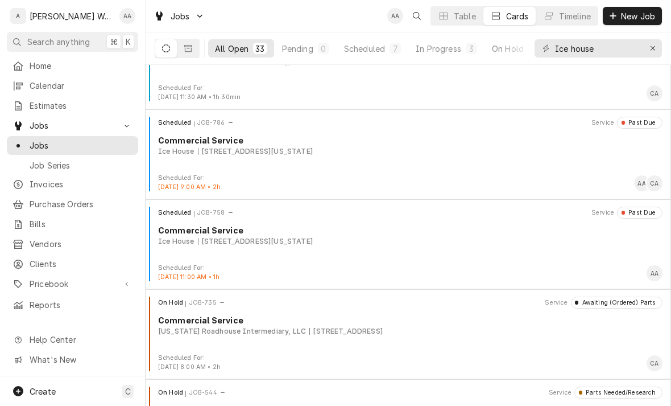
scroll to position [228, 0]
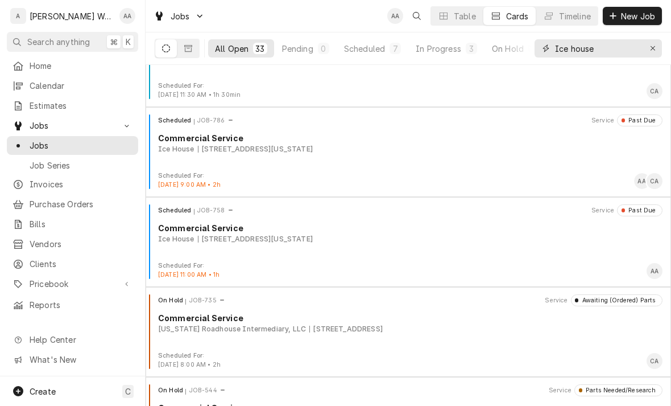
type input "Ice house"
click at [525, 159] on div "Scheduled JOB-786 Service Past Due Commercial Service Ice House 10920 Emmet St,…" at bounding box center [408, 142] width 516 height 57
click at [654, 49] on icon "Erase input" at bounding box center [653, 48] width 6 height 8
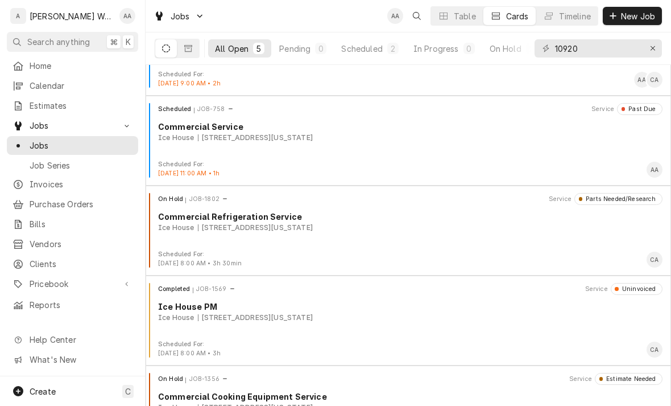
scroll to position [62, 0]
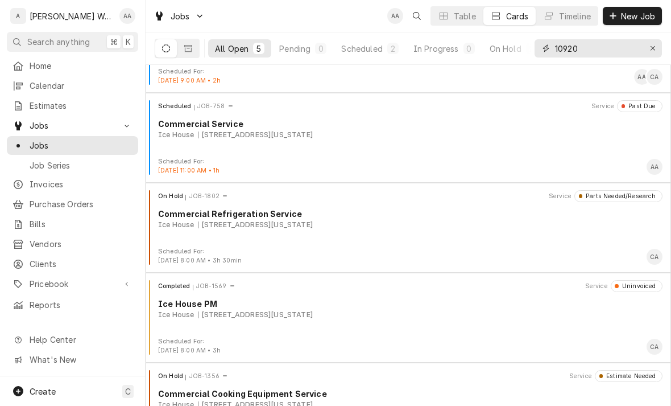
type input "10920"
click at [564, 146] on div "Scheduled JOB-758 Service Past Due Commercial Service Ice House 10920 Emmet St,…" at bounding box center [408, 128] width 516 height 57
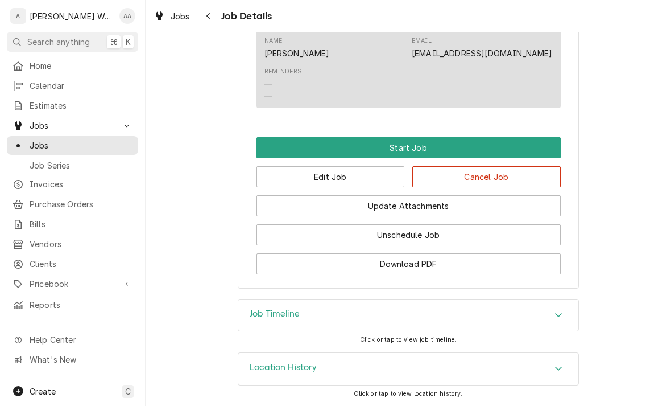
click at [499, 314] on div "Job Timeline" at bounding box center [408, 315] width 340 height 32
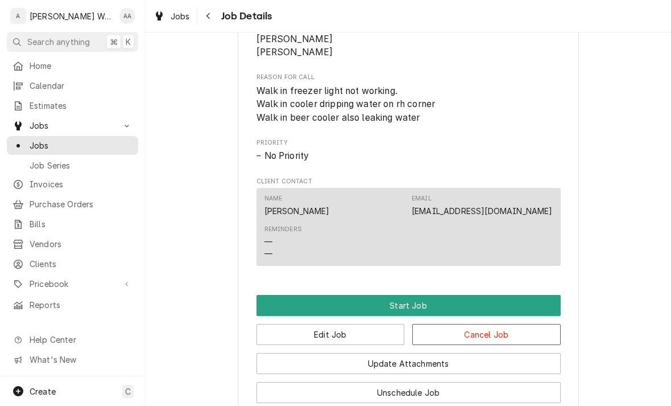
scroll to position [476, 0]
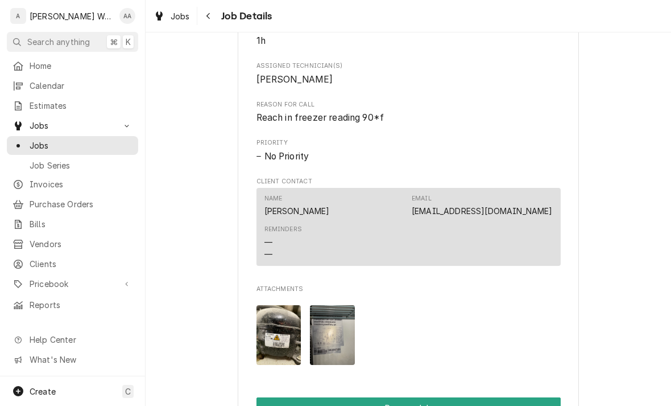
scroll to position [731, 0]
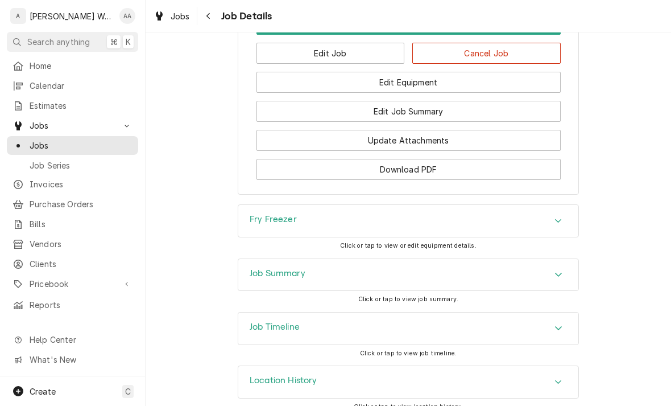
click at [254, 276] on h3 "Job Summary" at bounding box center [278, 273] width 56 height 11
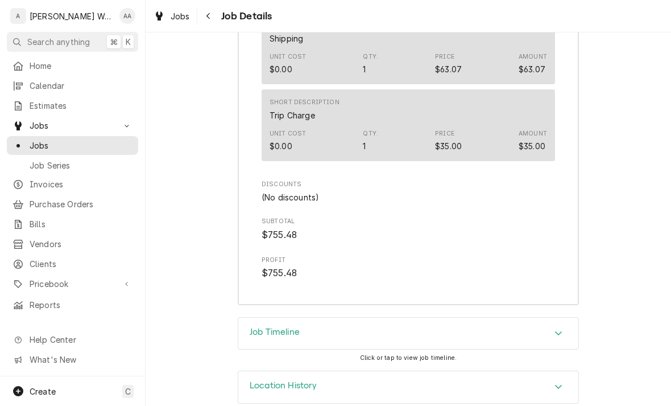
click at [262, 326] on h3 "Job Timeline" at bounding box center [275, 331] width 50 height 11
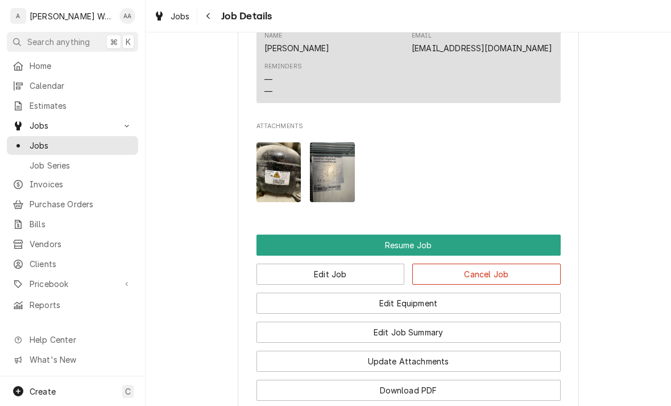
scroll to position [888, 0]
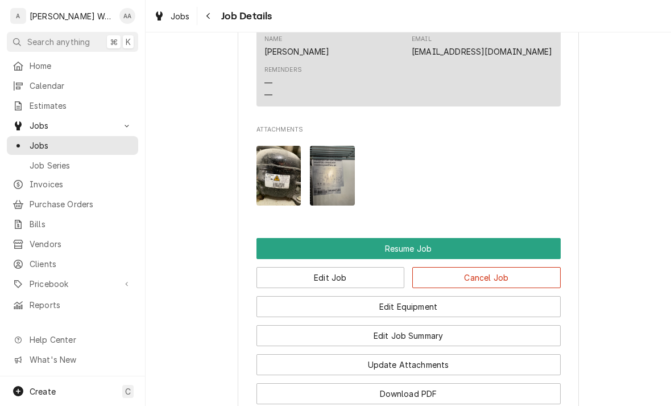
click at [271, 246] on button "Resume Job" at bounding box center [409, 248] width 304 height 21
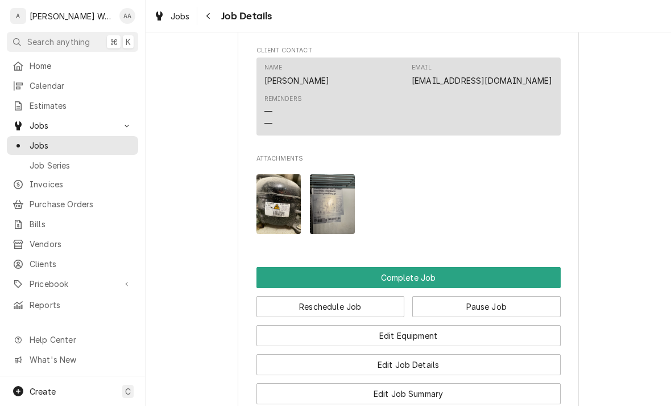
scroll to position [823, 0]
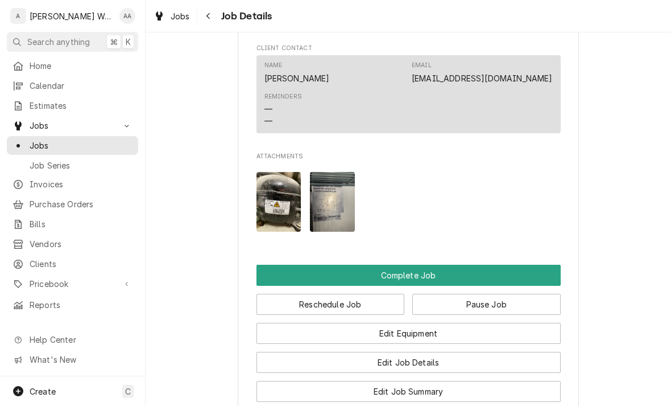
click at [267, 278] on button "Complete Job" at bounding box center [409, 274] width 304 height 21
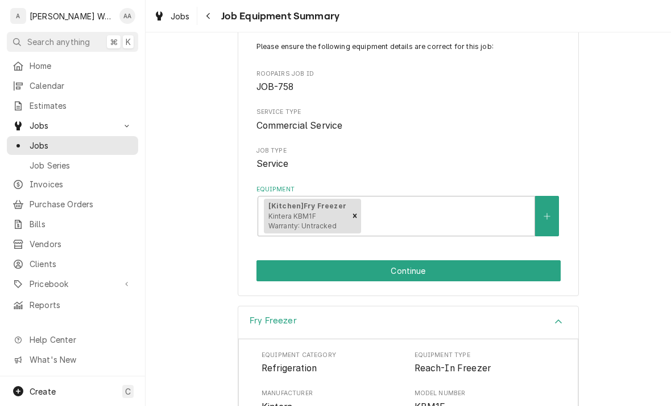
scroll to position [80, 0]
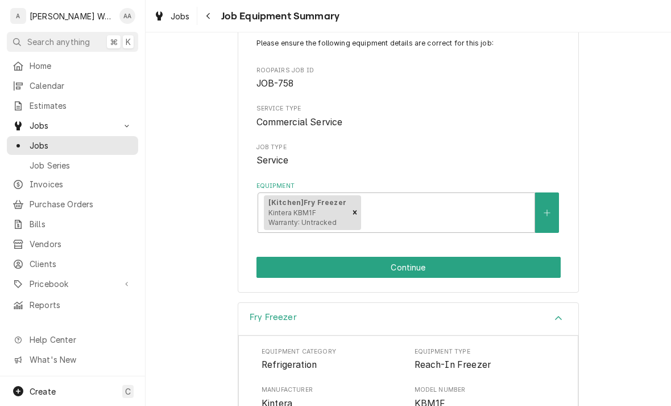
click at [272, 272] on button "Continue" at bounding box center [409, 267] width 304 height 21
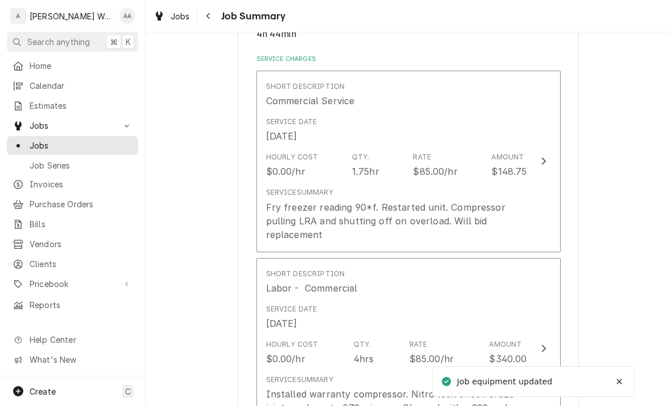
click at [280, 218] on div "Fry freezer reading 90*f. Restarted unit. Compressor pulling LRA and shutting o…" at bounding box center [396, 220] width 261 height 41
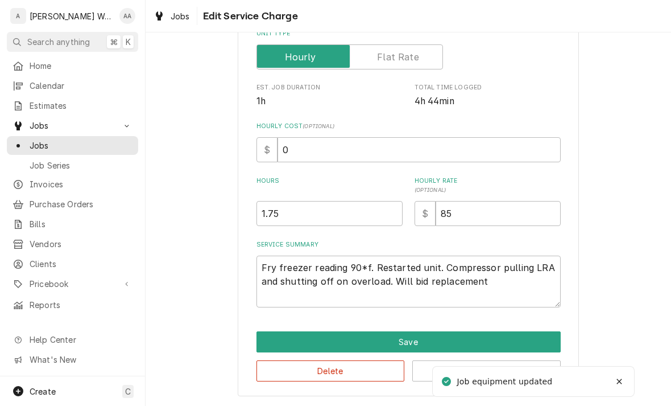
scroll to position [192, 0]
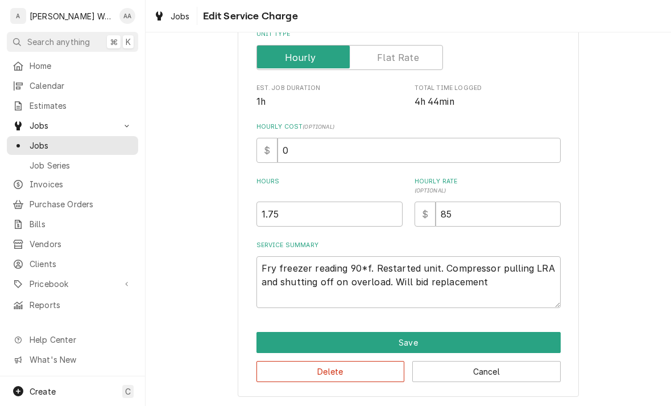
click at [545, 370] on button "Cancel" at bounding box center [486, 371] width 148 height 21
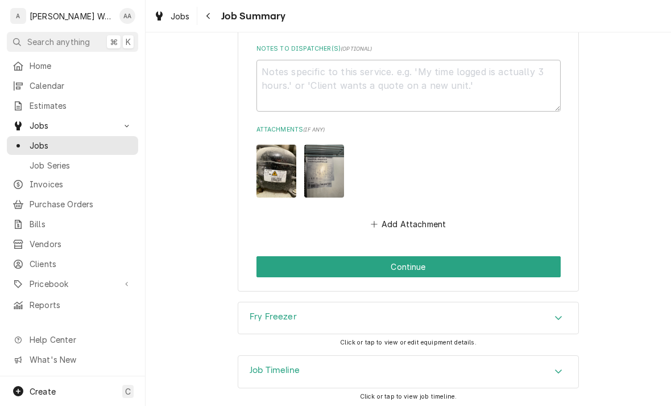
scroll to position [1629, 0]
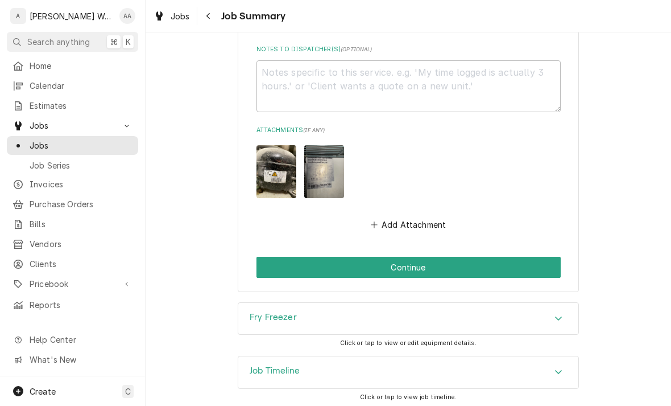
click at [275, 264] on button "Continue" at bounding box center [409, 267] width 304 height 21
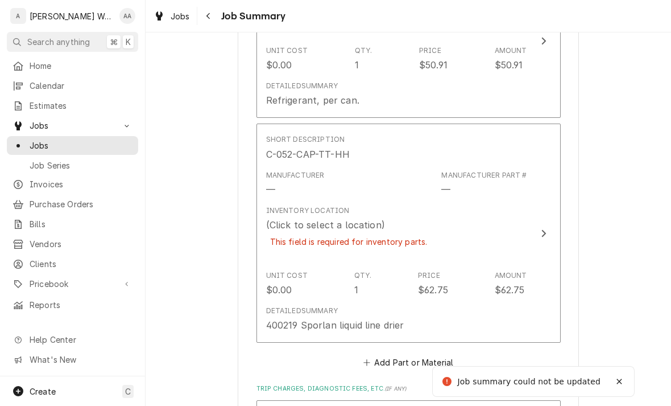
click at [280, 291] on div "$0.00" at bounding box center [279, 290] width 26 height 14
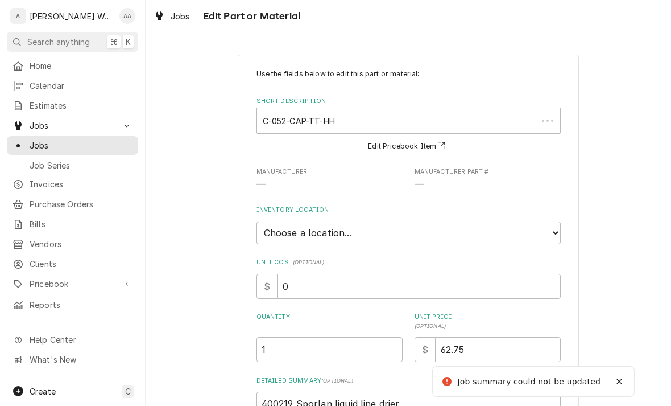
type textarea "x"
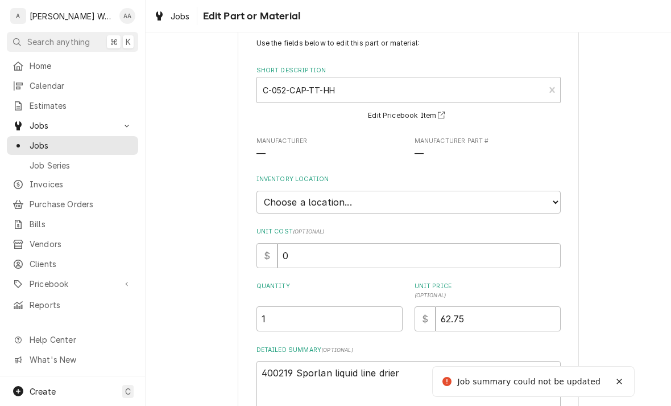
scroll to position [31, 0]
click at [276, 200] on select "Choose a location... Aaron's Truck Caleb's Truck Main Warehouse" at bounding box center [409, 202] width 304 height 23
select select "229"
type textarea "x"
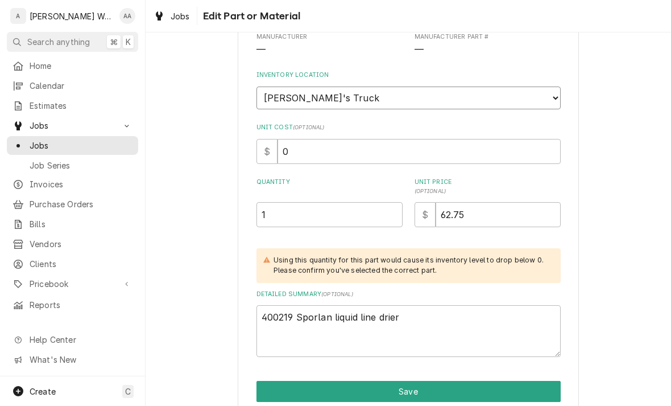
scroll to position [137, 0]
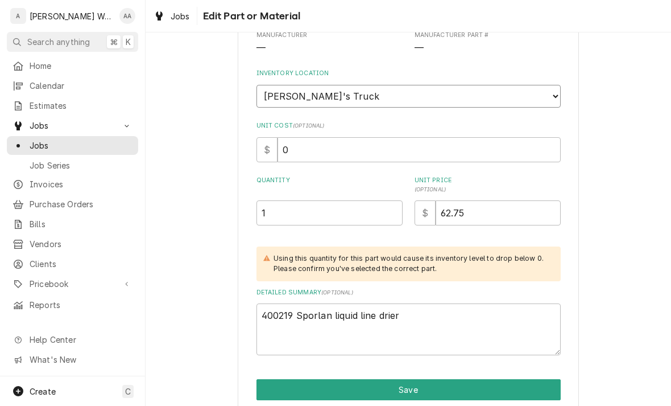
click at [274, 98] on select "Choose a location... Aaron's Truck Caleb's Truck Main Warehouse" at bounding box center [409, 96] width 304 height 23
select select "230"
type textarea "x"
click at [270, 88] on select "Choose a location... Aaron's Truck Caleb's Truck Main Warehouse" at bounding box center [409, 96] width 304 height 23
select select "228"
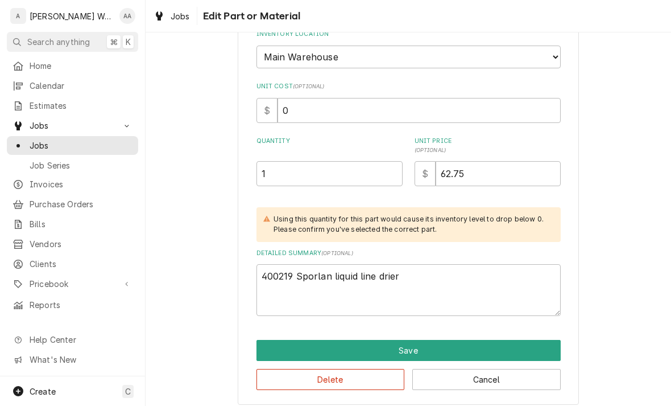
click at [262, 342] on button "Save" at bounding box center [409, 350] width 304 height 21
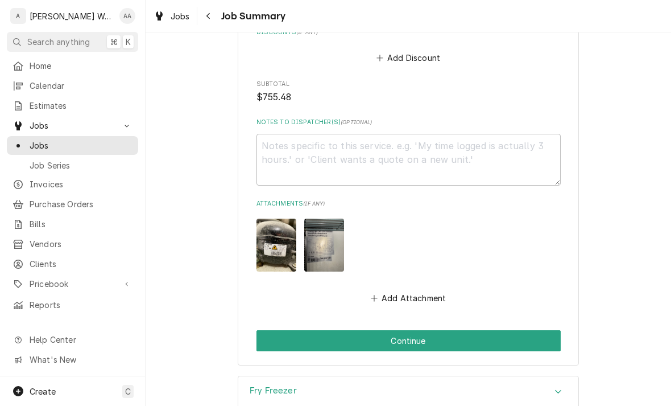
scroll to position [1661, 0]
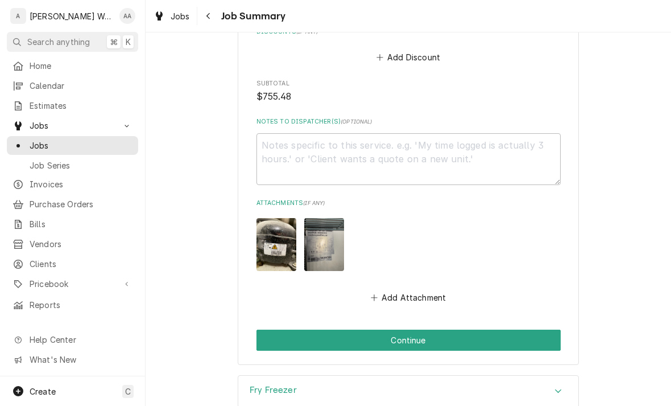
click at [267, 337] on button "Continue" at bounding box center [409, 339] width 304 height 21
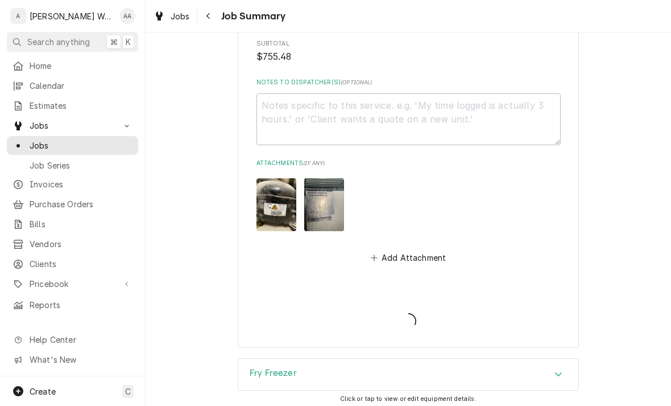
type textarea "x"
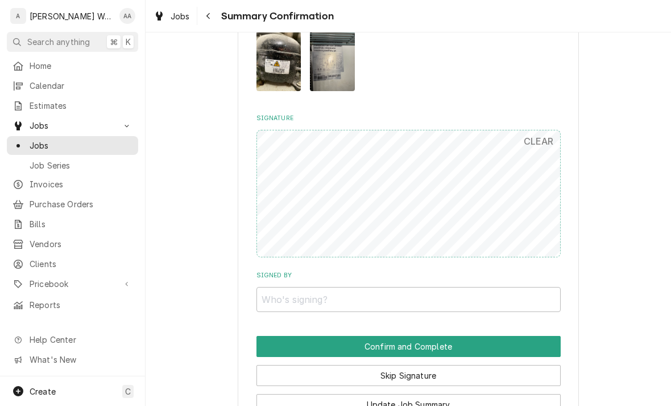
scroll to position [1453, 0]
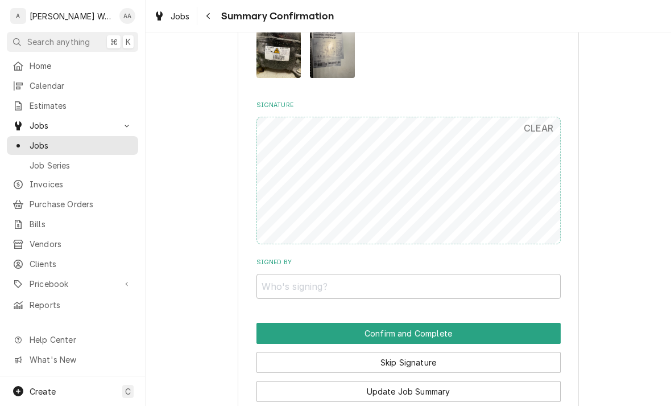
click at [272, 352] on button "Skip Signature" at bounding box center [409, 362] width 304 height 21
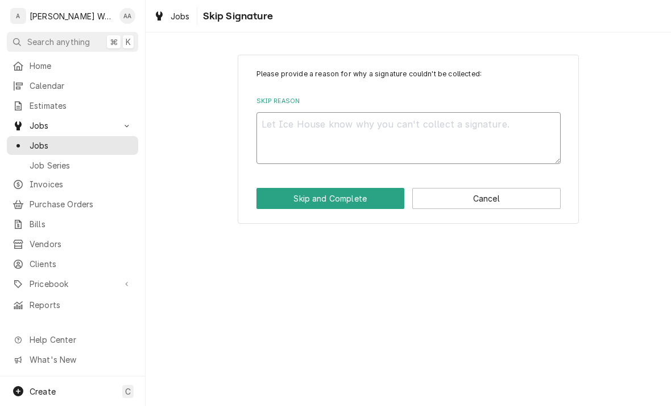
click at [275, 127] on textarea "Skip Reason" at bounding box center [409, 138] width 304 height 52
type textarea "x"
type textarea "No"
type textarea "x"
type textarea "No"
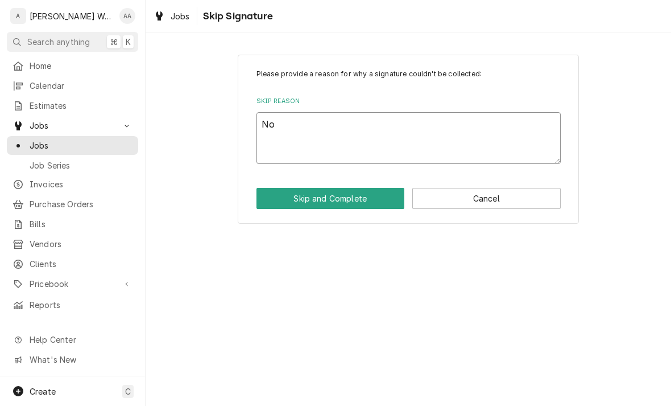
type textarea "x"
type textarea "No l"
type textarea "x"
type textarea "No lo"
type textarea "x"
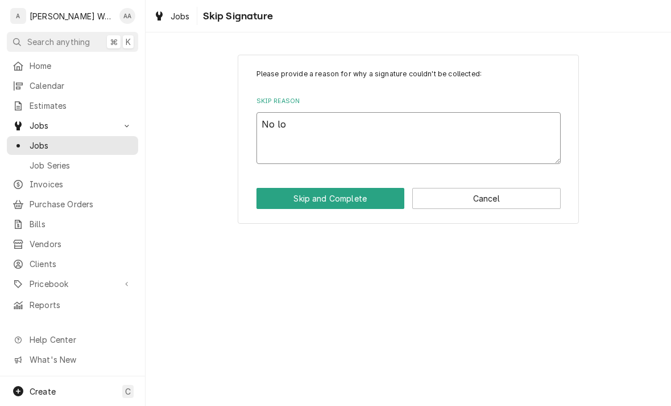
type textarea "No lon"
type textarea "x"
type textarea "No long"
type textarea "x"
type textarea "No longe"
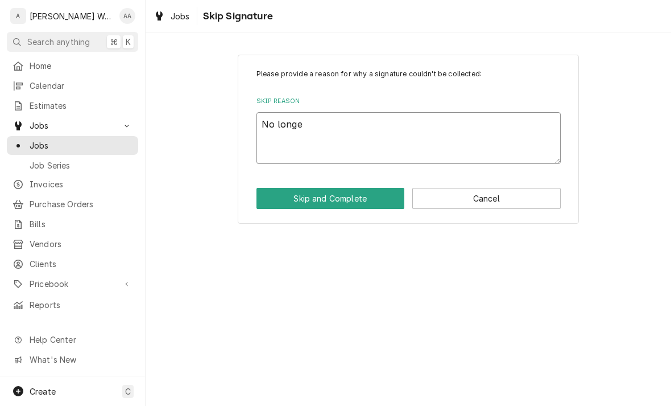
type textarea "x"
type textarea "No longer"
type textarea "x"
type textarea "No longer o"
type textarea "x"
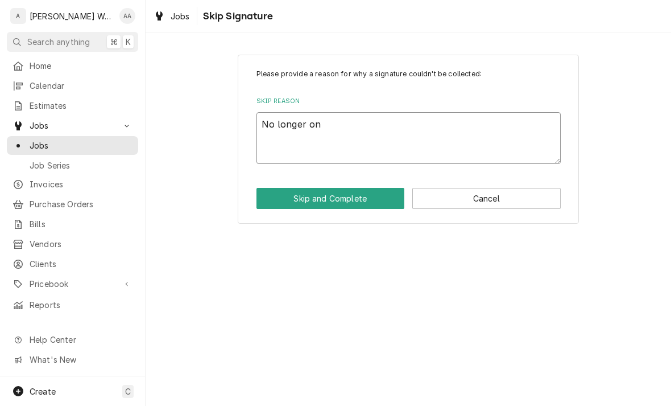
type textarea "No longer on"
type textarea "x"
type textarea "No longer on a"
type textarea "x"
type textarea "No longer on ait"
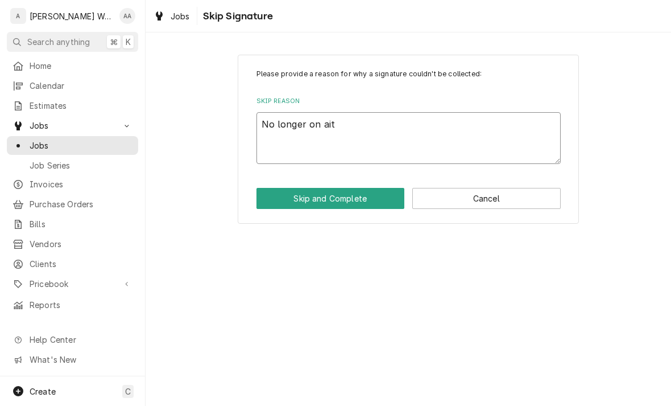
type textarea "x"
type textarea "No longer on aite"
type textarea "x"
type textarea "No longer on site"
type textarea "x"
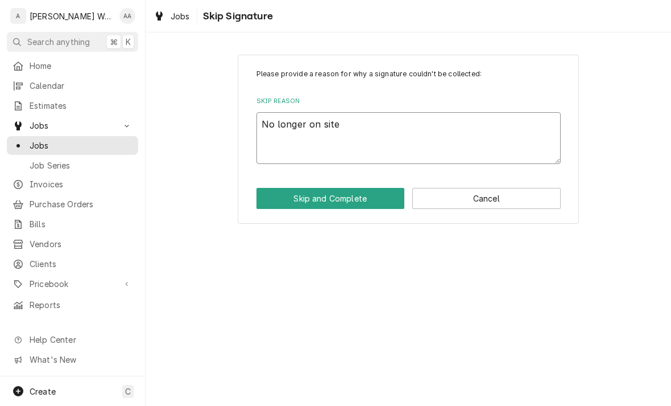
type textarea "No longer on site"
click at [279, 205] on button "Skip and Complete" at bounding box center [331, 198] width 148 height 21
type textarea "x"
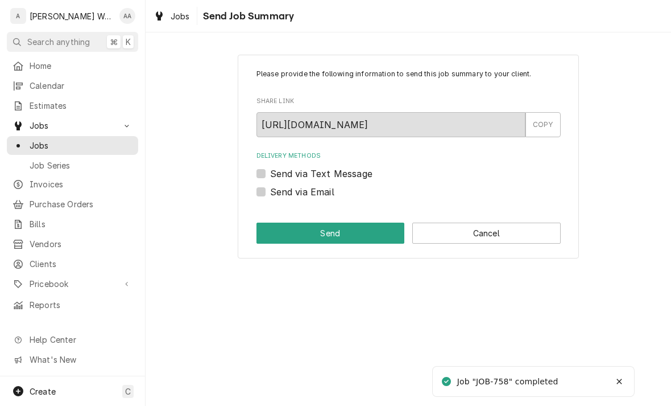
click at [439, 239] on button "Cancel" at bounding box center [486, 232] width 148 height 21
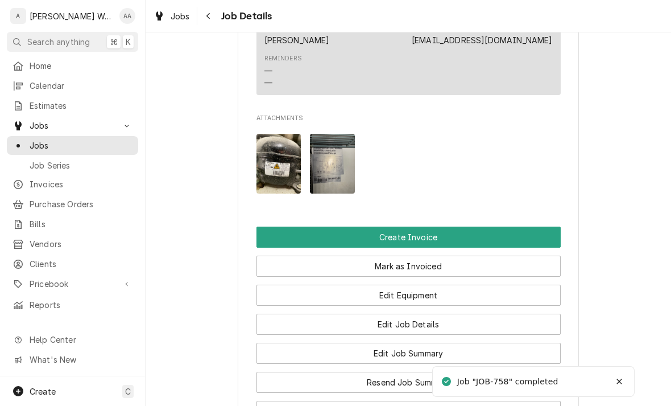
scroll to position [662, 0]
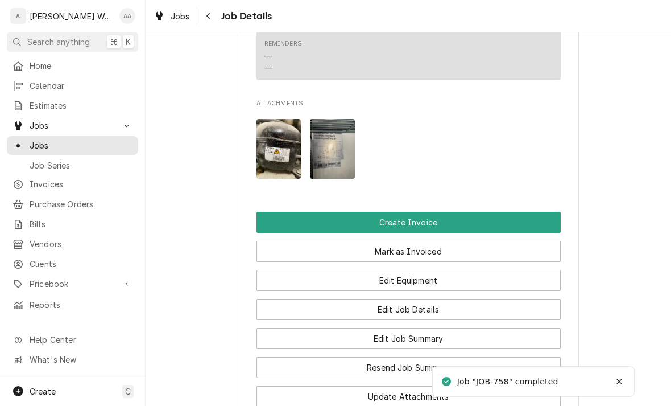
click at [278, 221] on button "Create Invoice" at bounding box center [409, 222] width 304 height 21
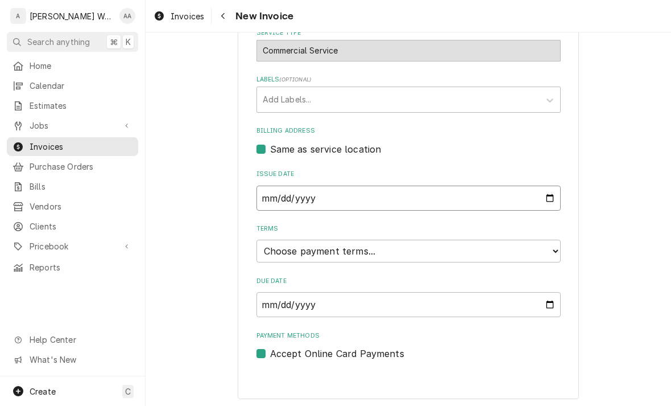
click at [289, 201] on input "2025-09-29" at bounding box center [409, 197] width 304 height 25
click at [313, 205] on input "2024-09-29" at bounding box center [409, 198] width 304 height 25
type input "2024-09-18"
click at [278, 254] on select "Choose payment terms... Same Day Net 7 Net 14 Net 21 Net 30 Net 45 Net 60 Net 90" at bounding box center [409, 251] width 304 height 23
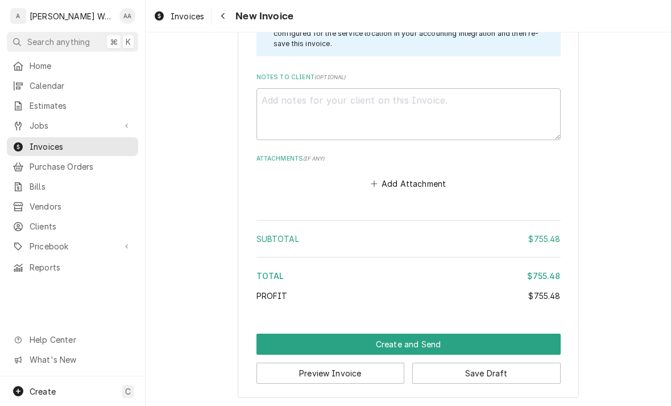
click at [280, 348] on button "Create and Send" at bounding box center [409, 343] width 304 height 21
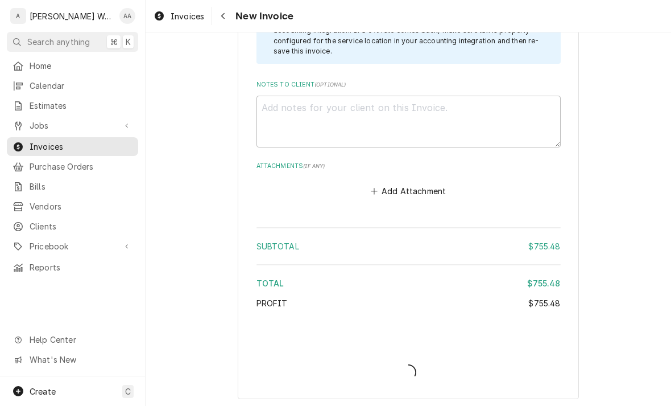
type textarea "x"
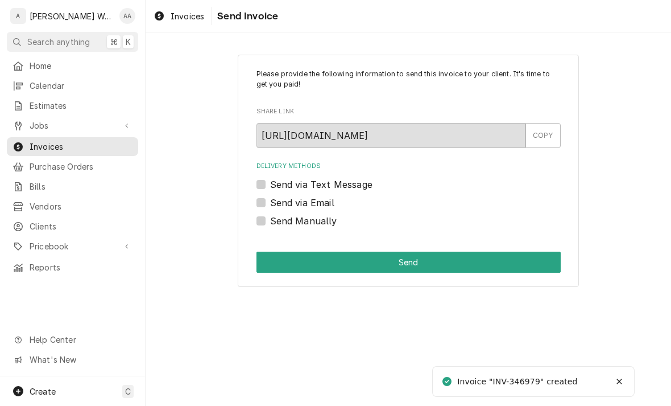
click at [270, 205] on label "Send via Email" at bounding box center [302, 203] width 64 height 14
click at [270, 205] on input "Send via Email" at bounding box center [422, 208] width 304 height 25
checkbox input "true"
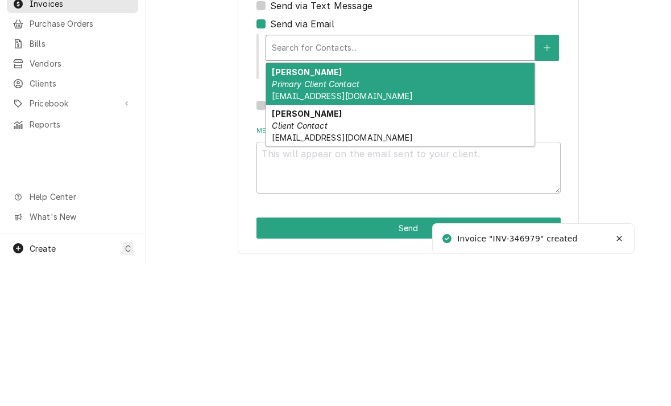
scroll to position [35, 0]
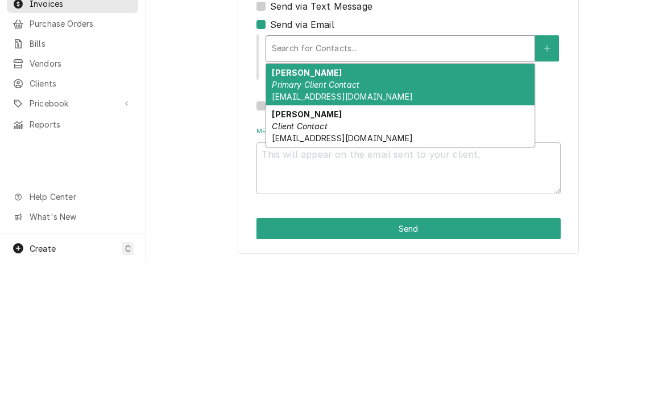
click at [298, 234] on span "[EMAIL_ADDRESS][DOMAIN_NAME]" at bounding box center [342, 239] width 140 height 10
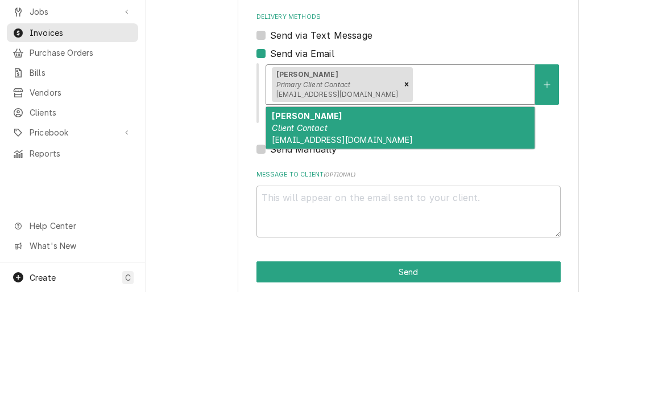
click at [309, 225] on strong "[PERSON_NAME]" at bounding box center [307, 230] width 70 height 10
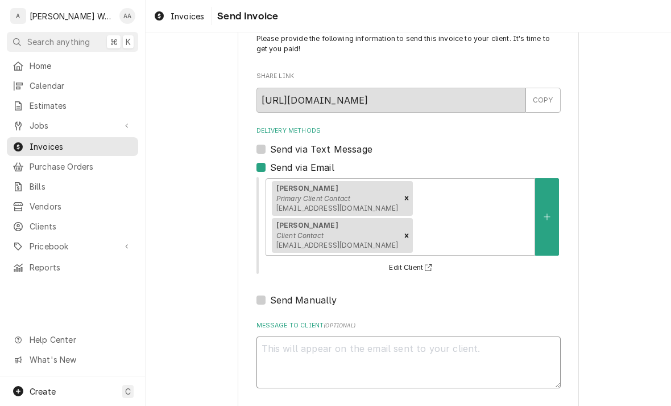
click at [289, 336] on textarea "Message to Client ( optional )" at bounding box center [409, 362] width 304 height 52
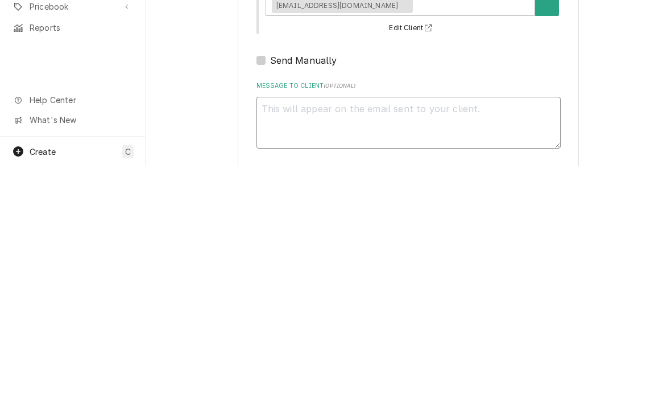
type textarea "x"
type textarea "P"
type textarea "x"
type textarea "PAS"
type textarea "x"
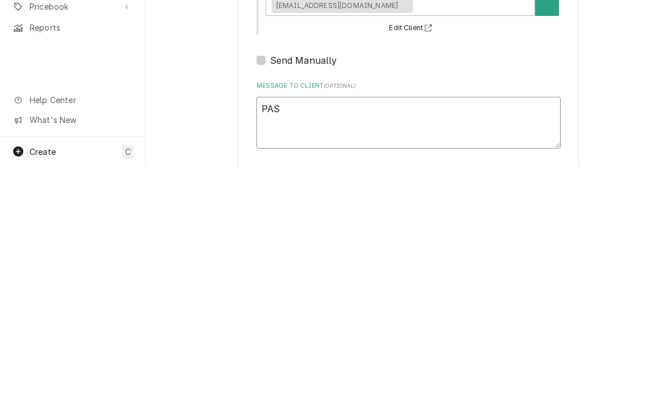
type textarea "PAST"
type textarea "x"
type textarea "PAST"
type textarea "x"
type textarea "PAST D"
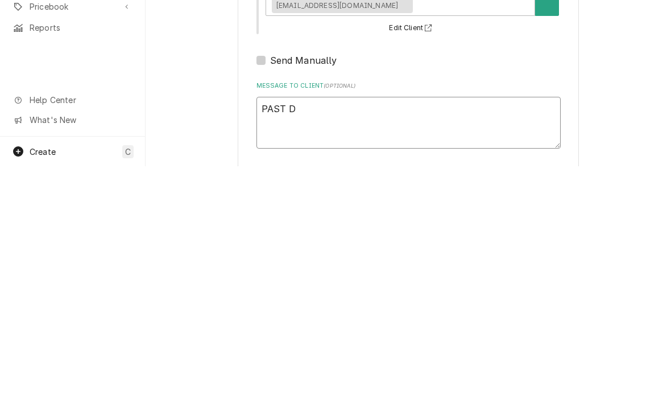
type textarea "x"
type textarea "PAST DUE"
type textarea "x"
type textarea "PAST DUE"
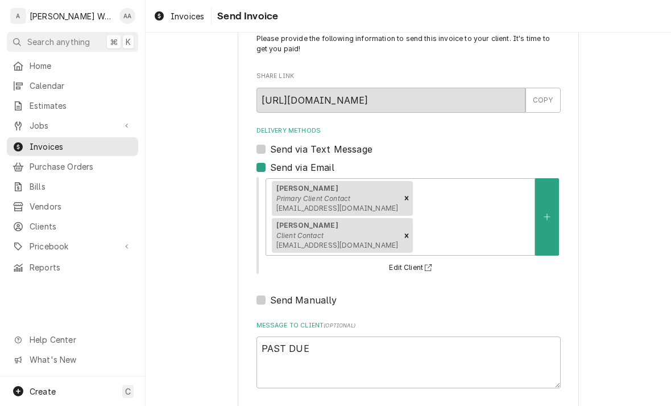
type textarea "x"
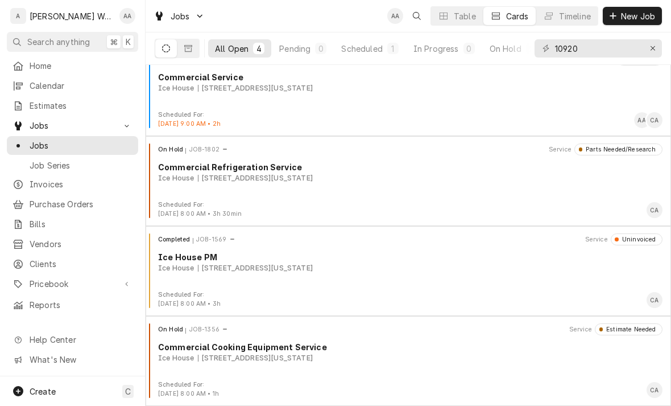
scroll to position [19, 0]
click at [173, 192] on div "On Hold JOB-1802 Service Parts Needed/Research Commercial Refrigeration Service…" at bounding box center [408, 171] width 516 height 57
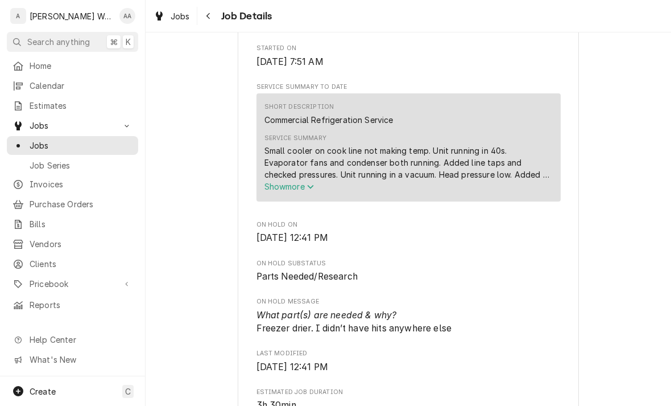
scroll to position [360, 0]
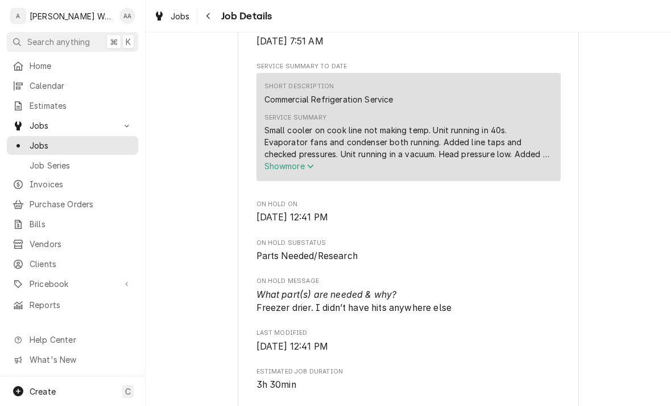
click at [276, 171] on span "Show more" at bounding box center [289, 166] width 50 height 10
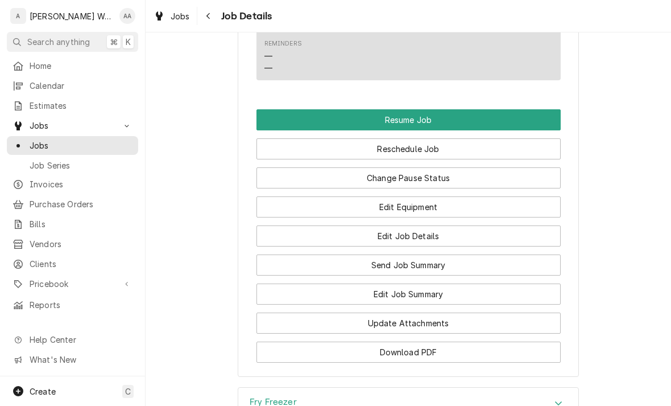
scroll to position [986, 0]
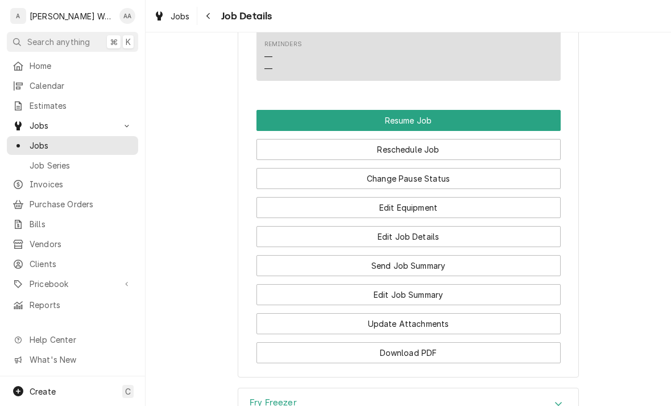
click at [327, 299] on button "Edit Job Summary" at bounding box center [409, 294] width 304 height 21
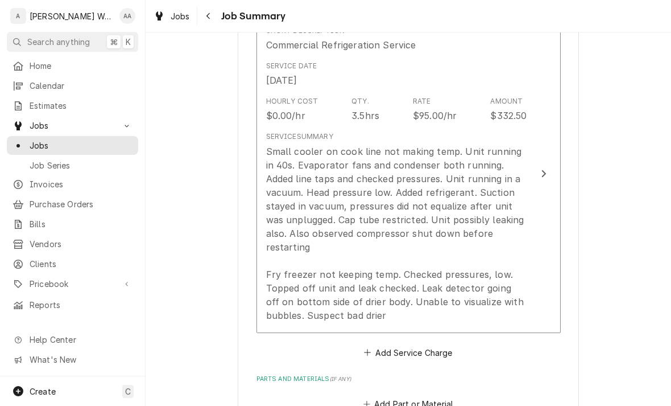
click at [310, 242] on div "Small cooler on cook line not making temp. Unit running in 40s. Evaporator fans…" at bounding box center [396, 232] width 261 height 177
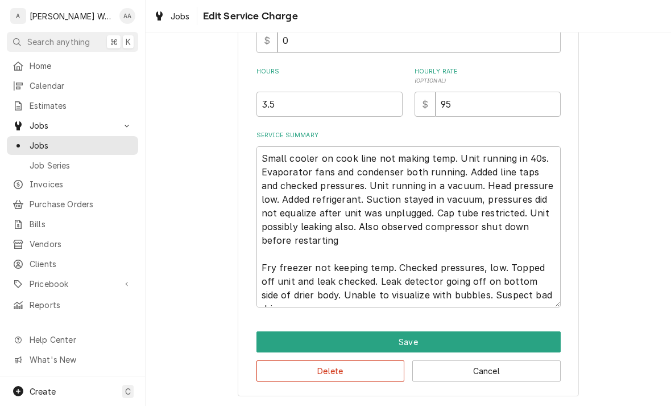
scroll to position [301, 0]
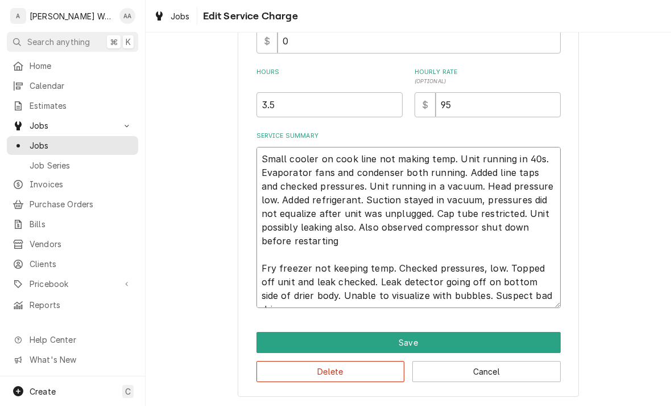
click at [347, 241] on textarea "Small cooler on cook line not making temp. Unit running in 40s. Evaporator fans…" at bounding box center [409, 227] width 304 height 161
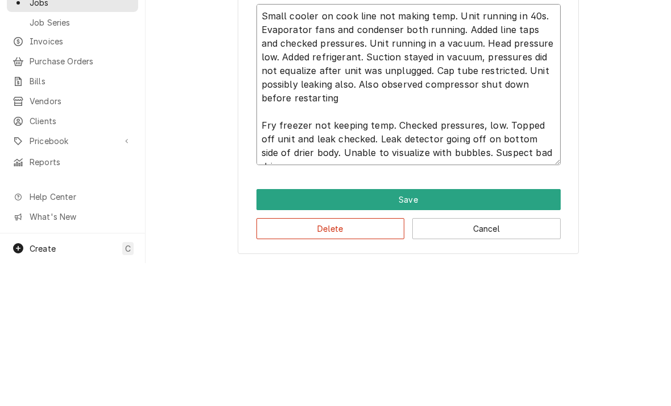
type textarea "x"
type textarea "Small cooler on cook line not making temp. Unit running in 40s. Evaporator fans…"
type textarea "x"
type textarea "Small cooler on cook line not making temp. Unit running in 40s. Evaporator fans…"
type textarea "x"
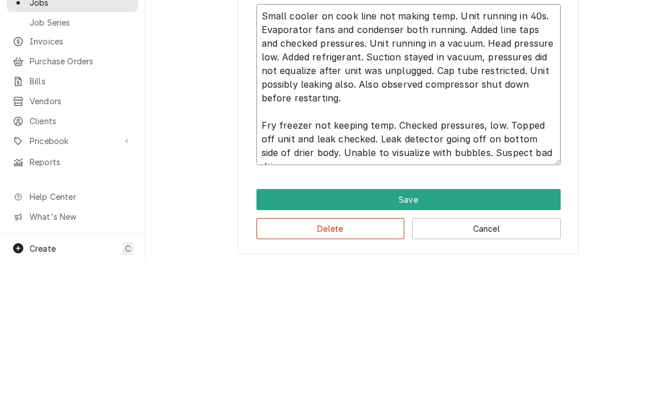
type textarea "Small cooler on cook line not making temp. Unit running in 40s. Evaporator fans…"
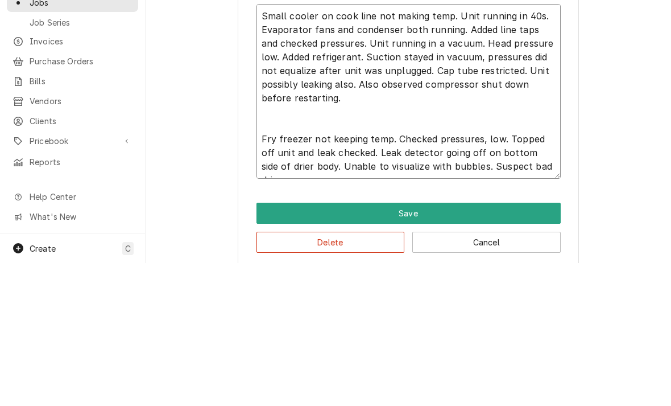
type textarea "x"
type textarea "Small cooler on cook line not making temp. Unit running in 40s. Evaporator fans…"
type textarea "x"
type textarea "Small cooler on cook line not making temp. Unit running in 40s. Evaporator fans…"
type textarea "x"
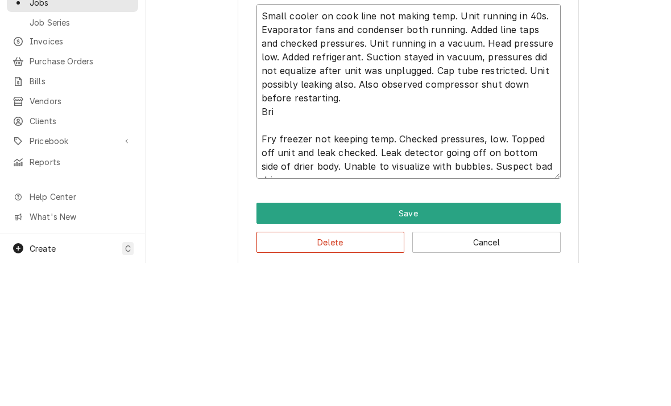
type textarea "Small cooler on cook line not making temp. Unit running in 40s. Evaporator fans…"
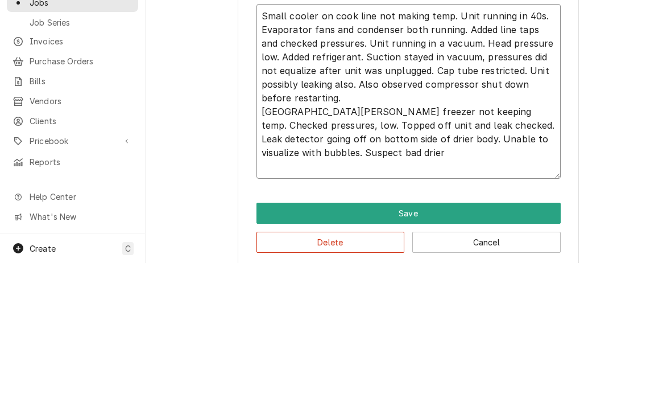
type textarea "x"
type textarea "Small cooler on cook line not making temp. Unit running in 40s. Evaporator fans…"
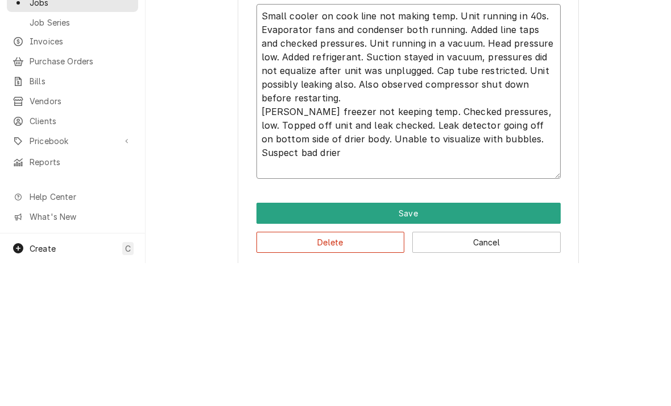
type textarea "x"
type textarea "Small cooler on cook line not making temp. Unit running in 40s. Evaporator fans…"
type textarea "x"
type textarea "Small cooler on cook line not making temp. Unit running in 40s. Evaporator fans…"
type textarea "x"
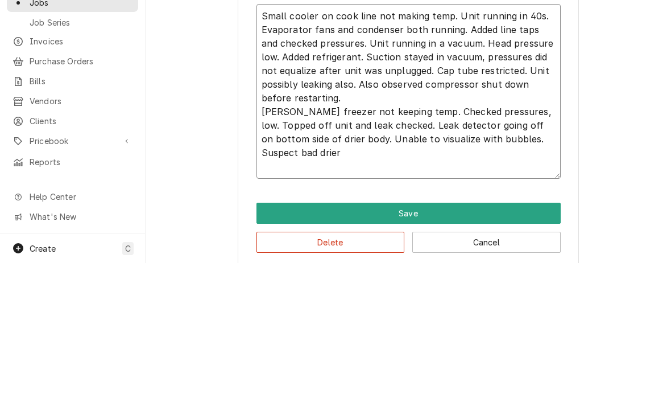
type textarea "Small cooler on cook line not making temp. Unit running in 40s. Evaporator fans…"
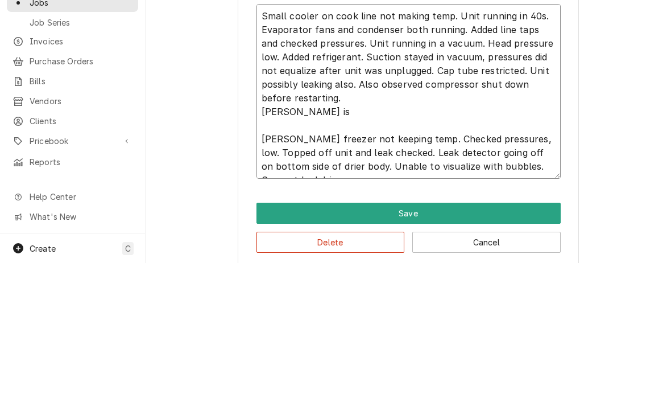
type textarea "x"
type textarea "Small cooler on cook line not making temp. Unit running in 40s. Evaporator fans…"
type textarea "x"
type textarea "Small cooler on cook line not making temp. Unit running in 40s. Evaporator fans…"
type textarea "x"
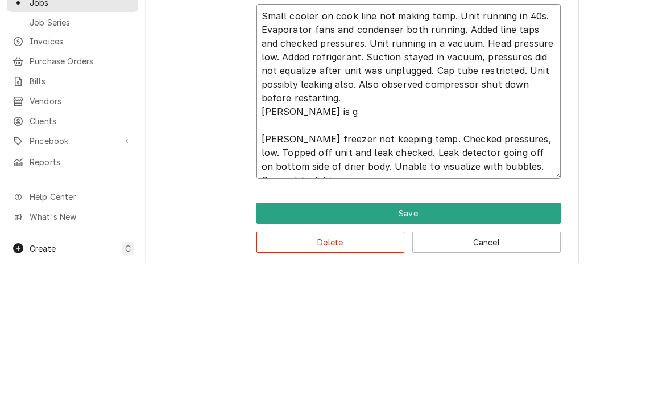
type textarea "Small cooler on cook line not making temp. Unit running in 40s. Evaporator fans…"
type textarea "x"
type textarea "Small cooler on cook line not making temp. Unit running in 40s. Evaporator fans…"
type textarea "x"
type textarea "Small cooler on cook line not making temp. Unit running in 40s. Evaporator fans…"
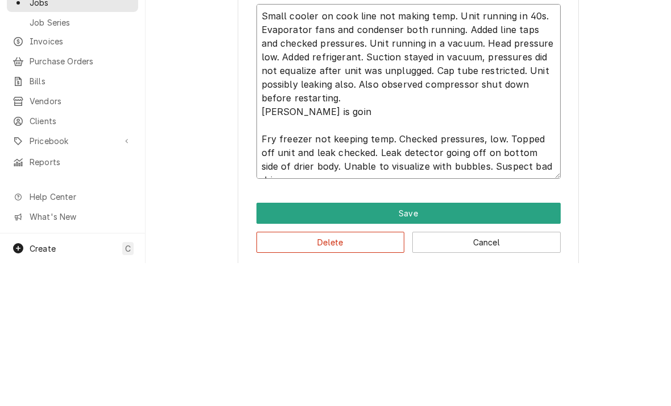
type textarea "x"
type textarea "Small cooler on cook line not making temp. Unit running in 40s. Evaporator fans…"
type textarea "x"
type textarea "Small cooler on cook line not making temp. Unit running in 40s. Evaporator fans…"
type textarea "x"
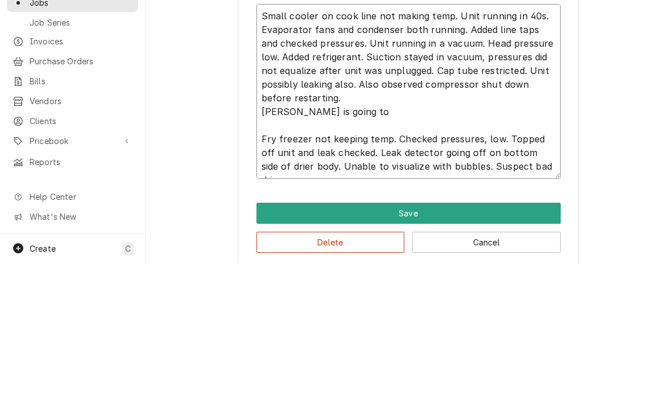
type textarea "Small cooler on cook line not making temp. Unit running in 40s. Evaporator fans…"
type textarea "x"
type textarea "Small cooler on cook line not making temp. Unit running in 40s. Evaporator fans…"
type textarea "x"
type textarea "Small cooler on cook line not making temp. Unit running in 40s. Evaporator fans…"
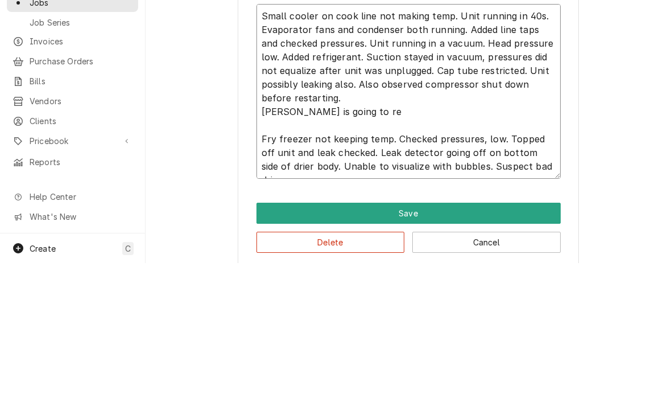
type textarea "x"
type textarea "Small cooler on cook line not making temp. Unit running in 40s. Evaporator fans…"
type textarea "x"
type textarea "Small cooler on cook line not making temp. Unit running in 40s. Evaporator fans…"
type textarea "x"
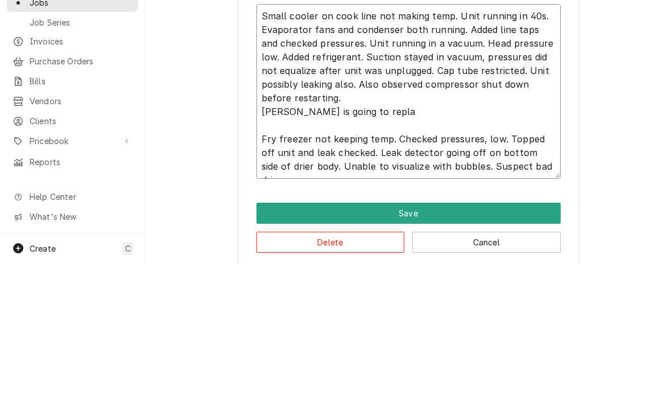
type textarea "Small cooler on cook line not making temp. Unit running in 40s. Evaporator fans…"
type textarea "x"
type textarea "Small cooler on cook line not making temp. Unit running in 40s. Evaporator fans…"
type textarea "x"
type textarea "Small cooler on cook line not making temp. Unit running in 40s. Evaporator fans…"
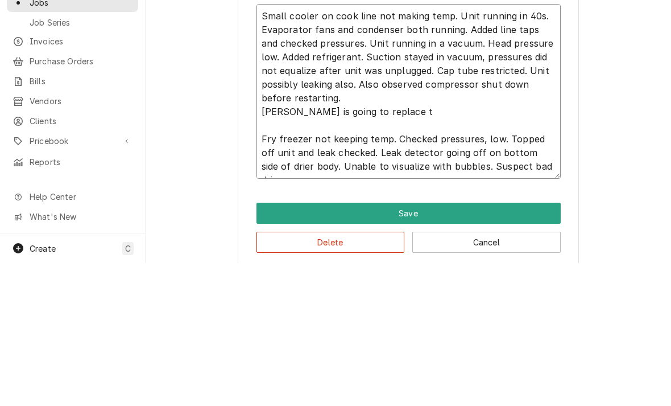
type textarea "x"
type textarea "Small cooler on cook line not making temp. Unit running in 40s. Evaporator fans…"
type textarea "x"
type textarea "Small cooler on cook line not making temp. Unit running in 40s. Evaporator fans…"
type textarea "x"
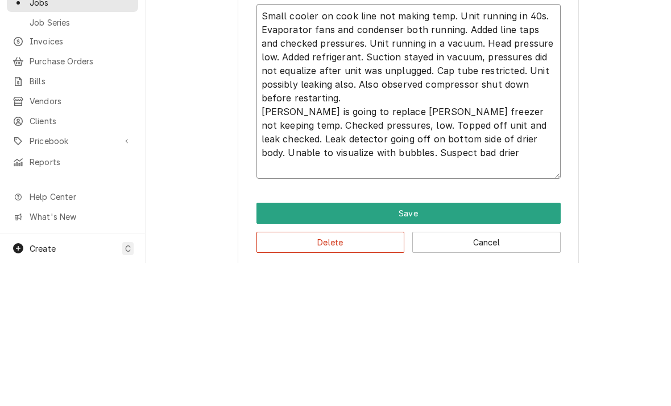
type textarea "Small cooler on cook line not making temp. Unit running in 40s. Evaporator fans…"
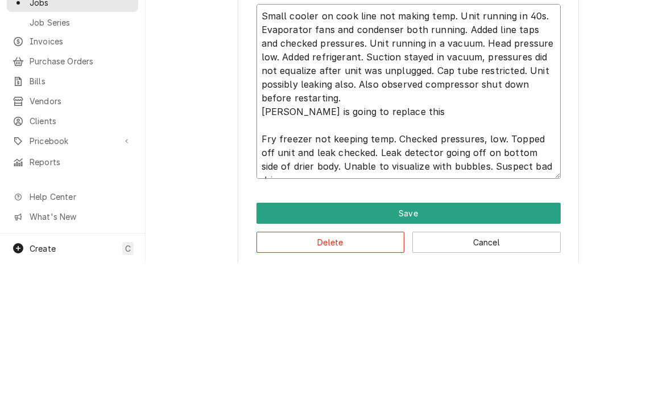
type textarea "x"
type textarea "Small cooler on cook line not making temp. Unit running in 40s. Evaporator fans…"
type textarea "x"
type textarea "Small cooler on cook line not making temp. Unit running in 40s. Evaporator fans…"
type textarea "x"
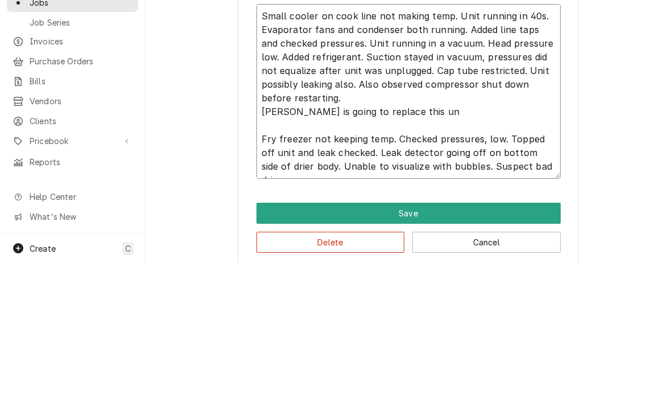
type textarea "Small cooler on cook line not making temp. Unit running in 40s. Evaporator fans…"
type textarea "x"
type textarea "Small cooler on cook line not making temp. Unit running in 40s. Evaporator fans…"
type textarea "x"
type textarea "Small cooler on cook line not making temp. Unit running in 40s. Evaporator fans…"
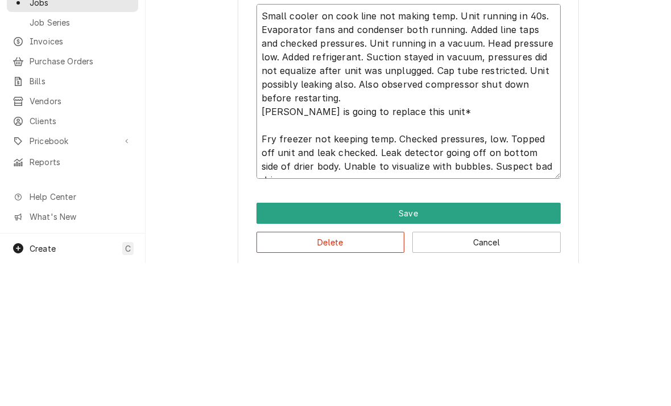
type textarea "x"
click at [263, 147] on textarea "Small cooler on cook line not making temp. Unit running in 40s. Evaporator fans…" at bounding box center [409, 234] width 304 height 175
type textarea "Small cooler on cook line not making temp. Unit running in 40s. Evaporator fans…"
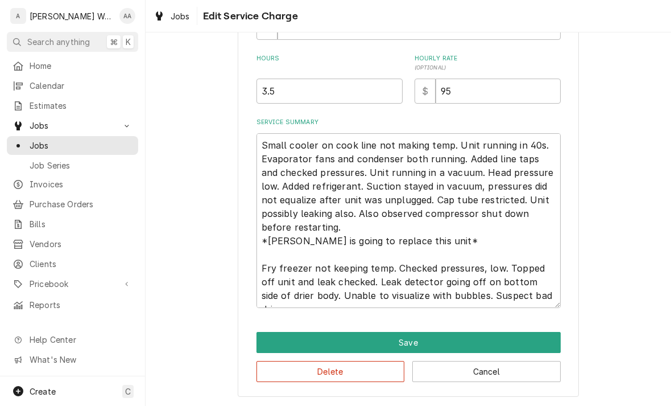
click at [283, 340] on button "Save" at bounding box center [409, 342] width 304 height 21
type textarea "x"
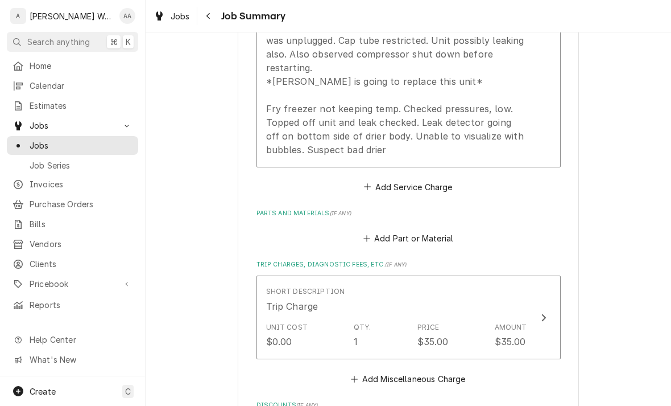
scroll to position [487, 0]
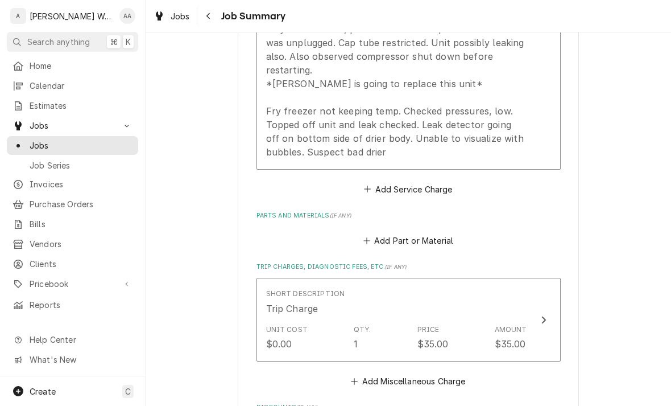
click at [379, 233] on button "Add Part or Material" at bounding box center [408, 241] width 94 height 16
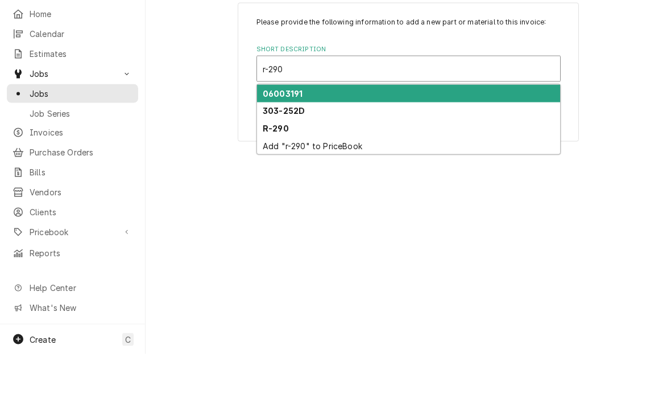
click at [271, 175] on strong "R-290" at bounding box center [276, 180] width 26 height 10
type input "r-290"
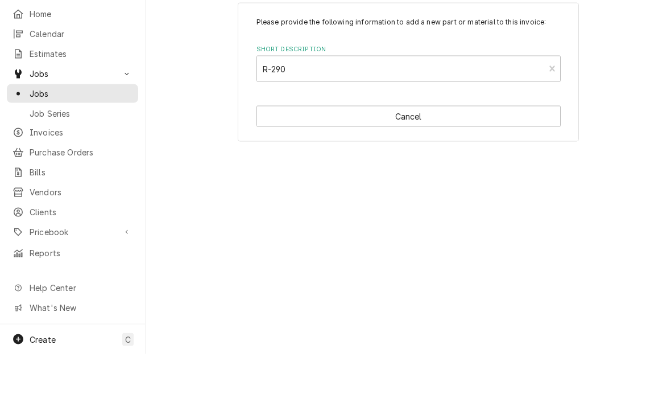
type textarea "x"
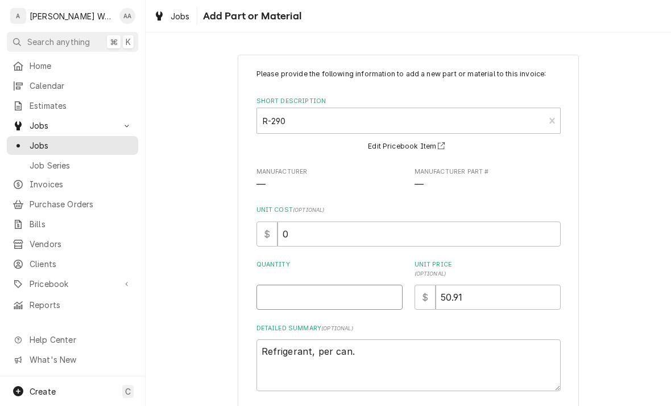
click at [293, 305] on input "Quantity" at bounding box center [330, 296] width 146 height 25
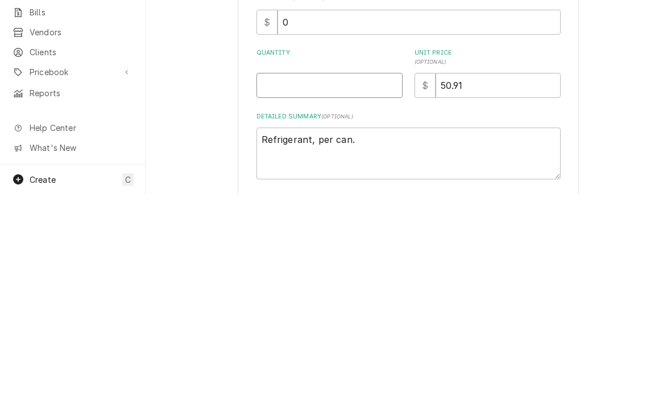
type input ".5"
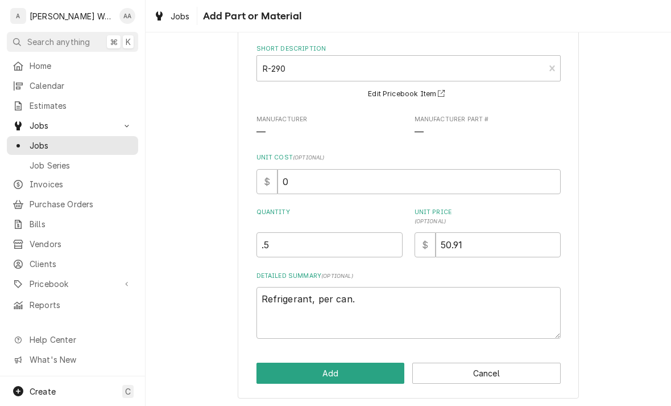
click at [279, 372] on button "Add" at bounding box center [331, 372] width 148 height 21
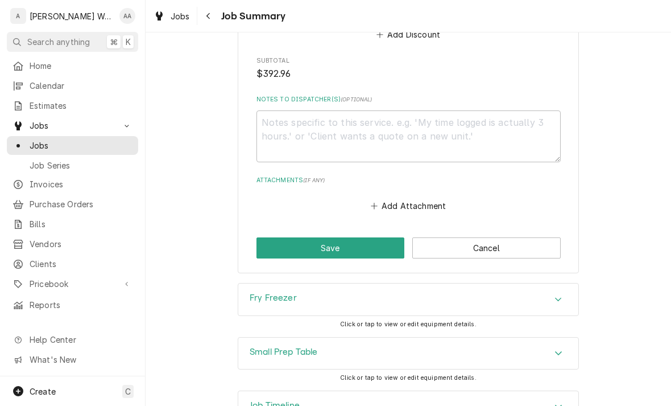
scroll to position [1053, 0]
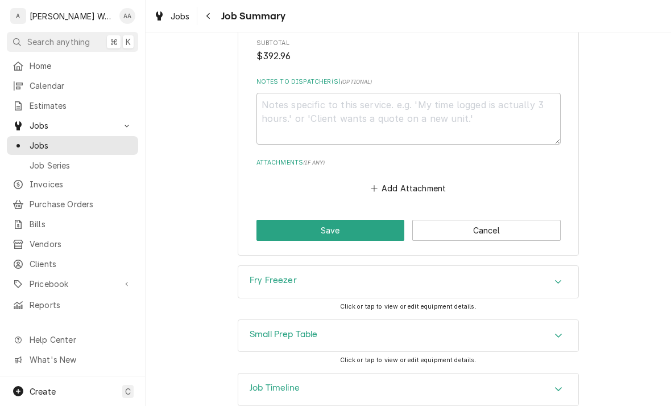
click at [253, 382] on h3 "Job Timeline" at bounding box center [275, 387] width 50 height 11
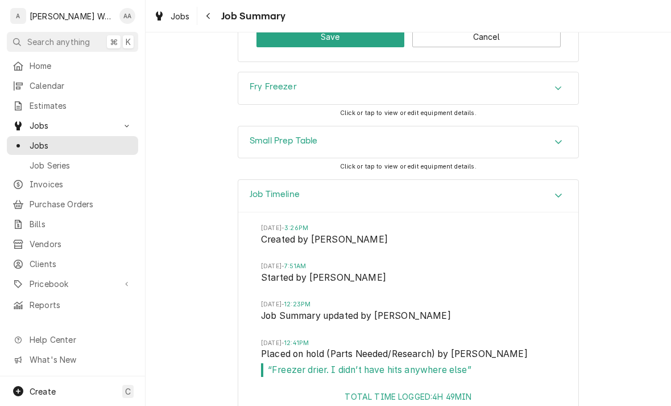
scroll to position [1255, 0]
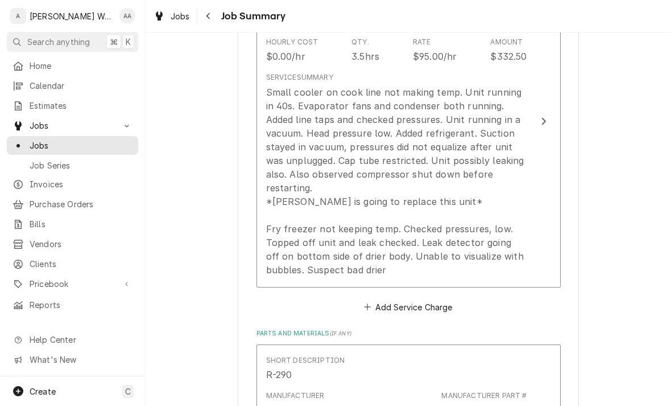
click at [299, 202] on div "Small cooler on cook line not making temp. Unit running in 40s. Evaporator fans…" at bounding box center [396, 180] width 261 height 191
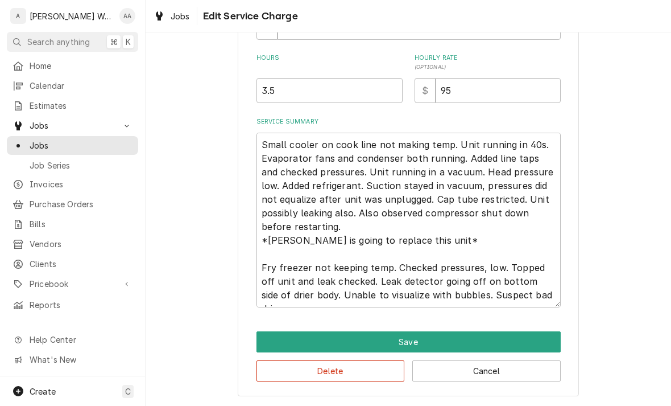
scroll to position [156, 0]
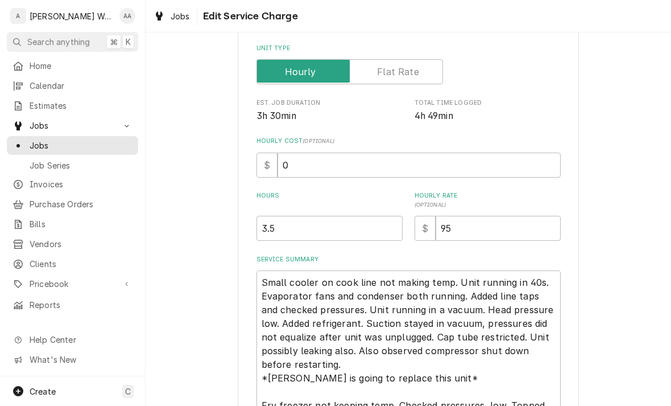
type textarea "x"
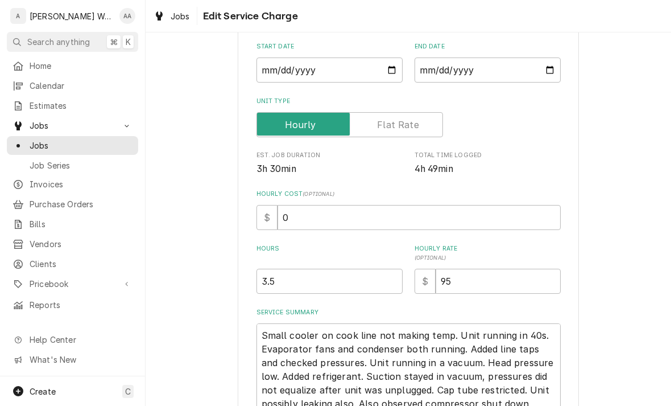
scroll to position [127, 0]
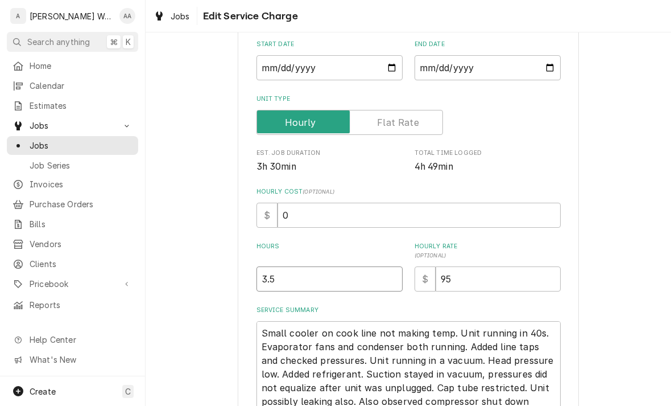
click at [288, 284] on input "3.5" at bounding box center [330, 278] width 146 height 25
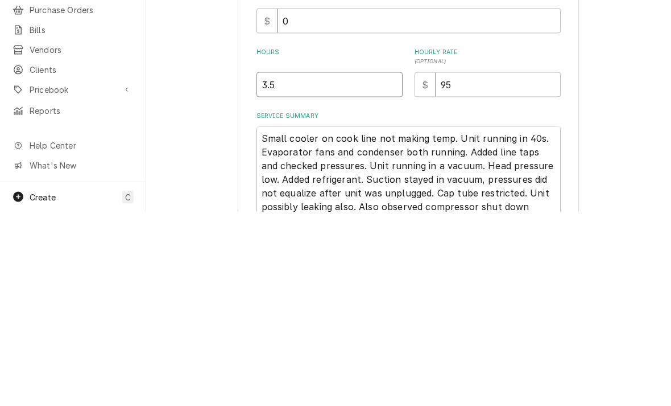
type input "3"
type textarea "x"
type input "4"
type textarea "x"
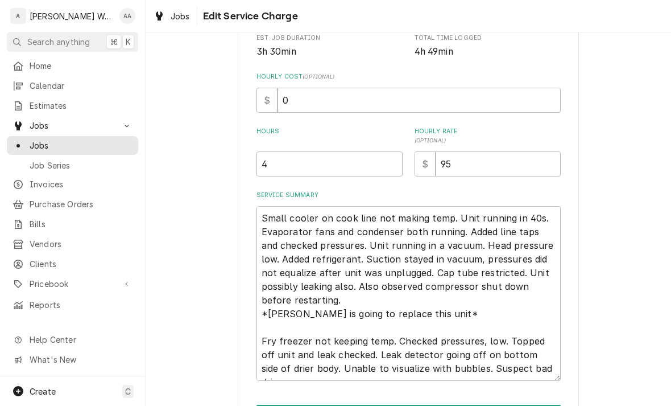
scroll to position [243, 0]
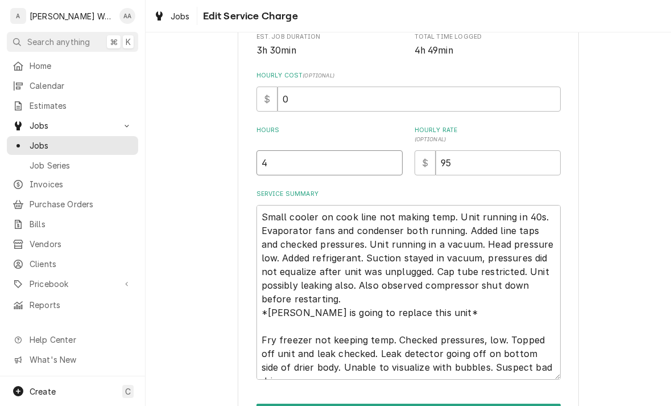
click at [279, 160] on input "4" at bounding box center [330, 162] width 146 height 25
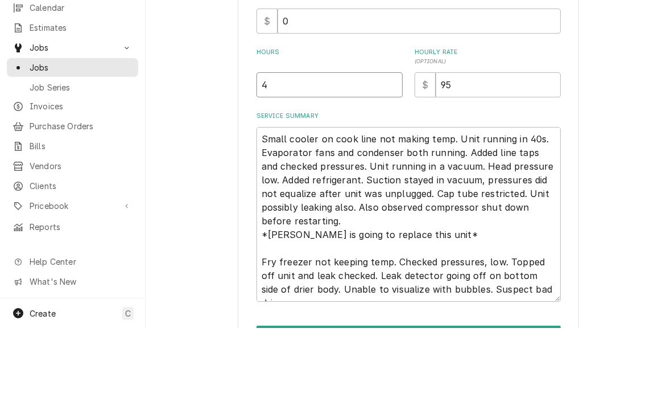
type input "4.5"
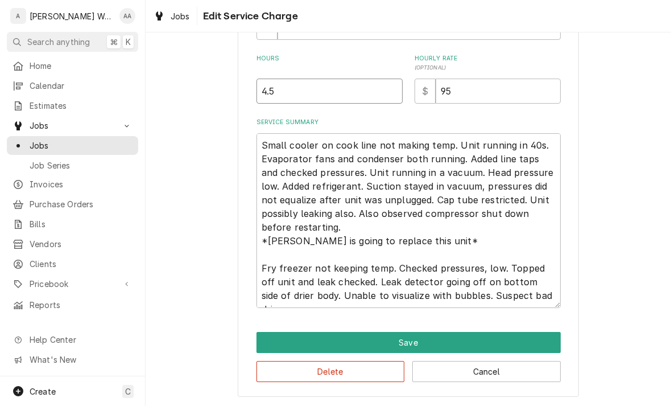
click at [271, 340] on button "Save" at bounding box center [409, 342] width 304 height 21
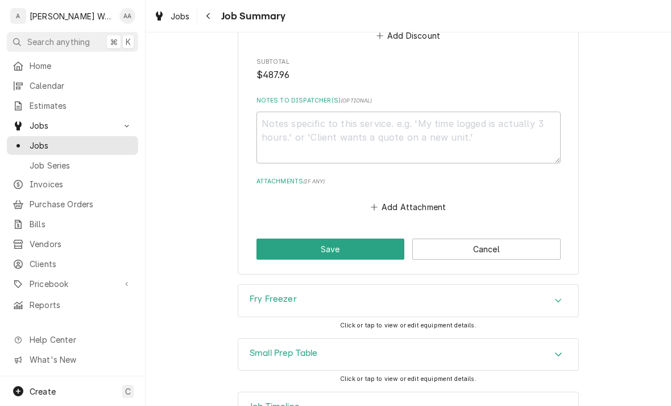
scroll to position [1045, 0]
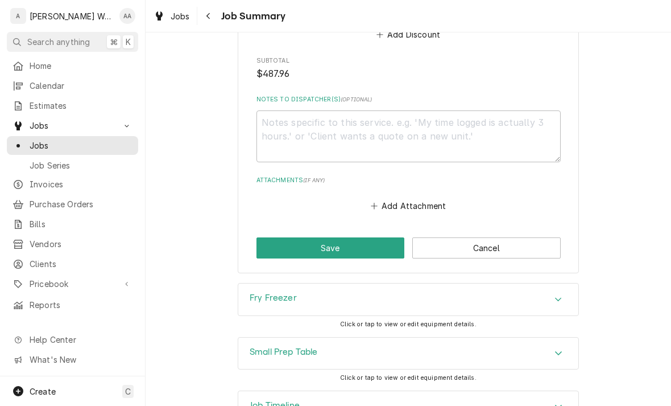
click at [267, 237] on button "Save" at bounding box center [331, 247] width 148 height 21
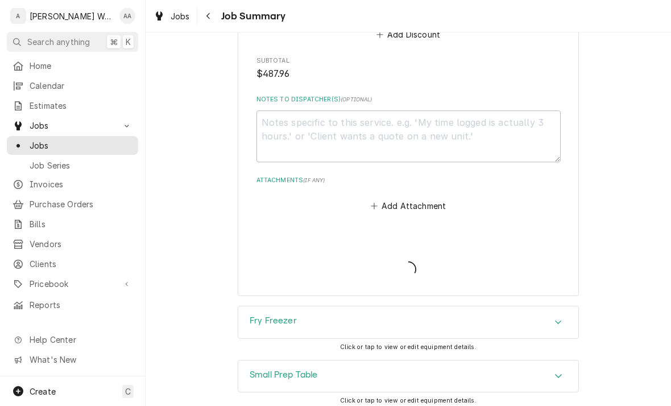
type textarea "x"
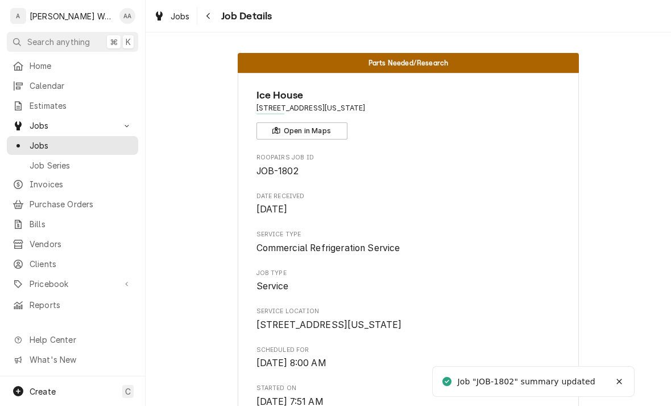
click at [50, 140] on span "Jobs" at bounding box center [81, 145] width 103 height 12
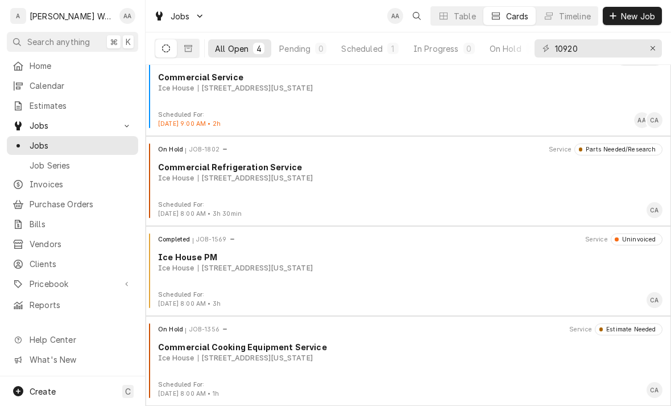
scroll to position [19, 0]
click at [199, 263] on div "[STREET_ADDRESS][US_STATE]" at bounding box center [255, 268] width 115 height 10
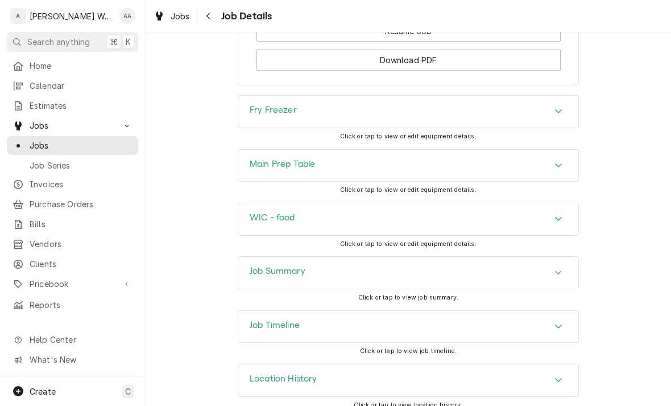
click at [261, 267] on h3 "Job Summary" at bounding box center [278, 271] width 56 height 11
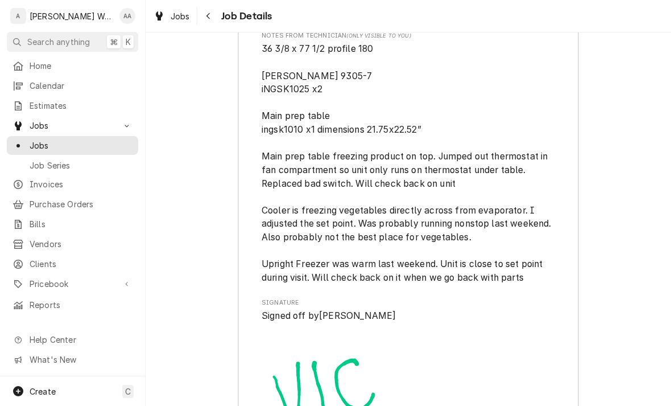
scroll to position [2167, 0]
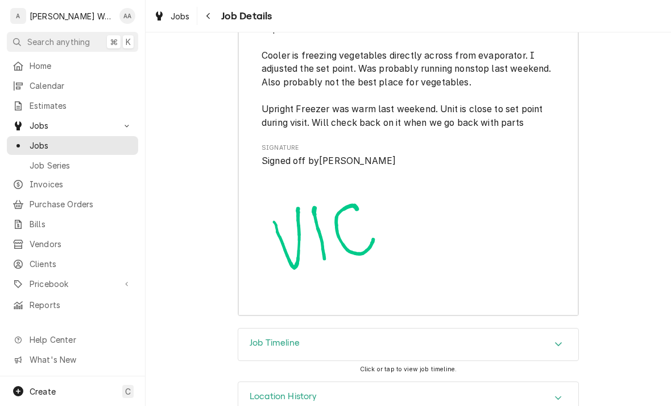
click at [538, 328] on div "Job Timeline" at bounding box center [408, 344] width 340 height 32
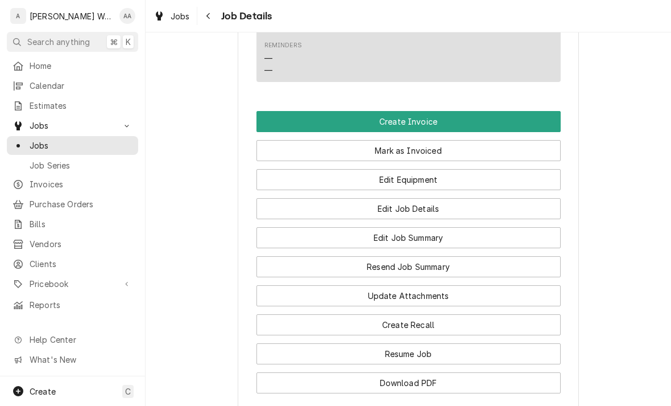
scroll to position [682, 0]
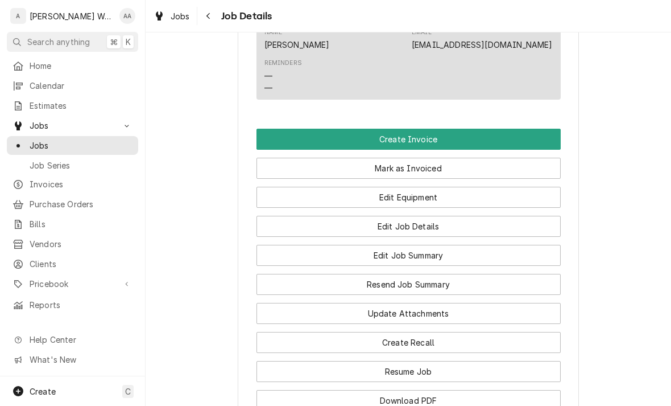
click at [535, 189] on button "Edit Equipment" at bounding box center [409, 197] width 304 height 21
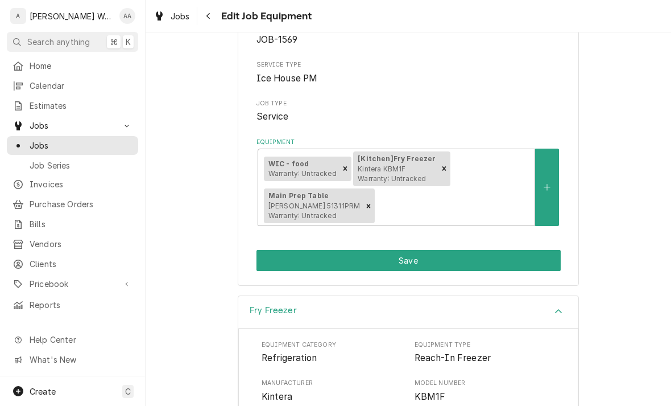
scroll to position [98, 0]
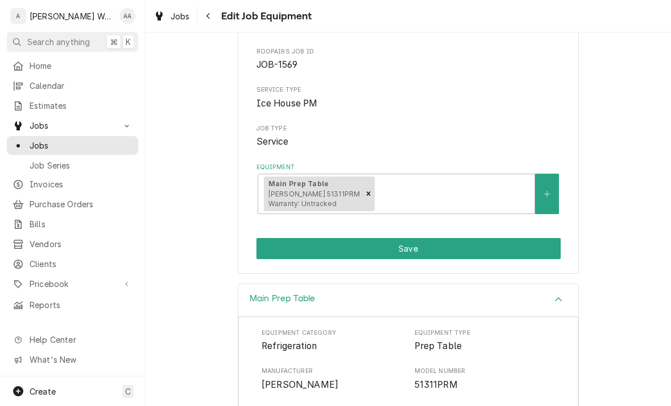
click at [292, 248] on button "Save" at bounding box center [409, 248] width 304 height 21
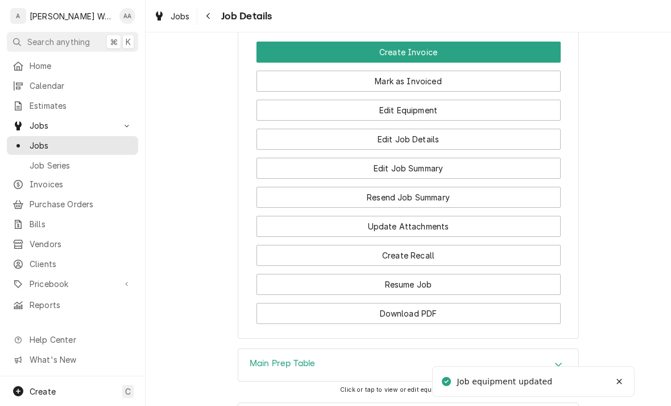
scroll to position [776, 0]
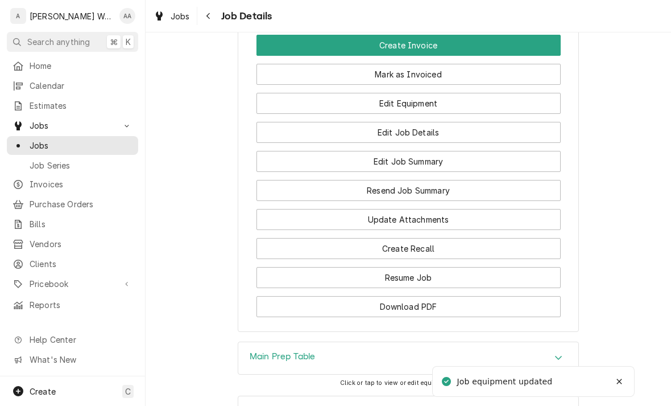
click at [315, 155] on button "Edit Job Summary" at bounding box center [409, 161] width 304 height 21
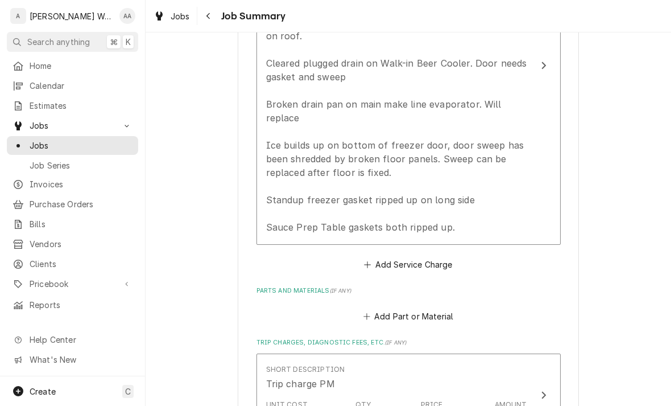
scroll to position [627, 0]
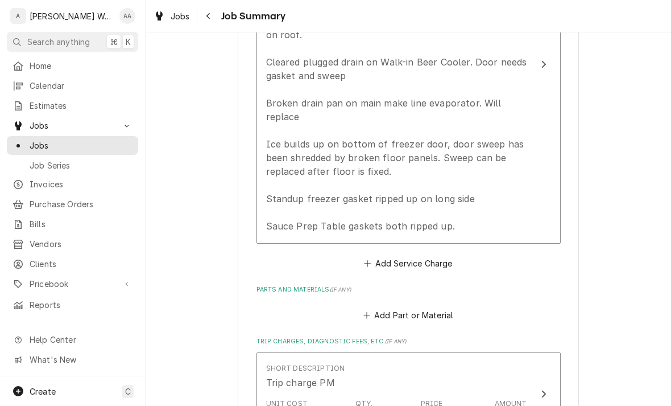
click at [396, 313] on button "Add Part or Material" at bounding box center [408, 315] width 94 height 16
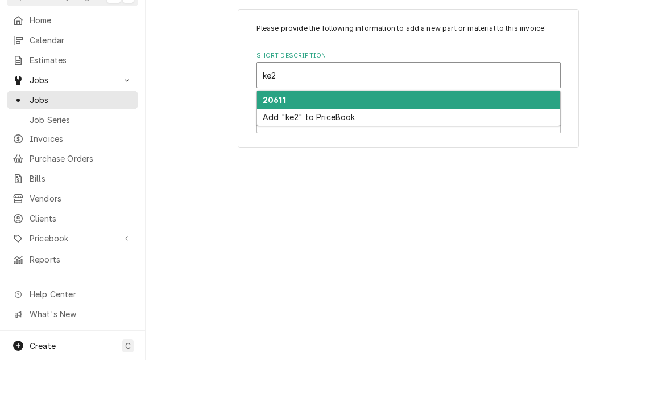
click at [263, 140] on strong "20611" at bounding box center [274, 145] width 23 height 10
type input "ke2"
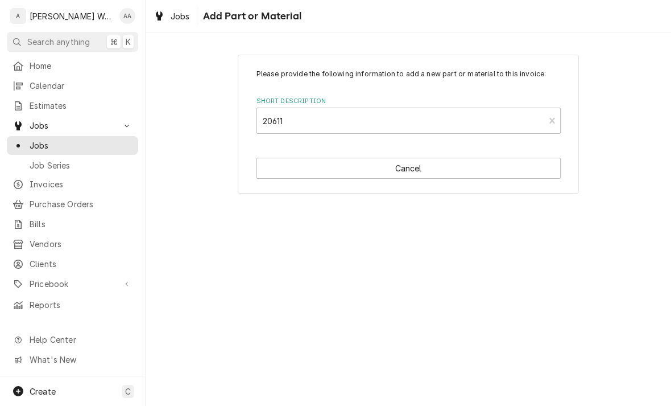
type textarea "x"
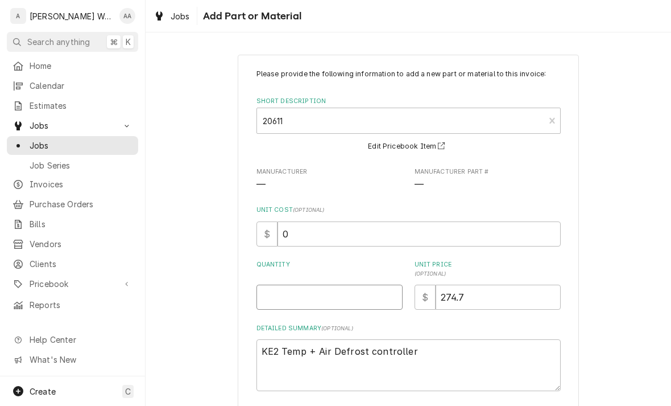
click at [268, 306] on input "Quantity" at bounding box center [330, 296] width 146 height 25
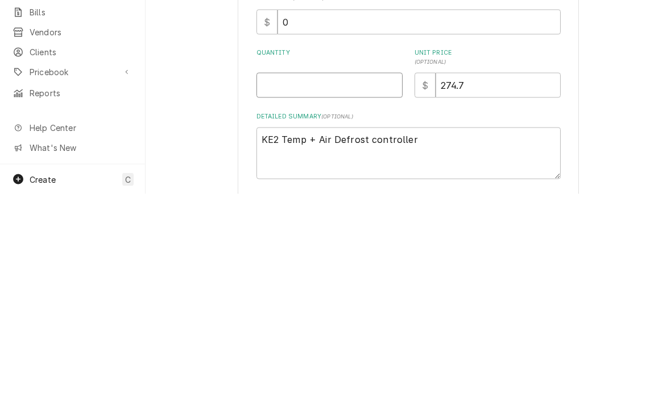
type input "1"
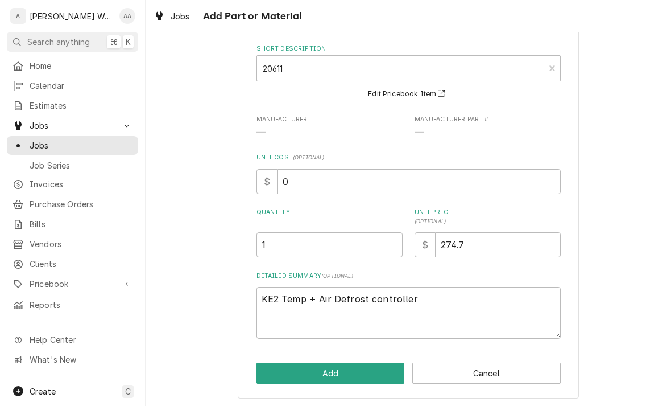
click at [275, 374] on button "Add" at bounding box center [331, 372] width 148 height 21
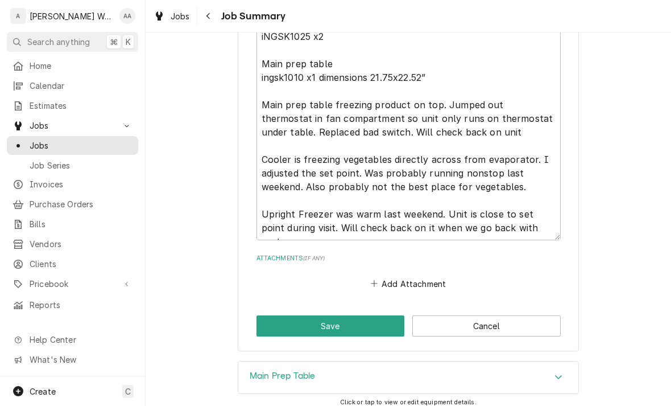
scroll to position [1389, 0]
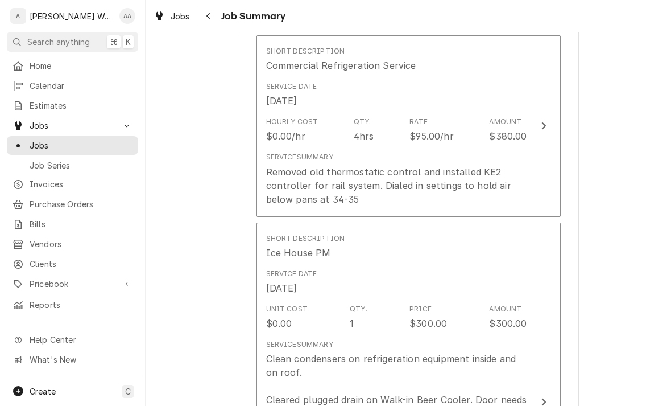
click at [282, 181] on div "Removed old thermostatic control and installed KE2 controller for rail system. …" at bounding box center [396, 185] width 261 height 41
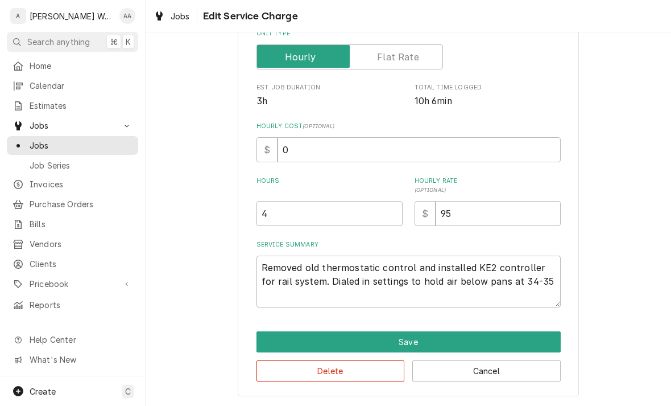
scroll to position [192, 0]
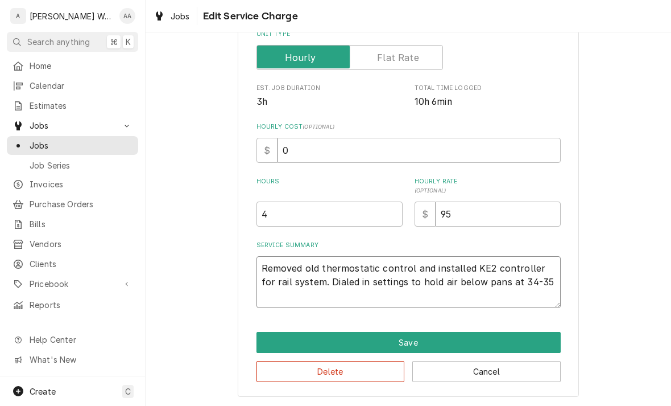
click at [265, 270] on textarea "Removed old thermostatic control and installed KE2 controller for rail system. …" at bounding box center [409, 282] width 304 height 52
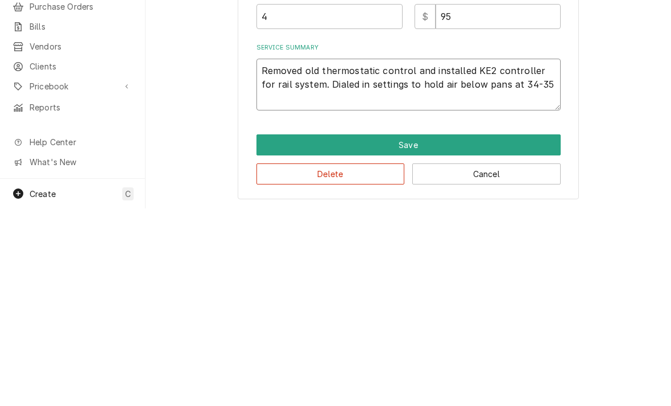
type textarea "x"
click at [274, 256] on textarea "Removed old thermostatic control and installed KE2 controller for rail system. …" at bounding box center [409, 282] width 304 height 52
type textarea "Removed old thermostatic control and installed KE2 controller for rail system. …"
click at [201, 137] on div "Use the fields below to edit this service charge Short Description Commercial R…" at bounding box center [409, 129] width 526 height 554
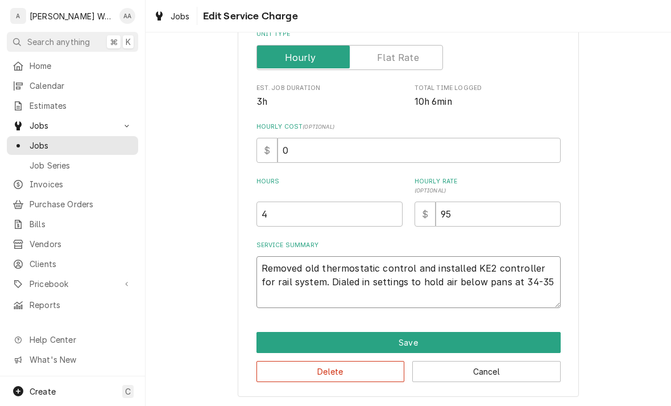
click at [277, 257] on textarea "Removed old thermostatic control and installed KE2 controller for rail system. …" at bounding box center [409, 282] width 304 height 52
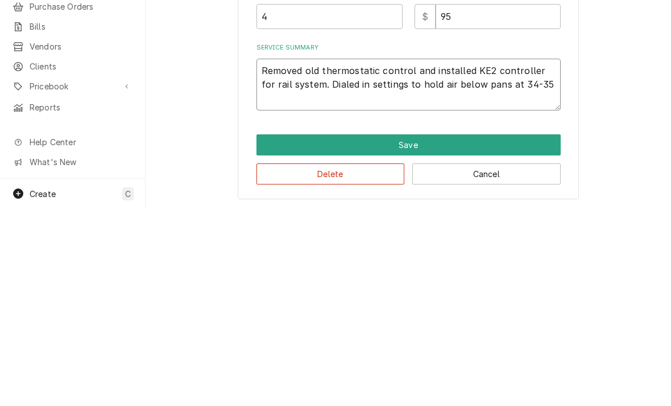
type textarea "x"
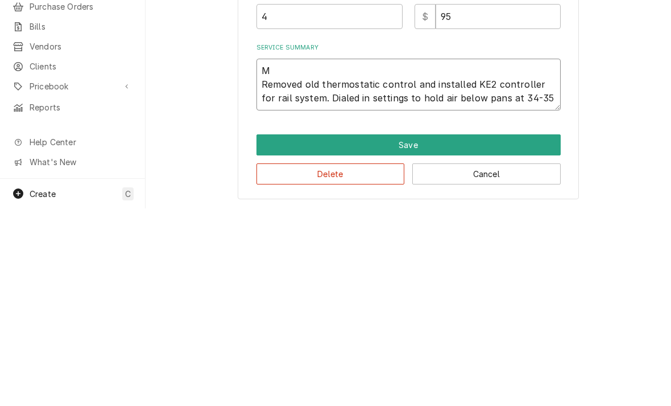
type textarea "Ma Removed old thermostatic control and installed KE2 controller for rail syste…"
type textarea "x"
type textarea "Main Removed old thermostatic control and installed KE2 controller for rail sys…"
type textarea "x"
type textarea "Main Removed old thermostatic control and installed KE2 controller for rail sys…"
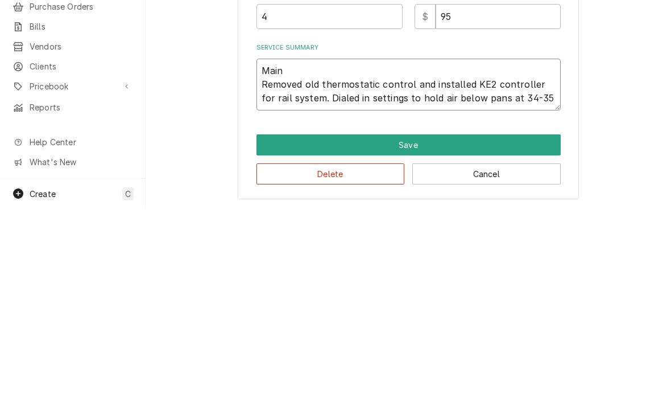
type textarea "x"
type textarea "Main p Removed old thermostatic control and installed KE2 controller for rail s…"
type textarea "x"
type textarea "Main pr Removed old thermostatic control and installed KE2 controller for rail …"
type textarea "x"
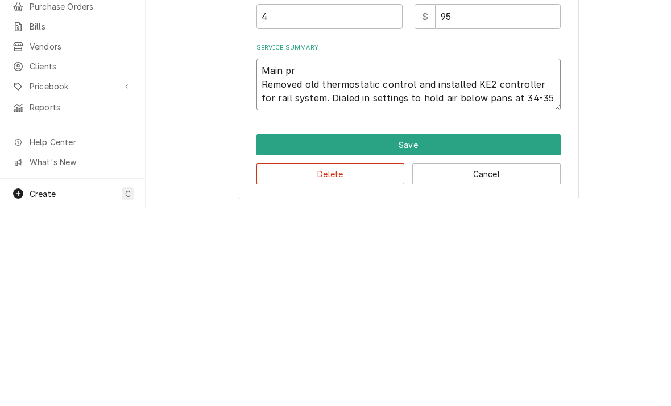
type textarea "Main pre Removed old thermostatic control and installed KE2 controller for rail…"
type textarea "x"
type textarea "Main prep Removed old thermostatic control and installed KE2 controller for rai…"
type textarea "x"
type textarea "Main prep Removed old thermostatic control and installed KE2 controller for rai…"
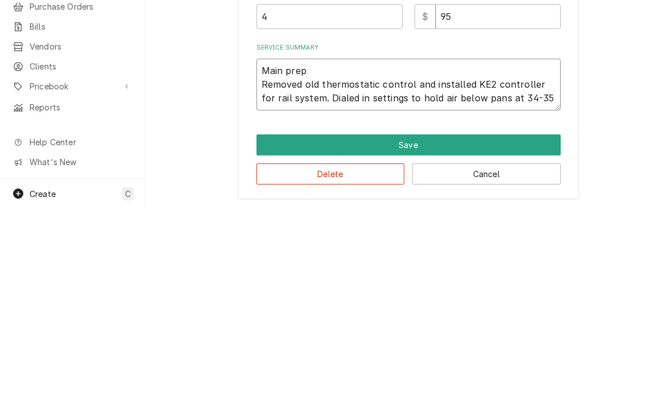
type textarea "x"
type textarea "Main prep t Removed old thermostatic control and installed KE2 controller for r…"
type textarea "x"
type textarea "Main prep ta Removed old thermostatic control and installed KE2 controller for …"
type textarea "x"
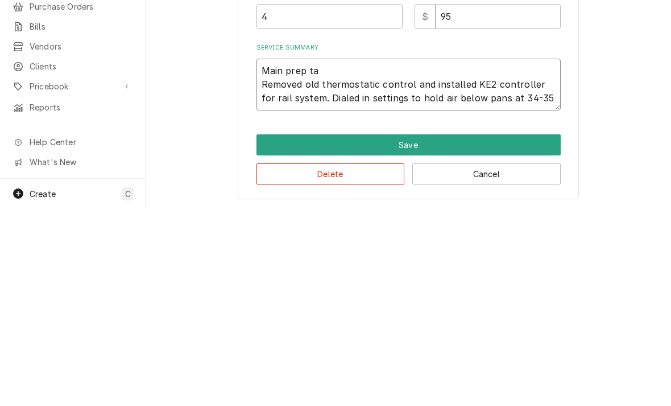
type textarea "Main prep tab Removed old thermostatic control and installed KE2 controller for…"
type textarea "x"
type textarea "Main prep tabl Removed old thermostatic control and installed KE2 controller fo…"
type textarea "x"
type textarea "Main prep table Removed old thermostatic control and installed KE2 controller f…"
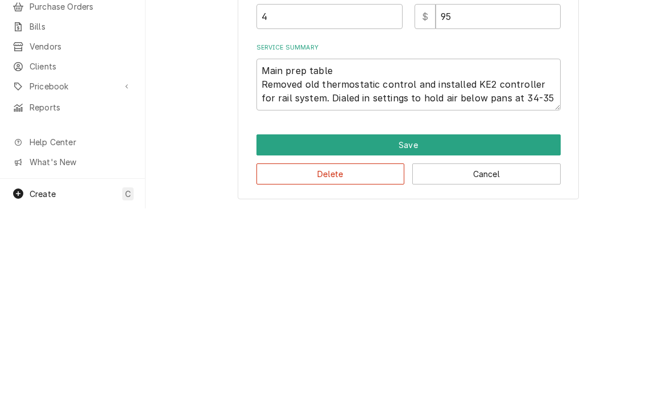
click at [288, 332] on button "Save" at bounding box center [409, 342] width 304 height 21
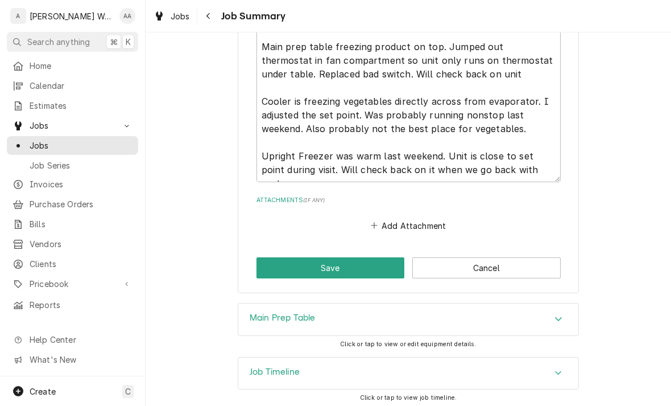
scroll to position [1457, 0]
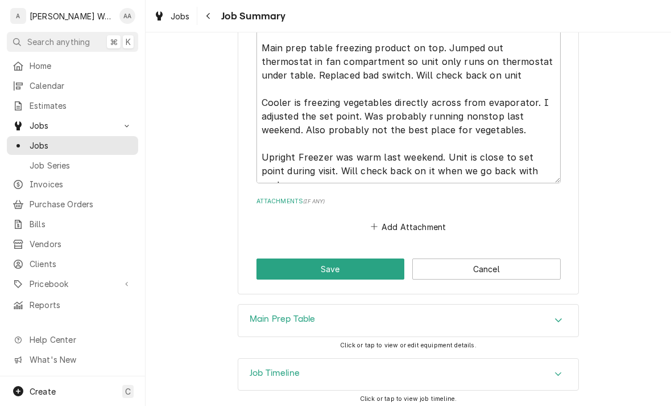
click at [293, 265] on button "Save" at bounding box center [331, 268] width 148 height 21
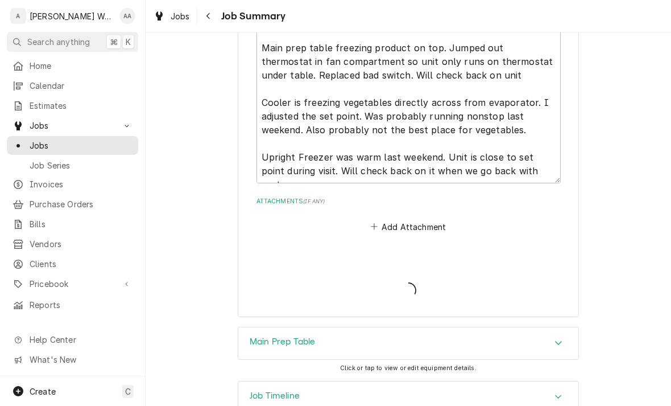
type textarea "x"
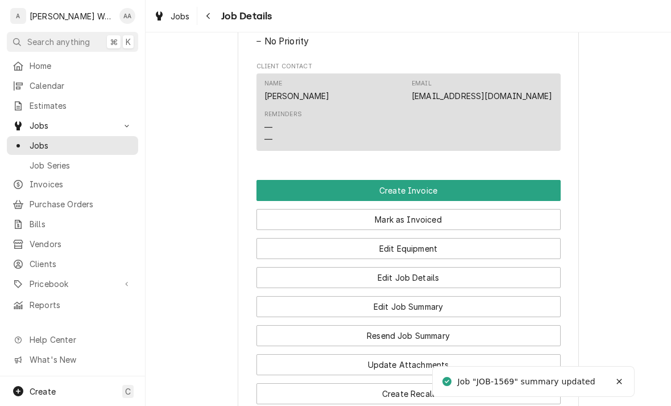
scroll to position [633, 0]
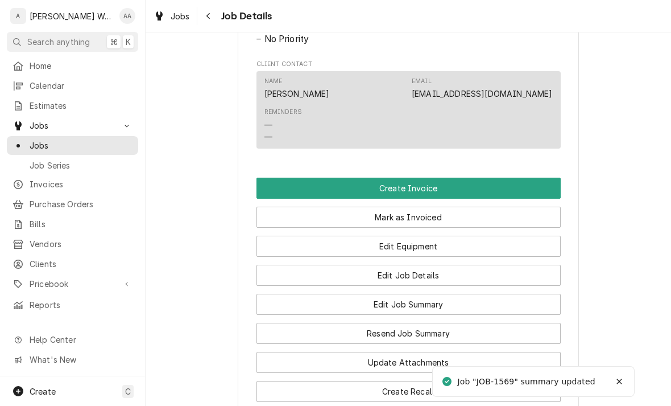
click at [528, 183] on button "Create Invoice" at bounding box center [409, 187] width 304 height 21
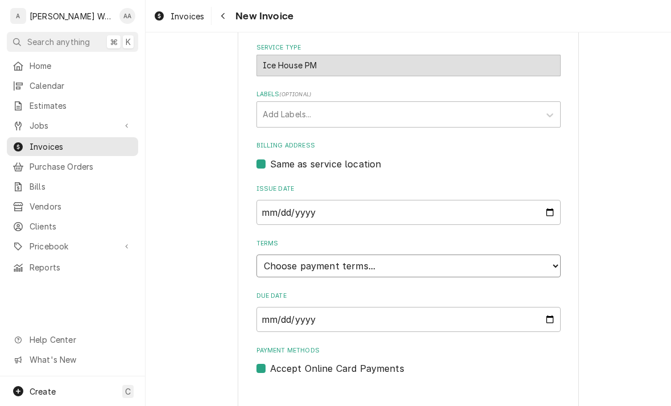
click at [283, 254] on select "Choose payment terms... Same Day Net 7 Net 14 Net 21 Net 30 Net 45 Net 60 Net 90" at bounding box center [409, 265] width 304 height 23
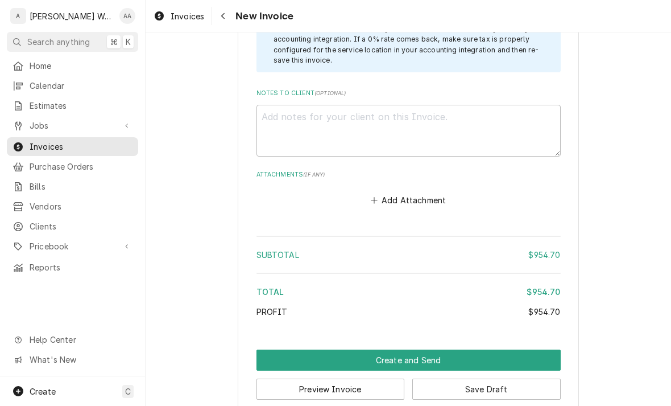
click at [278, 349] on button "Create and Send" at bounding box center [409, 359] width 304 height 21
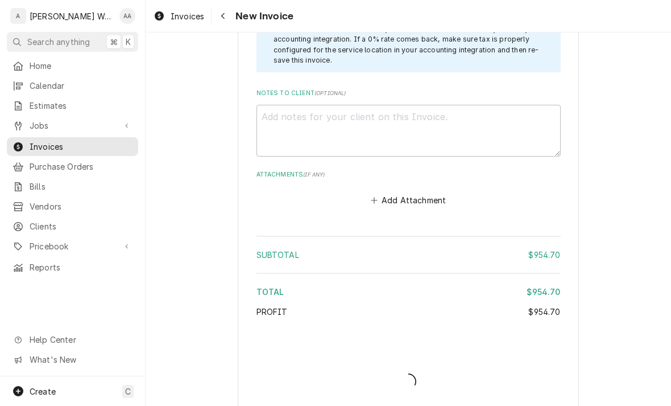
scroll to position [2011, 0]
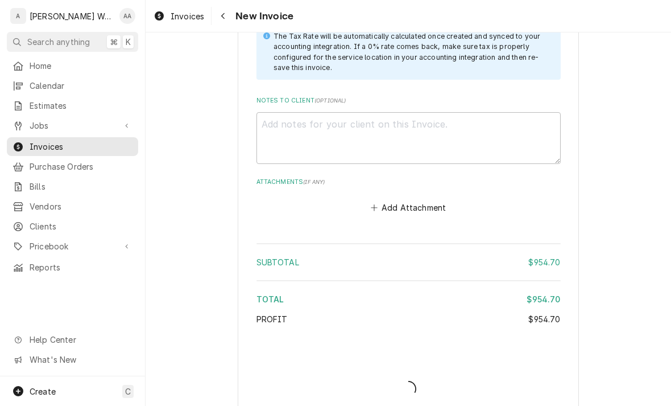
type textarea "x"
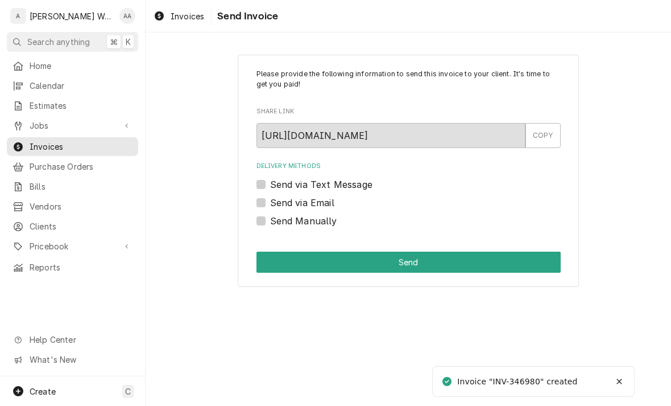
click at [270, 204] on label "Send via Email" at bounding box center [302, 203] width 64 height 14
click at [270, 204] on input "Send via Email" at bounding box center [422, 208] width 304 height 25
checkbox input "true"
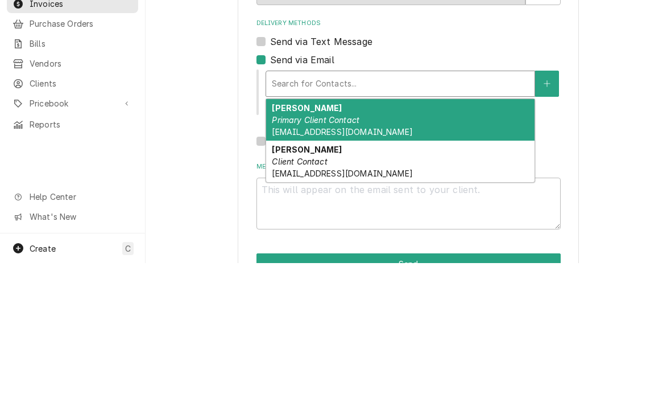
click at [284, 242] on div "Brian Harter Primary Client Contact briharter76@hotmail.com" at bounding box center [400, 263] width 268 height 42
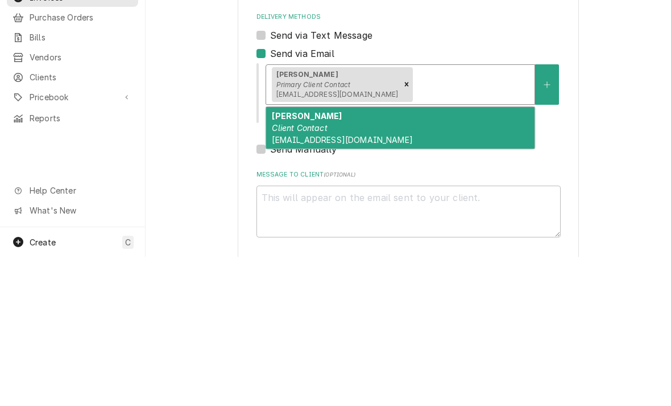
click at [293, 272] on em "Client Contact" at bounding box center [299, 277] width 55 height 10
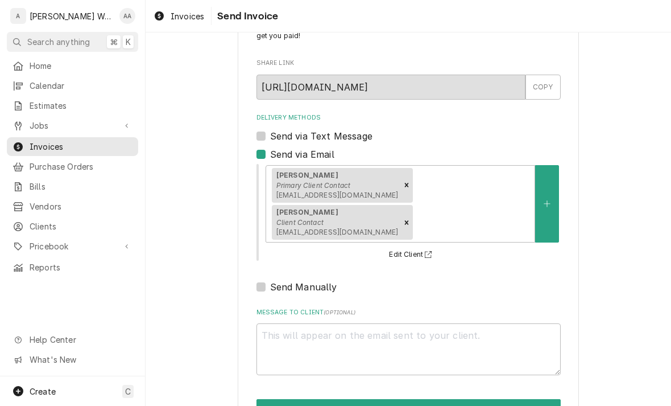
scroll to position [48, 0]
click at [314, 399] on button "Send" at bounding box center [409, 409] width 304 height 21
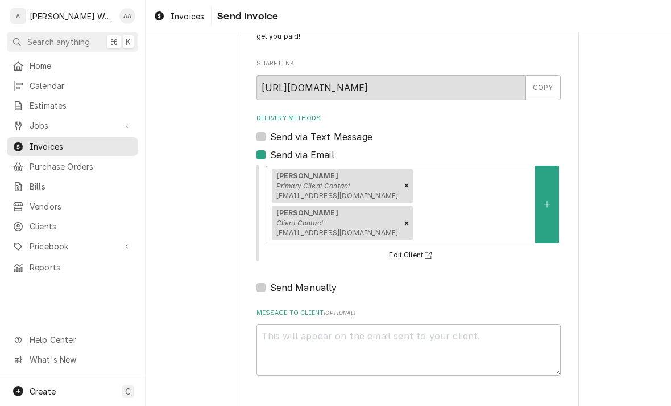
type textarea "x"
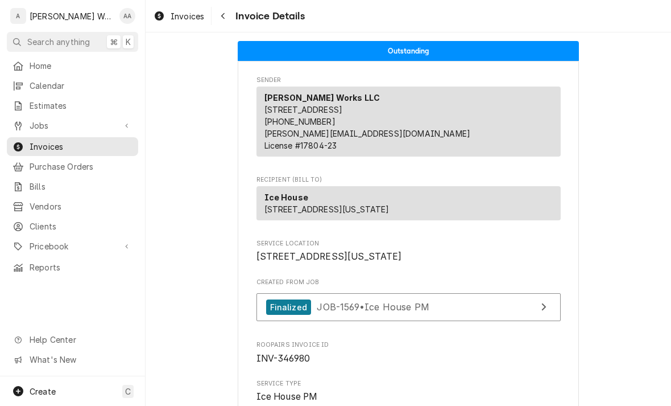
click at [42, 125] on span "Jobs" at bounding box center [73, 125] width 86 height 12
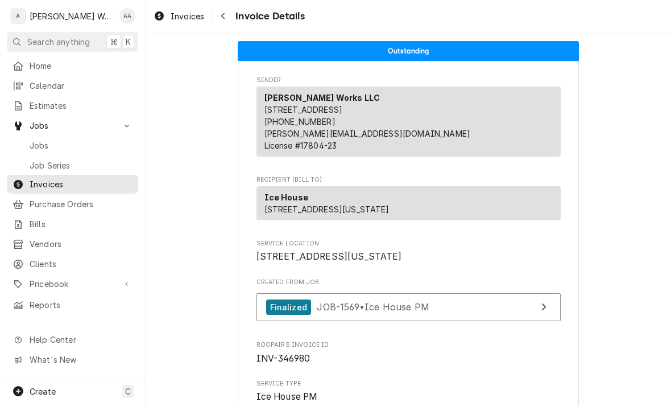
click at [40, 146] on span "Jobs" at bounding box center [81, 145] width 103 height 12
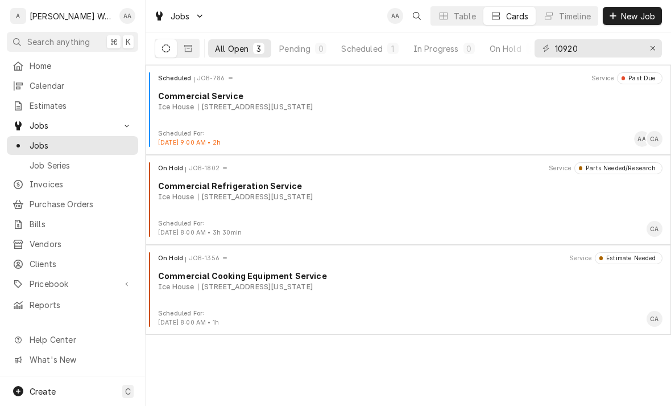
click at [212, 296] on div "On Hold JOB-1356 Service Estimate Needed Commercial Cooking Equipment Service I…" at bounding box center [408, 280] width 516 height 57
click at [197, 52] on button "Dynamic Content Wrapper" at bounding box center [188, 48] width 22 height 18
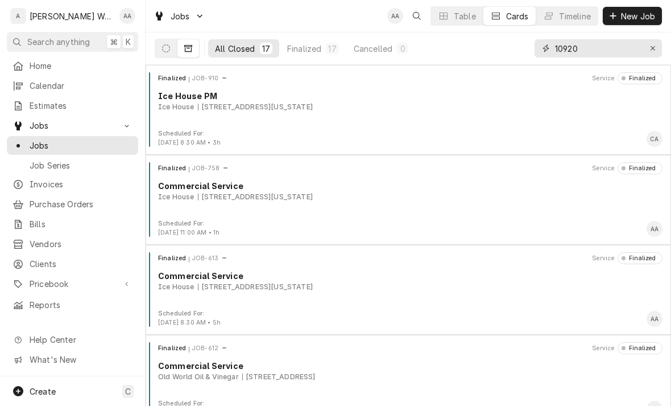
click at [623, 52] on input "10920" at bounding box center [597, 48] width 85 height 18
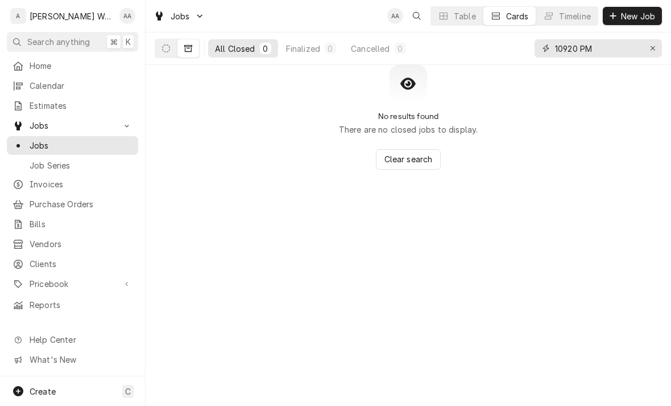
click at [625, 51] on input "10920 PM" at bounding box center [597, 48] width 85 height 18
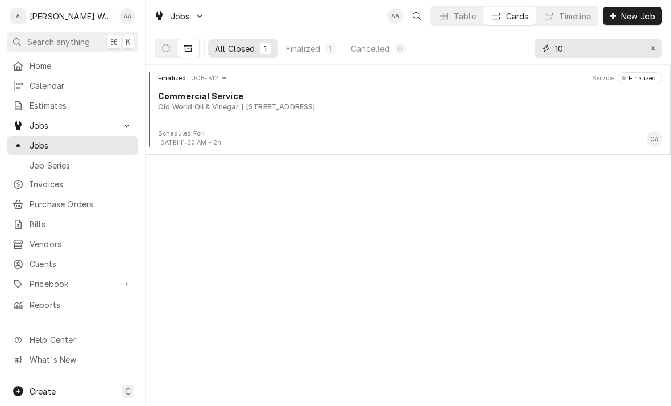
type input "1"
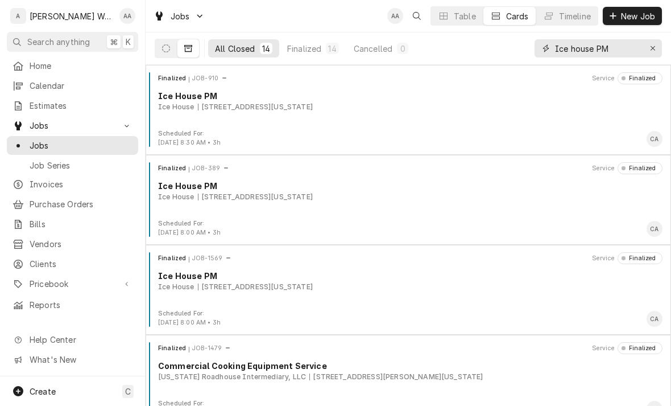
type input "Ice house PM"
click at [165, 42] on button "Dynamic Content Wrapper" at bounding box center [166, 48] width 22 height 18
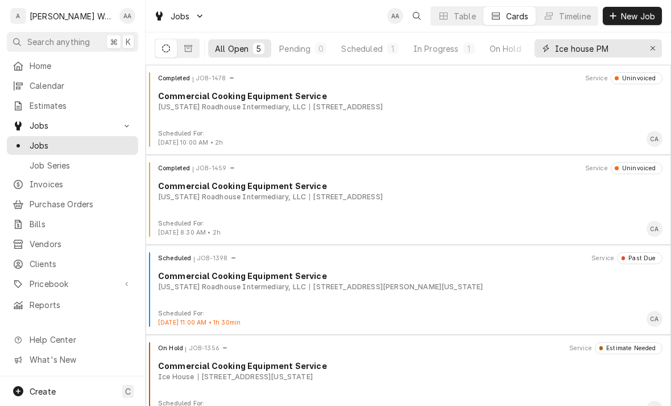
click at [655, 46] on icon "Erase input" at bounding box center [653, 48] width 5 height 5
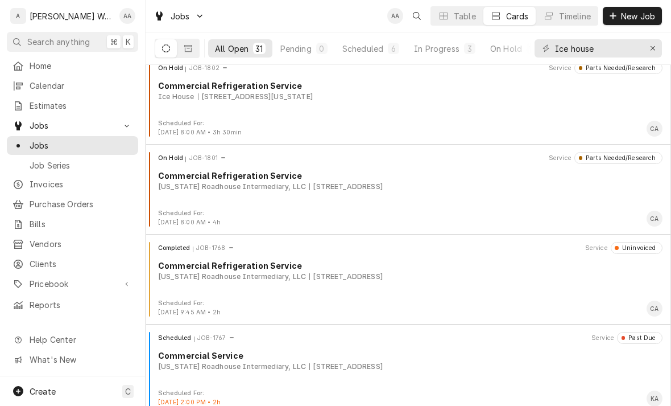
scroll to position [975, 0]
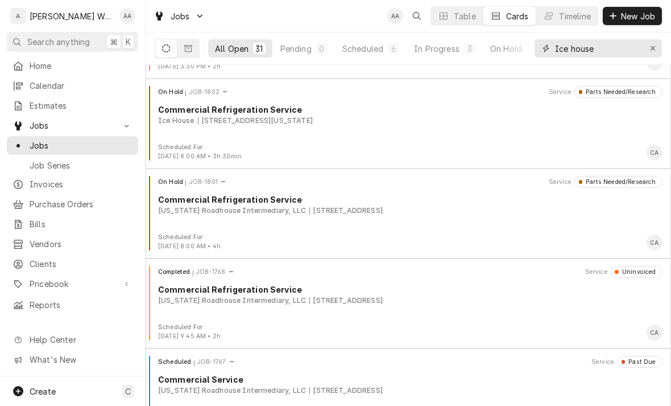
type input "Ice house"
click at [191, 140] on div "On Hold JOB-1802 Service Parts Needed/Research Commercial Refrigeration Service…" at bounding box center [408, 114] width 516 height 57
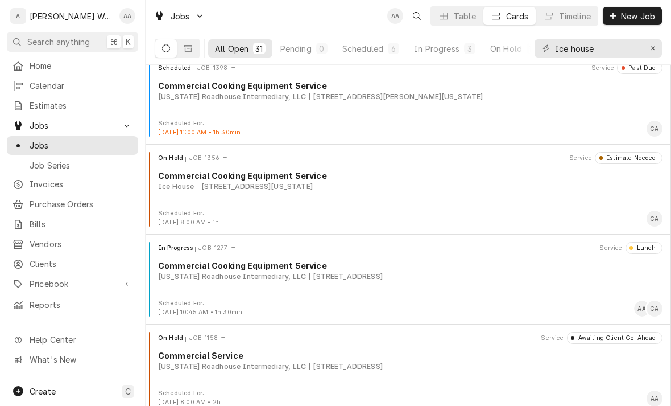
scroll to position [2347, 0]
click at [180, 207] on div "On Hold JOB-1356 Service Estimate Needed Commercial Cooking Equipment Service I…" at bounding box center [408, 179] width 516 height 57
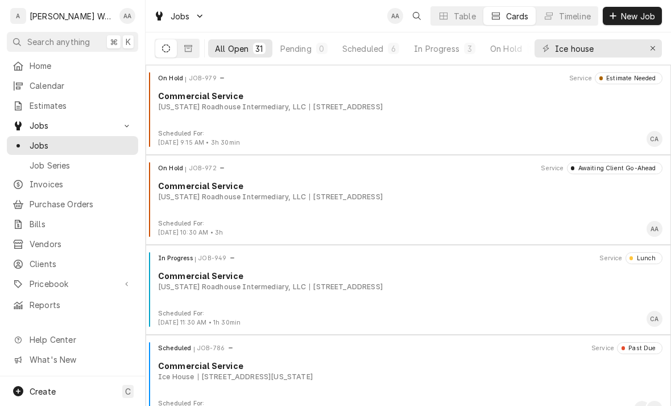
scroll to position [0, 0]
click at [638, 18] on span "New Job" at bounding box center [638, 16] width 39 height 12
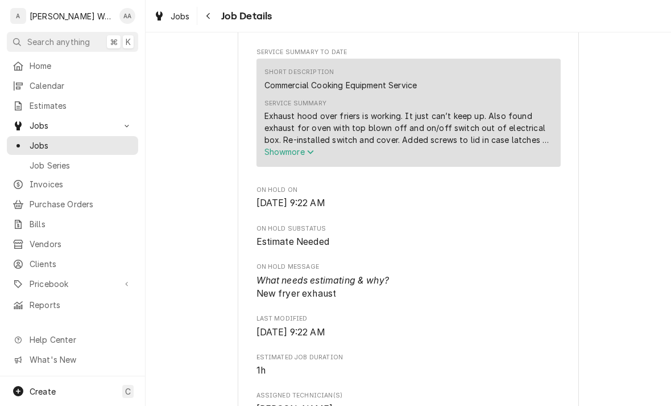
scroll to position [373, 0]
click at [282, 156] on span "Show more" at bounding box center [289, 153] width 50 height 10
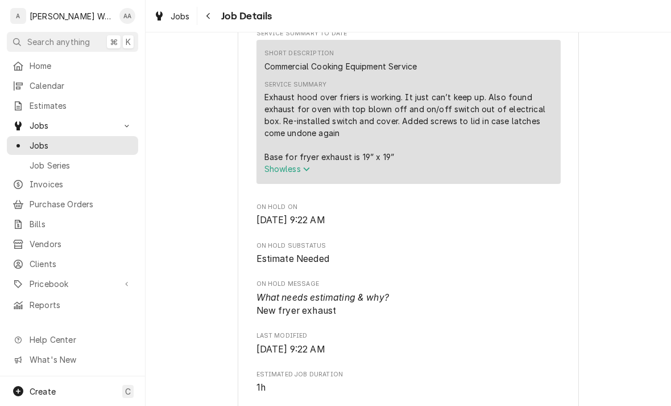
scroll to position [394, 0]
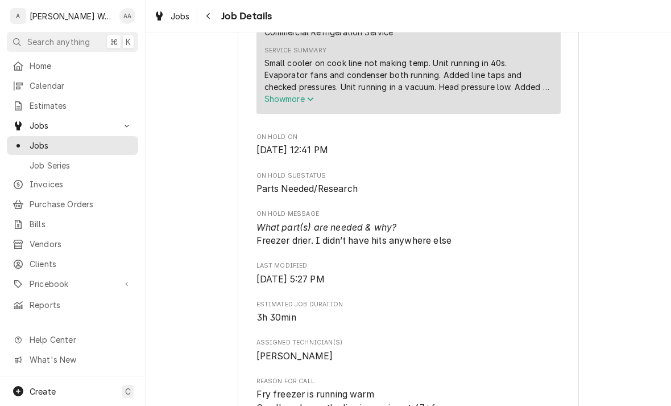
scroll to position [430, 0]
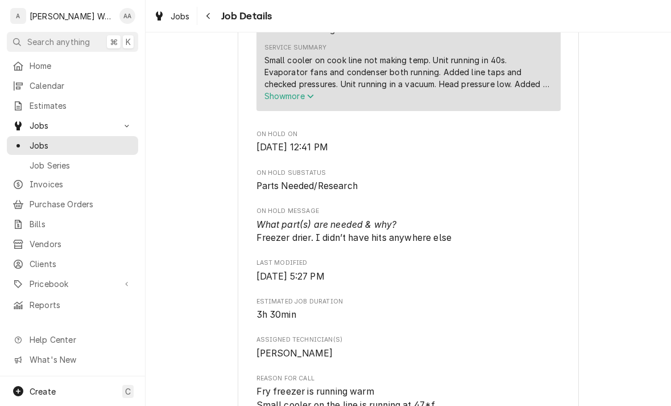
click at [288, 97] on span "Show more" at bounding box center [289, 96] width 50 height 10
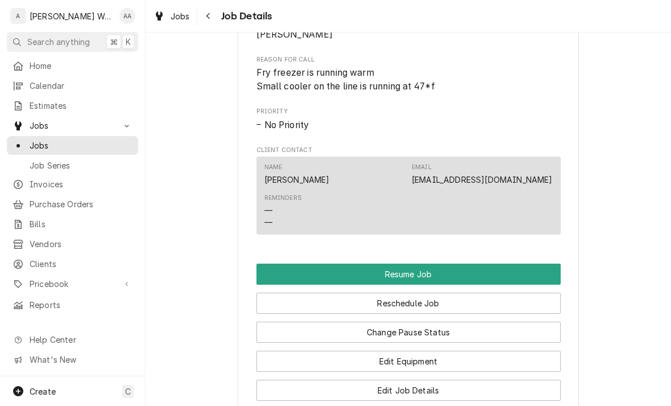
scroll to position [848, 0]
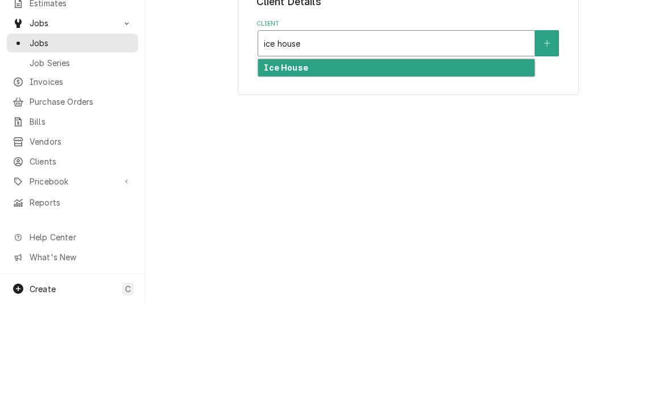
click at [288, 165] on strong "Ice House" at bounding box center [286, 170] width 44 height 10
type input "ice house"
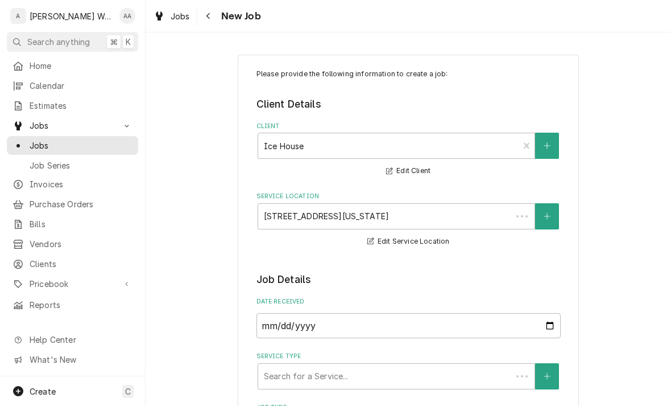
type textarea "x"
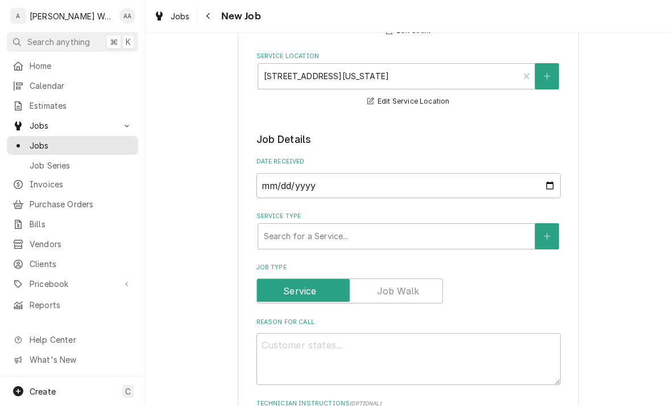
scroll to position [151, 0]
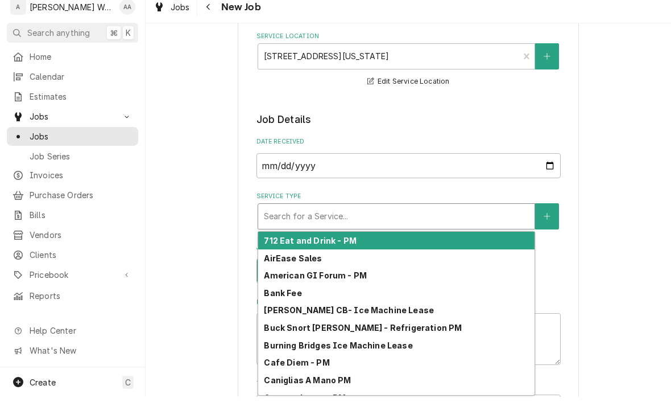
type input "c"
type textarea "x"
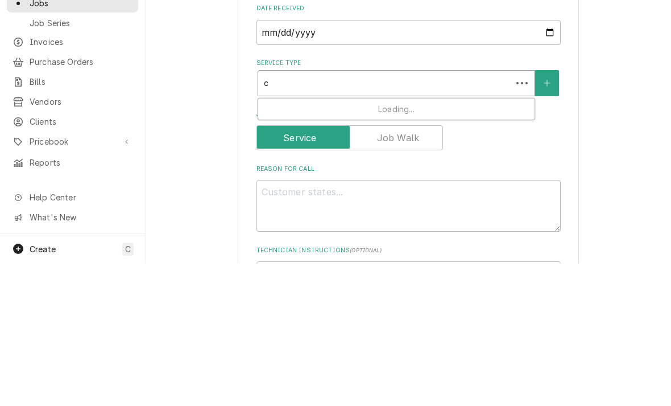
type input "co"
type textarea "x"
type input "com"
type textarea "x"
type input "comm"
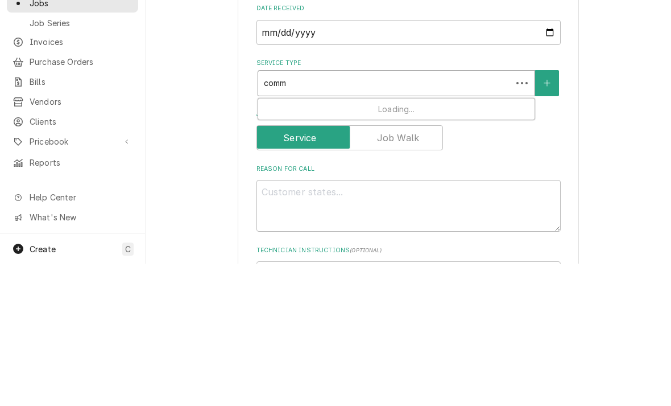
type textarea "x"
type input "comme"
type textarea "x"
type input "commer"
type textarea "x"
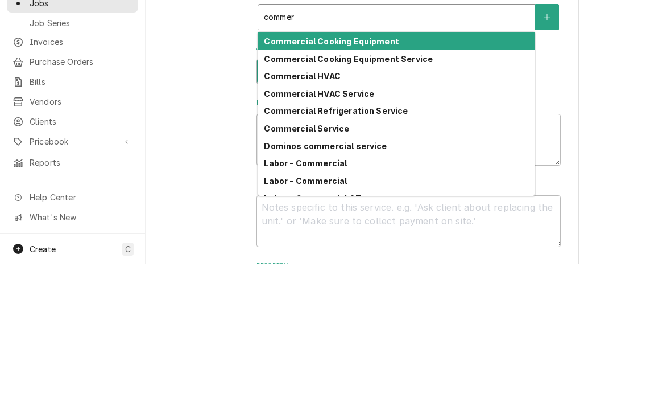
scroll to position [218, 0]
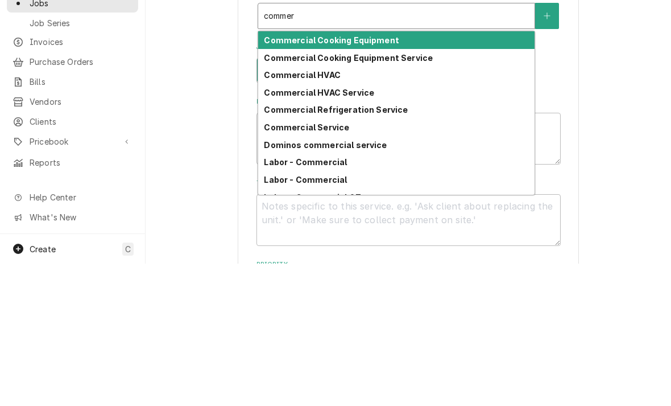
click at [291, 247] on strong "Commercial Refrigeration Service" at bounding box center [336, 252] width 144 height 10
type input "commer"
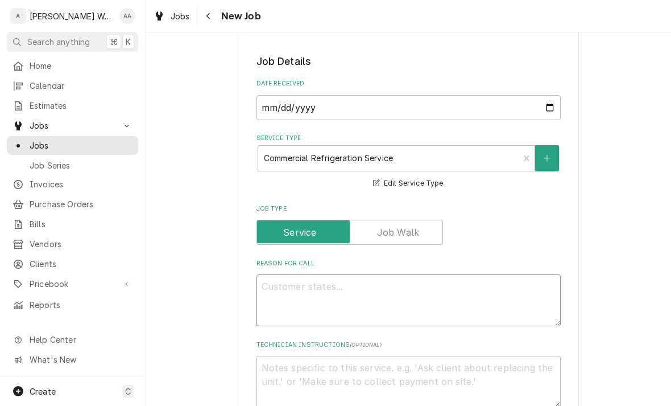
click at [289, 300] on textarea "Reason For Call" at bounding box center [409, 300] width 304 height 52
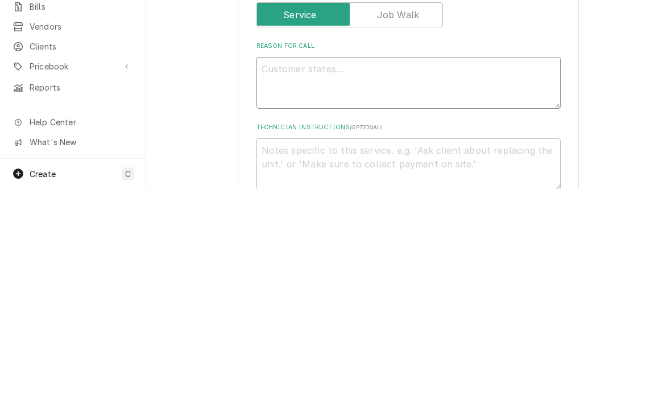
type textarea "x"
type textarea "Co"
type textarea "x"
type textarea "Coo"
type textarea "x"
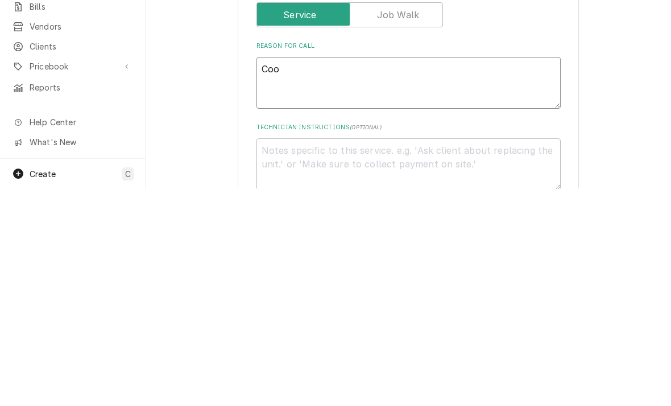
type textarea "Cool"
type textarea "x"
type textarea "Cooler"
type textarea "x"
type textarea "Cooler"
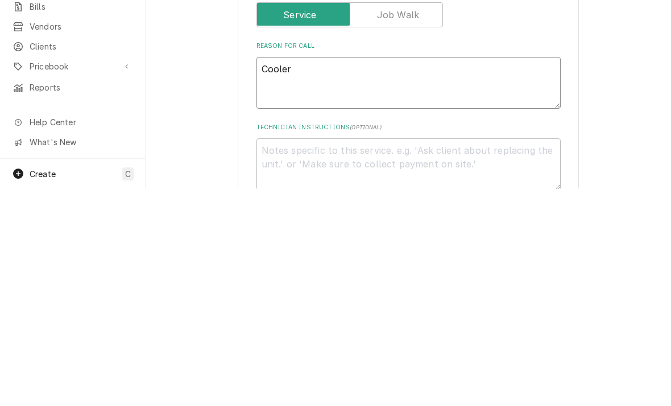
type textarea "x"
type textarea "Cooler by"
type textarea "x"
type textarea "Cooler by"
type textarea "x"
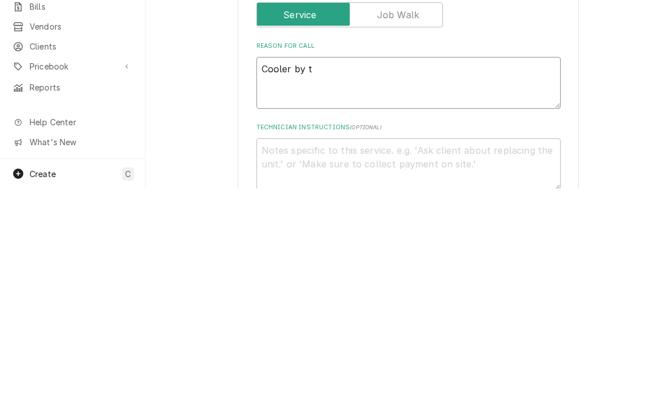
type textarea "Cooler by th"
type textarea "x"
type textarea "Cooler by the"
type textarea "x"
type textarea "Cooler by the"
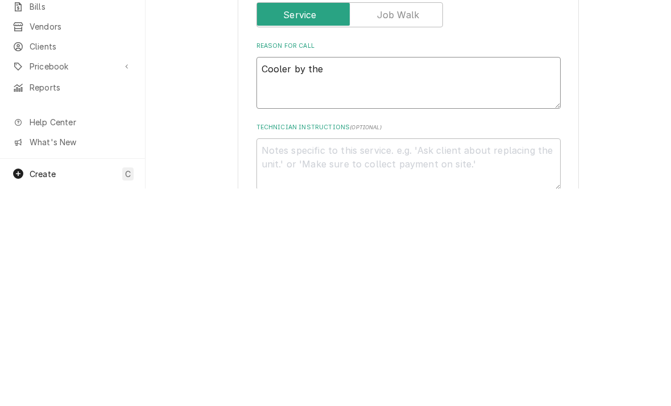
type textarea "x"
type textarea "Cooler by the p"
type textarea "x"
type textarea "Cooler by the pi"
type textarea "x"
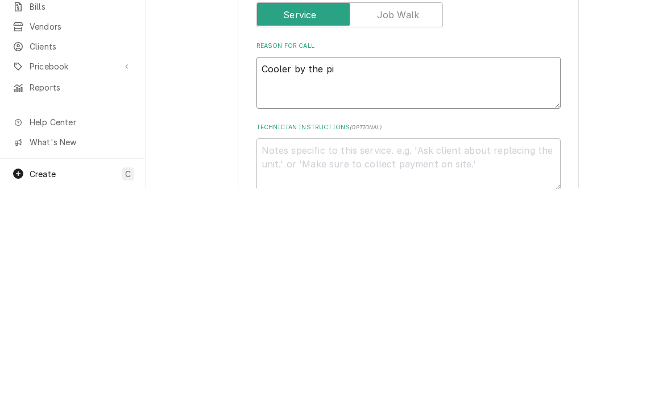
type textarea "Cooler by the piz"
type textarea "x"
type textarea "Cooler by the pizz"
type textarea "x"
type textarea "Cooler by the pizza"
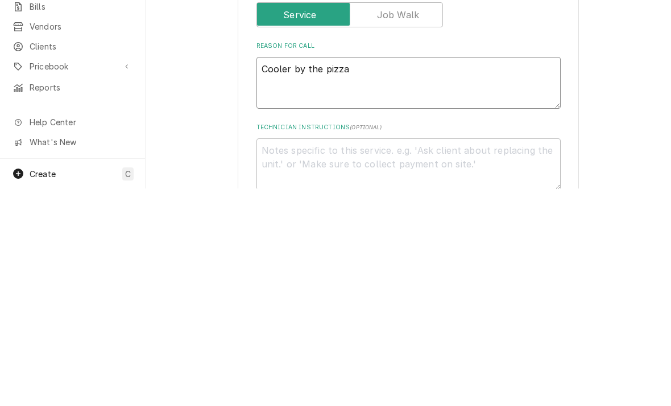
type textarea "x"
type textarea "Cooler by the pizza"
type textarea "x"
type textarea "Cooler by the pizza h"
type textarea "x"
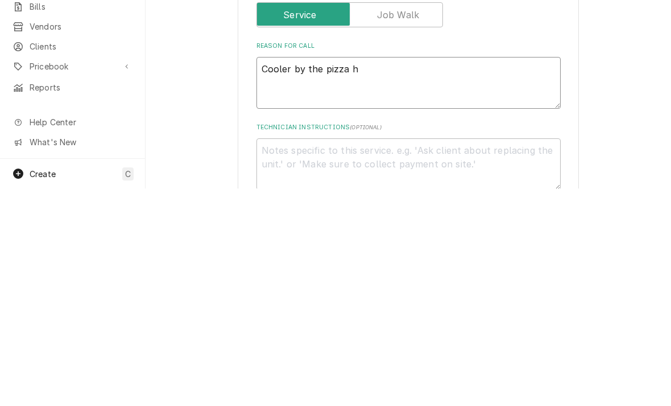
type textarea "Cooler by the pizza"
type textarea "x"
type textarea "Cooler by the pizza o"
type textarea "x"
type textarea "Cooler by the pizza ov"
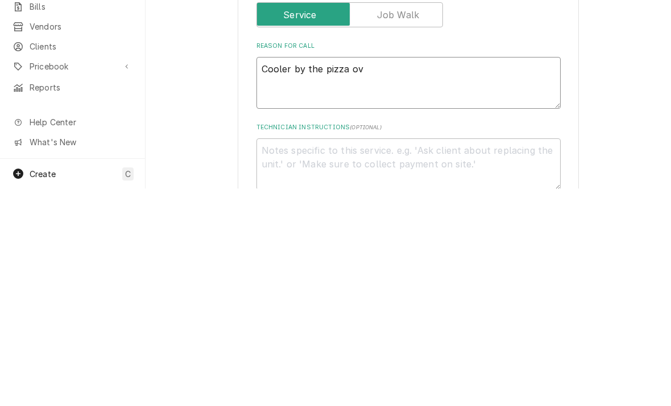
type textarea "x"
type textarea "Cooler by the pizza oven"
type textarea "x"
type textarea "Cooler by the pizza oven"
type textarea "x"
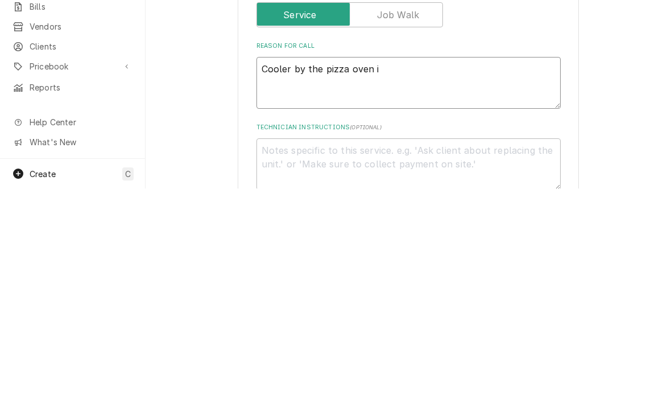
type textarea "Cooler by the pizza oven is"
type textarea "x"
type textarea "Cooler by the pizza oven is"
type textarea "x"
type textarea "Cooler by the pizza oven is r"
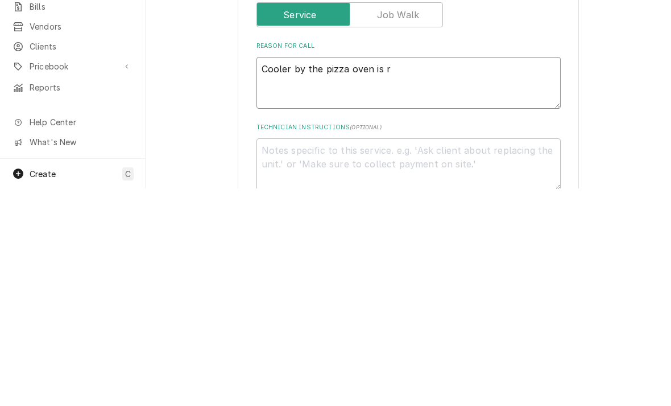
type textarea "x"
type textarea "Cooler by the pizza oven is ru"
type textarea "x"
type textarea "Cooler by the pizza oven is runn"
type textarea "x"
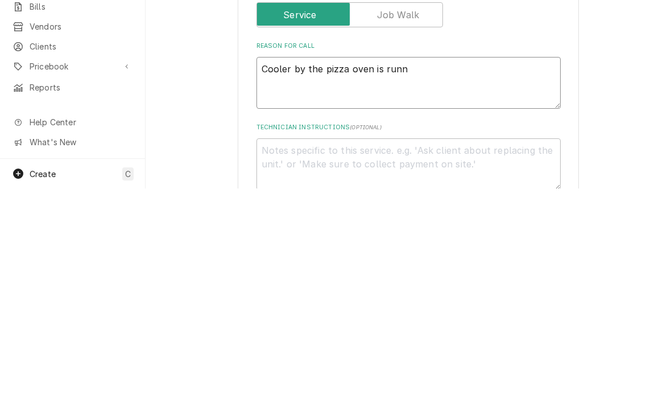
type textarea "Cooler by the pizza oven is runni"
type textarea "x"
type textarea "Cooler by the pizza oven is runnin"
type textarea "x"
type textarea "Cooler by the pizza oven is running"
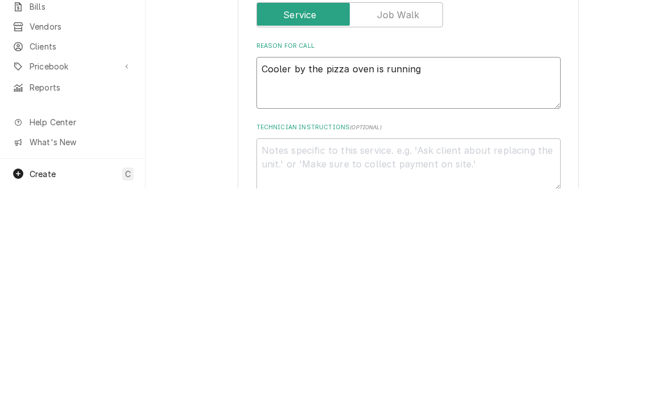
type textarea "x"
type textarea "Cooler by the pizza oven is running w"
type textarea "x"
type textarea "Cooler by the pizza oven is running wa"
type textarea "x"
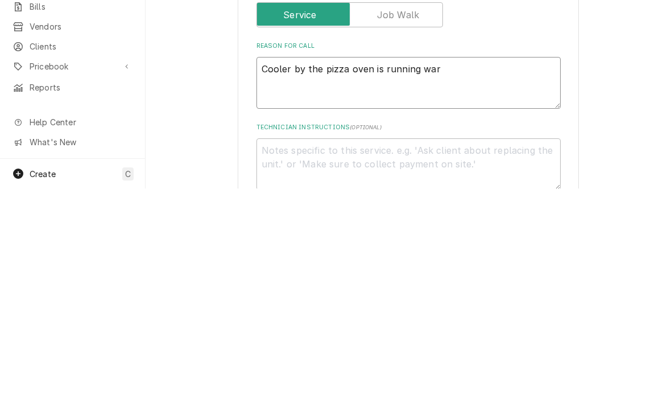
type textarea "Cooler by the pizza oven is running warm"
type textarea "x"
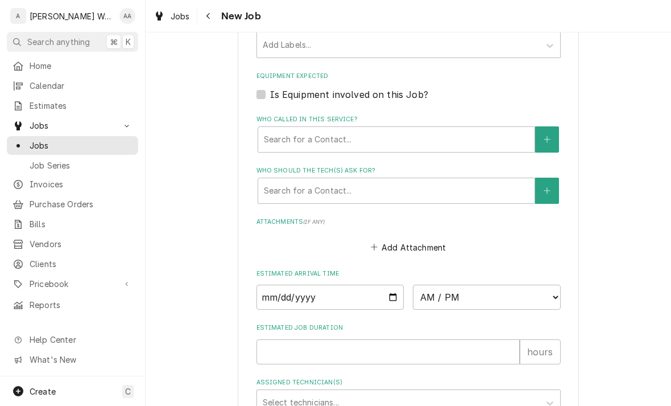
scroll to position [672, 0]
type textarea "Cooler by the pizza oven is running warm"
click at [270, 283] on input "Date" at bounding box center [331, 295] width 148 height 25
type input "2025-09-29"
type textarea "x"
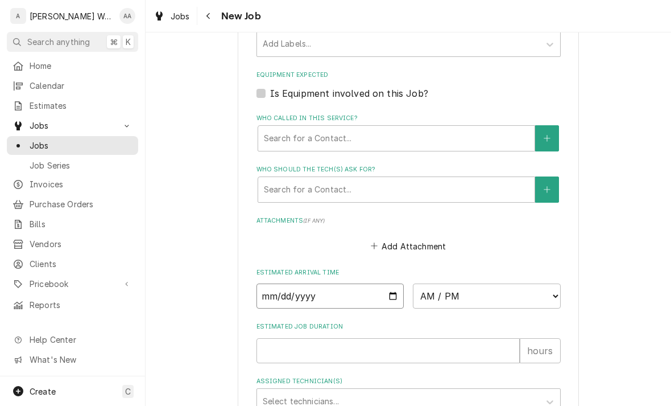
type input "2025-09-30"
type textarea "x"
click at [446, 291] on select "AM / PM 6:00 AM 6:15 AM 6:30 AM 6:45 AM 7:00 AM 7:15 AM 7:30 AM 7:45 AM 8:00 AM…" at bounding box center [487, 295] width 148 height 25
select select "08:00:00"
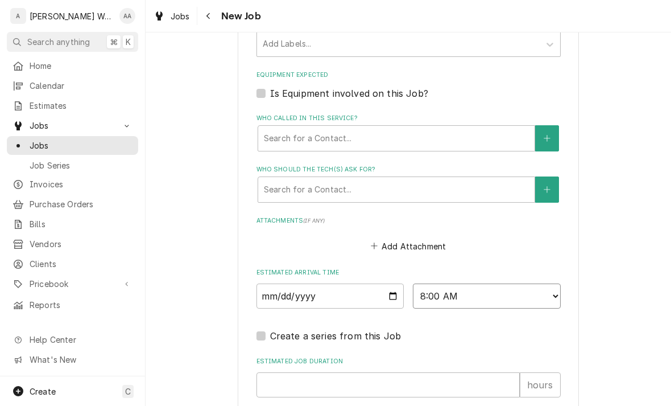
type textarea "x"
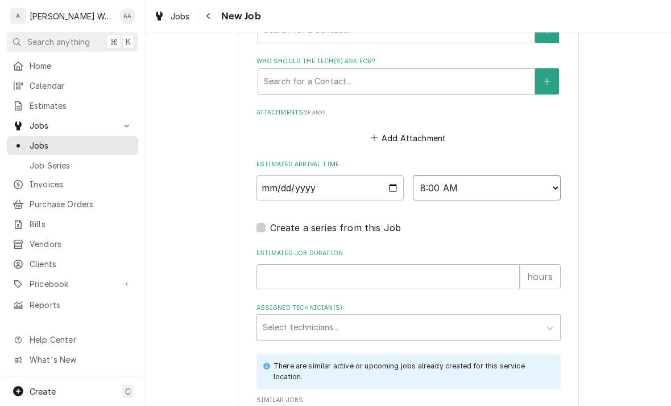
scroll to position [793, 0]
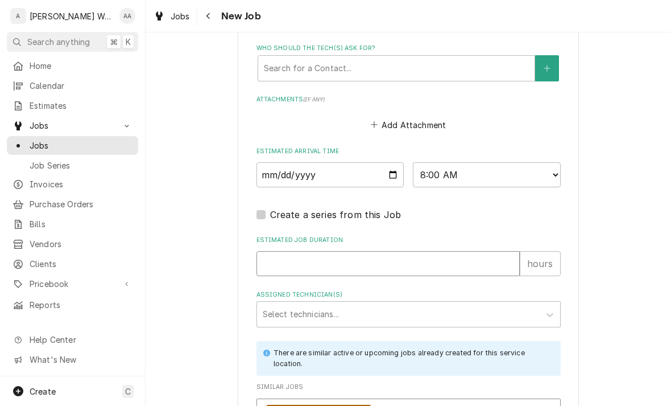
click at [274, 256] on input "Estimated Job Duration" at bounding box center [388, 263] width 263 height 25
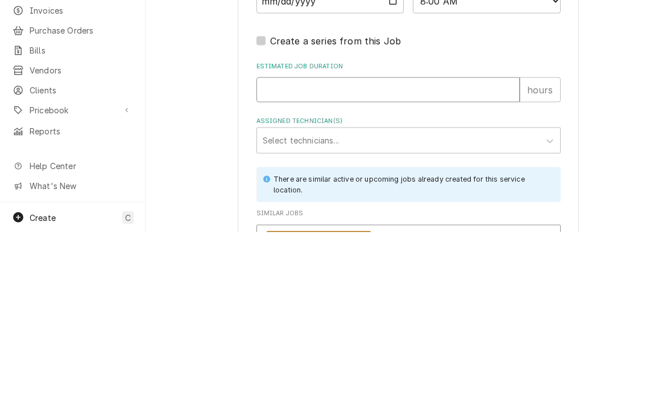
type input "2"
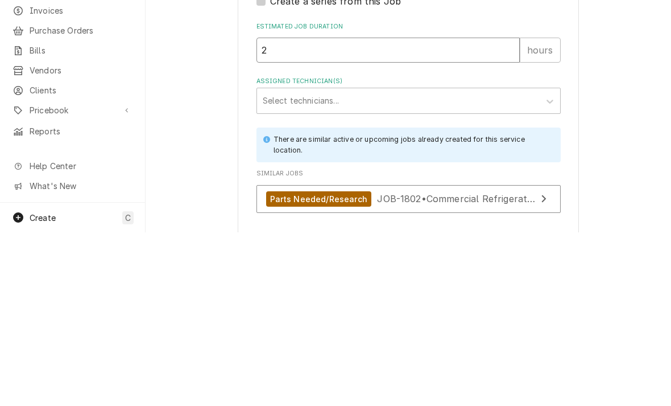
type textarea "x"
type input "2"
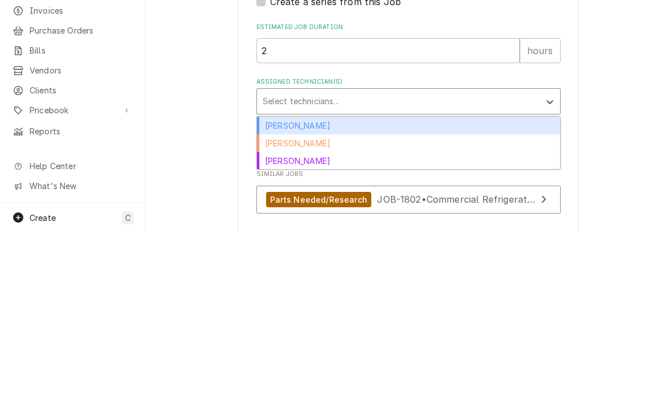
click at [274, 308] on div "Caleb Anderson" at bounding box center [408, 317] width 303 height 18
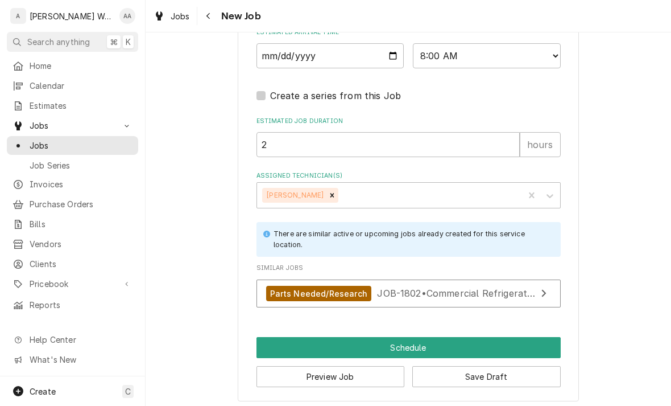
click at [267, 337] on button "Schedule" at bounding box center [409, 347] width 304 height 21
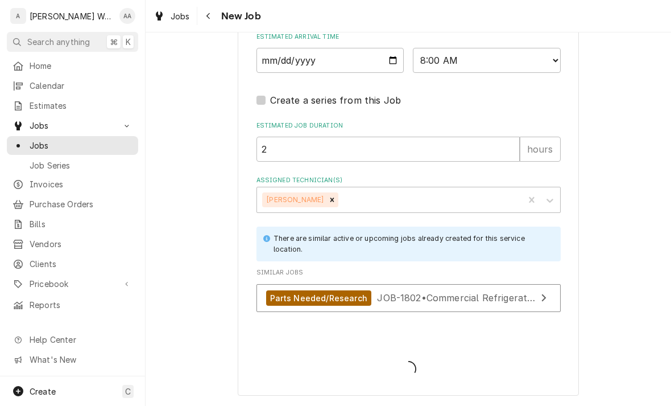
scroll to position [900, 0]
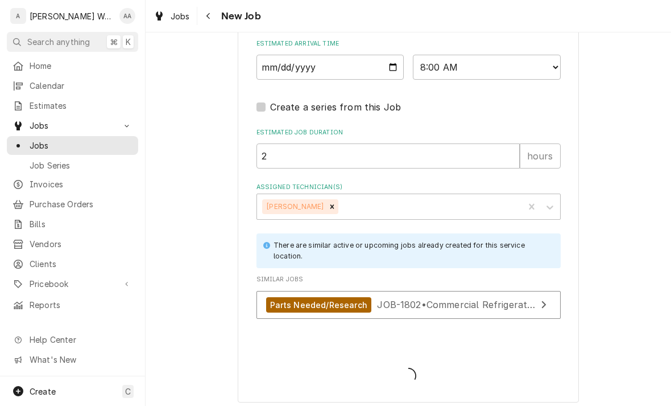
type textarea "x"
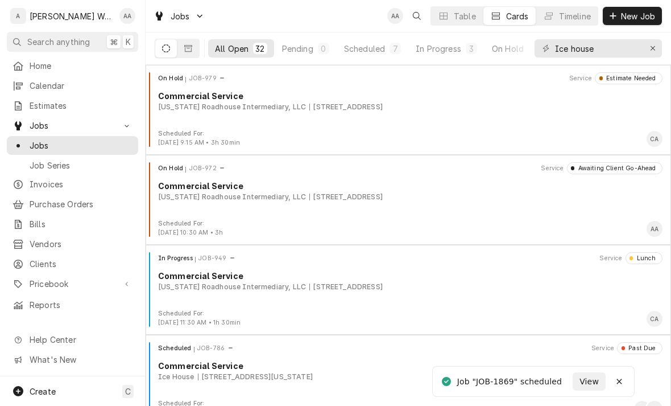
click at [33, 84] on span "Calendar" at bounding box center [81, 86] width 103 height 12
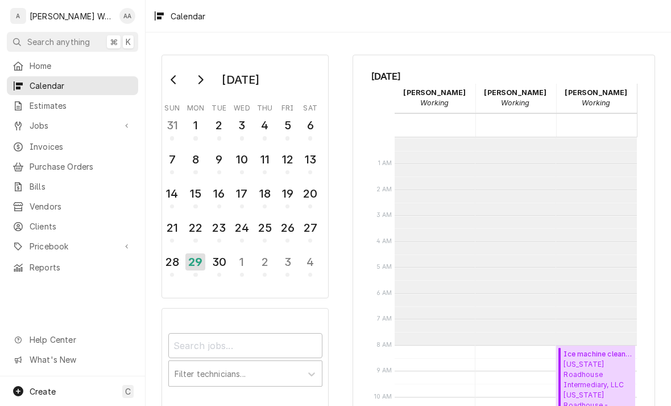
scroll to position [207, 0]
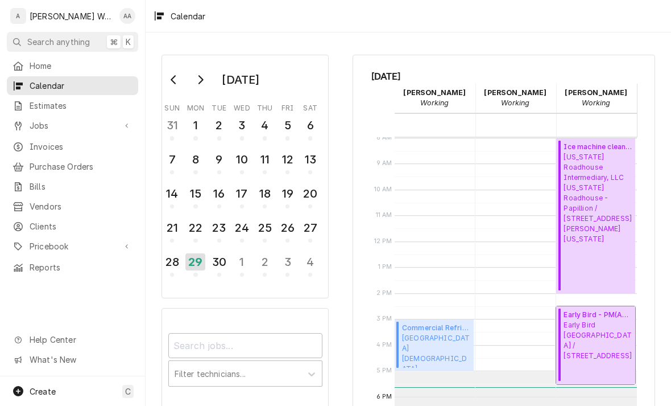
click at [586, 330] on span "[GEOGRAPHIC_DATA] / [STREET_ADDRESS]" at bounding box center [598, 340] width 68 height 41
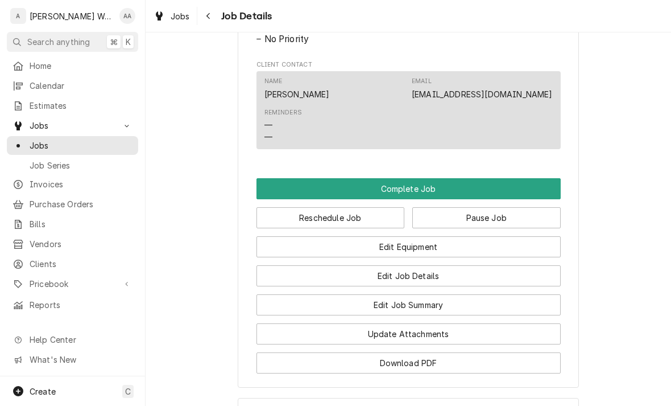
scroll to position [742, 0]
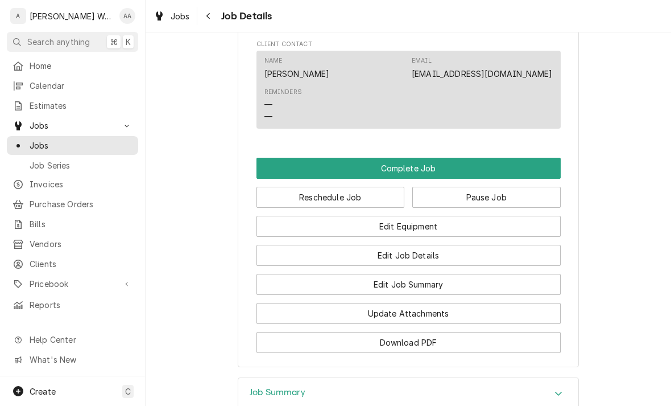
click at [493, 255] on button "Edit Job Details" at bounding box center [409, 255] width 304 height 21
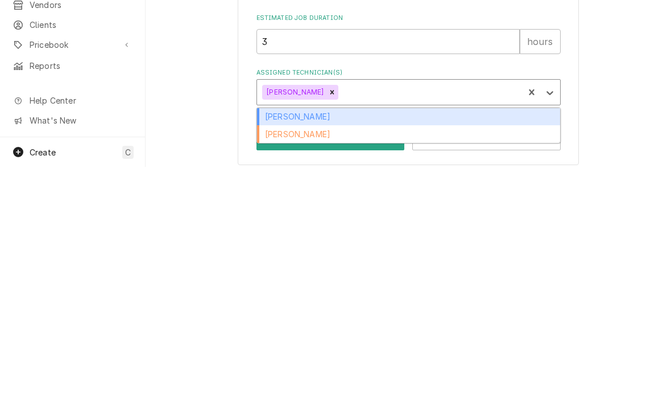
scroll to position [541, 0]
click at [282, 365] on div "[PERSON_NAME]" at bounding box center [408, 374] width 303 height 18
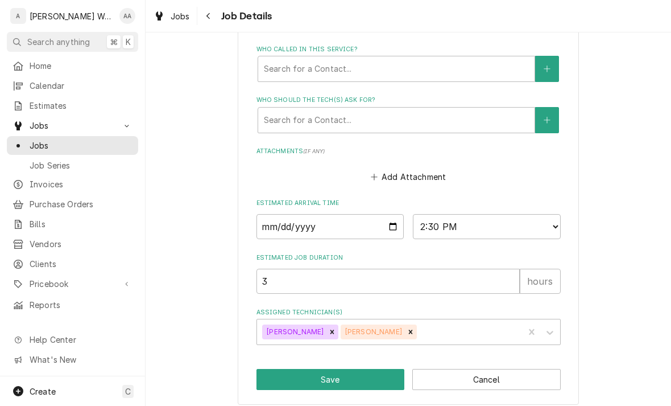
click at [294, 370] on button "Save" at bounding box center [331, 379] width 148 height 21
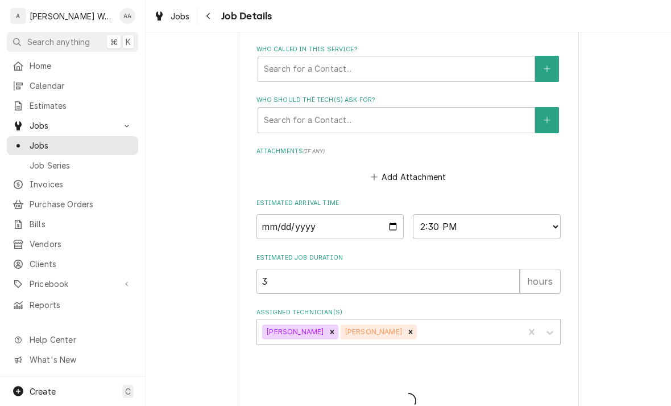
type textarea "x"
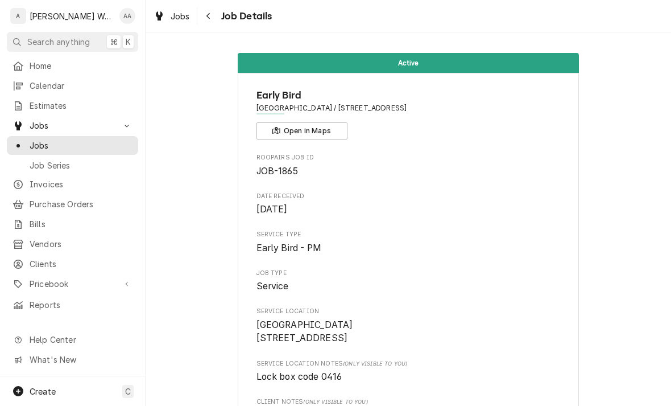
click at [40, 141] on span "Jobs" at bounding box center [81, 145] width 103 height 12
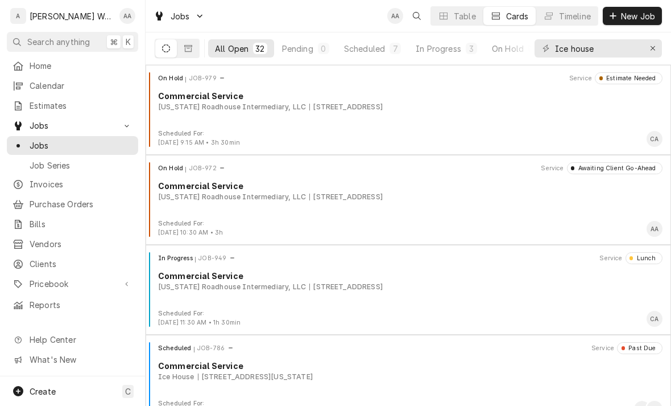
click at [36, 87] on span "Calendar" at bounding box center [81, 86] width 103 height 12
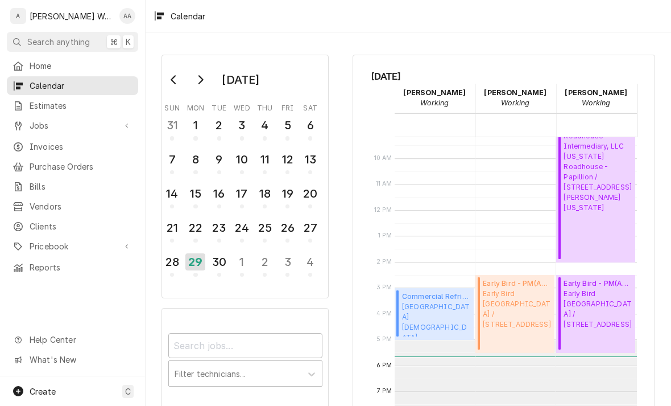
scroll to position [239, 0]
click at [217, 262] on div "30" at bounding box center [219, 261] width 18 height 17
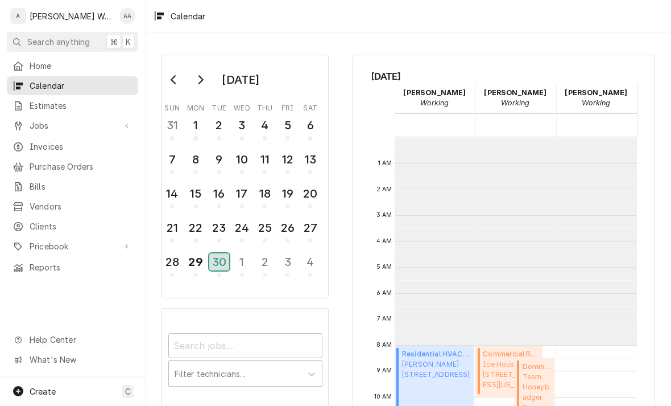
scroll to position [207, 0]
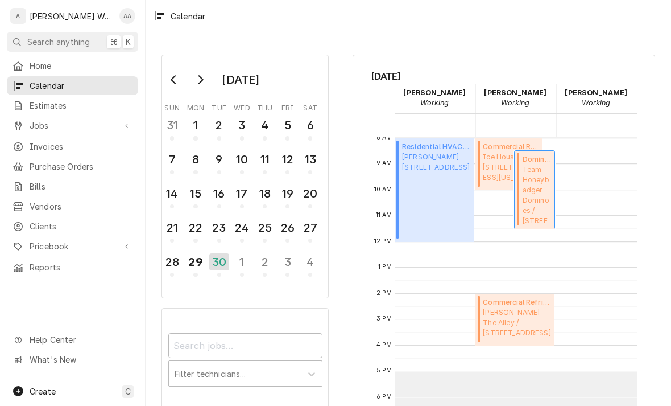
click at [546, 210] on span "Team Honeybadger Dominoes / 920 N 204th Ave, Omaha, NE 68022" at bounding box center [537, 194] width 28 height 61
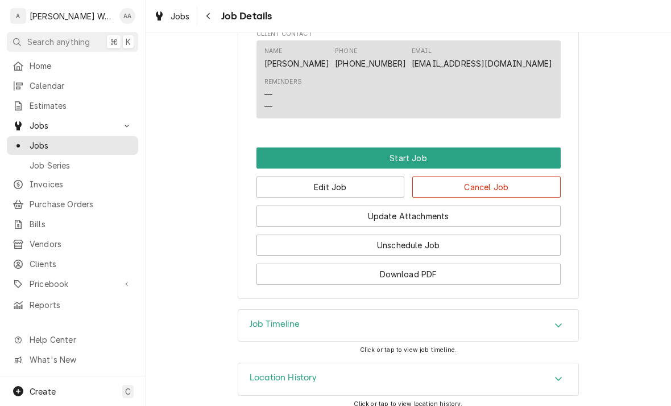
scroll to position [691, 0]
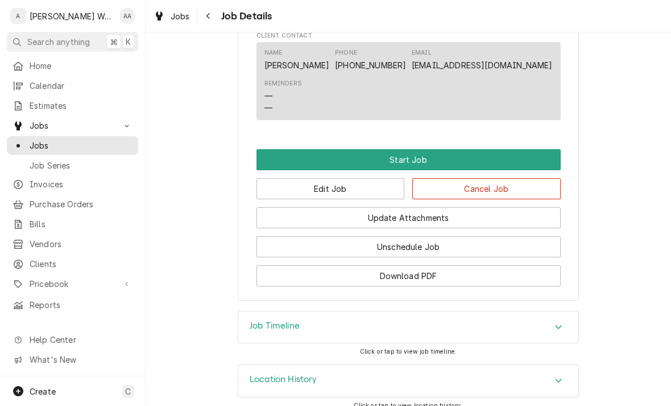
click at [287, 178] on button "Edit Job" at bounding box center [331, 188] width 148 height 21
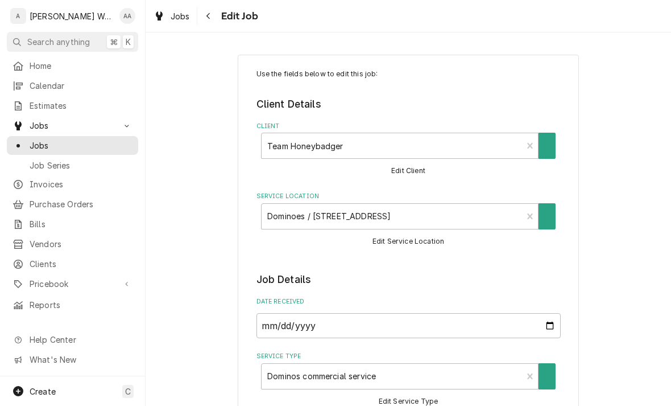
type textarea "x"
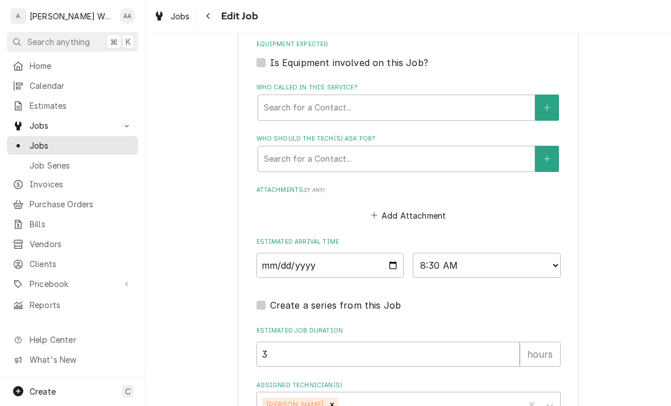
scroll to position [774, 0]
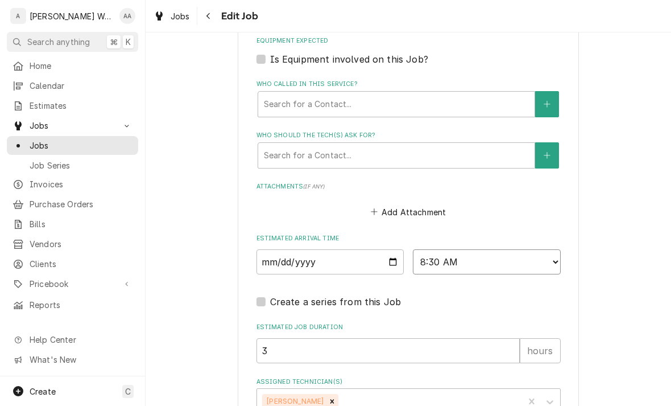
click at [510, 258] on select "AM / PM 6:00 AM 6:15 AM 6:30 AM 6:45 AM 7:00 AM 7:15 AM 7:30 AM 7:45 AM 8:00 AM…" at bounding box center [487, 261] width 148 height 25
select select "10:45:00"
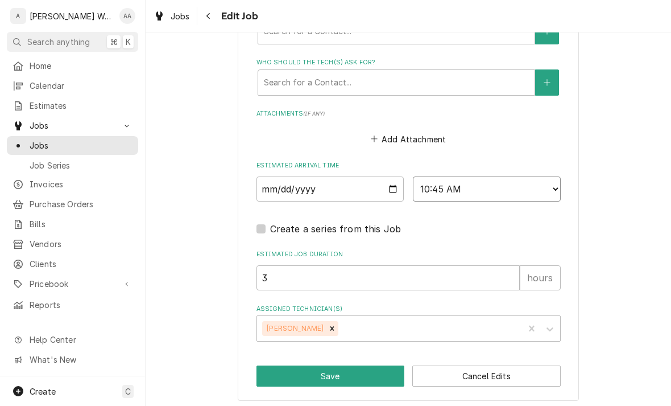
scroll to position [846, 0]
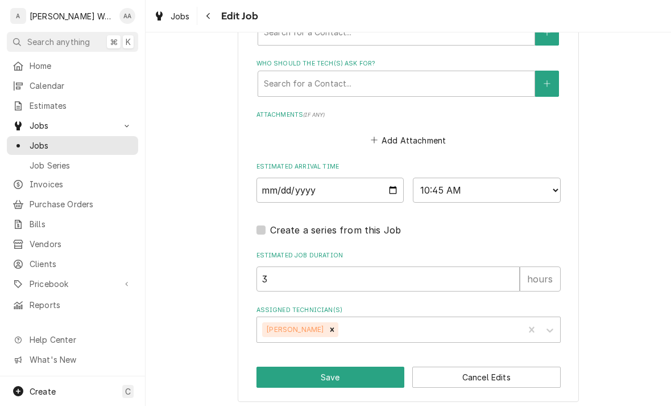
click at [275, 374] on button "Save" at bounding box center [331, 376] width 148 height 21
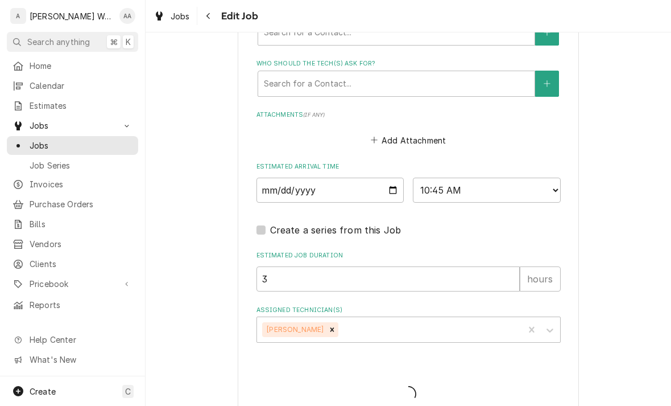
type textarea "x"
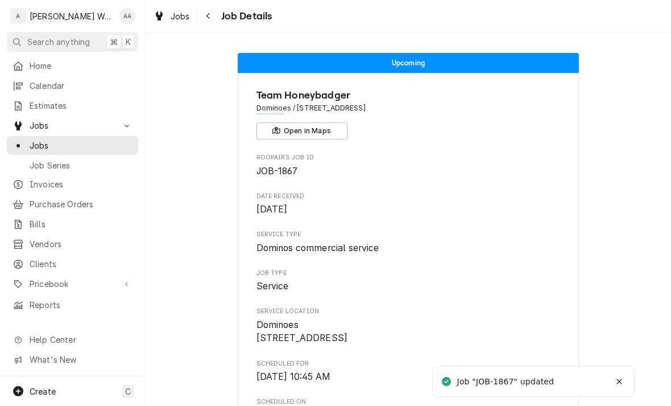
click at [35, 80] on span "Calendar" at bounding box center [81, 86] width 103 height 12
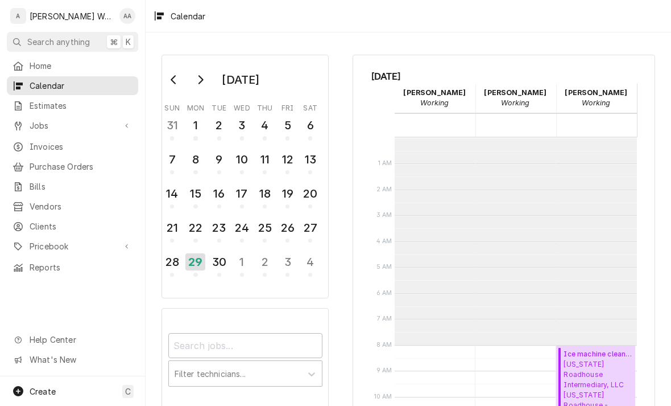
scroll to position [207, 0]
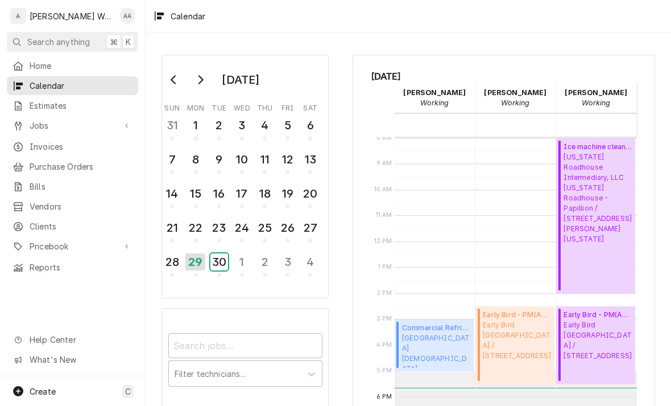
click at [216, 262] on div "30" at bounding box center [219, 261] width 18 height 17
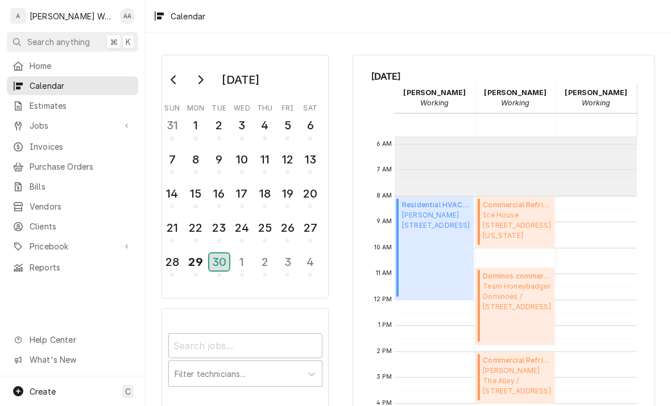
scroll to position [153, 0]
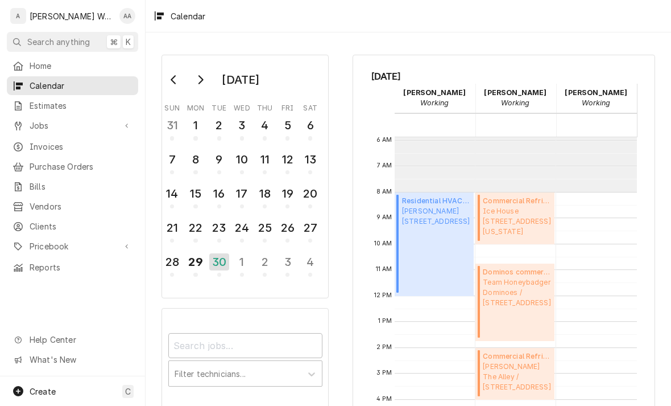
click at [51, 383] on div "Create C" at bounding box center [72, 391] width 145 height 30
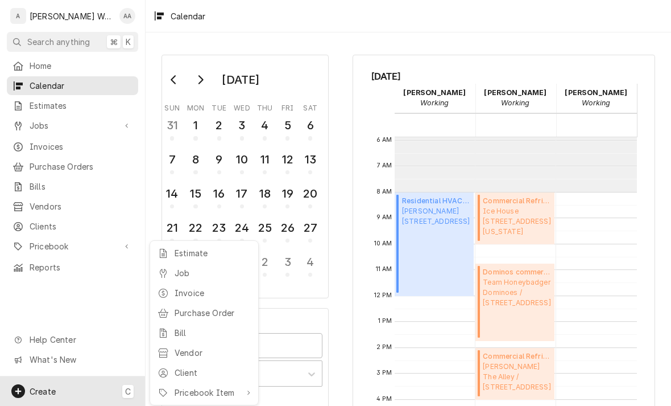
click at [172, 273] on div "Job" at bounding box center [204, 273] width 98 height 14
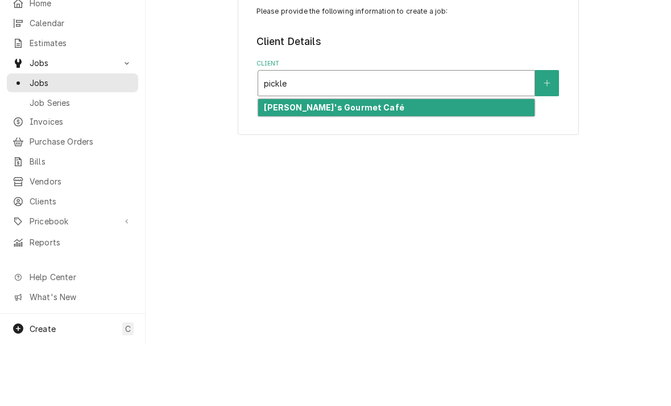
click at [279, 165] on strong "[PERSON_NAME]'s Gourmet Café" at bounding box center [334, 170] width 140 height 10
type input "pickle"
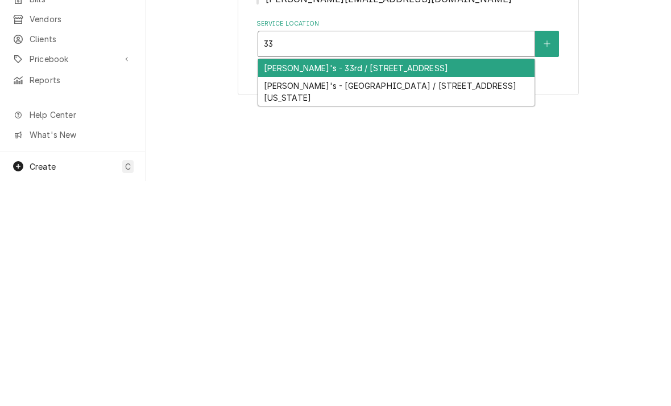
click at [283, 284] on div "[PERSON_NAME]'s - 33rd / [STREET_ADDRESS]" at bounding box center [396, 293] width 276 height 18
type input "33"
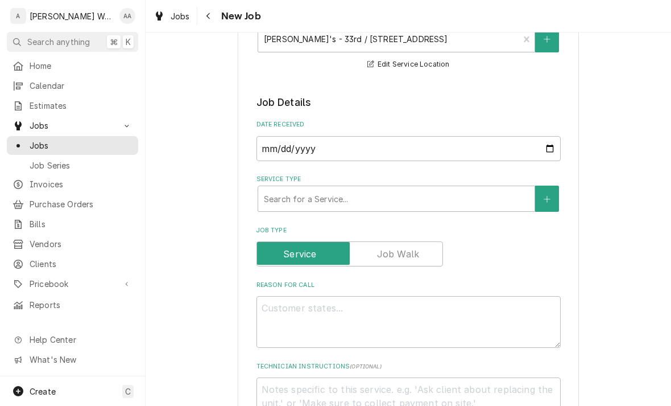
scroll to position [238, 0]
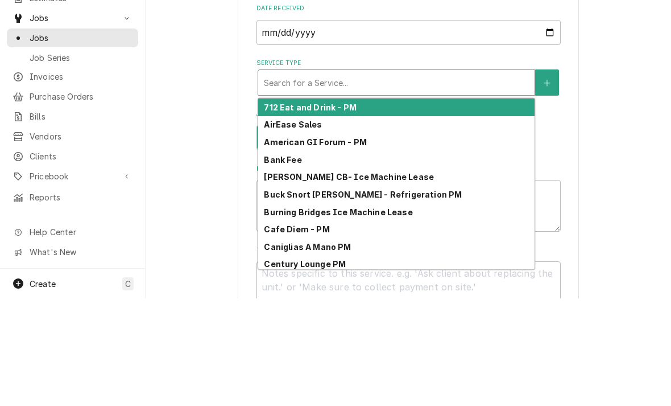
type input "c"
type textarea "x"
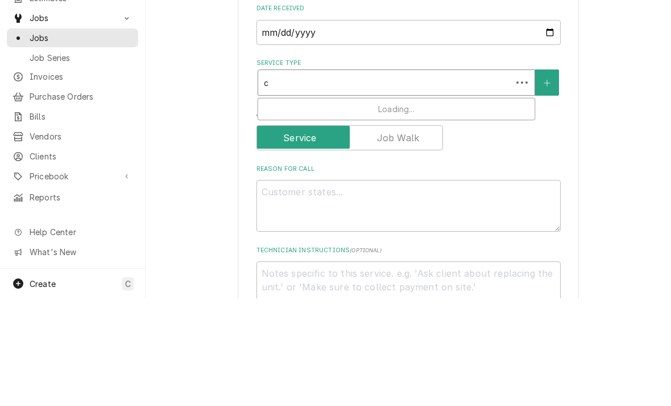
type input "co"
type textarea "x"
type input "com"
type textarea "x"
type input "comm"
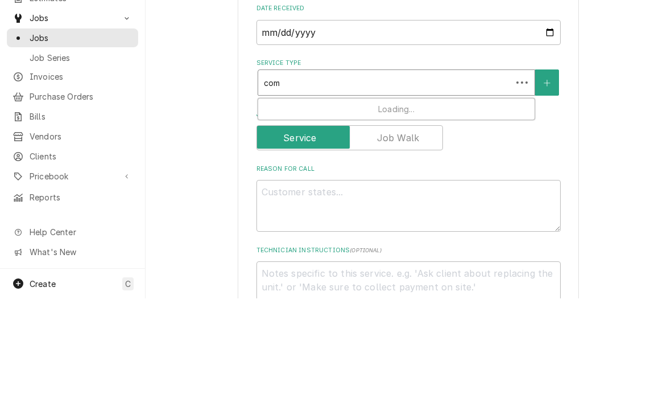
type textarea "x"
type input "comme"
type textarea "x"
type input "commer"
type textarea "x"
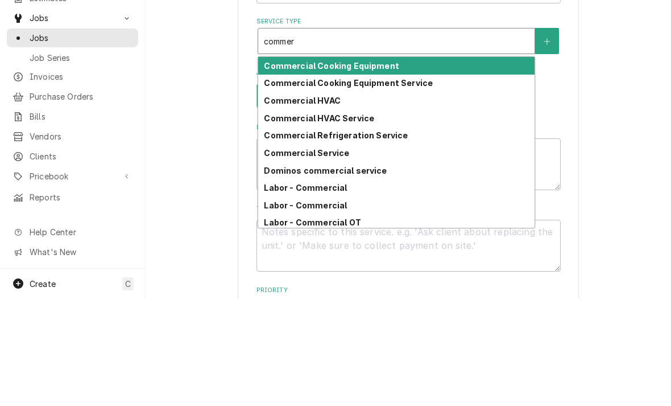
scroll to position [286, 0]
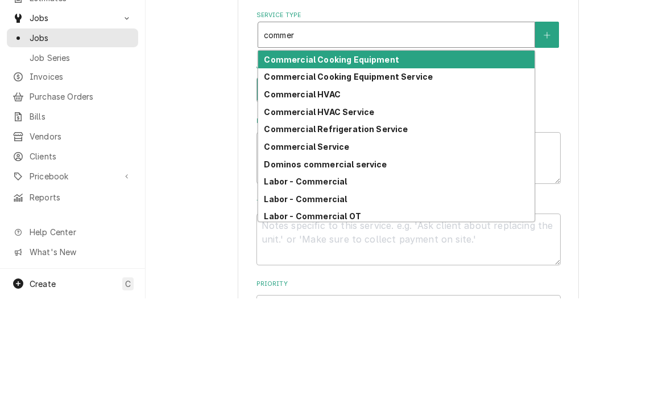
click at [280, 179] on strong "Commercial Cooking Equipment Service" at bounding box center [348, 184] width 169 height 10
type input "commer"
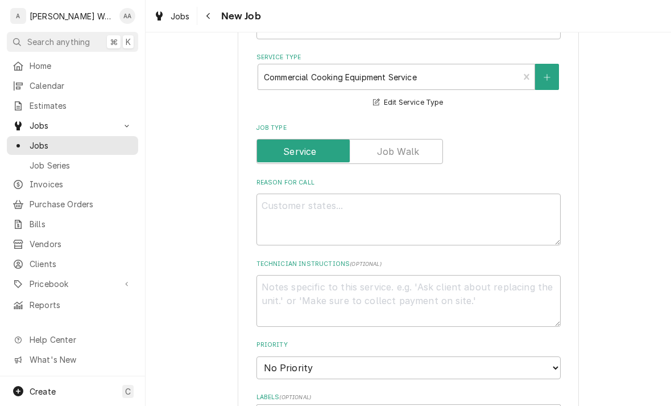
scroll to position [352, 0]
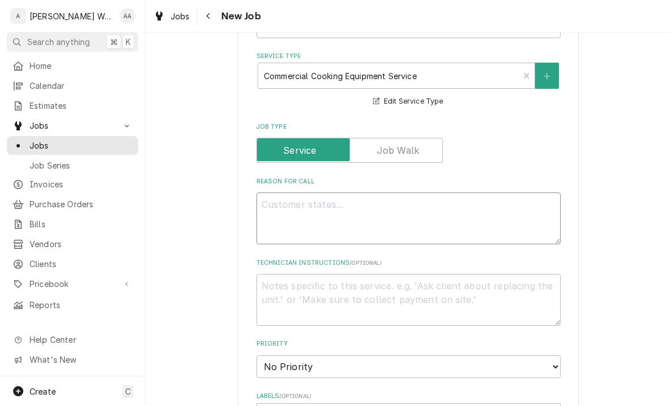
click at [287, 234] on textarea "Reason For Call" at bounding box center [409, 218] width 304 height 52
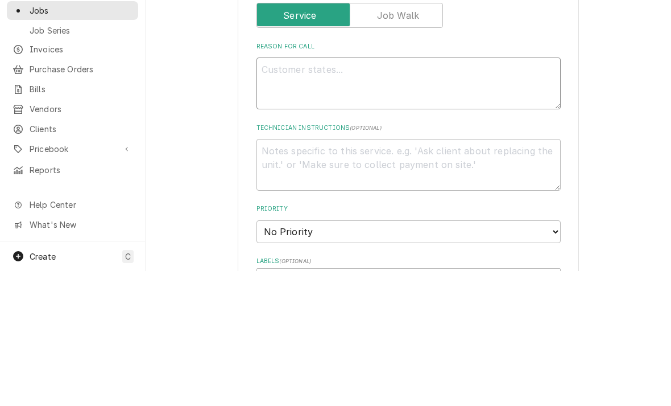
type textarea "x"
type textarea "Sl"
type textarea "x"
type textarea "Sli"
type textarea "x"
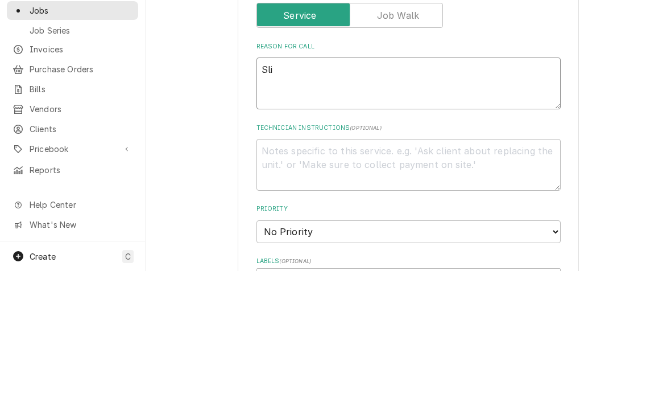
type textarea "Slic"
type textarea "x"
type textarea "Slicer"
type textarea "x"
type textarea "Slicer"
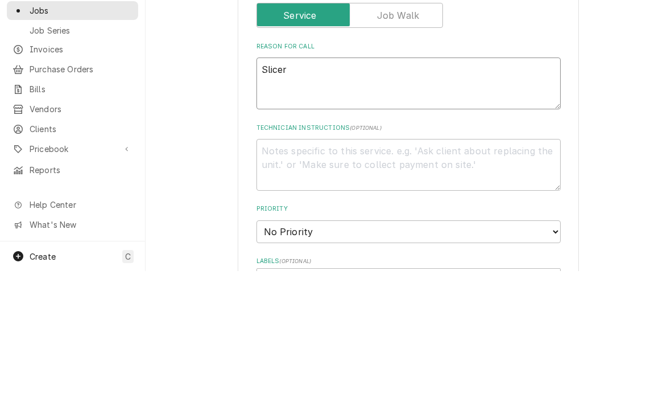
type textarea "x"
type textarea "Slicer is"
type textarea "x"
type textarea "Slicer is"
type textarea "x"
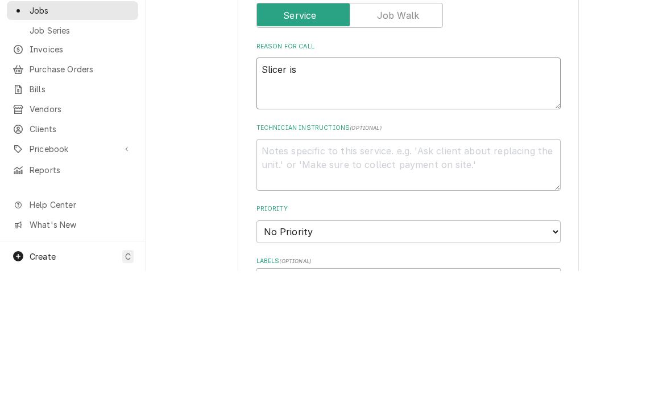
type textarea "Slicer is b"
type textarea "x"
type textarea "Slicer is be"
type textarea "x"
type textarea "Slicer is ben"
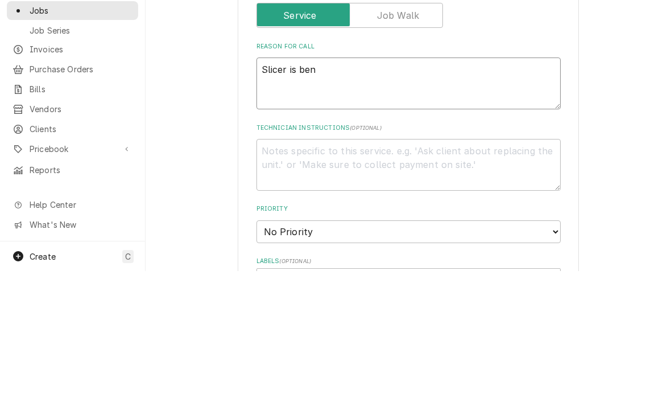
type textarea "x"
type textarea "Slicer is bent"
type textarea "x"
type textarea "Slicer is bent an"
type textarea "x"
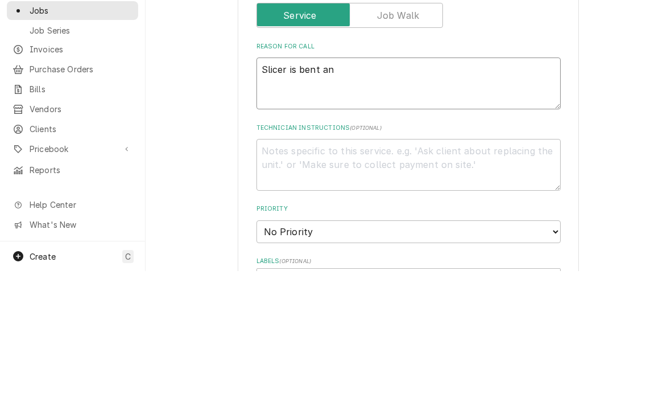
type textarea "Slicer is bent and"
type textarea "x"
type textarea "Slicer is bent and"
type textarea "x"
type textarea "Slicer is bent and in"
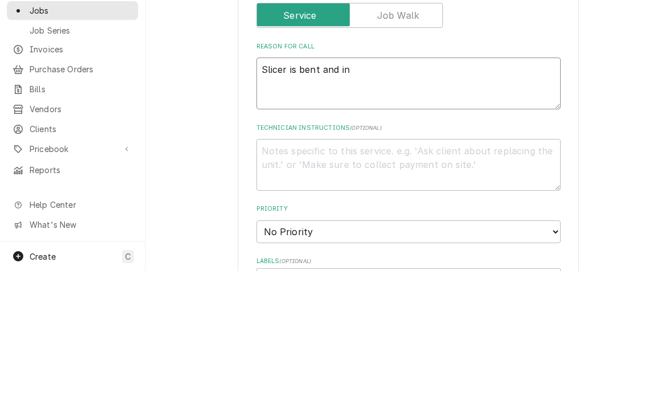
type textarea "x"
type textarea "Slicer is bent and ino"
type textarea "x"
type textarea "Slicer is bent and inop"
type textarea "x"
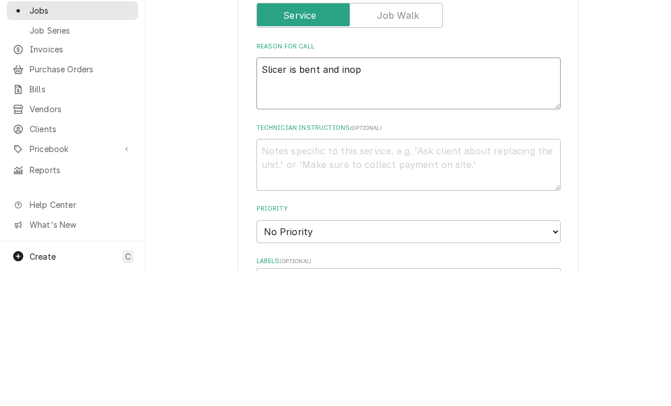
type textarea "Slicer is bent and inoperable"
type textarea "x"
type textarea "Slicer is bent and inoperable"
type textarea "x"
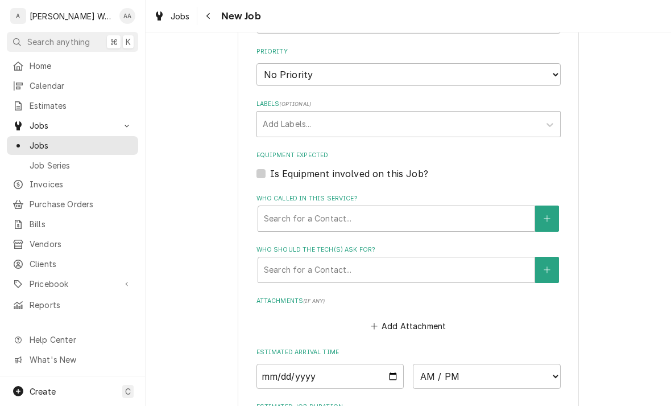
scroll to position [692, 0]
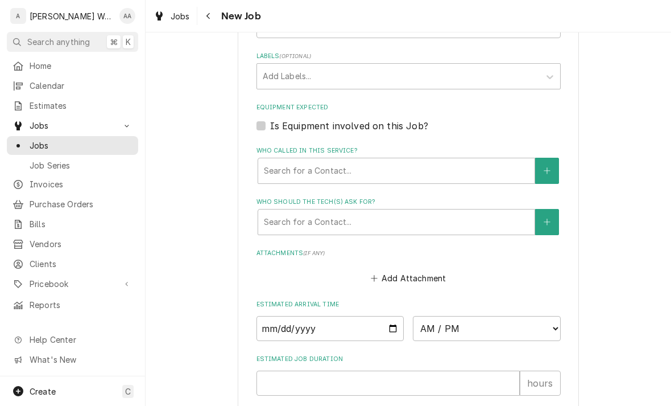
type textarea "Slicer is bent and inoperable"
click at [306, 324] on input "Date" at bounding box center [331, 328] width 148 height 25
type input "2025-09-29"
type textarea "x"
click at [447, 320] on select "AM / PM 6:00 AM 6:15 AM 6:30 AM 6:45 AM 7:00 AM 7:15 AM 7:30 AM 7:45 AM 8:00 AM…" at bounding box center [487, 328] width 148 height 25
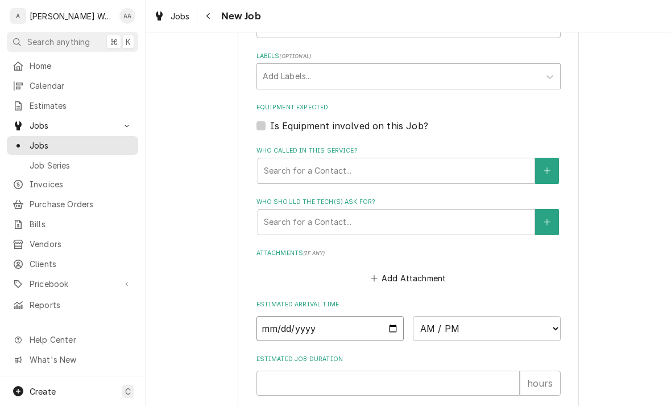
click at [334, 325] on input "2025-09-29" at bounding box center [331, 328] width 148 height 25
type input "2025-09-30"
type textarea "x"
click at [450, 316] on select "AM / PM 6:00 AM 6:15 AM 6:30 AM 6:45 AM 7:00 AM 7:15 AM 7:30 AM 7:45 AM 8:00 AM…" at bounding box center [487, 328] width 148 height 25
select select "08:00:00"
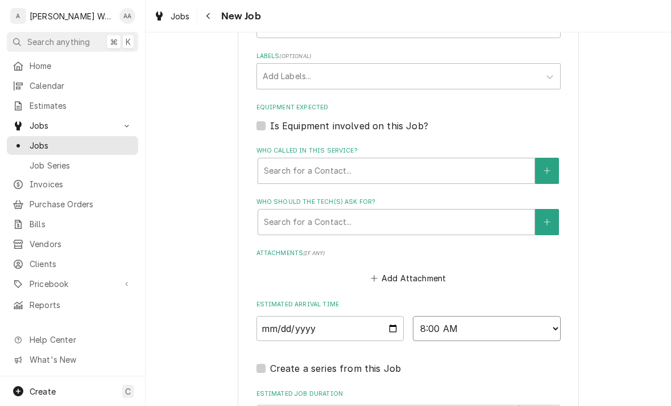
type textarea "x"
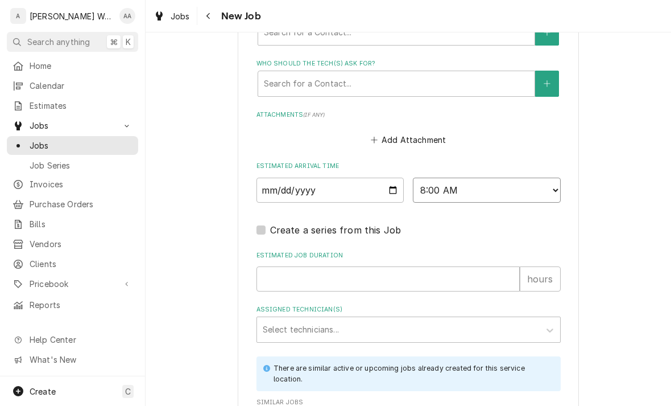
scroll to position [853, 0]
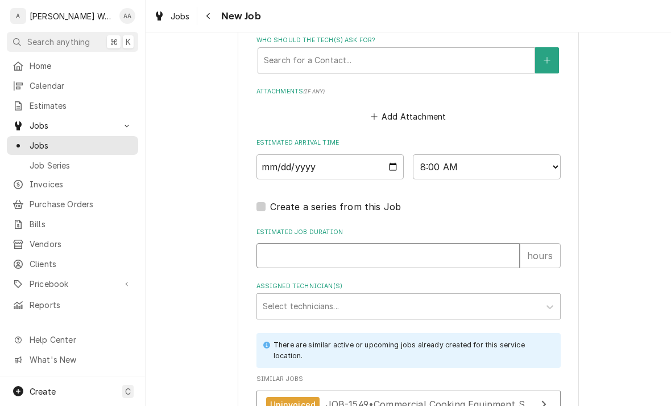
click at [275, 251] on input "Estimated Job Duration" at bounding box center [388, 255] width 263 height 25
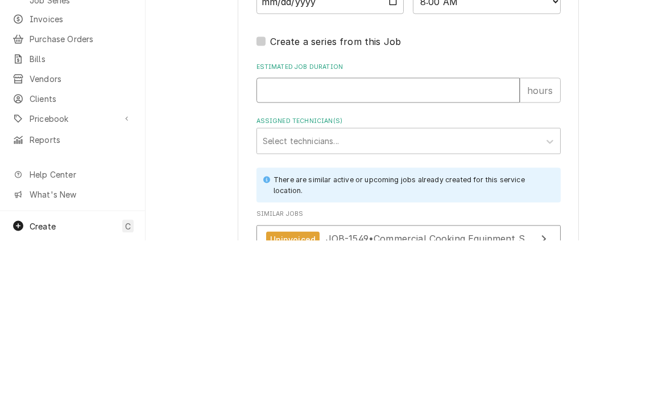
type input "2"
type textarea "x"
type input "2"
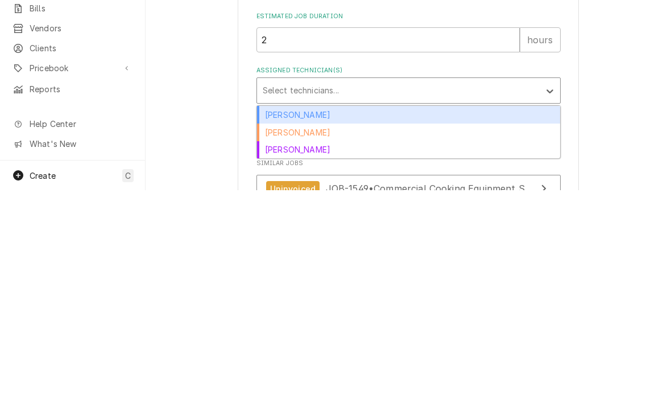
click at [271, 321] on div "Aaron Anderson" at bounding box center [408, 330] width 303 height 18
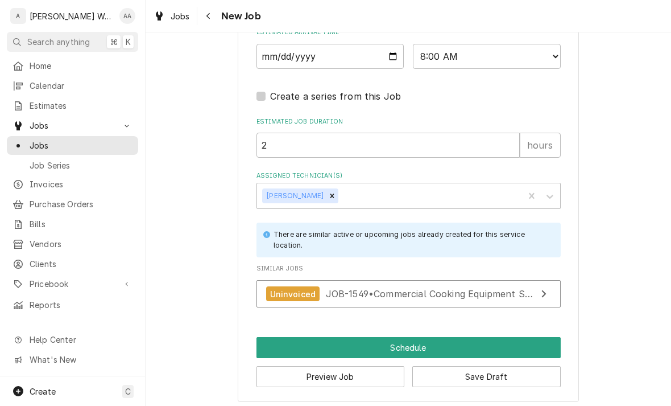
click at [272, 340] on button "Schedule" at bounding box center [409, 347] width 304 height 21
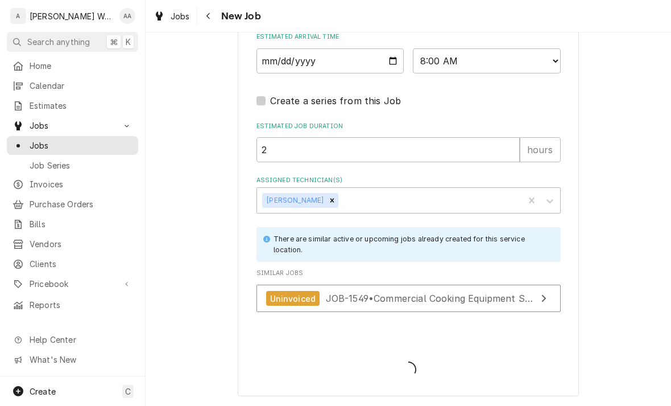
scroll to position [952, 0]
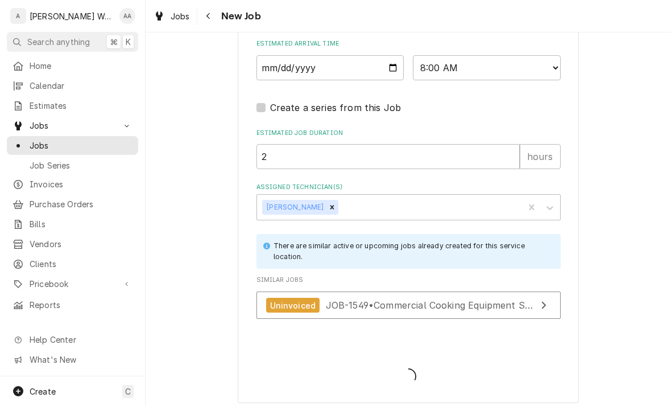
type textarea "x"
click at [301, 297] on div "Uninvoiced" at bounding box center [293, 304] width 54 height 15
click at [35, 83] on span "Calendar" at bounding box center [81, 86] width 103 height 12
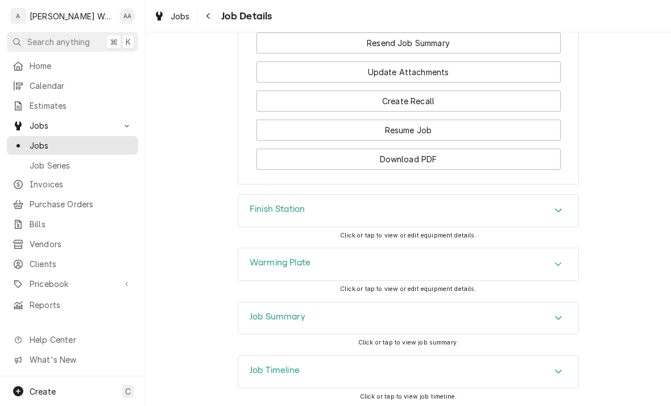
click at [266, 311] on h3 "Job Summary" at bounding box center [278, 316] width 56 height 11
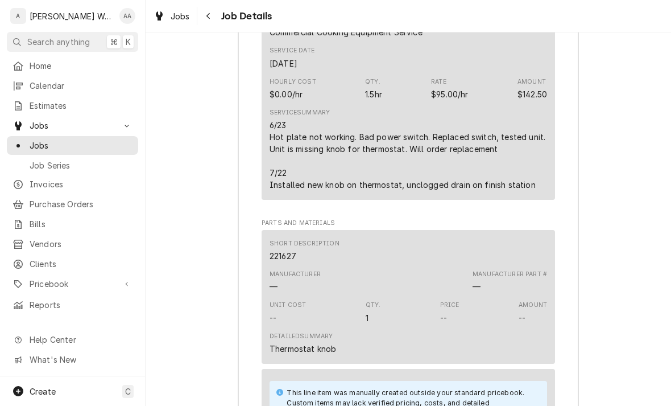
scroll to position [1590, 0]
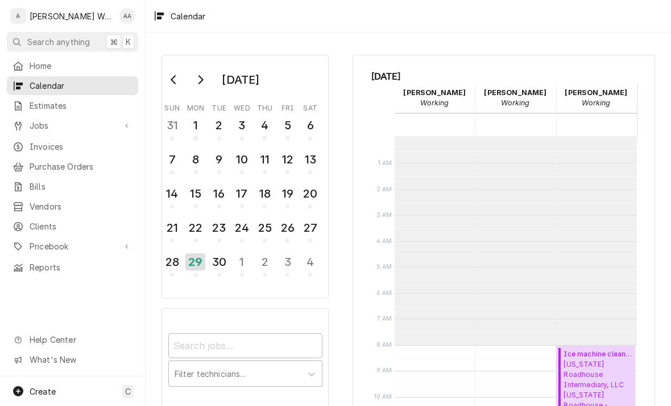
scroll to position [207, 0]
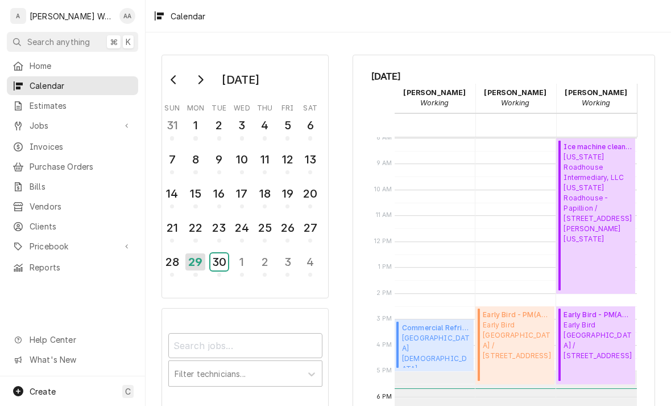
click at [214, 266] on div "30" at bounding box center [219, 261] width 18 height 17
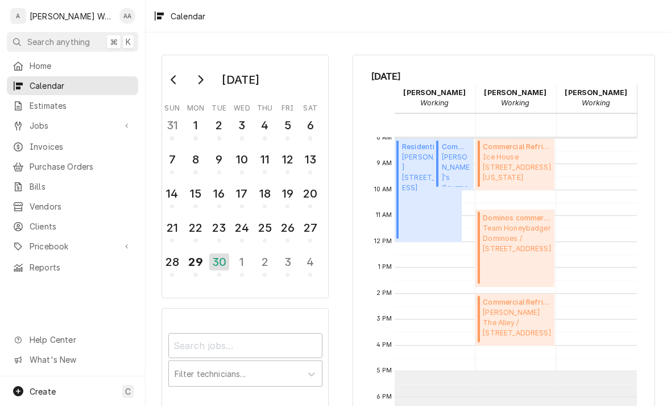
click at [72, 389] on div "Create C" at bounding box center [72, 391] width 145 height 30
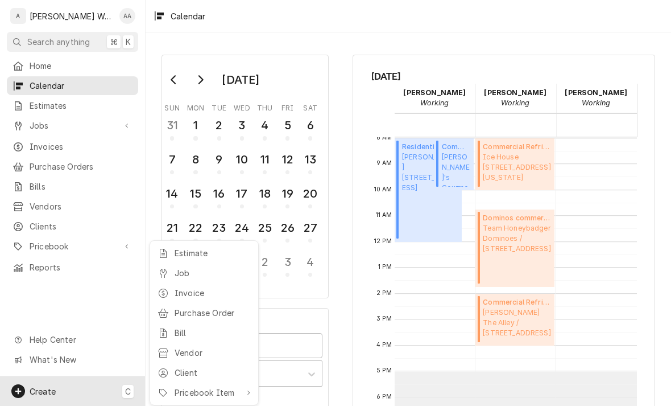
click at [166, 271] on icon at bounding box center [163, 272] width 7 height 9
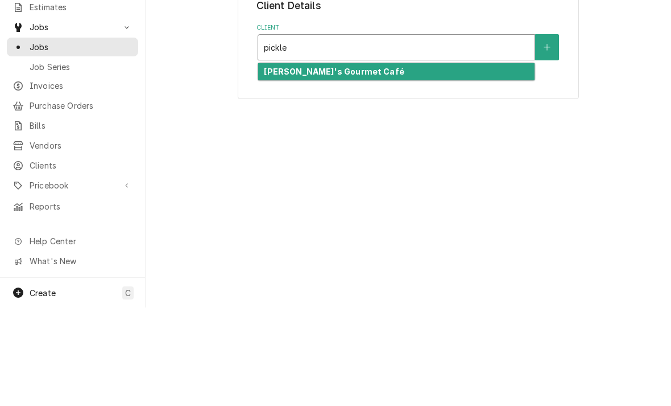
click at [280, 165] on strong "[PERSON_NAME]'s Gourmet Café" at bounding box center [334, 170] width 140 height 10
type input "pickle"
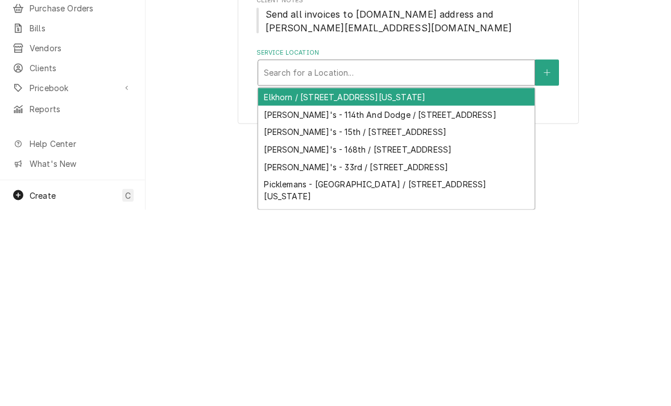
click at [271, 284] on div "Elkhorn / [STREET_ADDRESS][US_STATE]" at bounding box center [396, 293] width 276 height 18
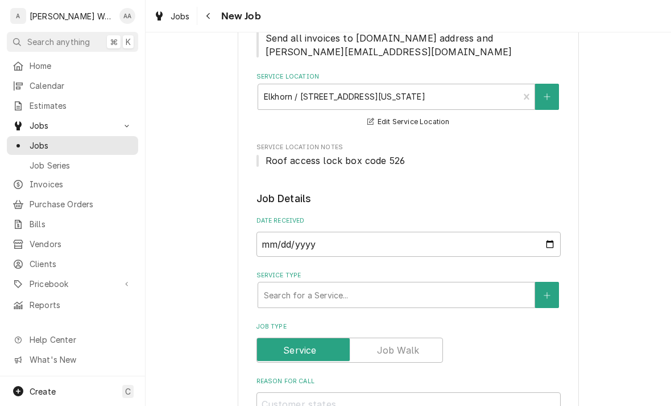
scroll to position [172, 0]
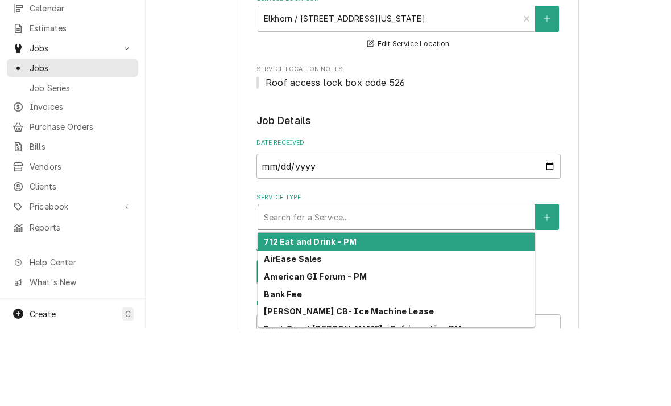
type input "c"
type textarea "x"
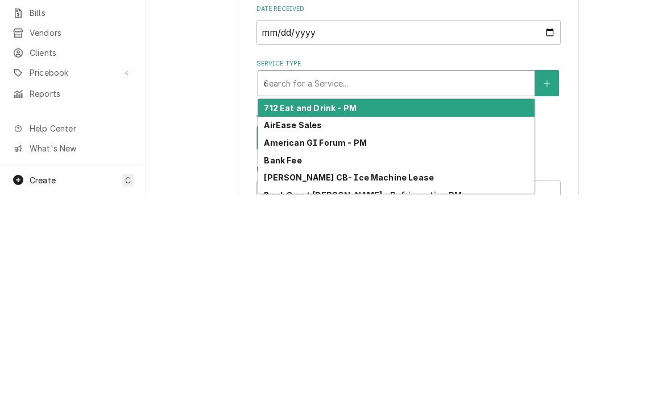
type input "co"
type textarea "x"
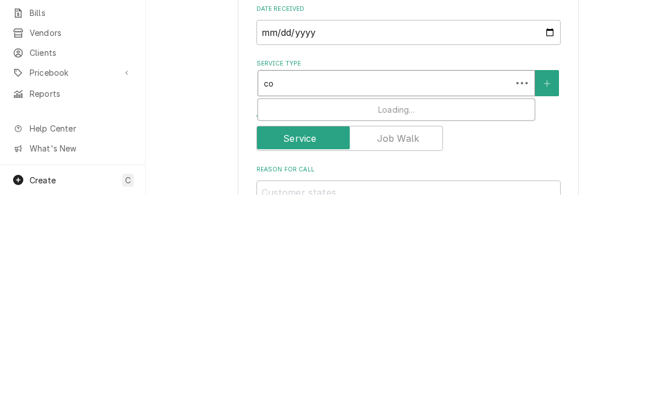
type input "com"
type textarea "x"
type input "comm"
type textarea "x"
type input "comme"
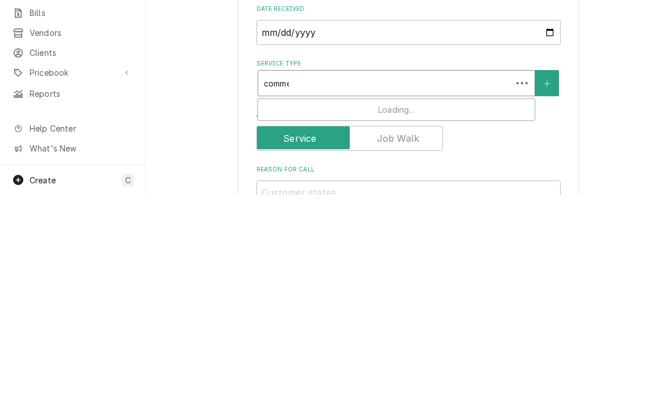
type textarea "x"
type input "commer"
type textarea "x"
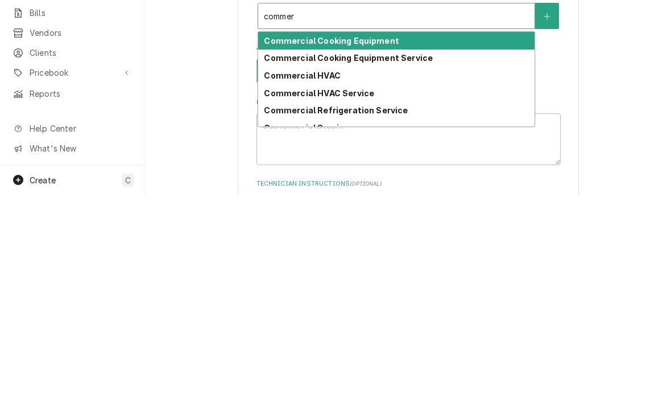
scroll to position [243, 0]
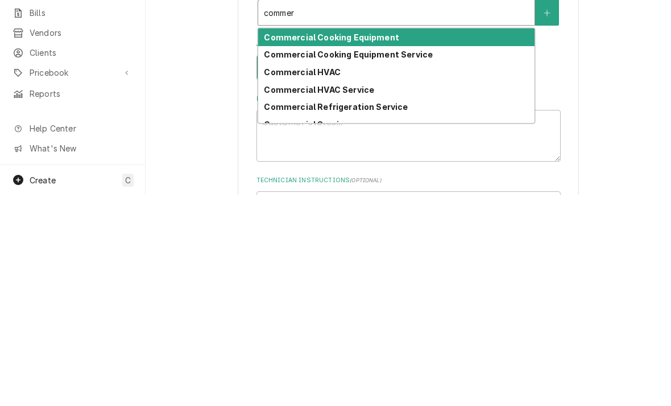
click at [287, 261] on strong "Commercial Cooking Equipment Service" at bounding box center [348, 266] width 169 height 10
type input "commer"
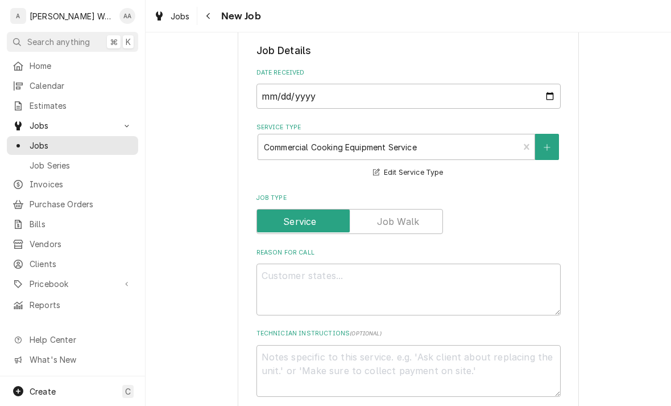
scroll to position [345, 0]
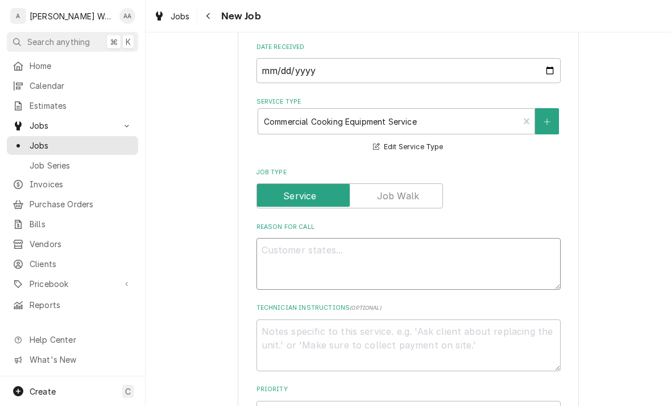
click at [274, 259] on textarea "Reason For Call" at bounding box center [409, 264] width 304 height 52
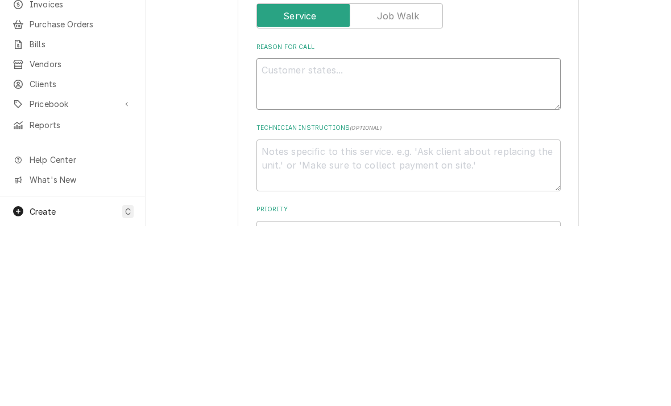
type textarea "x"
type textarea "Sl"
type textarea "x"
type textarea "Sli"
type textarea "x"
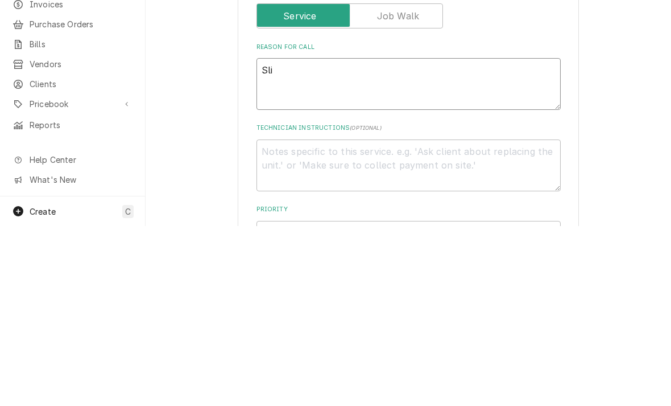
type textarea "Slic"
type textarea "x"
type textarea "Slice"
type textarea "x"
type textarea "Slicer"
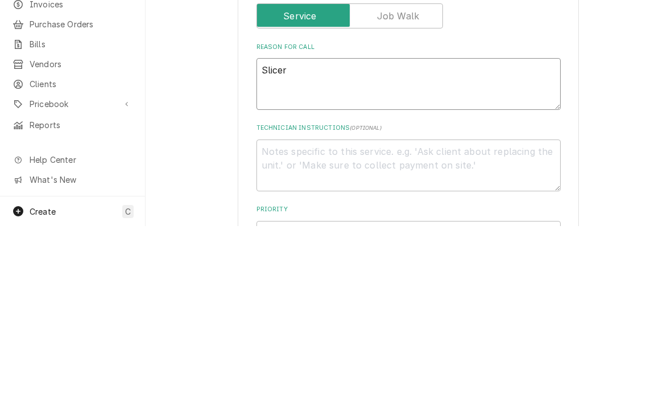
type textarea "x"
type textarea "Slicer"
type textarea "x"
type textarea "Slicer l"
type textarea "x"
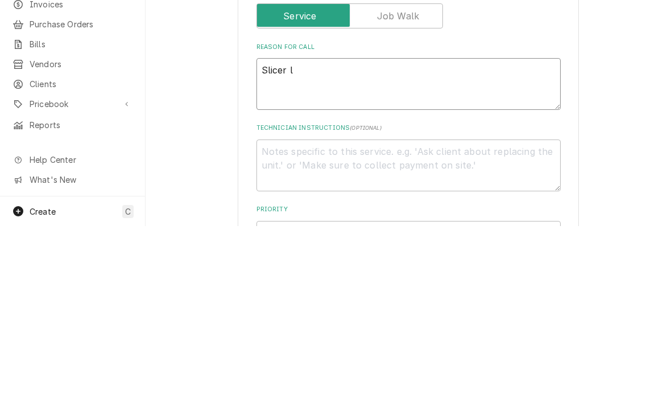
type textarea "Slicer le"
type textarea "x"
type textarea "Slicer lea"
type textarea "x"
type textarea "Slicer lea"
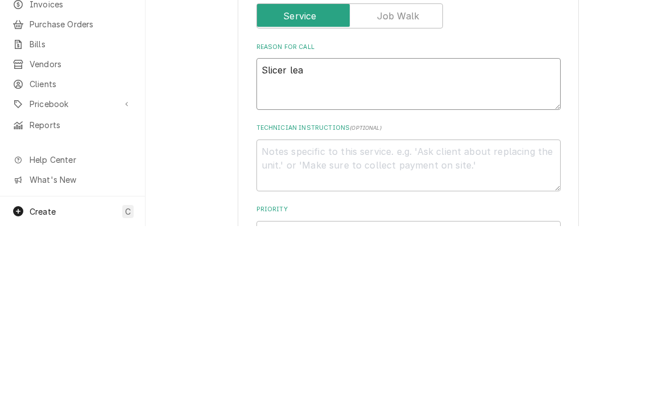
type textarea "x"
type textarea "Slicer leav"
type textarea "x"
type textarea "Slicer leavi"
type textarea "x"
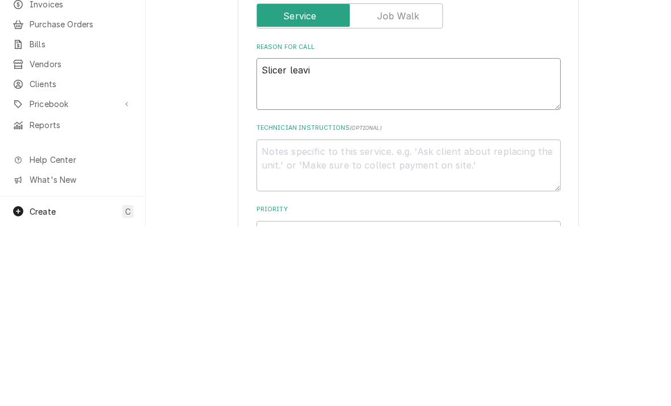
type textarea "Slicer leavin"
type textarea "x"
type textarea "Slicer leaving"
type textarea "x"
type textarea "Slicer leaving b"
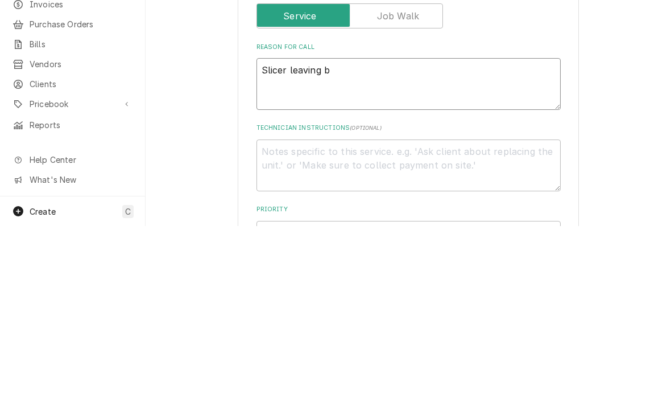
type textarea "x"
type textarea "Slicer leaving bl"
type textarea "x"
type textarea "Slicer leaving bla"
type textarea "x"
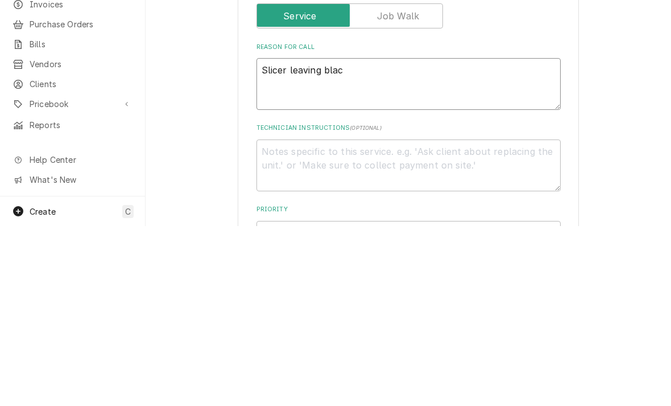
type textarea "Slicer leaving black"
type textarea "x"
type textarea "Slicer leaving black m"
type textarea "x"
type textarea "Slicer leaving black ma"
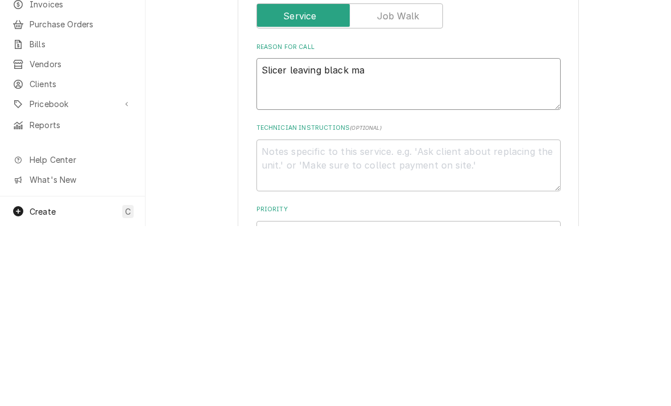
type textarea "x"
type textarea "Slicer leaving black mark"
type textarea "x"
type textarea "Slicer leaving black marke"
type textarea "x"
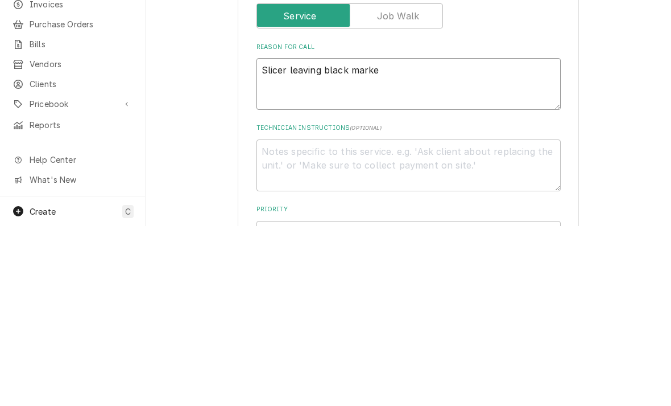
type textarea "Slicer leaving black marker"
type textarea "x"
type textarea "Slicer leaving black markers"
type textarea "x"
type textarea "Slicer leaving black marke"
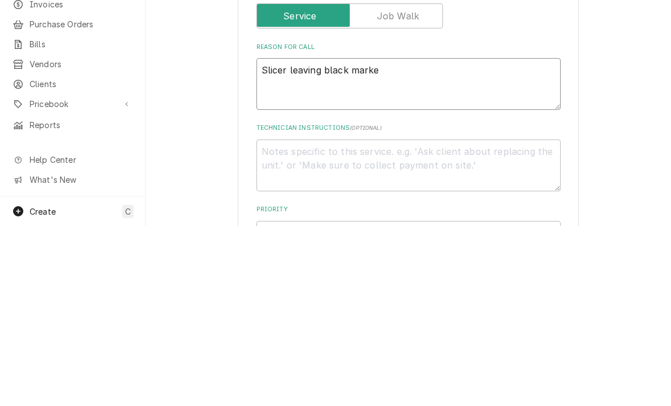
type textarea "x"
type textarea "Slicer leaving black mark"
type textarea "x"
type textarea "Slicer leaving black marks"
type textarea "x"
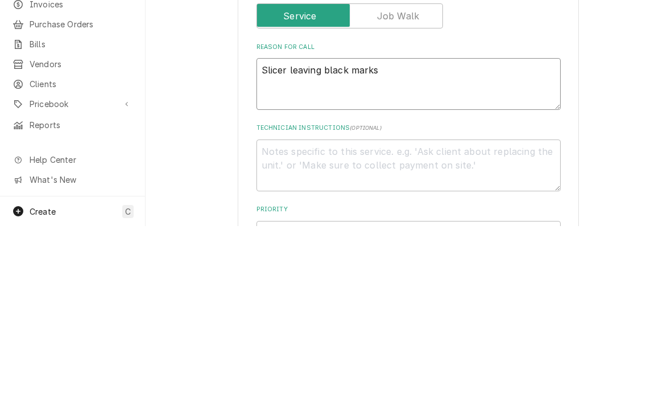
type textarea "Slicer leaving black marks"
type textarea "x"
type textarea "Slicer leaving black marks o"
type textarea "x"
type textarea "Slicer leaving black marks on"
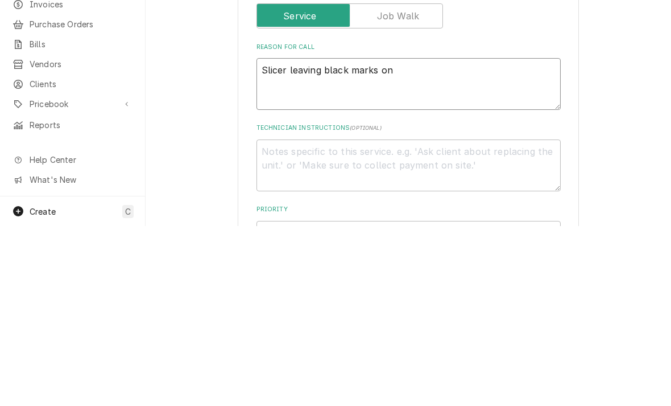
type textarea "x"
type textarea "Slicer leaving black marks on"
type textarea "x"
type textarea "Slicer leaving black marks on t"
type textarea "x"
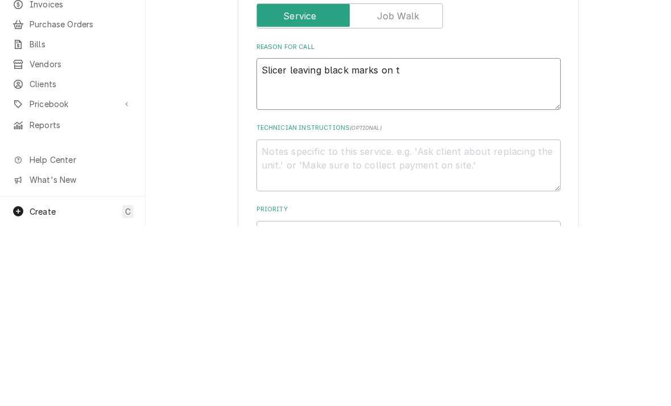
type textarea "Slicer leaving black marks on th"
type textarea "x"
type textarea "Slicer leaving black marks on the"
type textarea "x"
type textarea "Slicer leaving black marks on the p"
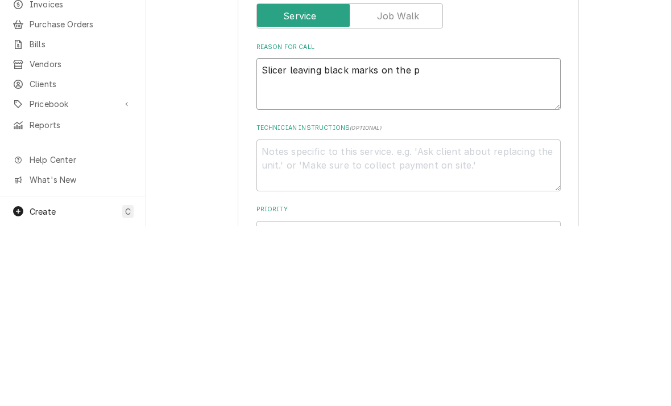
type textarea "x"
type textarea "Slicer leaving black marks on the pro"
type textarea "x"
type textarea "Slicer leaving black marks on the produ"
type textarea "x"
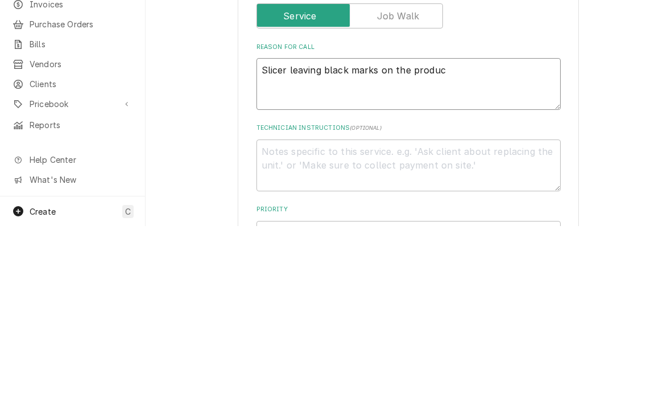
type textarea "Slicer leaving black marks on the product"
type textarea "x"
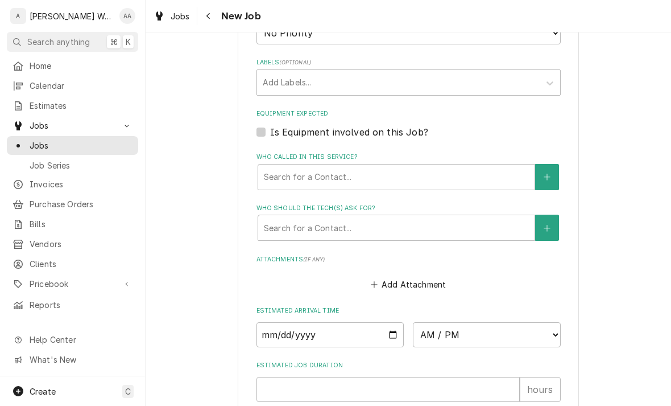
scroll to position [729, 0]
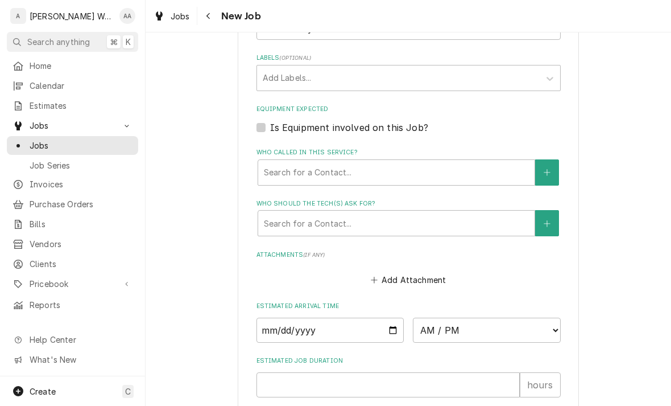
type textarea "Slicer leaving black marks on the product"
click at [286, 323] on input "Date" at bounding box center [331, 329] width 148 height 25
type input "2025-09-29"
type textarea "x"
click at [443, 324] on select "AM / PM 6:00 AM 6:15 AM 6:30 AM 6:45 AM 7:00 AM 7:15 AM 7:30 AM 7:45 AM 8:00 AM…" at bounding box center [487, 329] width 148 height 25
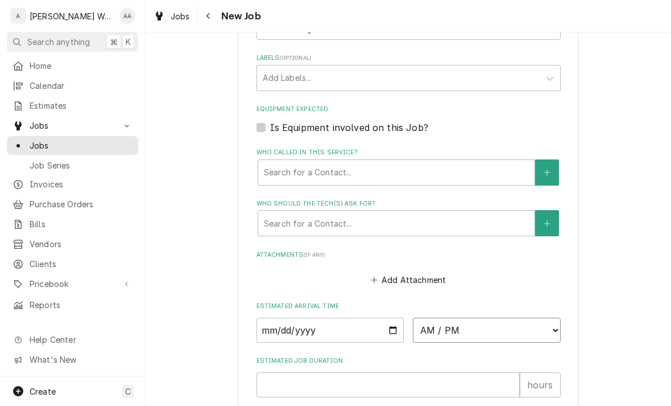
select select "17:45:00"
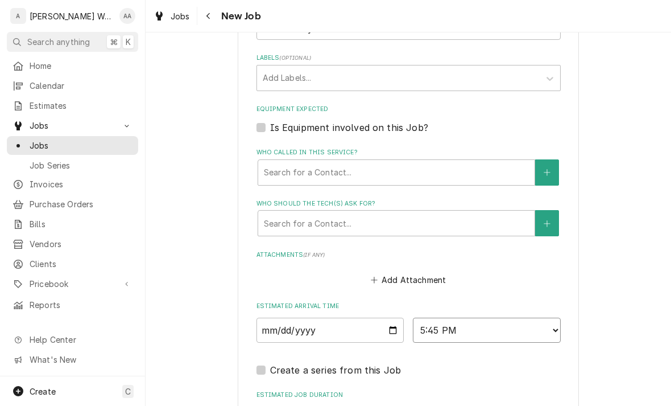
type textarea "x"
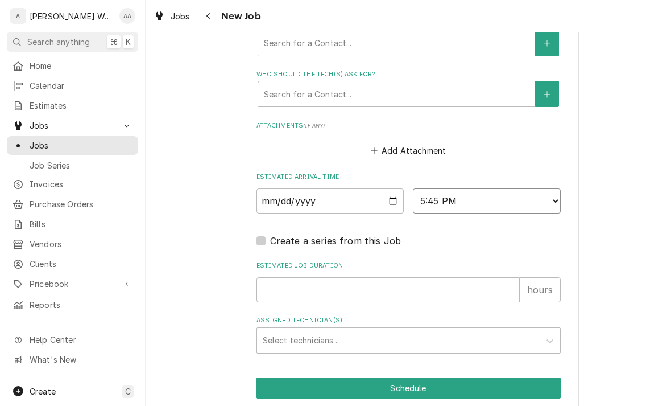
scroll to position [859, 0]
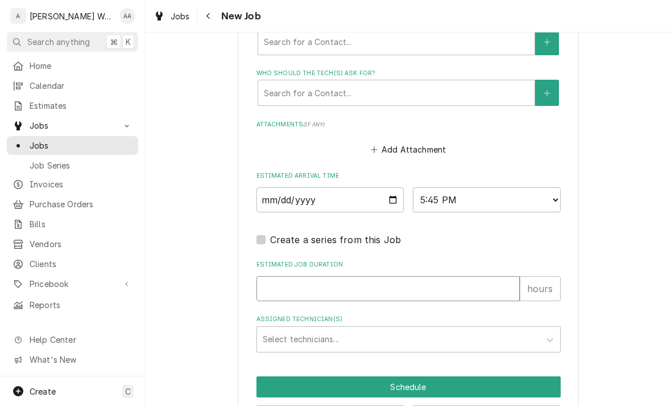
click at [274, 282] on input "Estimated Job Duration" at bounding box center [388, 288] width 263 height 25
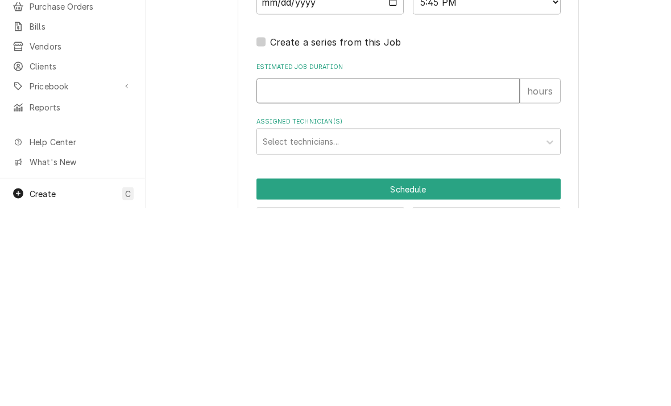
type input "2"
type textarea "x"
type input "1"
type textarea "x"
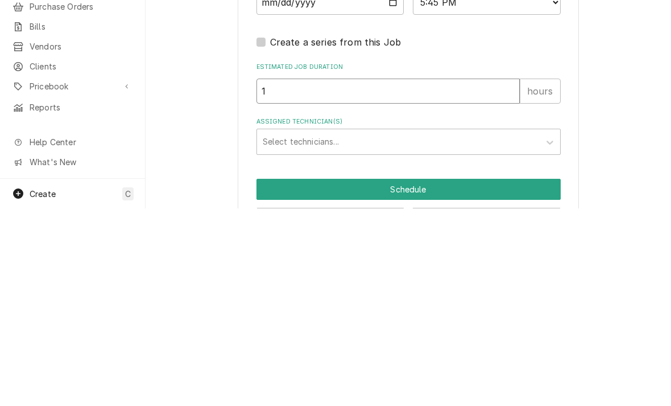
type input "1"
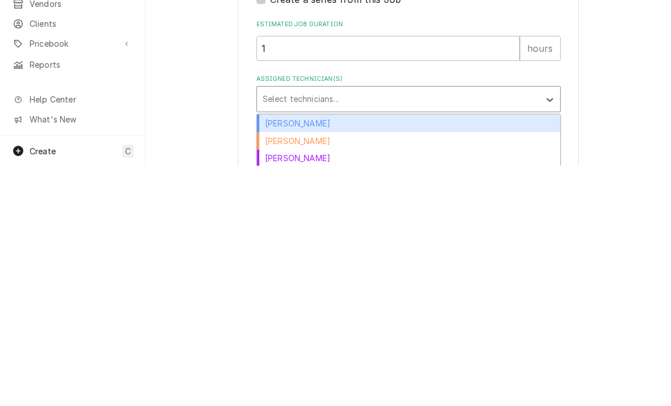
click at [275, 354] on div "Aaron Anderson" at bounding box center [408, 363] width 303 height 18
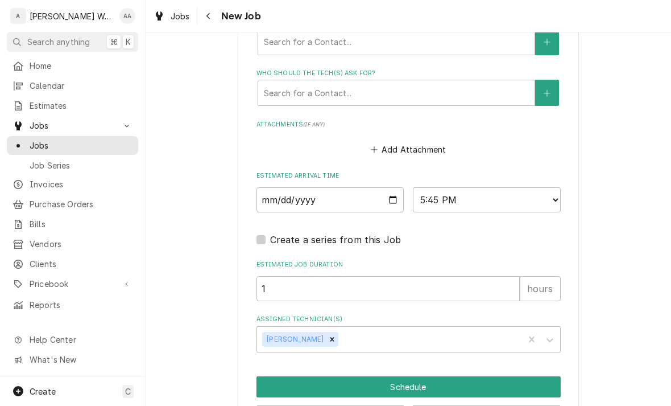
type textarea "x"
click at [304, 193] on input "2025-09-29" at bounding box center [331, 199] width 148 height 25
type input "2025-09-30"
type textarea "x"
click at [534, 192] on select "AM / PM 6:00 AM 6:15 AM 6:30 AM 6:45 AM 7:00 AM 7:15 AM 7:30 AM 7:45 AM 8:00 AM…" at bounding box center [487, 199] width 148 height 25
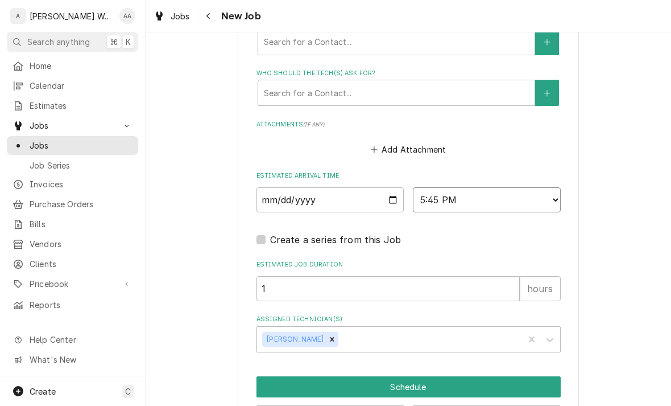
select select "11:30:00"
click at [266, 377] on button "Schedule" at bounding box center [409, 386] width 304 height 21
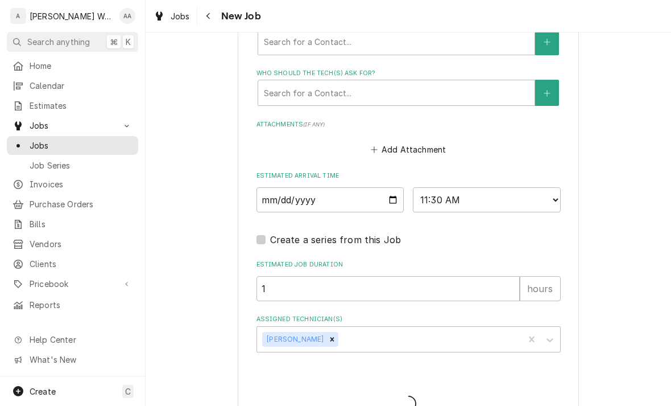
type textarea "x"
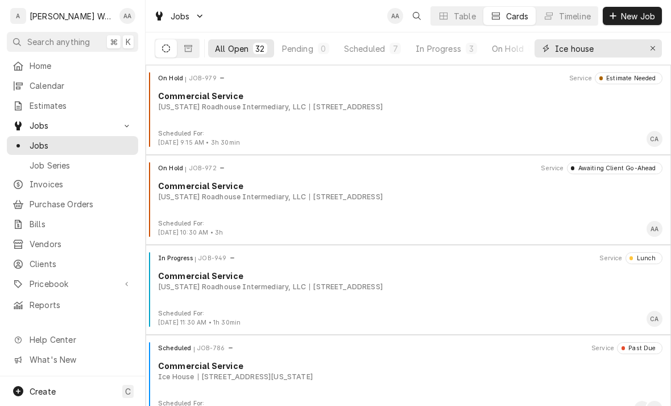
click at [657, 44] on div "Erase input" at bounding box center [652, 48] width 11 height 11
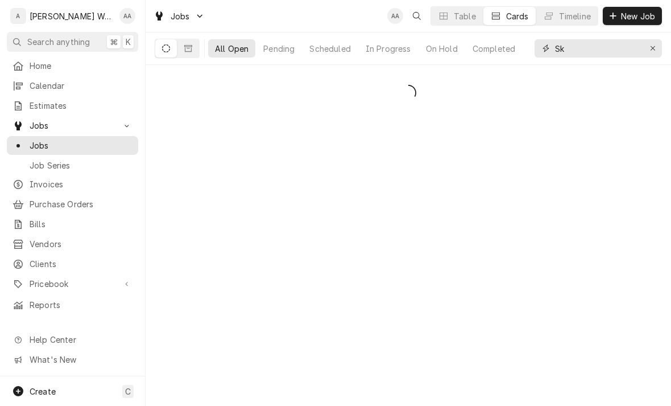
type input "S"
